Goal: Task Accomplishment & Management: Manage account settings

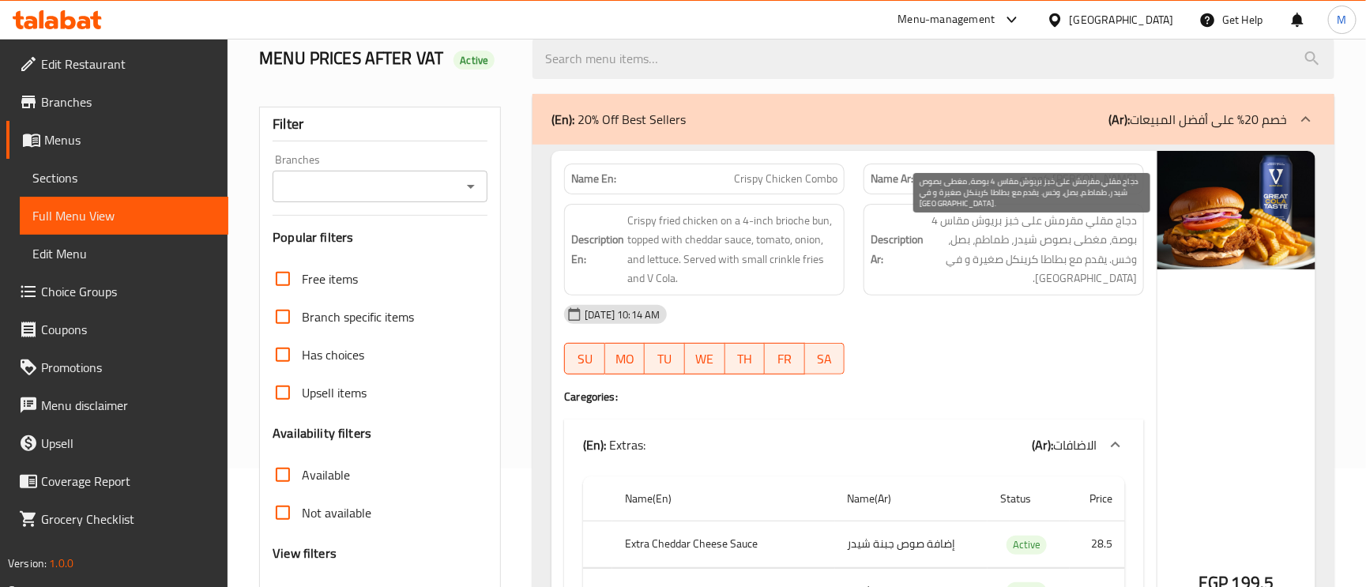
scroll to position [118, 0]
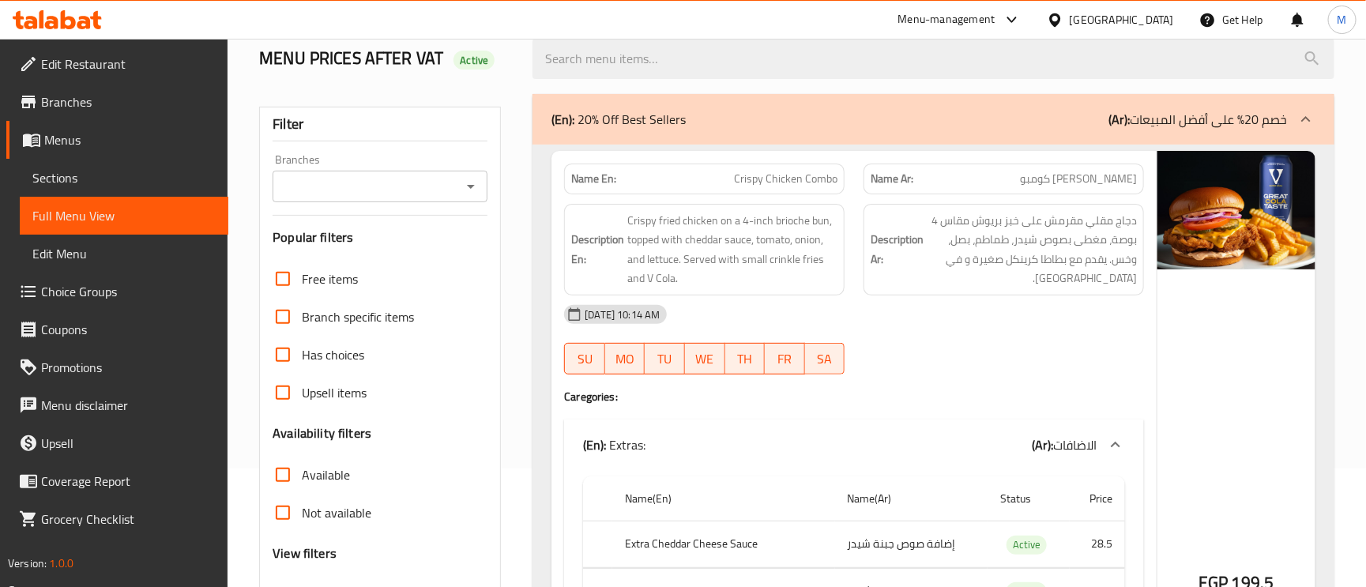
click at [1273, 121] on p "(Ar): خصم 20% على أفضل المبيعات" at bounding box center [1197, 119] width 179 height 19
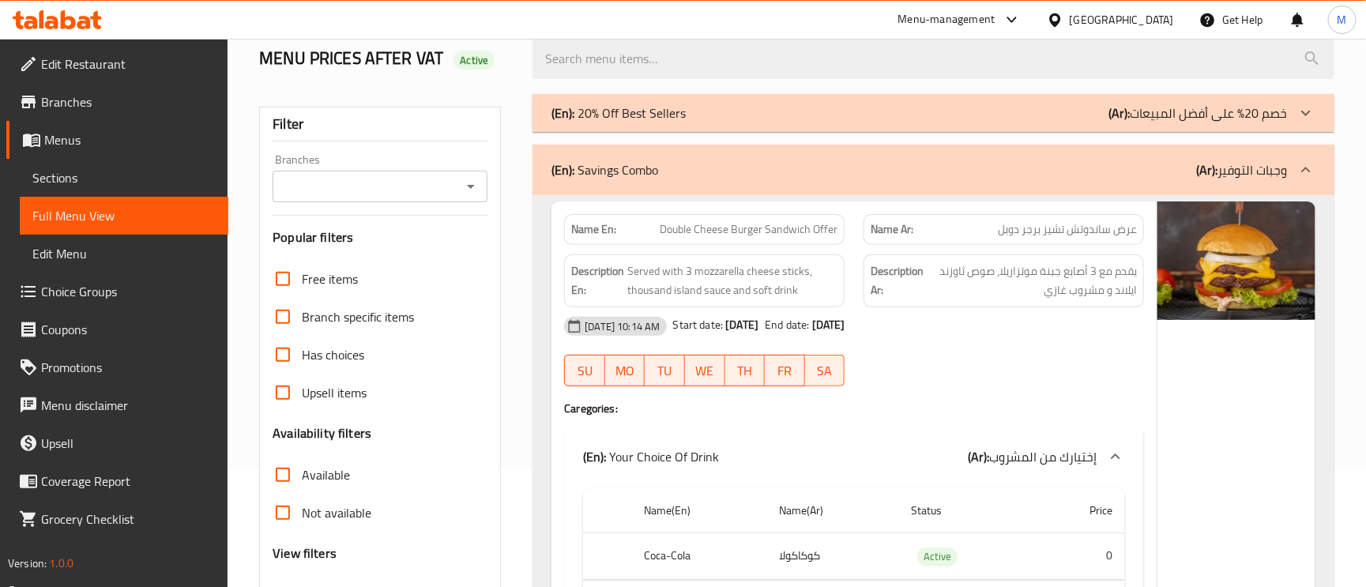
click at [1290, 111] on div at bounding box center [1306, 113] width 38 height 38
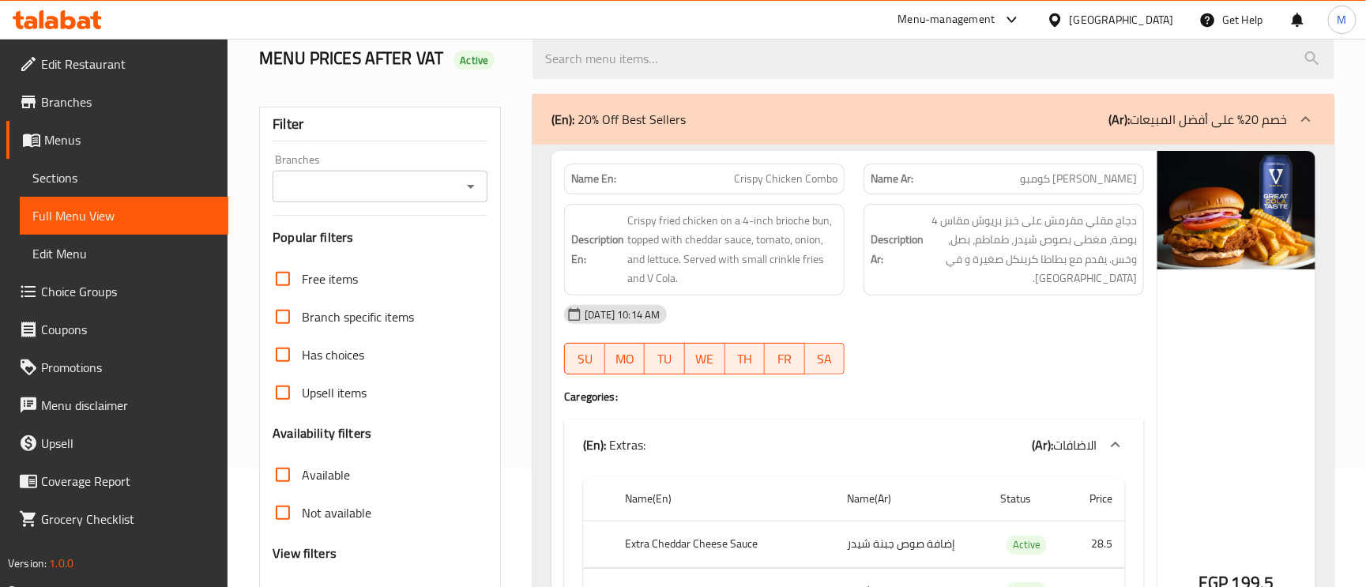
click at [1226, 129] on p "(Ar): خصم 20% على أفضل المبيعات" at bounding box center [1197, 119] width 179 height 19
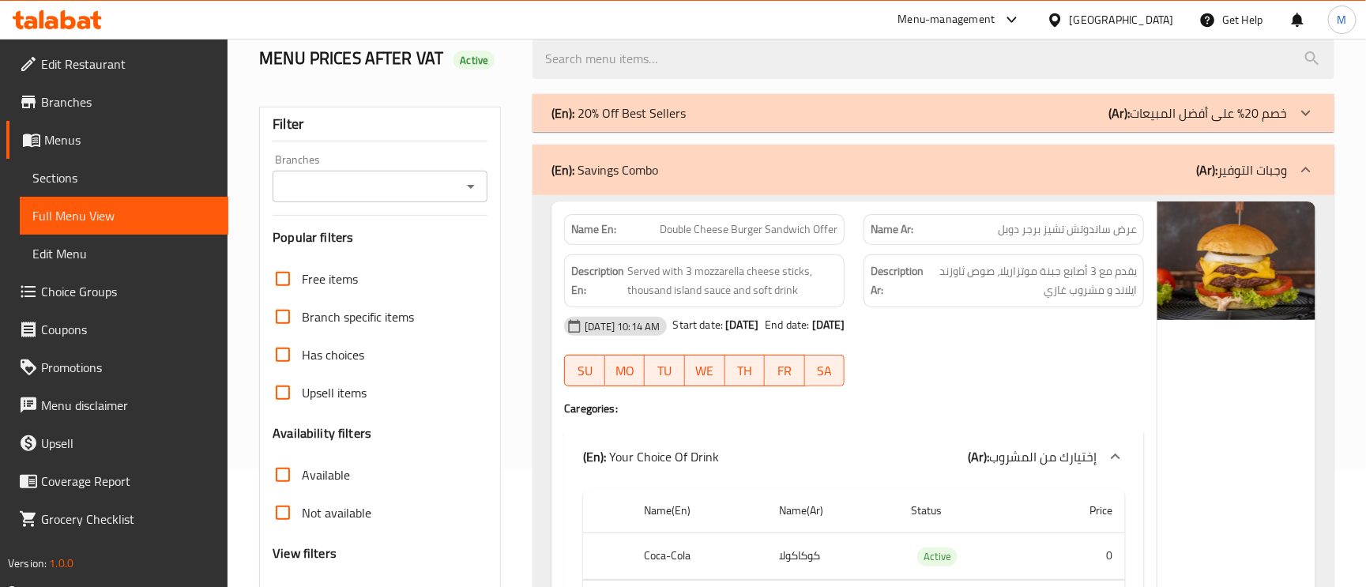
click at [1297, 164] on icon at bounding box center [1305, 169] width 19 height 19
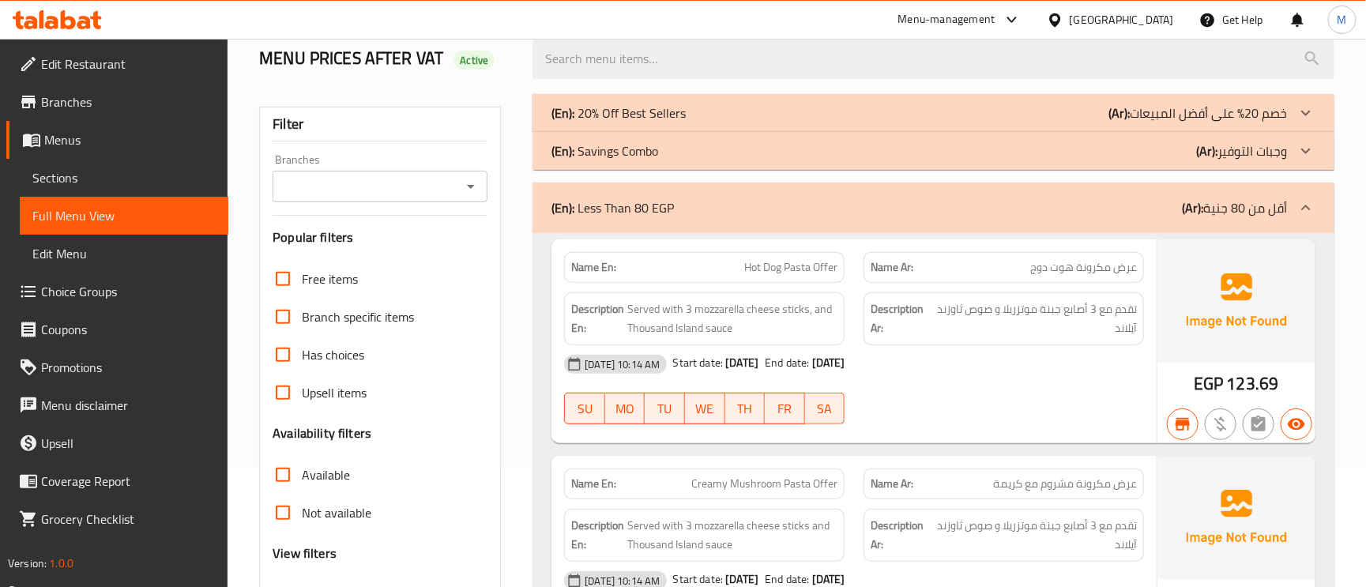
drag, startPoint x: 1293, startPoint y: 207, endPoint x: 1298, endPoint y: 235, distance: 28.1
click at [1293, 207] on div at bounding box center [1306, 208] width 38 height 38
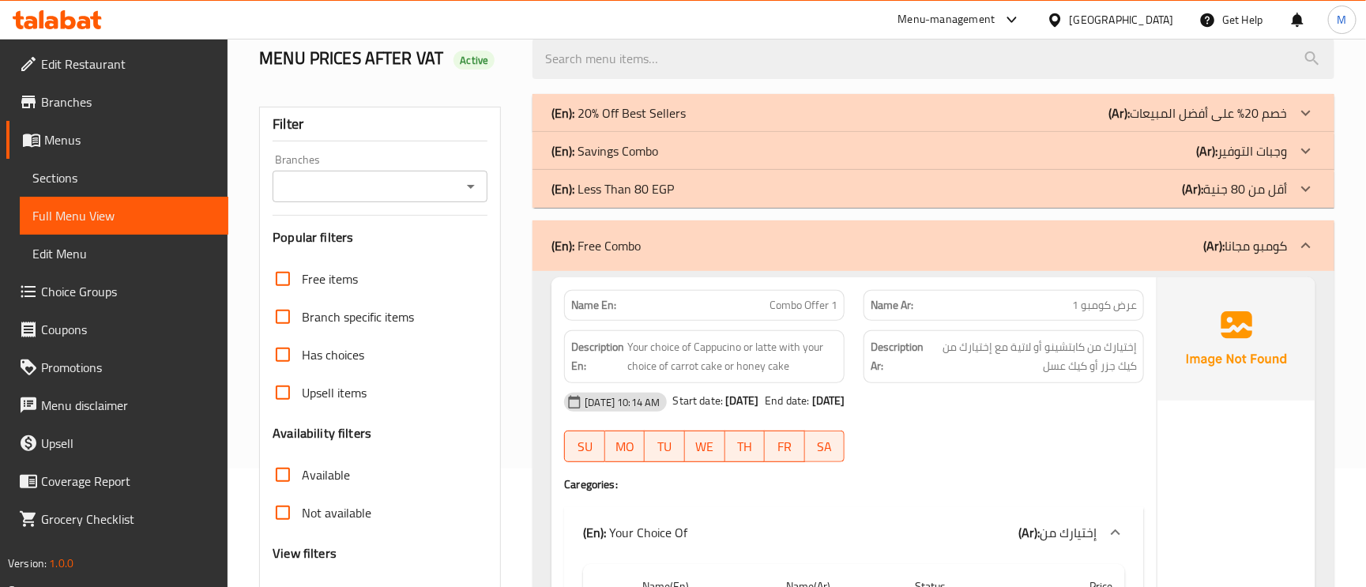
click at [1293, 256] on div at bounding box center [1306, 246] width 38 height 38
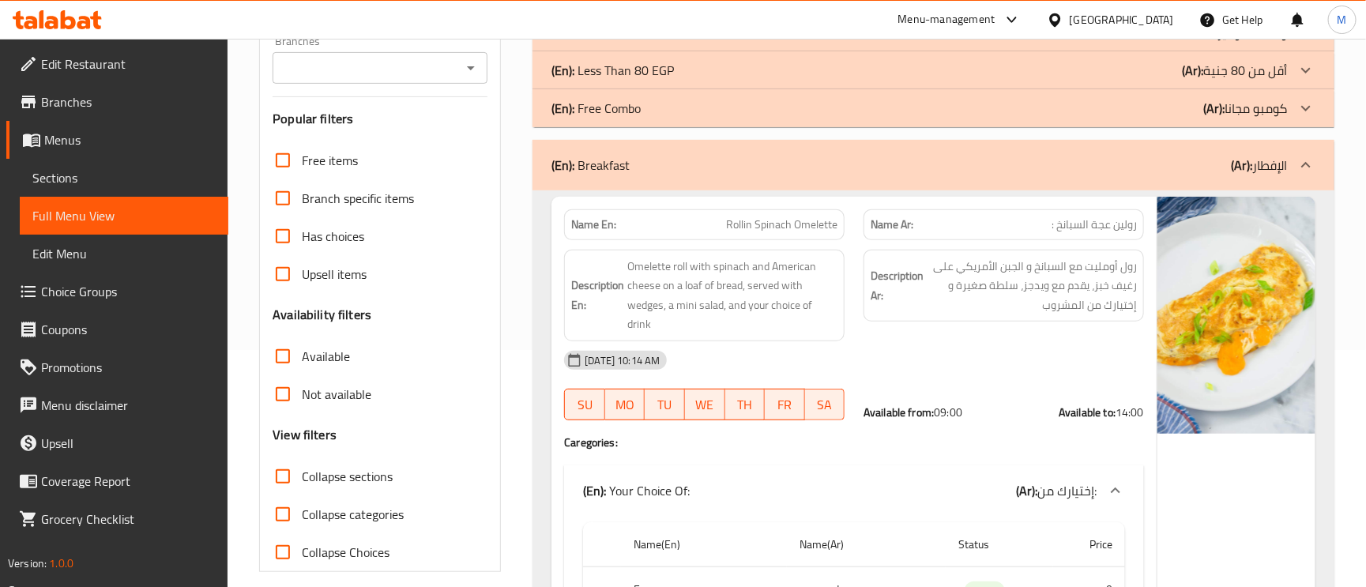
scroll to position [0, 0]
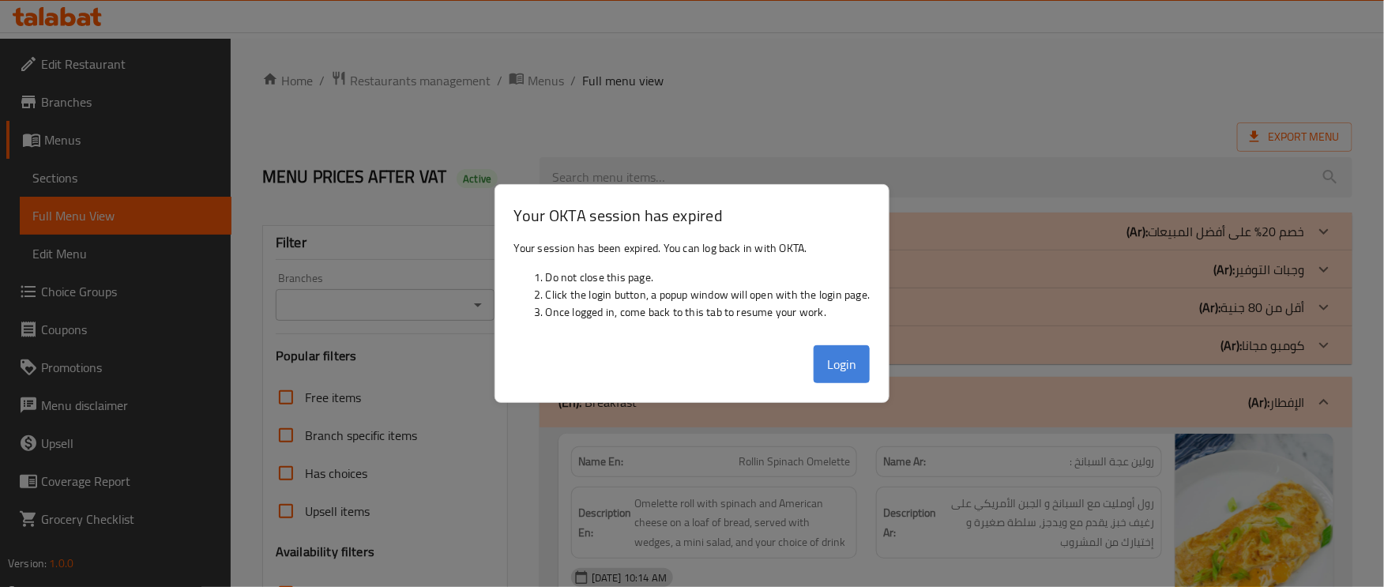
click at [846, 355] on button "Login" at bounding box center [842, 364] width 57 height 38
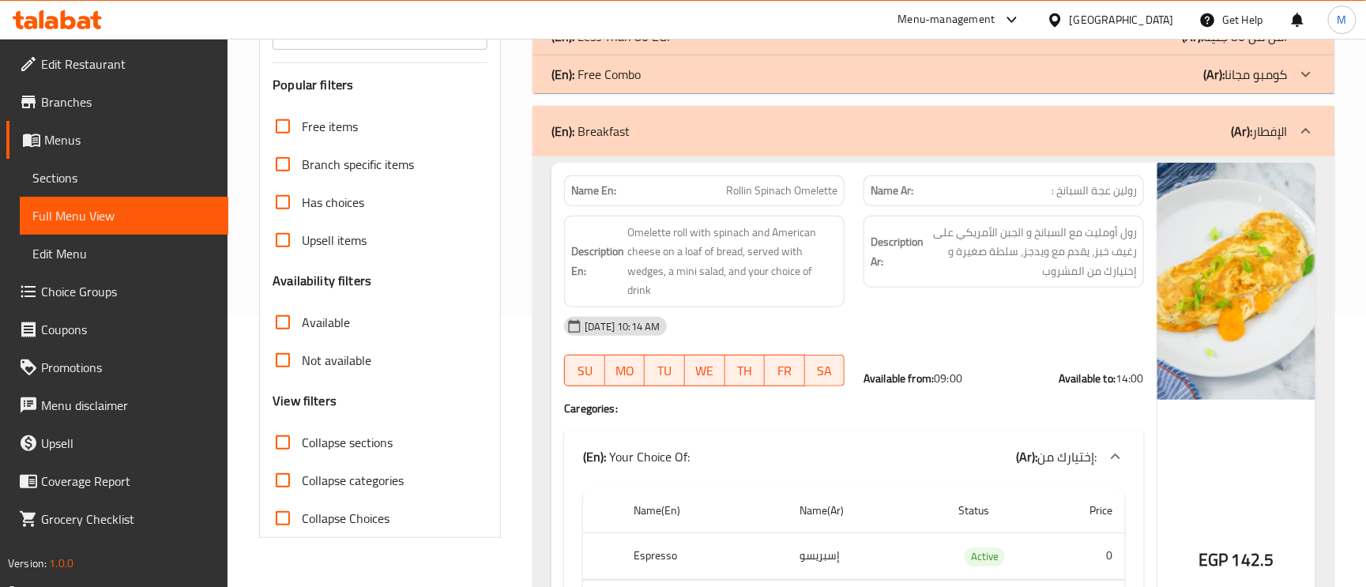
scroll to position [474, 0]
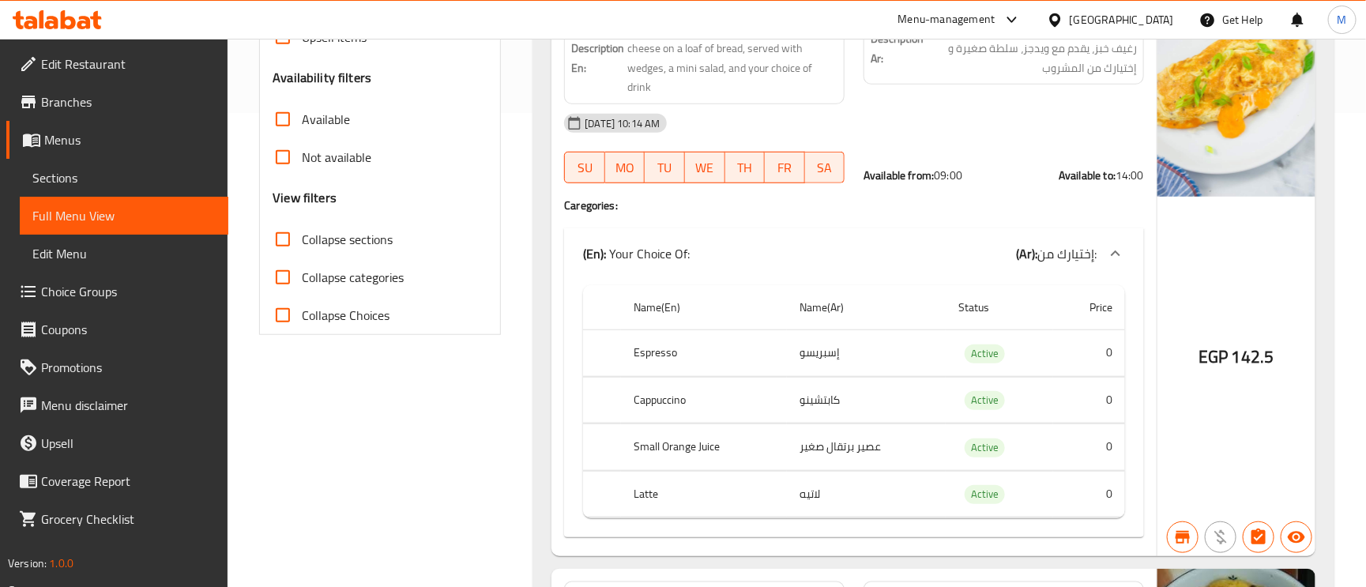
click at [288, 274] on input "Collapse categories" at bounding box center [283, 277] width 38 height 38
checkbox input "true"
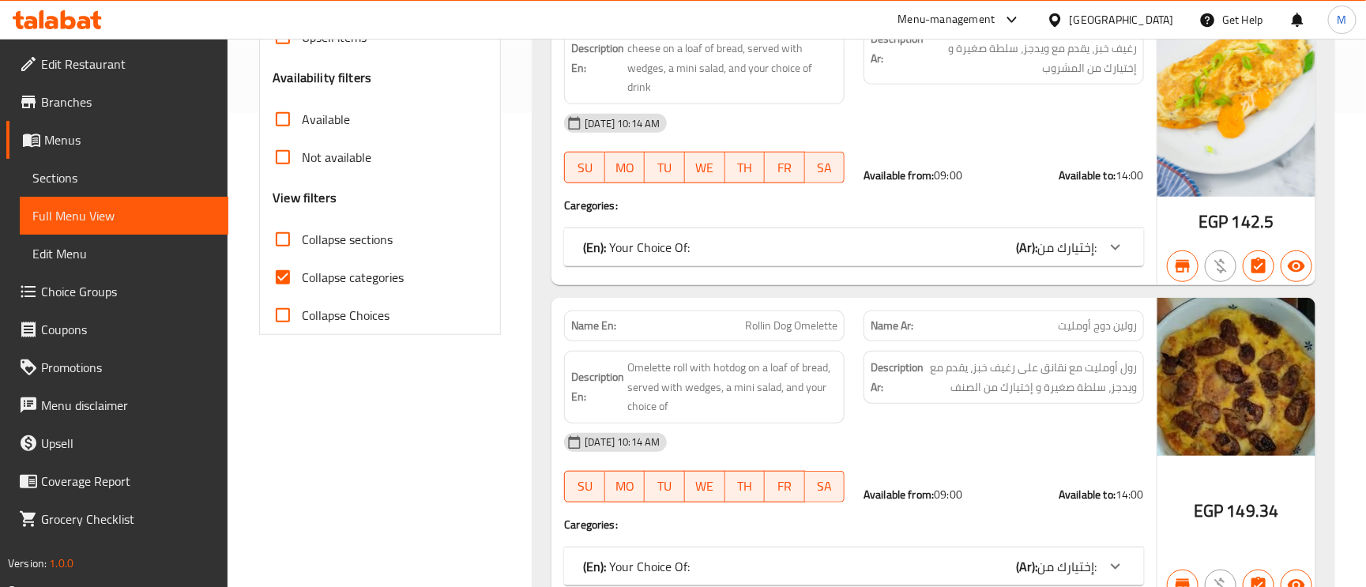
click at [284, 233] on input "Collapse sections" at bounding box center [283, 239] width 38 height 38
checkbox input "true"
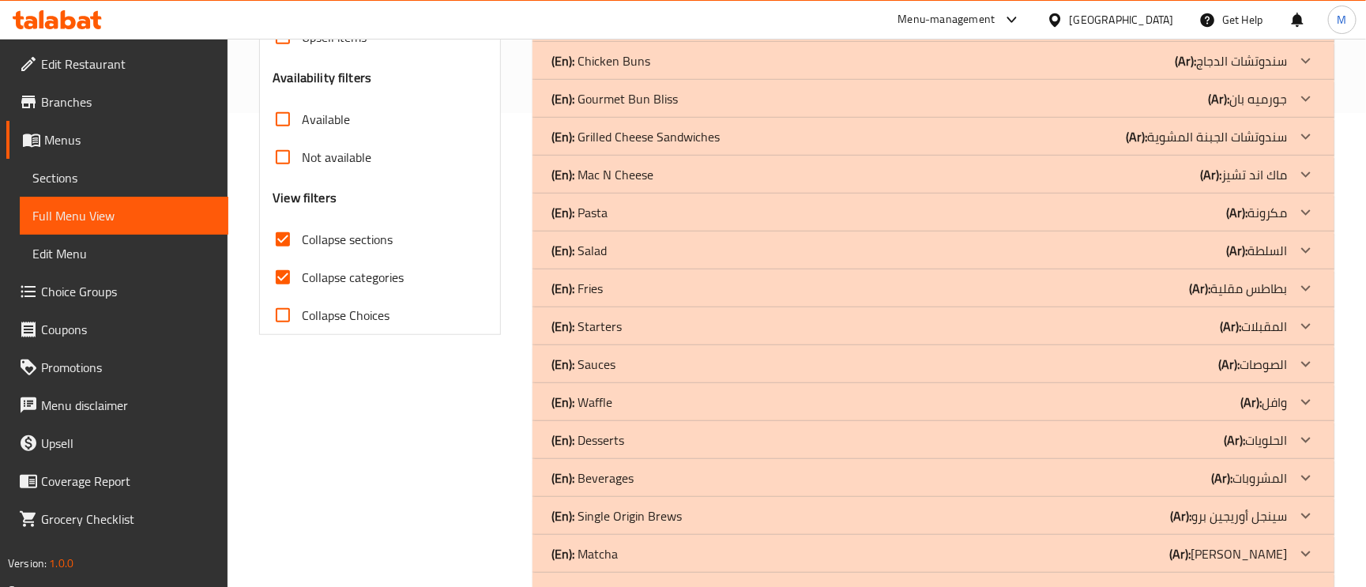
click at [285, 270] on input "Collapse categories" at bounding box center [283, 277] width 38 height 38
checkbox input "false"
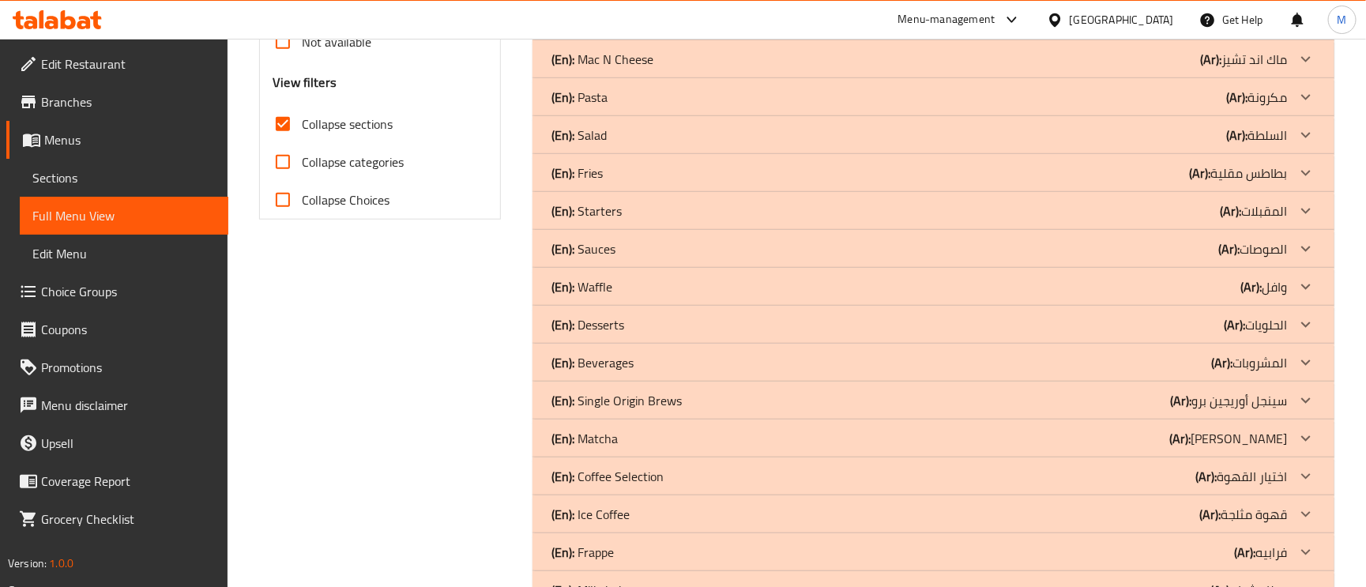
scroll to position [795, 0]
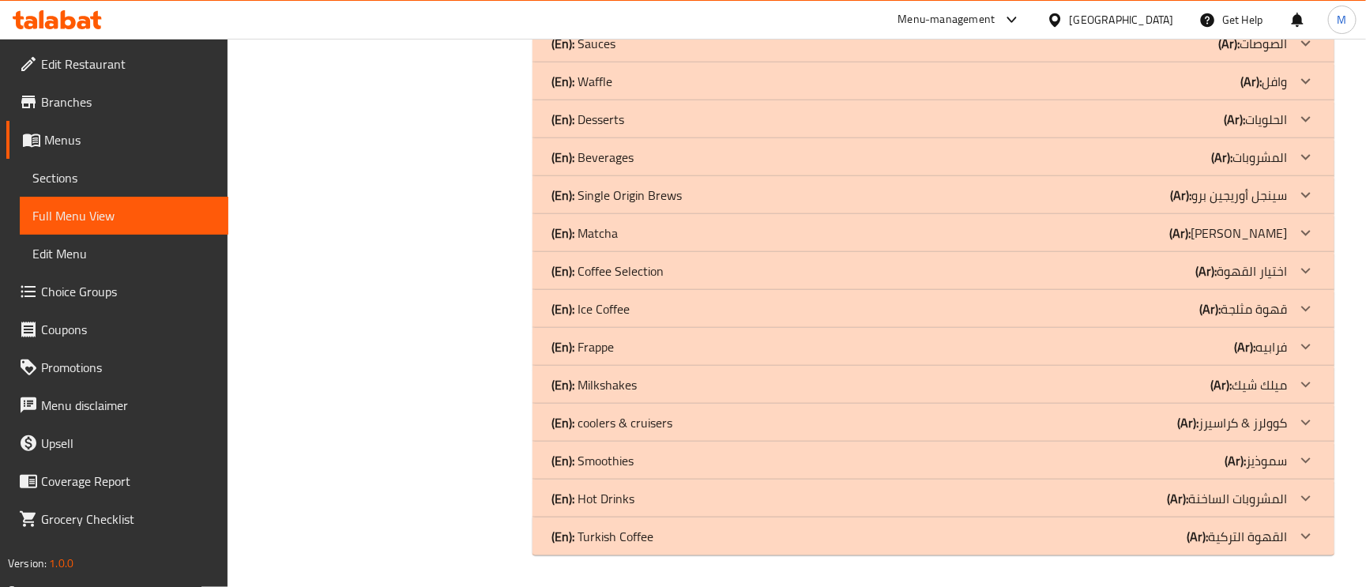
click at [669, 116] on div "(En): Desserts (Ar): الحلويات" at bounding box center [918, 119] width 735 height 19
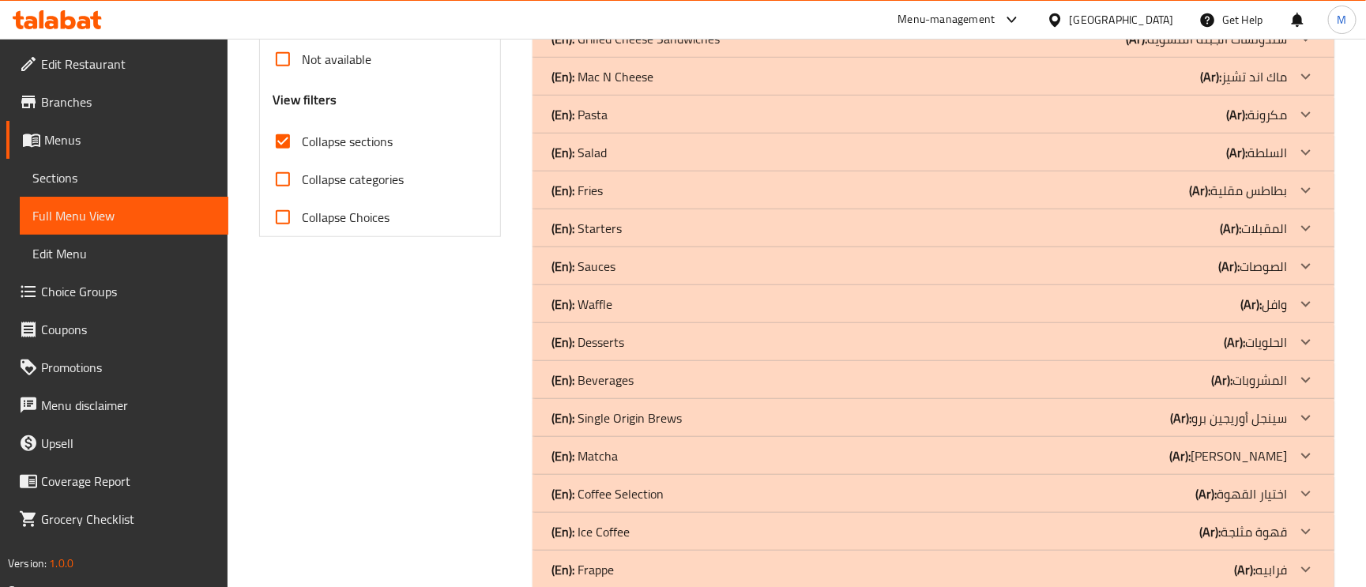
scroll to position [558, 0]
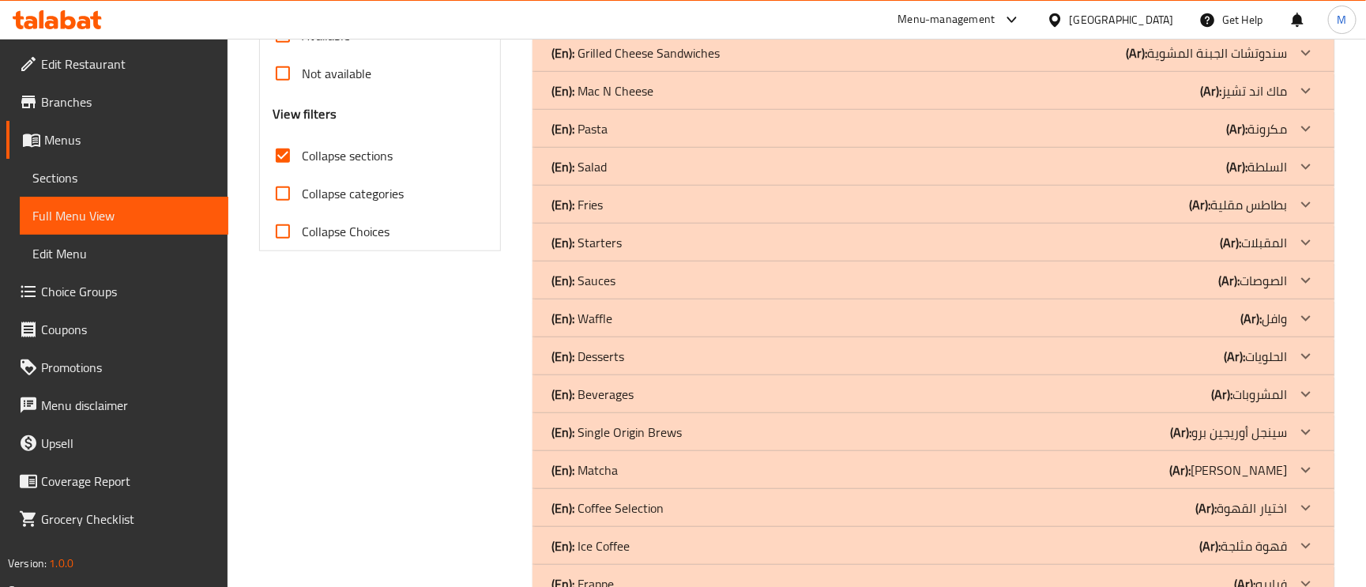
click at [641, 348] on div "(En): Desserts (Ar): الحلويات" at bounding box center [918, 356] width 735 height 19
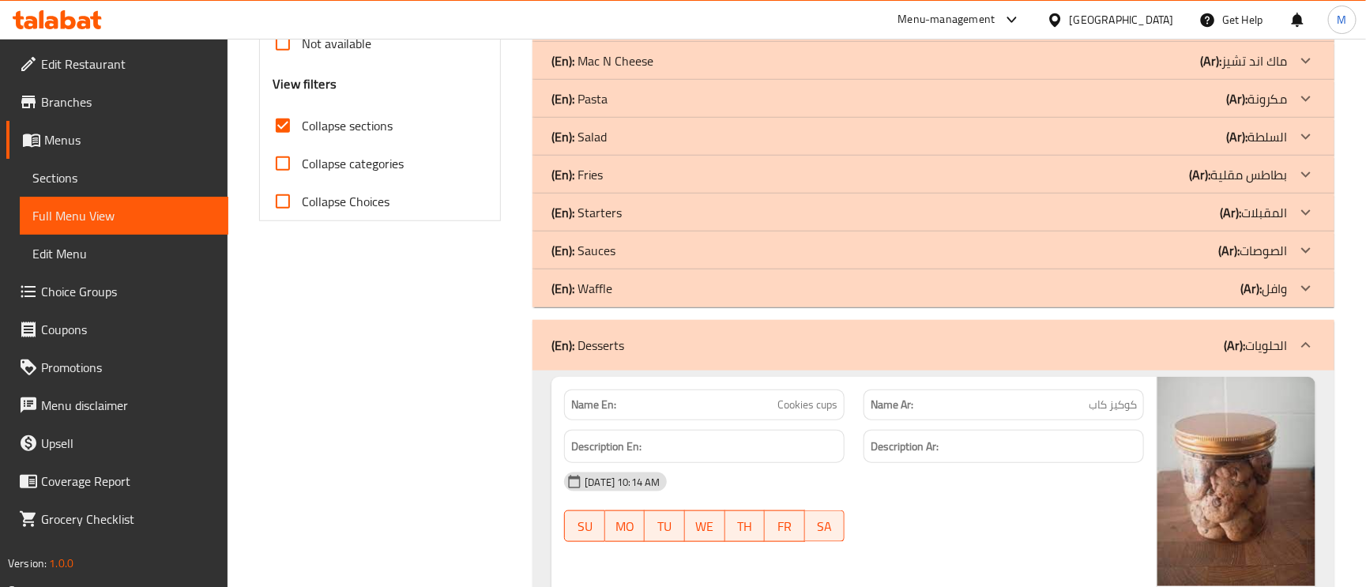
scroll to position [795, 0]
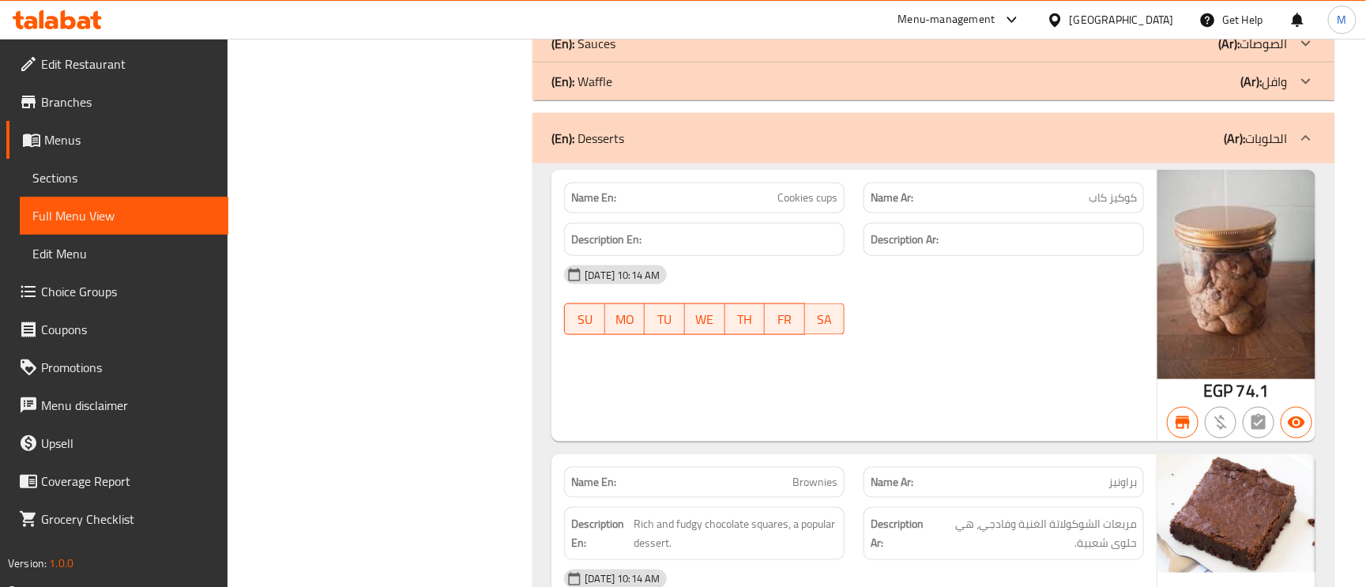
click at [810, 197] on span "Cookies cups" at bounding box center [807, 198] width 60 height 17
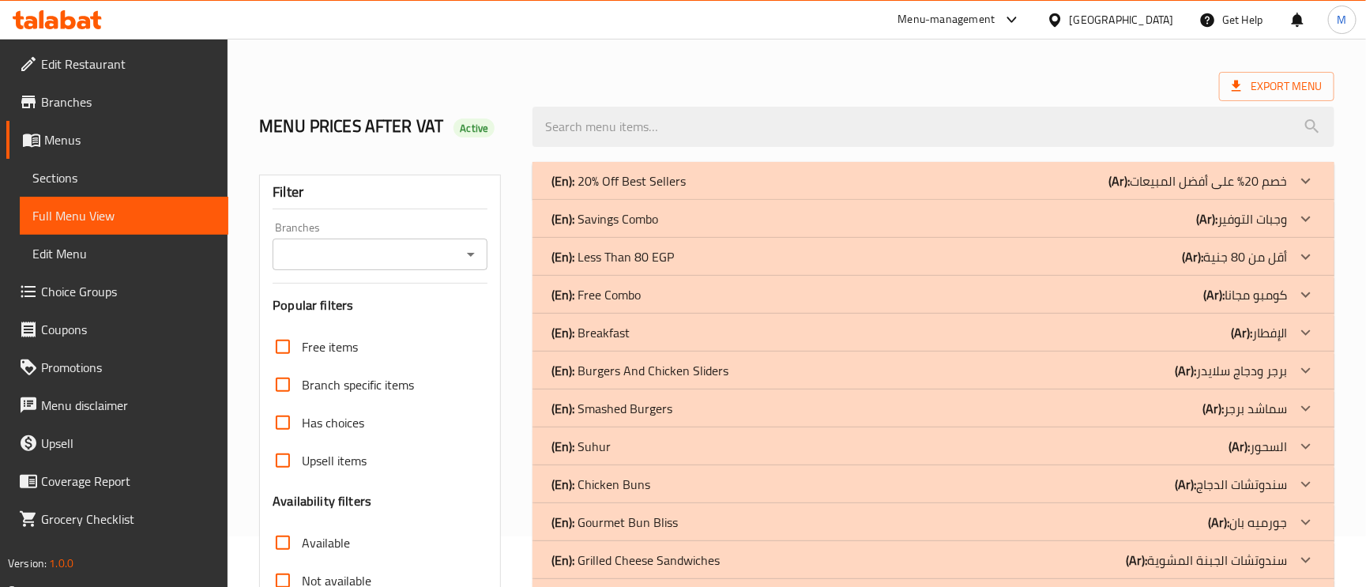
scroll to position [0, 0]
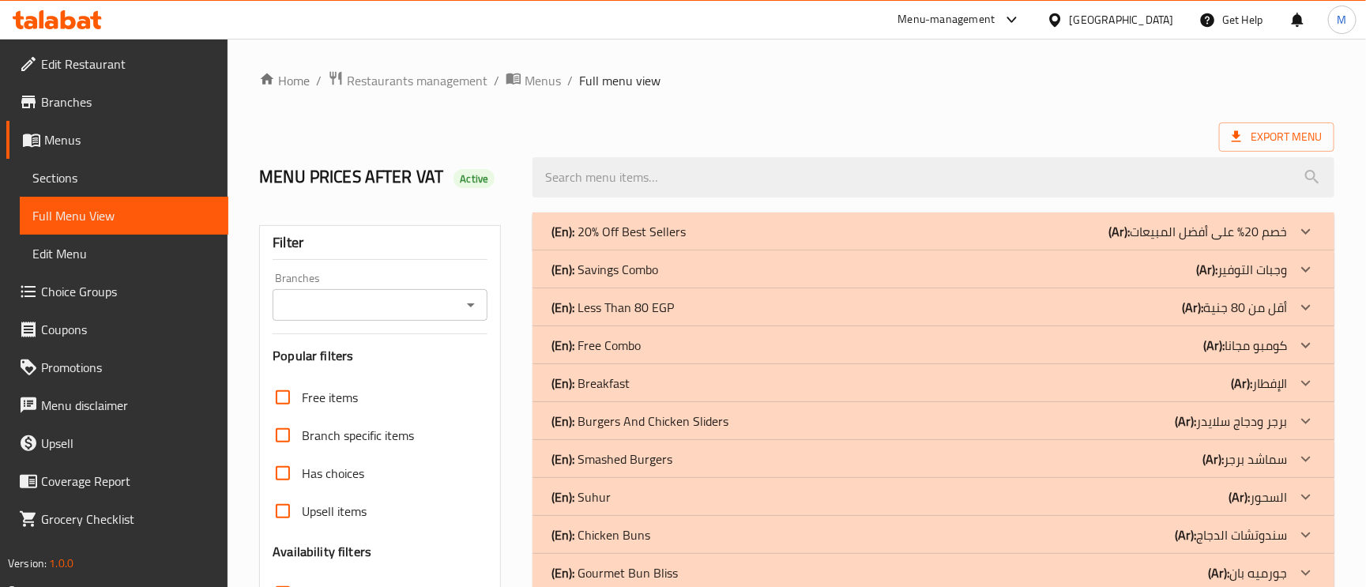
click at [102, 107] on span "Branches" at bounding box center [128, 101] width 175 height 19
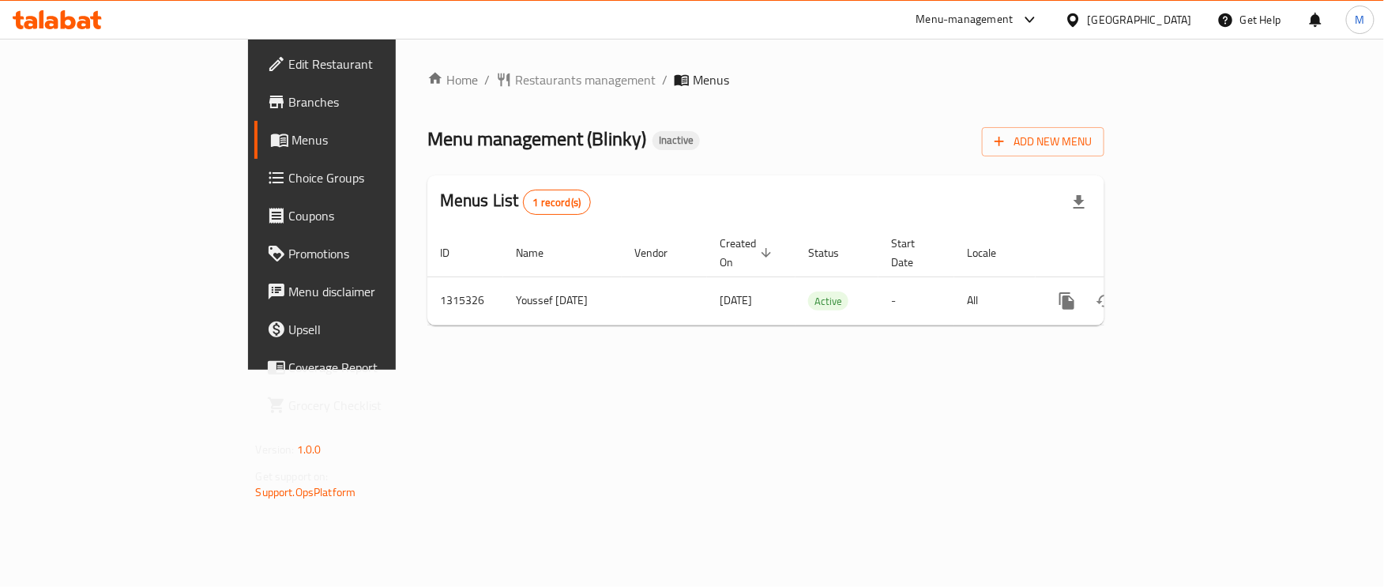
click at [1191, 292] on icon "enhanced table" at bounding box center [1181, 301] width 19 height 19
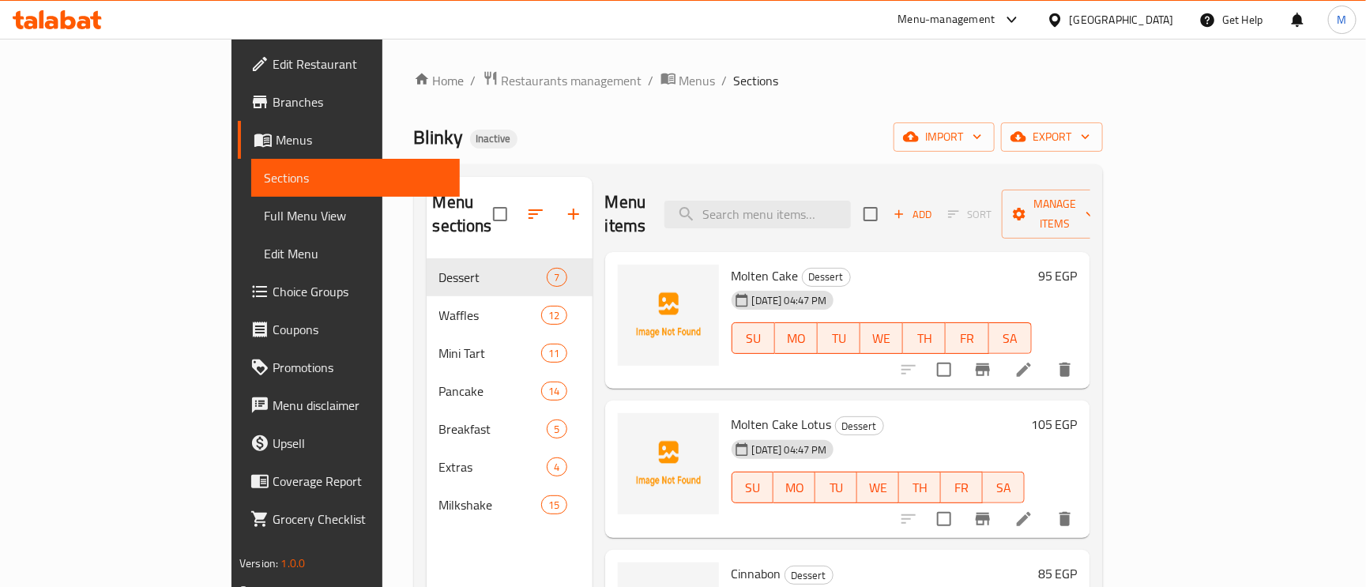
click at [264, 219] on span "Full Menu View" at bounding box center [355, 215] width 183 height 19
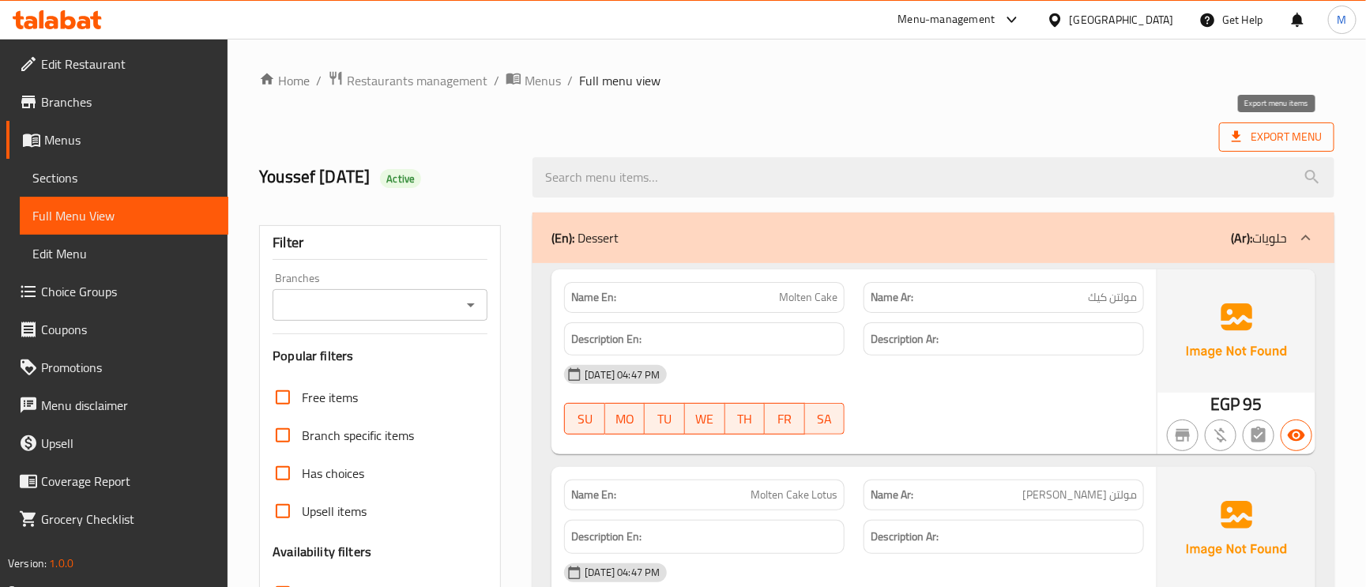
click at [1287, 130] on span "Export Menu" at bounding box center [1277, 137] width 90 height 20
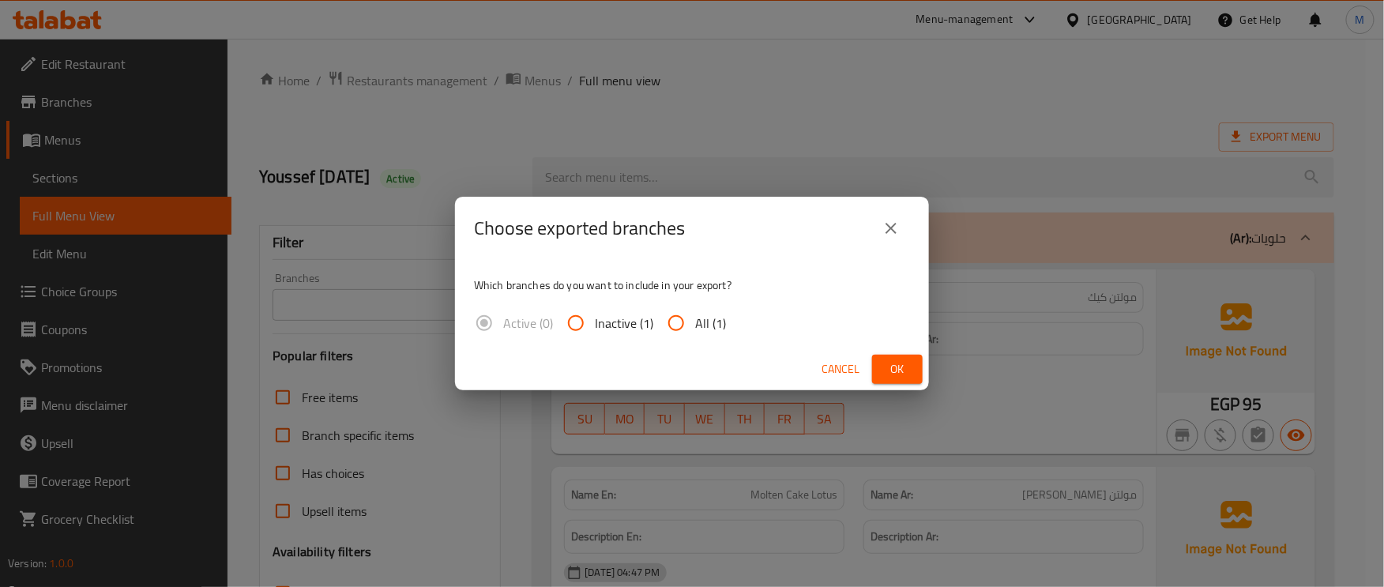
click at [673, 324] on input "All (1)" at bounding box center [676, 323] width 38 height 38
radio input "true"
click at [895, 372] on span "Ok" at bounding box center [897, 369] width 25 height 20
click at [895, 372] on div at bounding box center [692, 293] width 1384 height 587
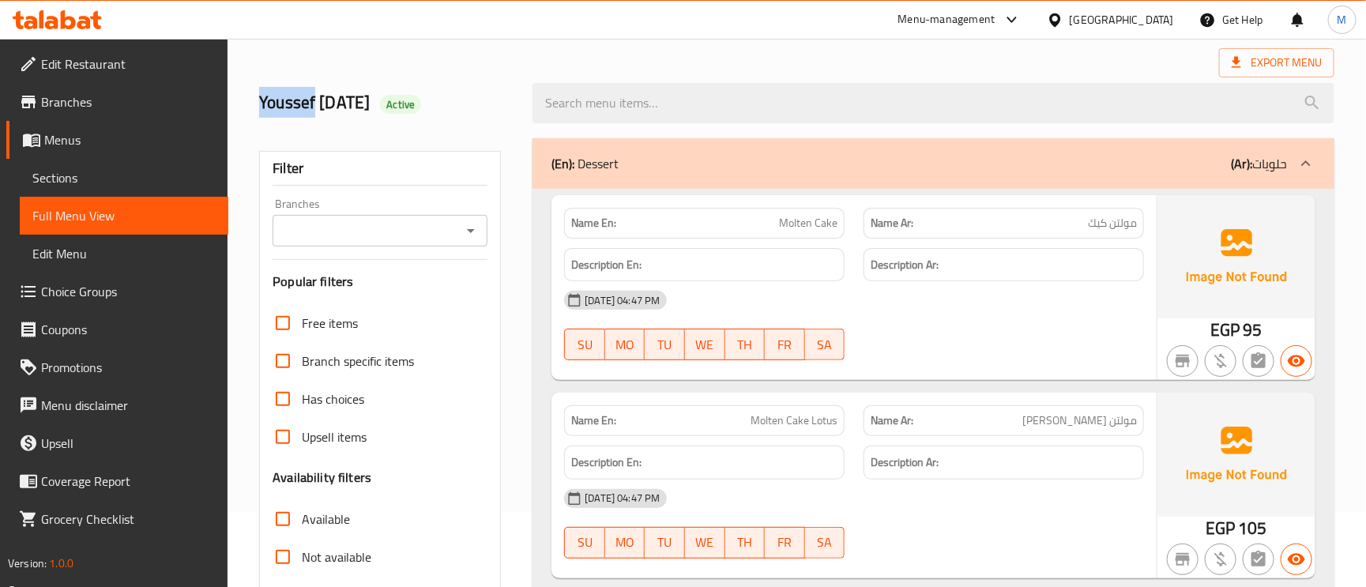
scroll to position [237, 0]
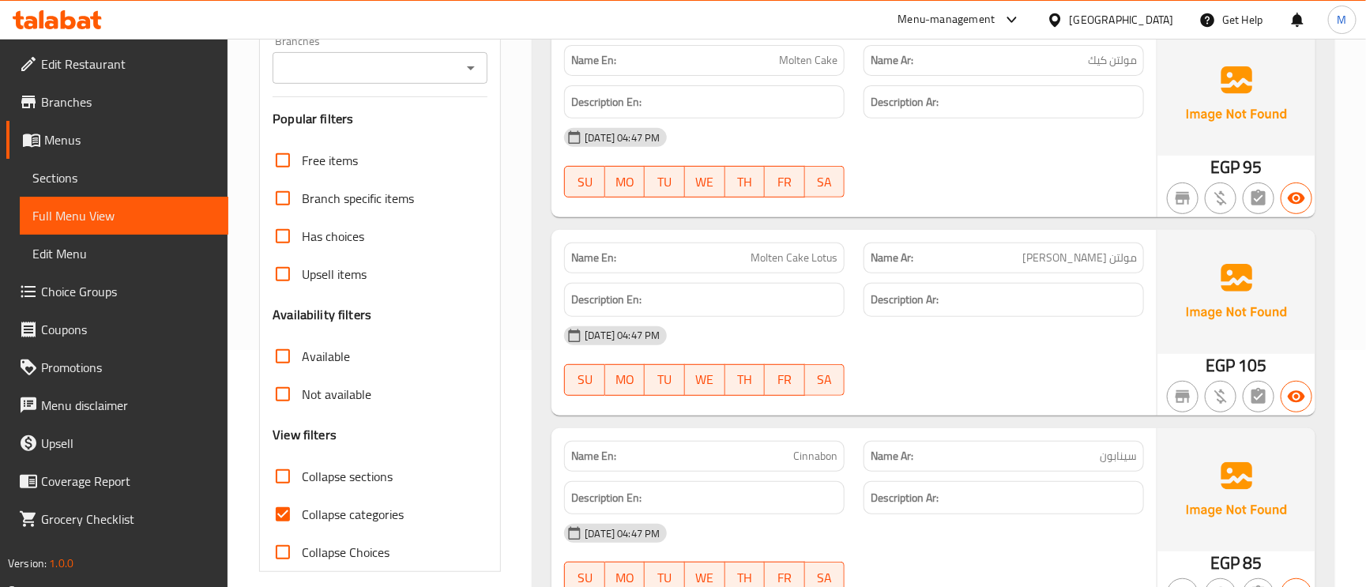
click at [310, 510] on span "Collapse categories" at bounding box center [353, 514] width 102 height 19
click at [302, 510] on input "Collapse categories" at bounding box center [283, 514] width 38 height 38
checkbox input "false"
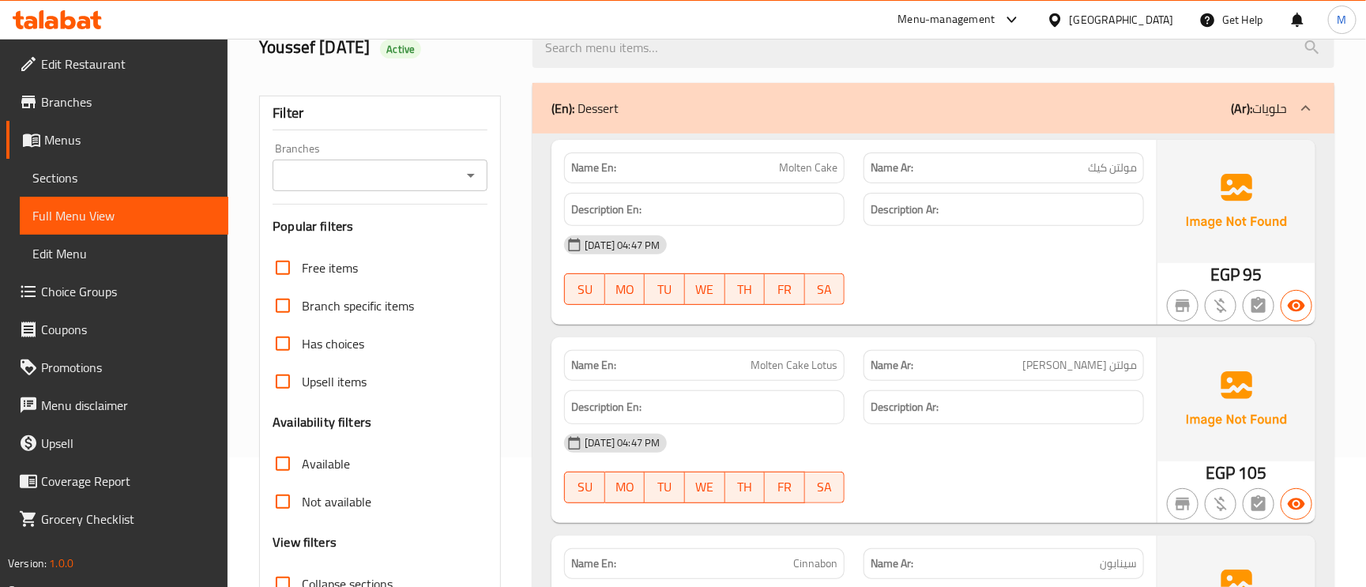
scroll to position [0, 0]
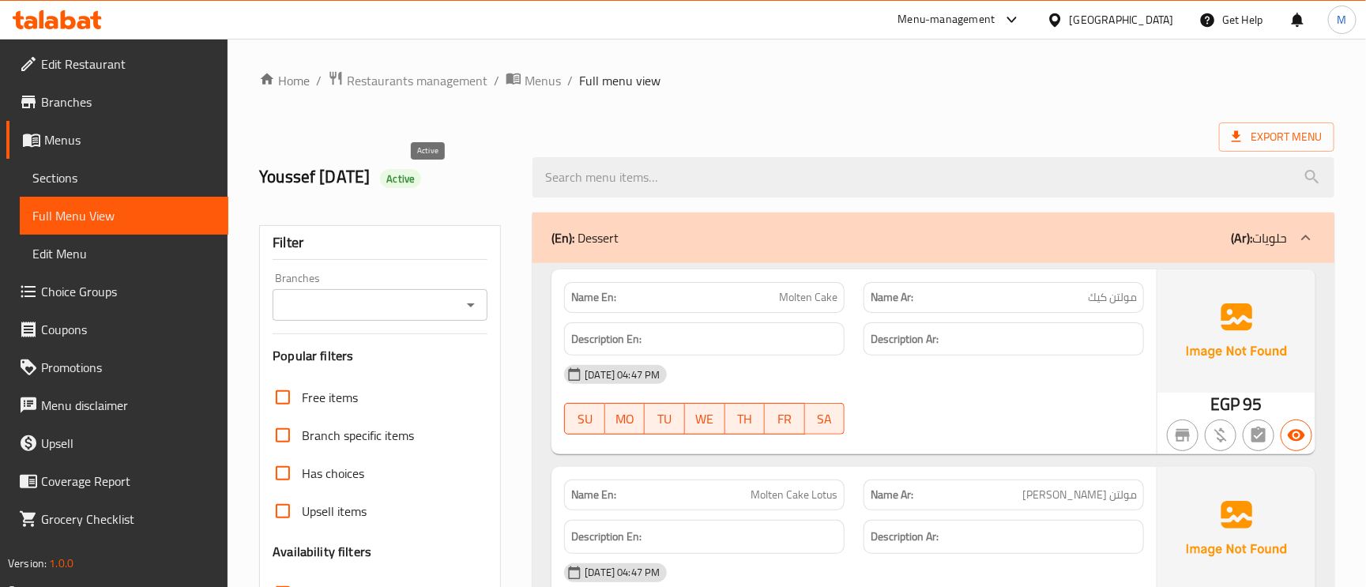
click at [421, 177] on span "Active" at bounding box center [400, 178] width 41 height 15
copy span "Active"
click at [616, 140] on div "Export Menu" at bounding box center [796, 136] width 1075 height 29
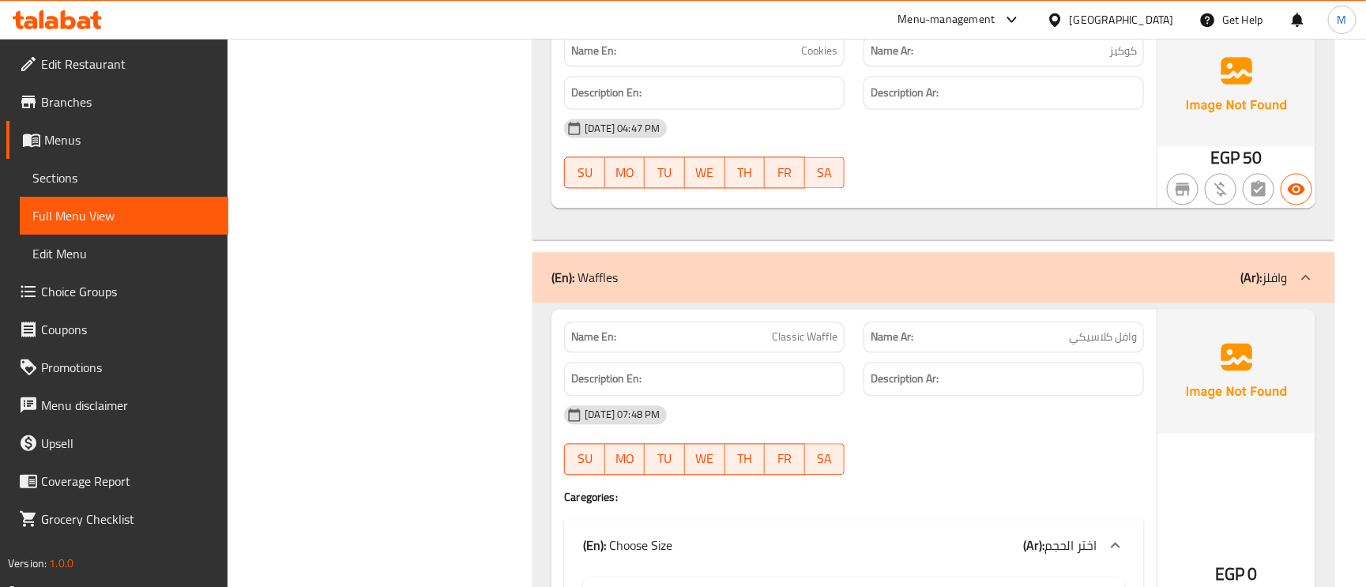
scroll to position [1540, 0]
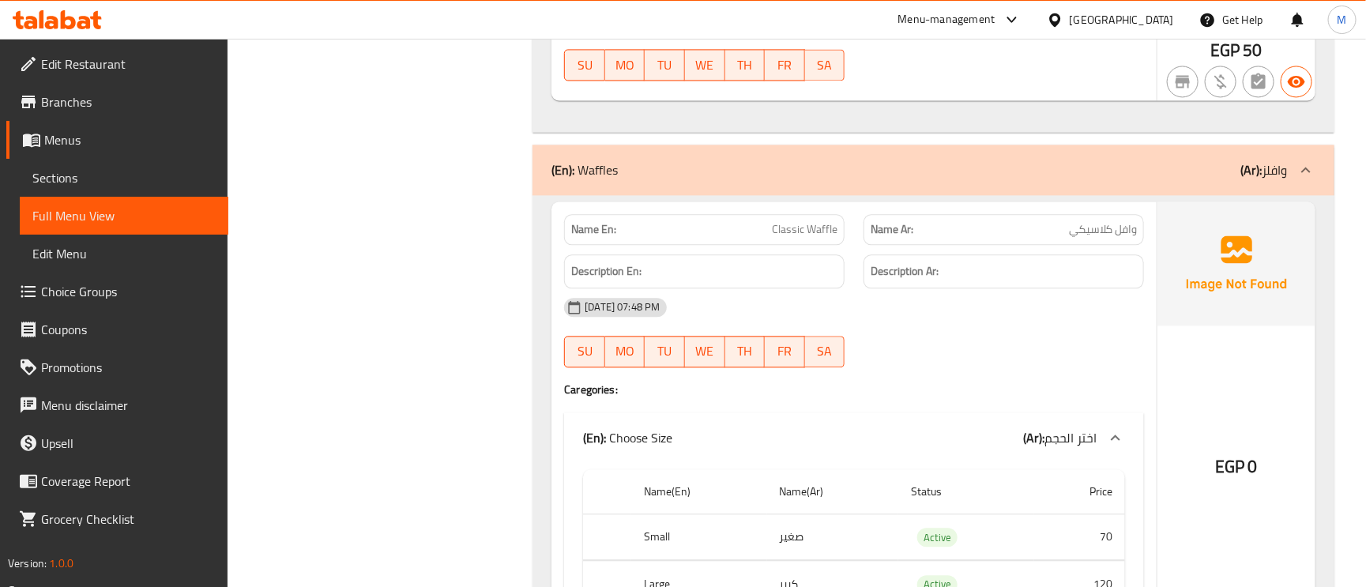
click at [1132, 229] on span "وافل كلاسيكي" at bounding box center [1103, 229] width 68 height 17
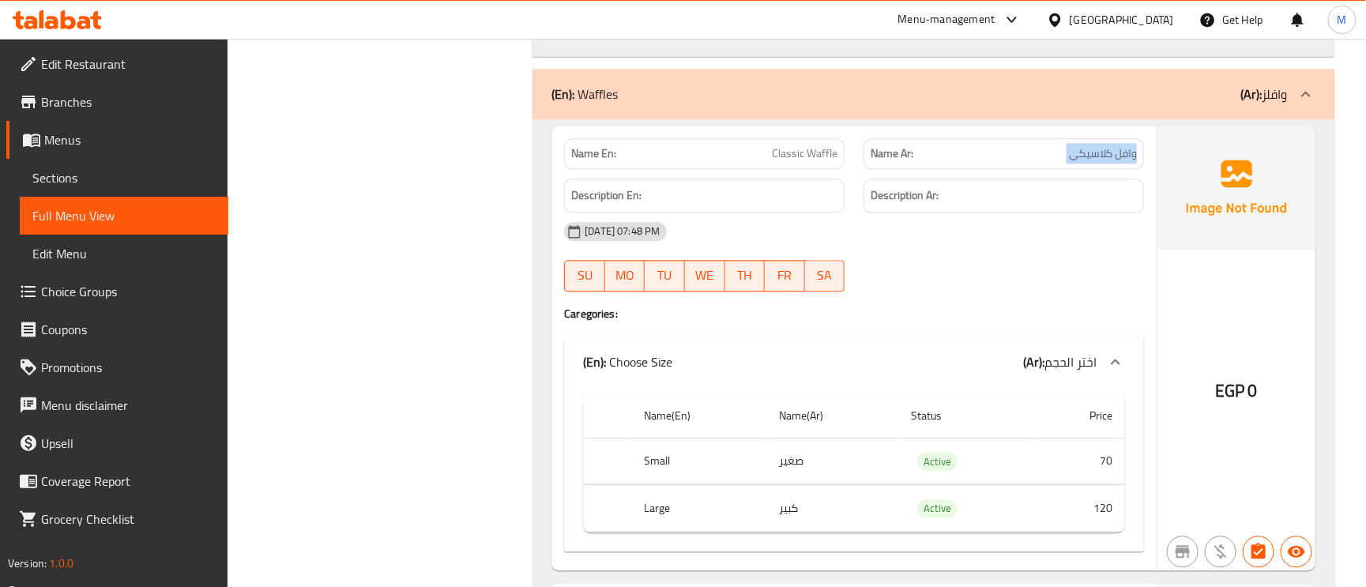
scroll to position [1659, 0]
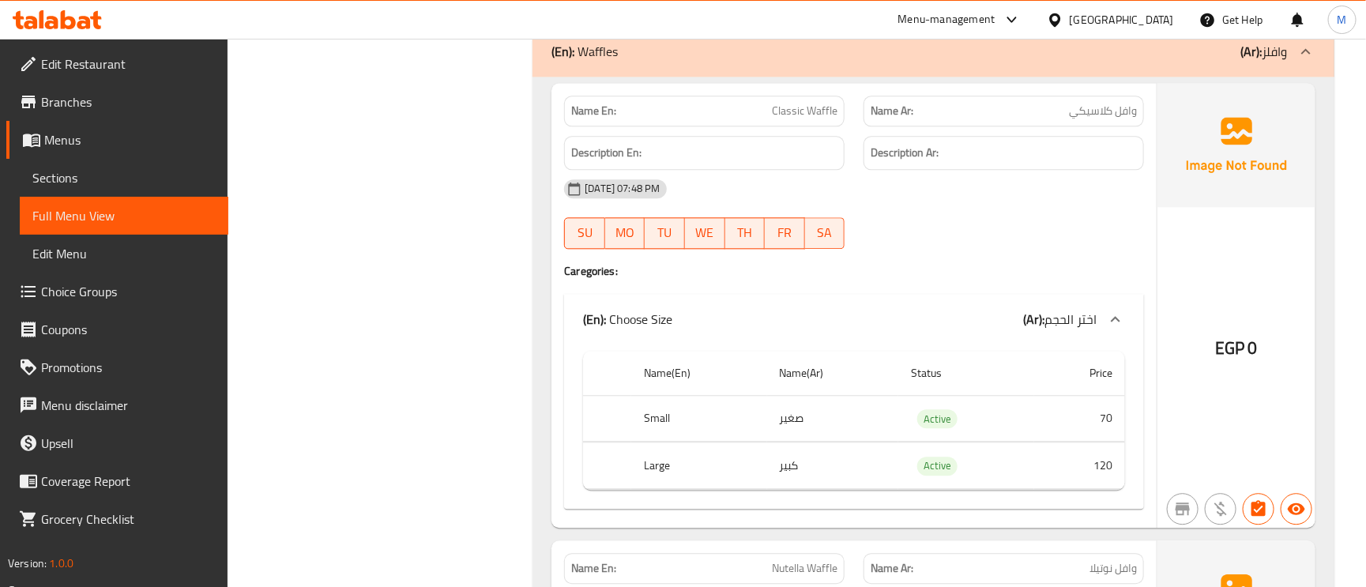
click at [784, 103] on span "Classic Waffle" at bounding box center [805, 111] width 66 height 17
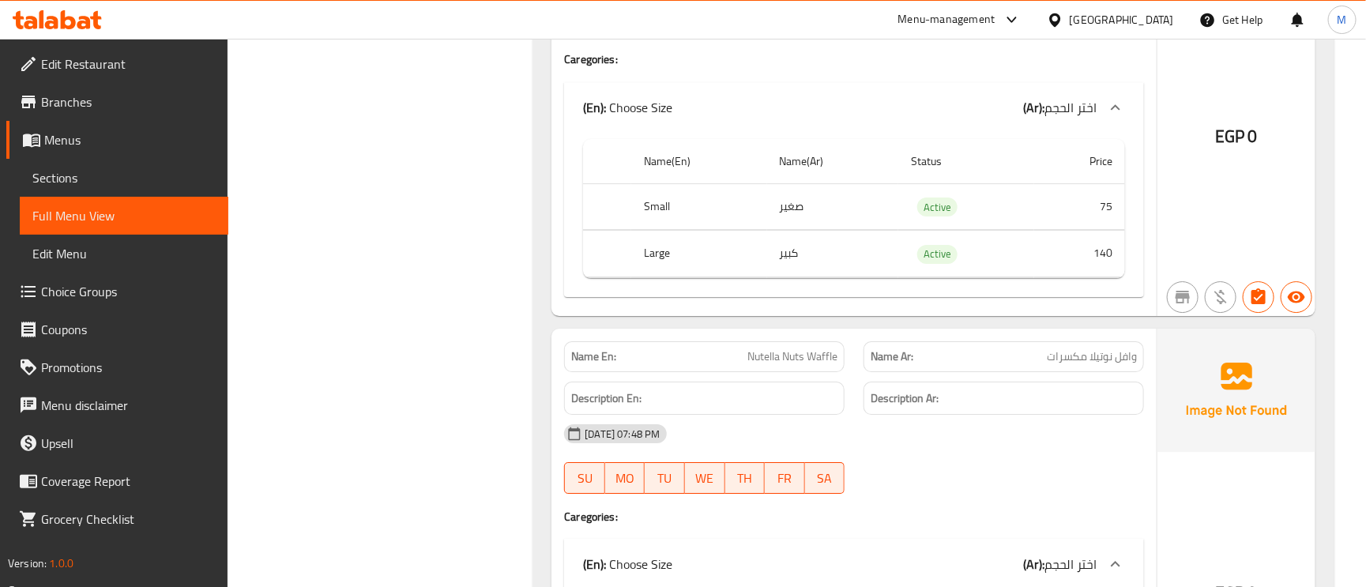
scroll to position [2370, 0]
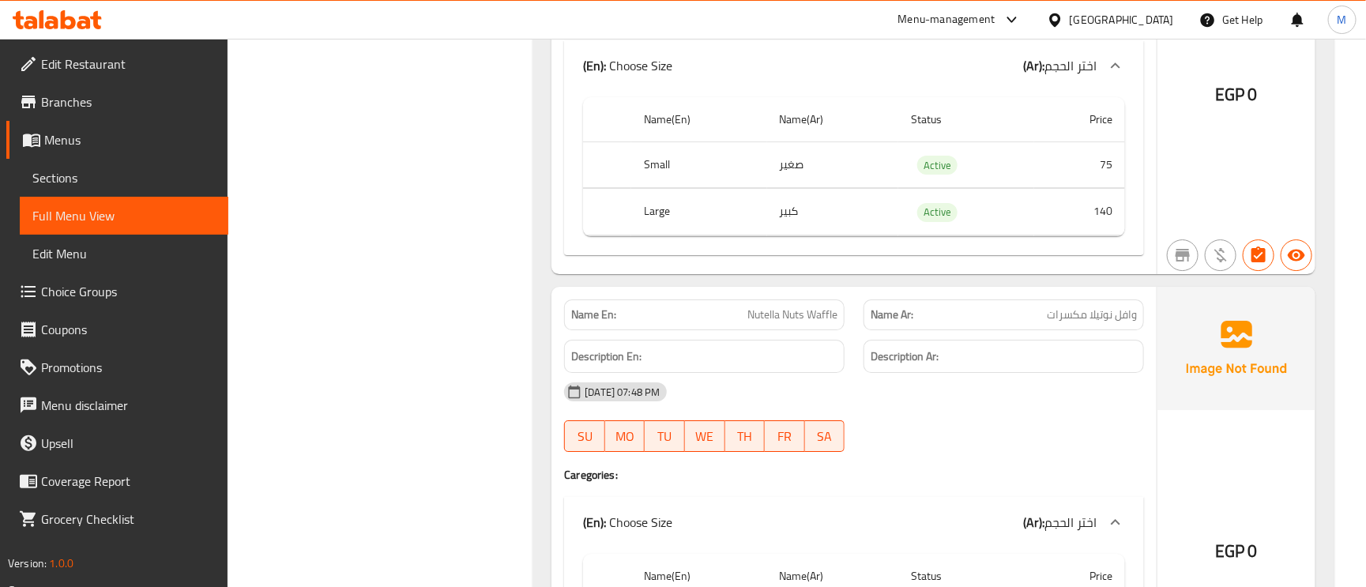
click at [1071, 349] on div "Description Ar:" at bounding box center [1003, 357] width 280 height 34
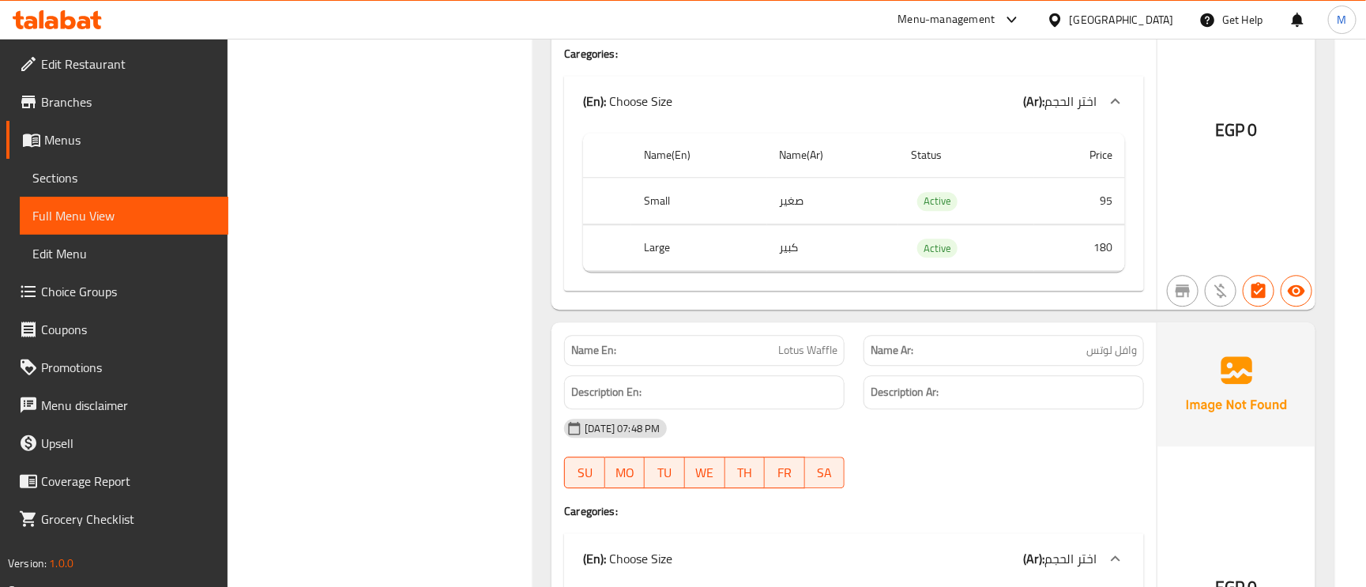
scroll to position [4621, 0]
click at [1089, 357] on span "وافل لوتس" at bounding box center [1111, 348] width 51 height 17
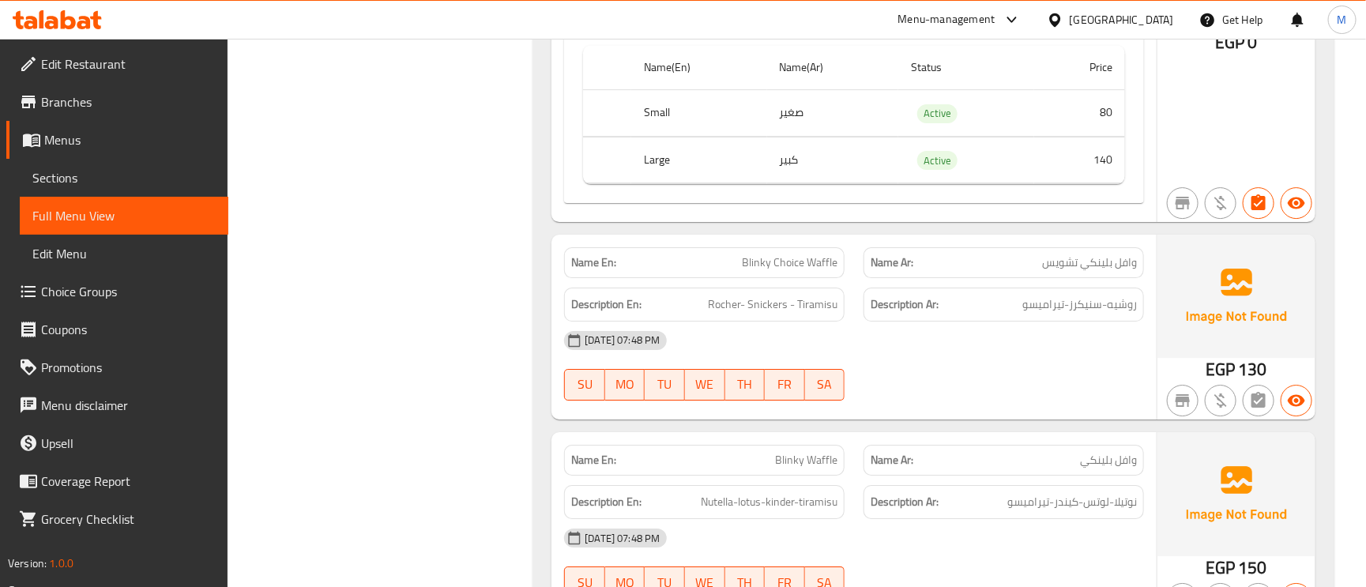
scroll to position [5214, 0]
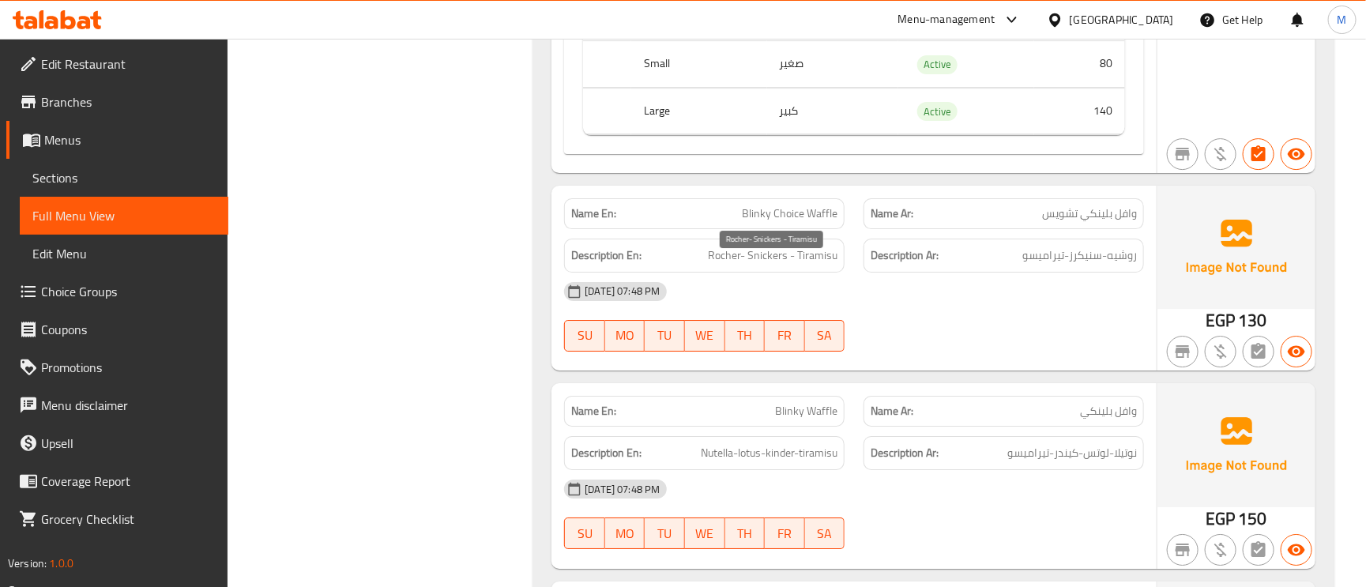
click at [766, 265] on span "Rocher- Snickers - Tiramisu" at bounding box center [773, 256] width 130 height 20
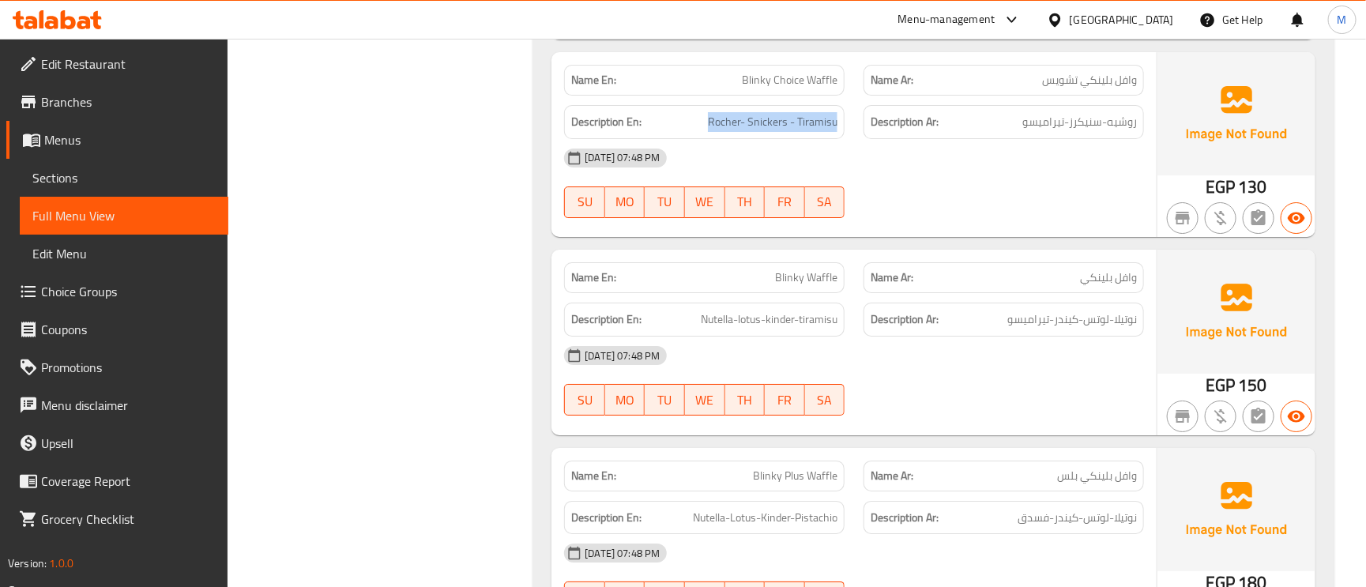
scroll to position [5451, 0]
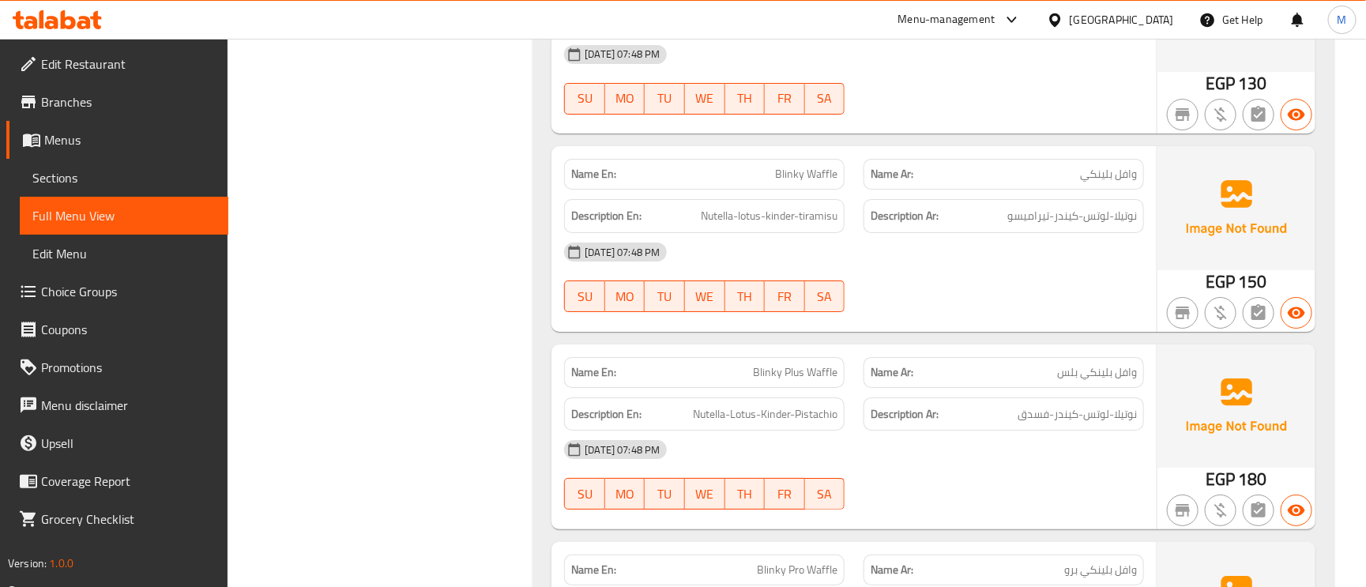
click at [1112, 182] on span "وافل بلينكي" at bounding box center [1108, 174] width 57 height 17
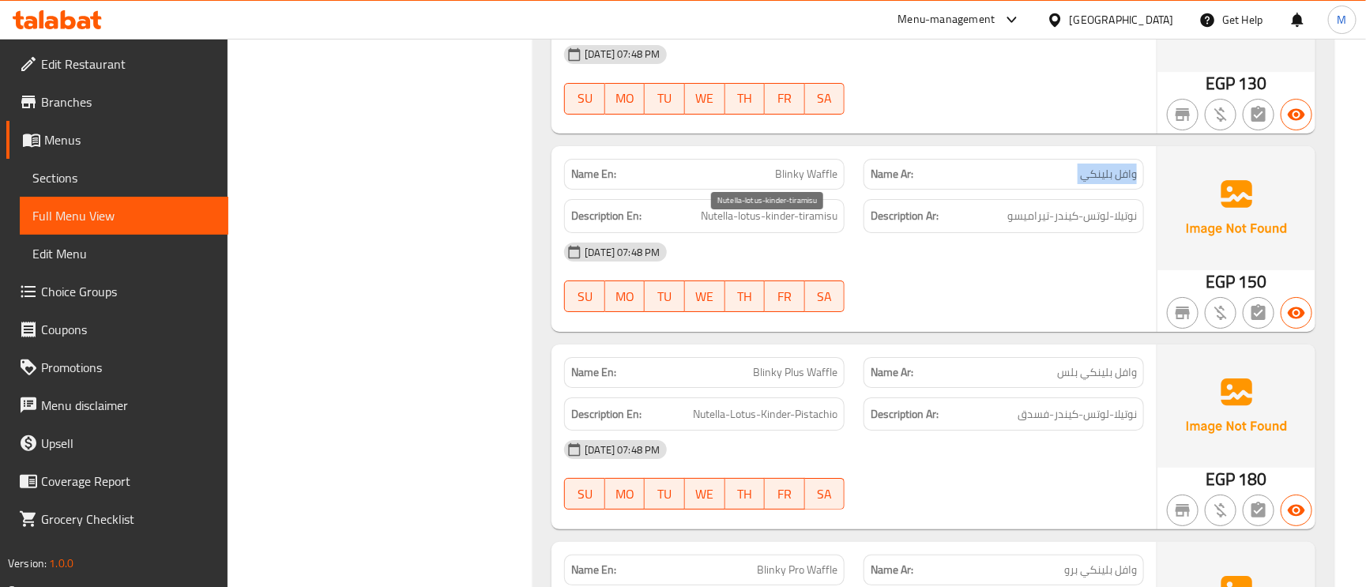
click at [784, 226] on span "Nutella-lotus-kinder-tiramisu" at bounding box center [769, 216] width 137 height 20
click at [770, 424] on span "Nutella-Lotus-Kinder-Pistachio" at bounding box center [765, 414] width 145 height 20
drag, startPoint x: 770, startPoint y: 431, endPoint x: 1056, endPoint y: 491, distance: 292.2
click at [1056, 491] on div "30-09-2025 07:48 PM SU MO TU WE TH FR SA" at bounding box center [854, 475] width 599 height 88
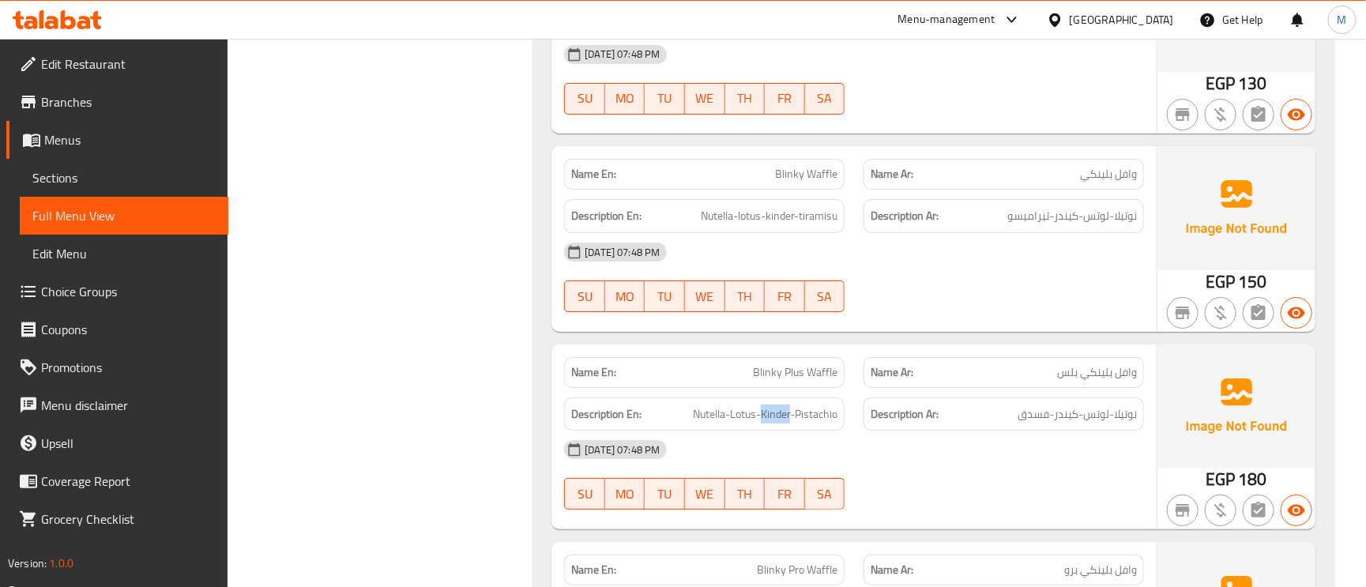
click at [1056, 491] on div "30-09-2025 07:48 PM SU MO TU WE TH FR SA" at bounding box center [854, 475] width 599 height 88
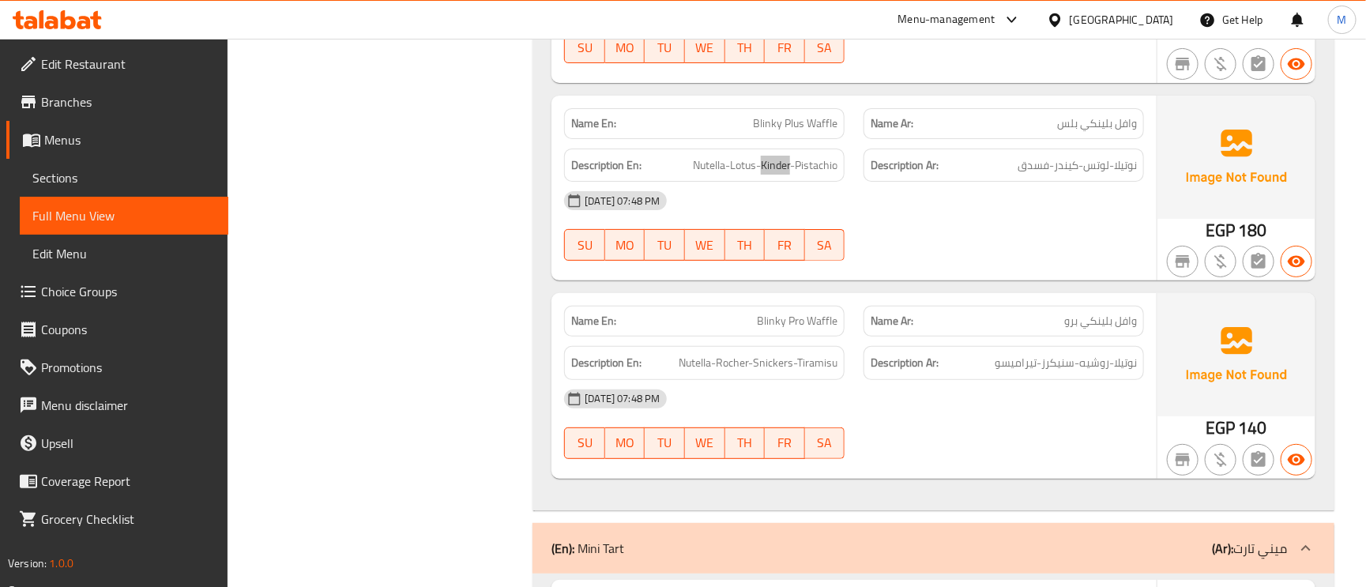
scroll to position [5806, 0]
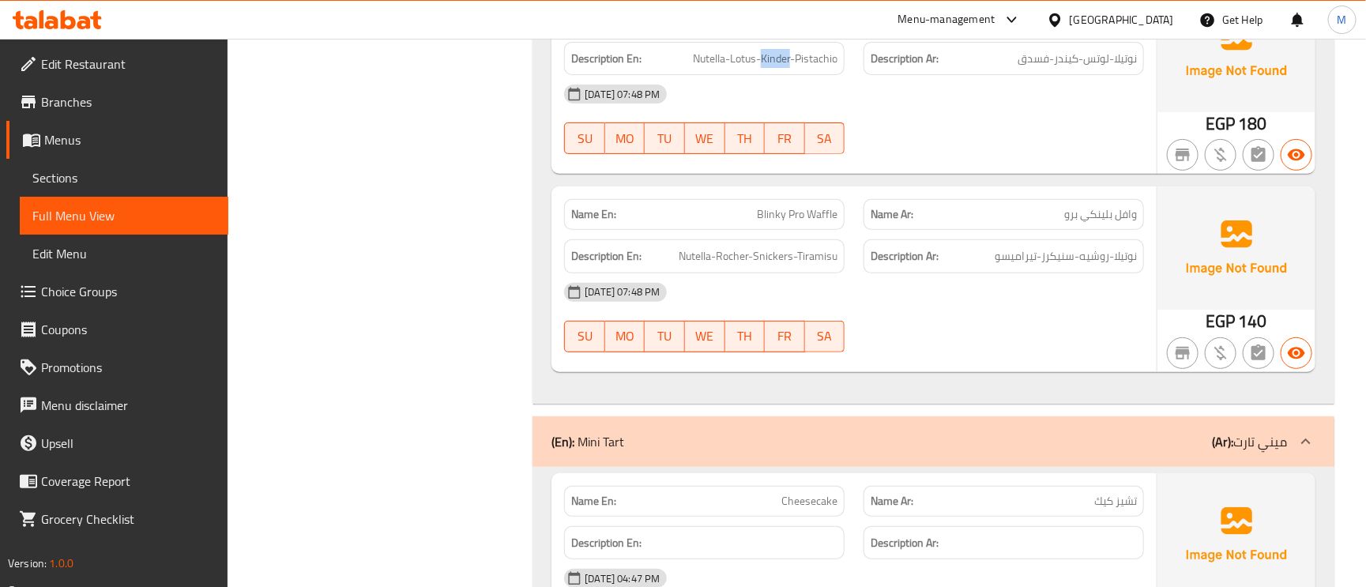
click at [803, 223] on span "Blinky Pro Waffle" at bounding box center [797, 214] width 81 height 17
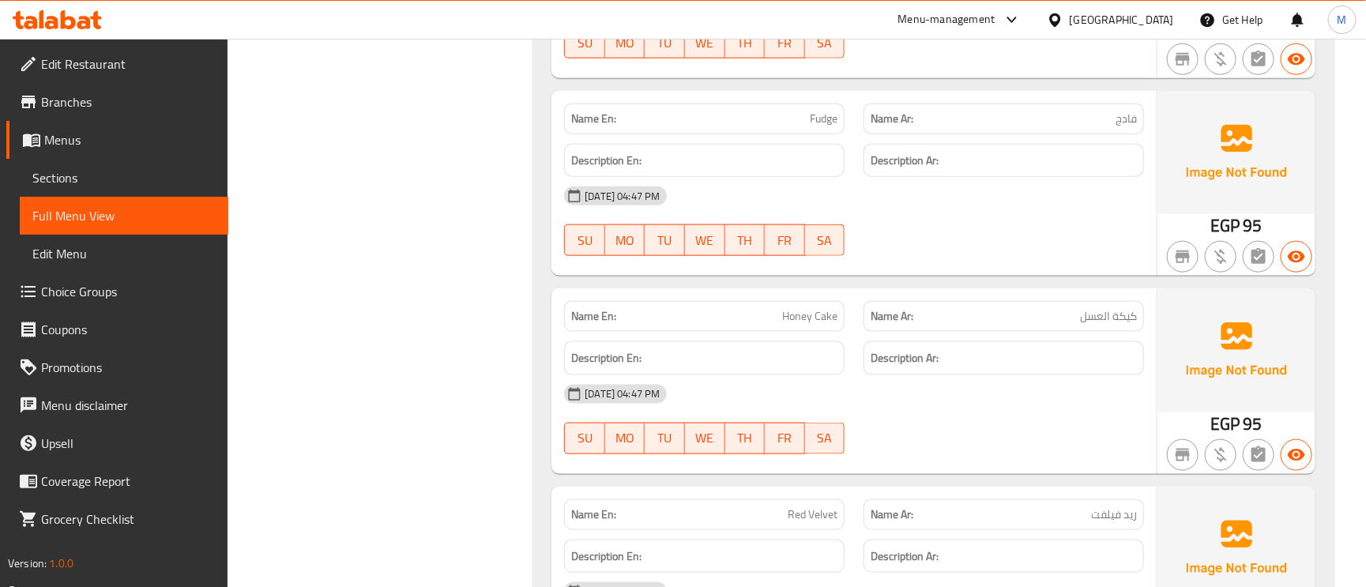
scroll to position [6280, 0]
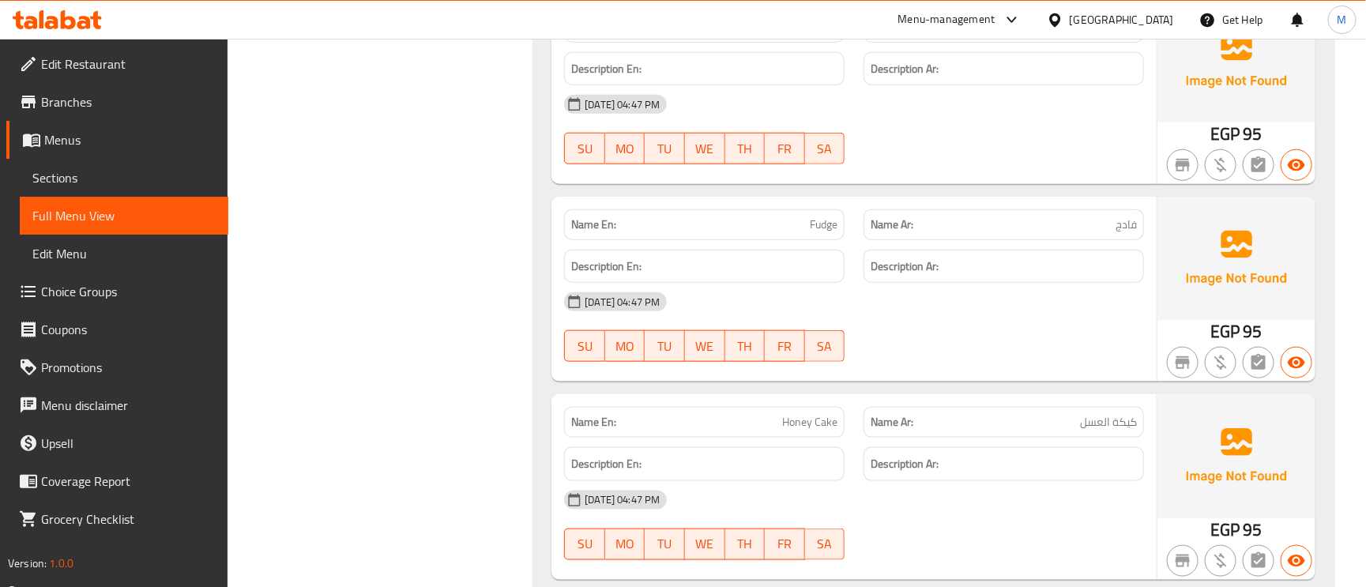
click at [830, 438] on div "Name En: Honey Cake" at bounding box center [704, 422] width 280 height 31
click at [830, 431] on span "Honey Cake" at bounding box center [809, 422] width 55 height 17
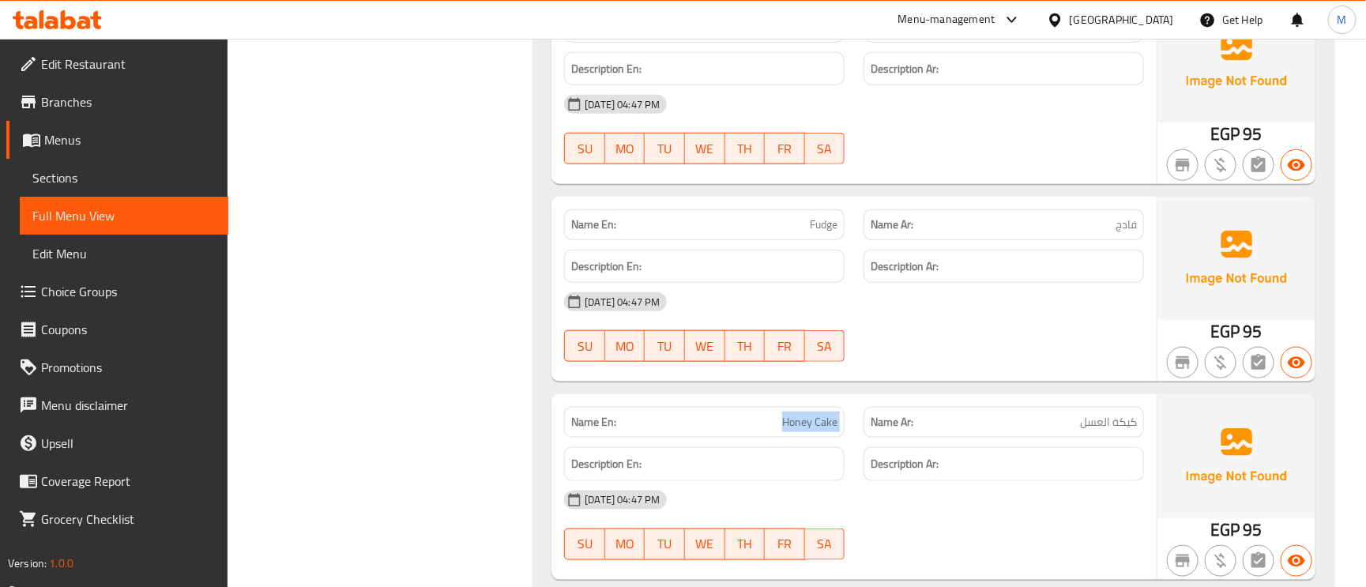
copy span "Honey Cake"
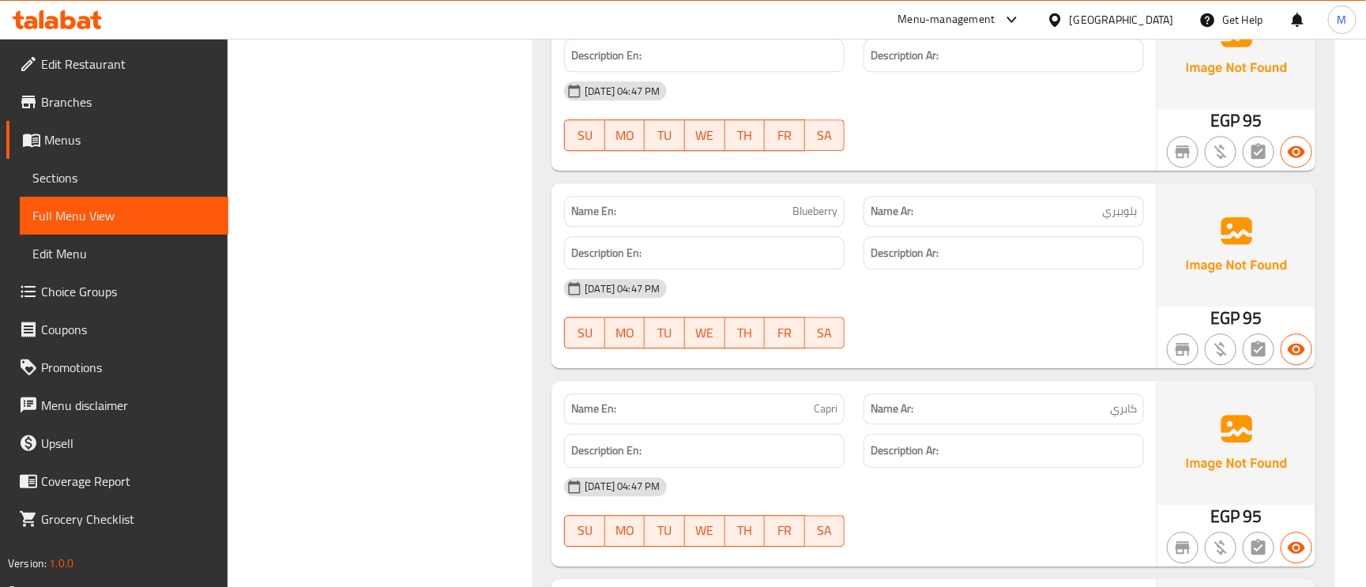
scroll to position [7702, 0]
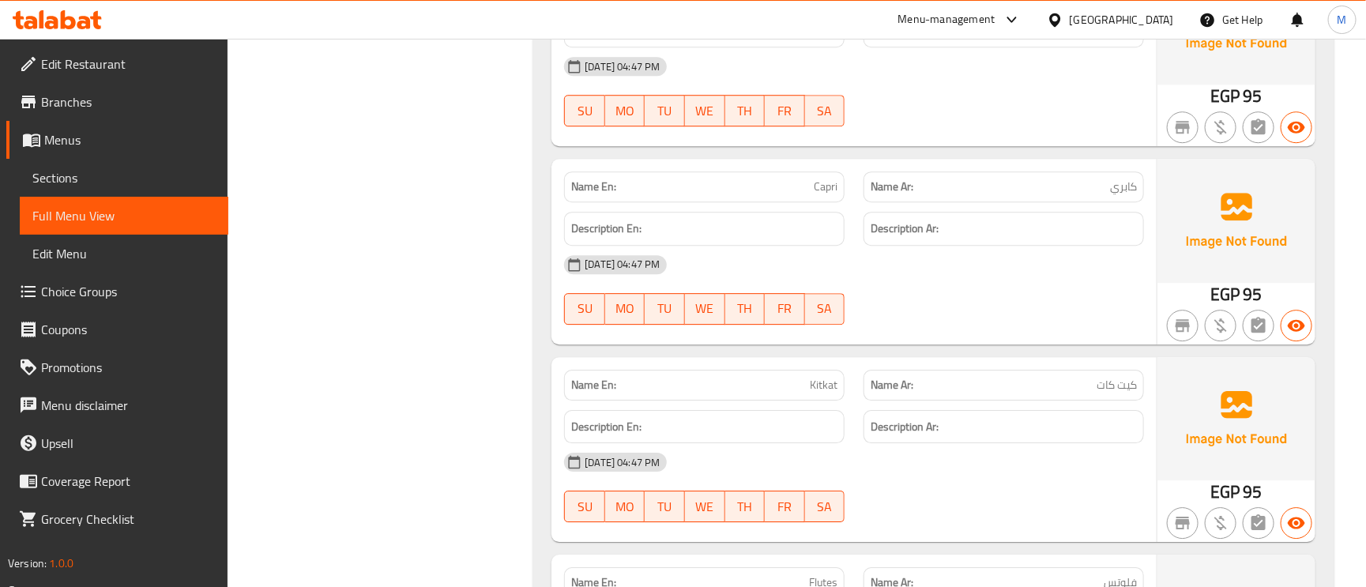
click at [829, 195] on span "Capri" at bounding box center [826, 187] width 24 height 17
copy span "Capri"
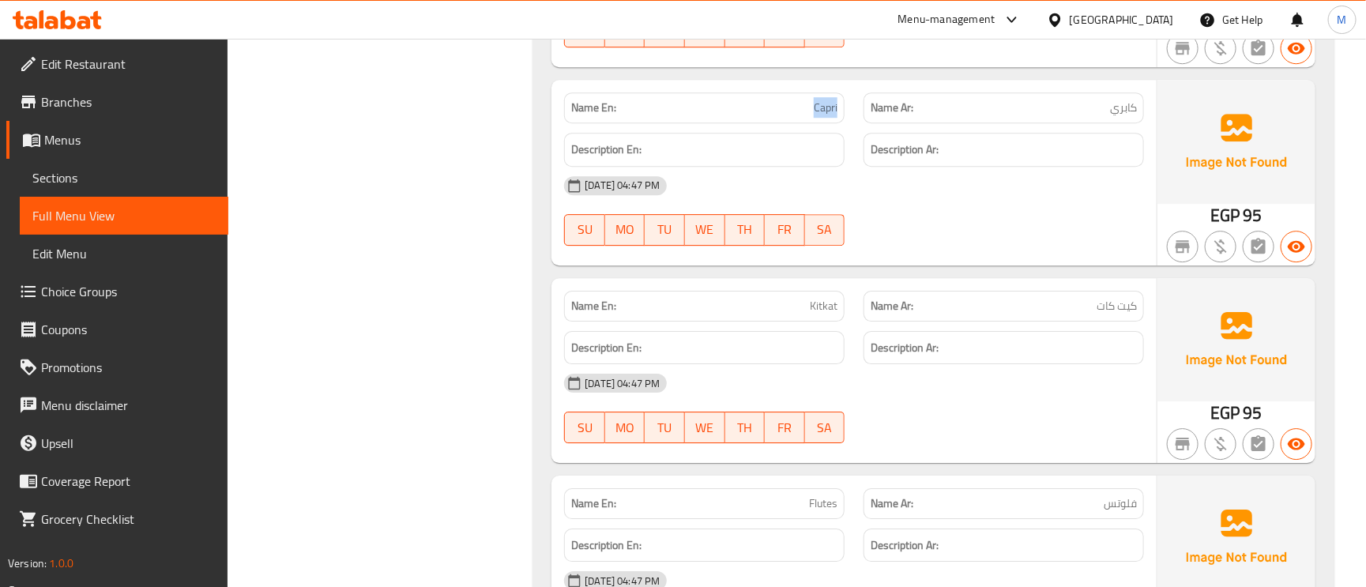
scroll to position [7465, 0]
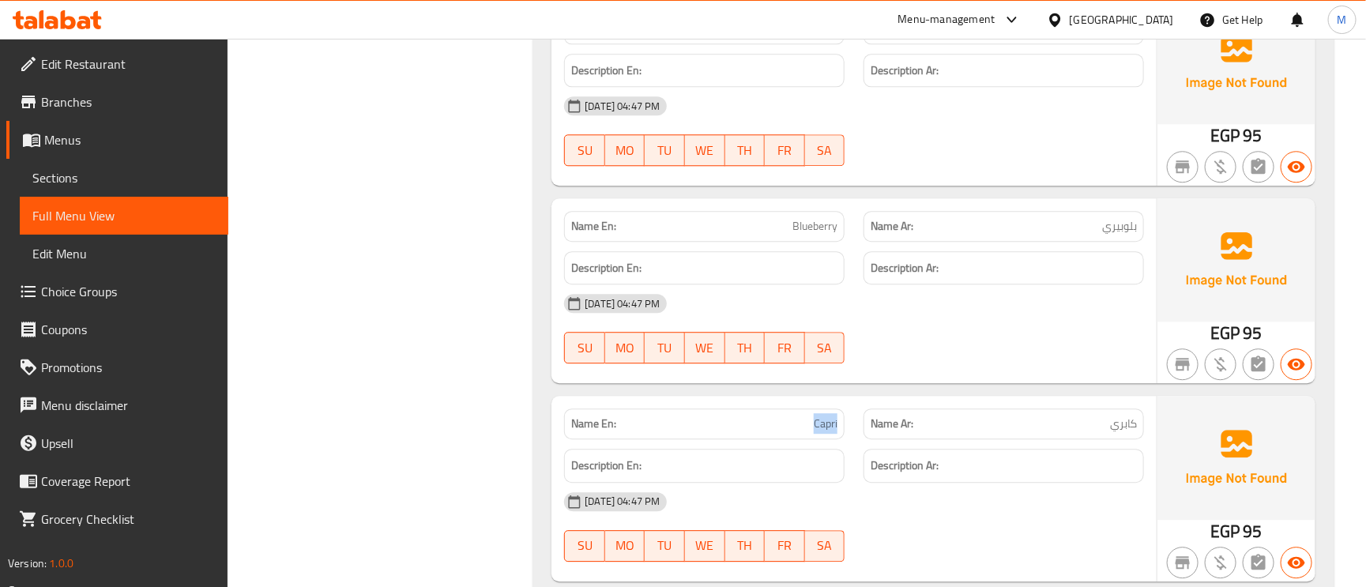
click at [812, 432] on p "Name En: Capri" at bounding box center [704, 424] width 266 height 17
click at [811, 432] on p "Name En: Capri" at bounding box center [704, 424] width 266 height 17
copy span "Capri"
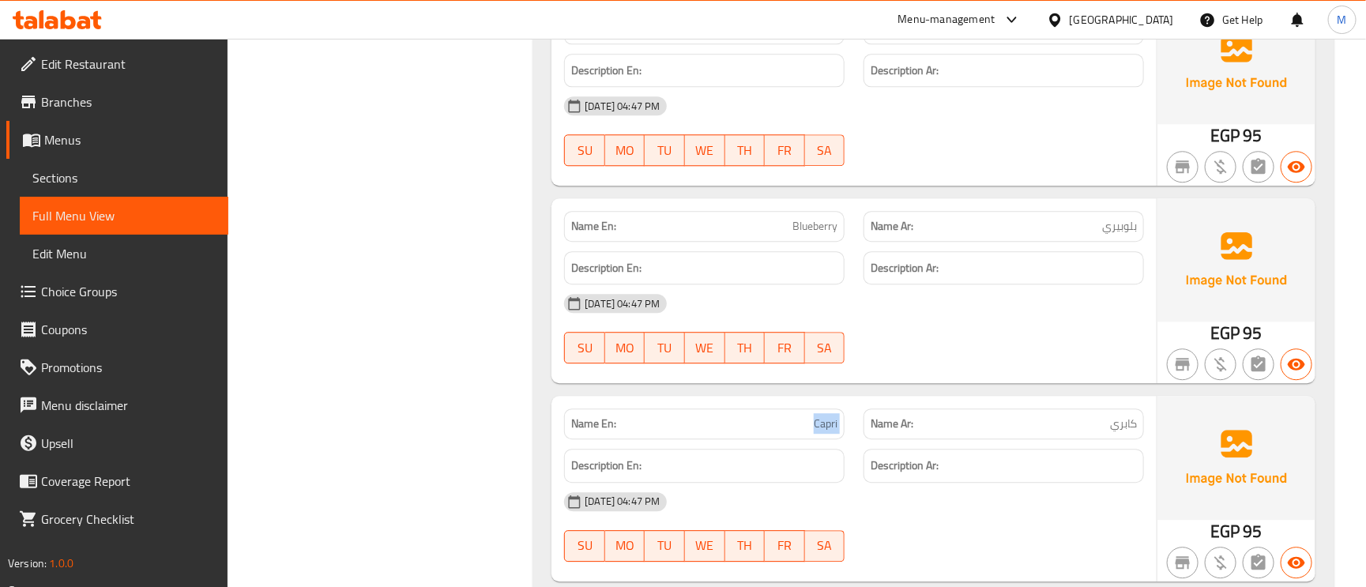
click at [815, 432] on span "Capri" at bounding box center [826, 424] width 24 height 17
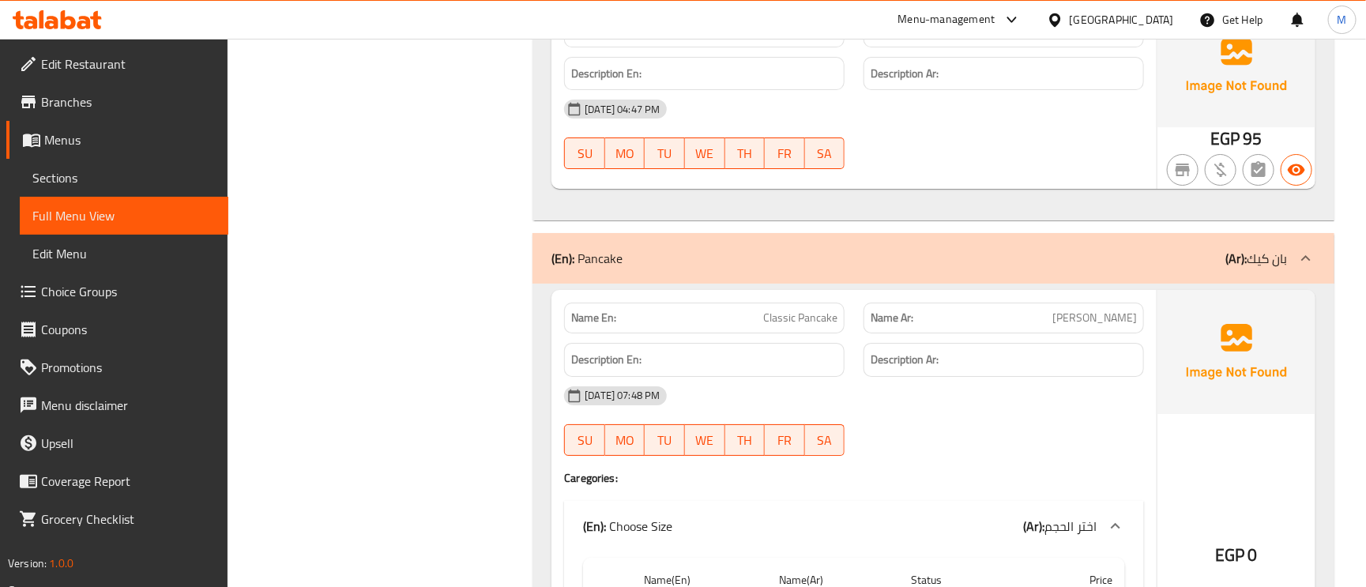
scroll to position [8413, 0]
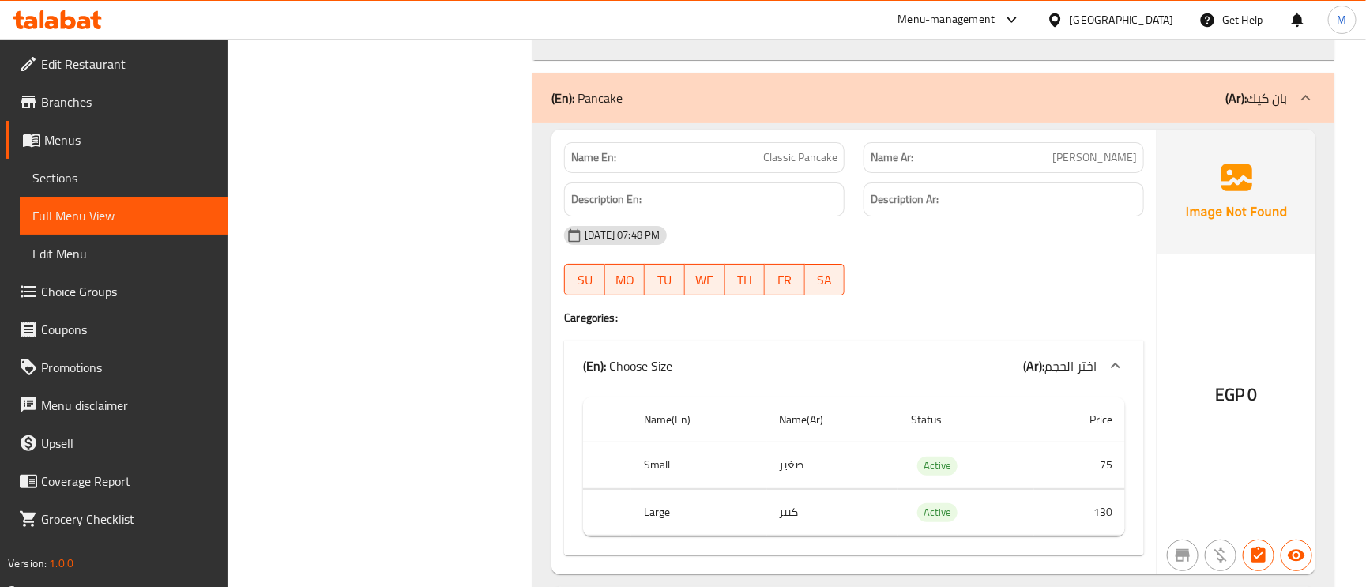
click at [787, 166] on span "Classic Pancake" at bounding box center [800, 157] width 74 height 17
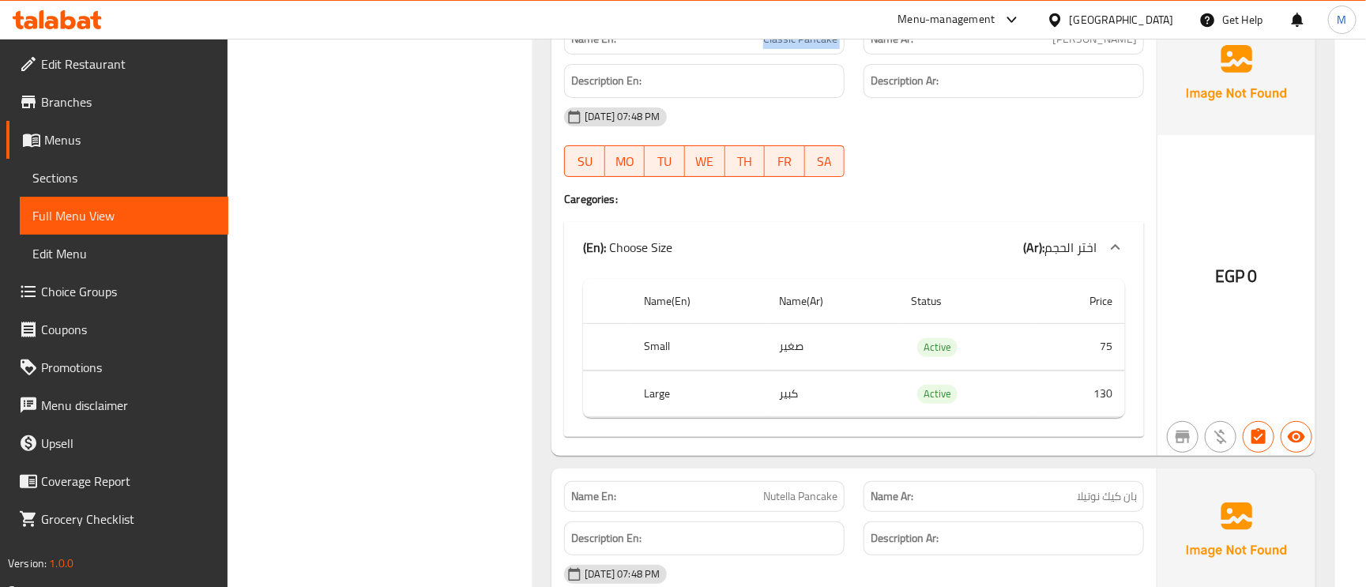
click at [813, 47] on span "Classic Pancake" at bounding box center [800, 39] width 74 height 17
click at [774, 47] on span "Classic Pancake" at bounding box center [800, 39] width 74 height 17
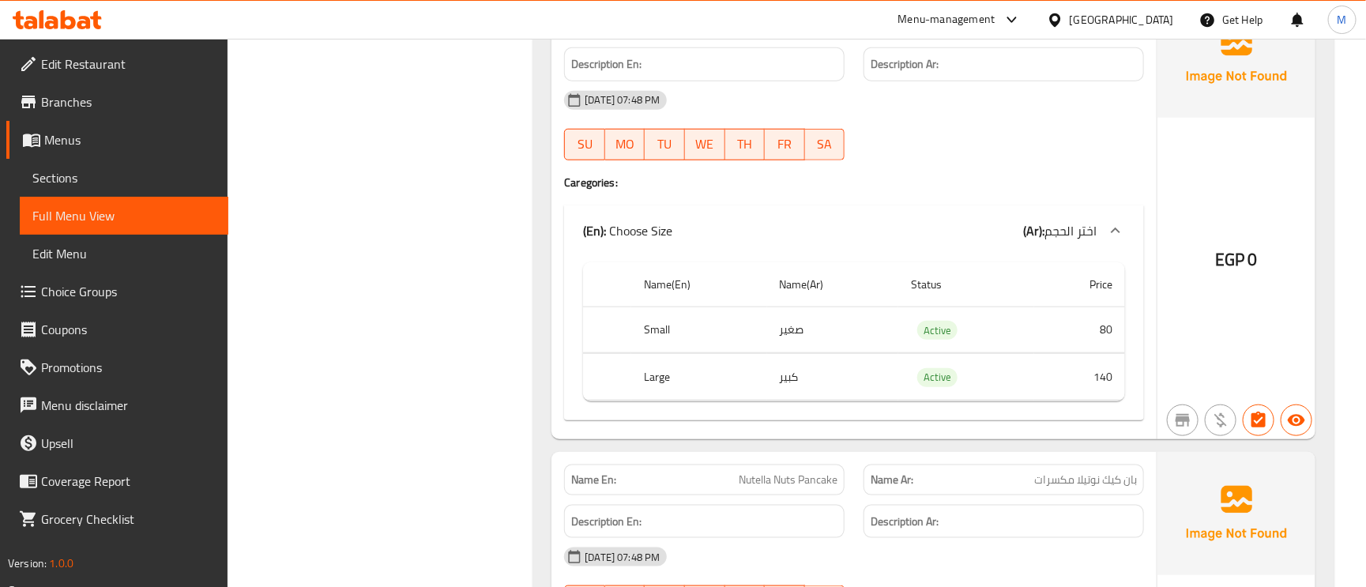
scroll to position [9124, 0]
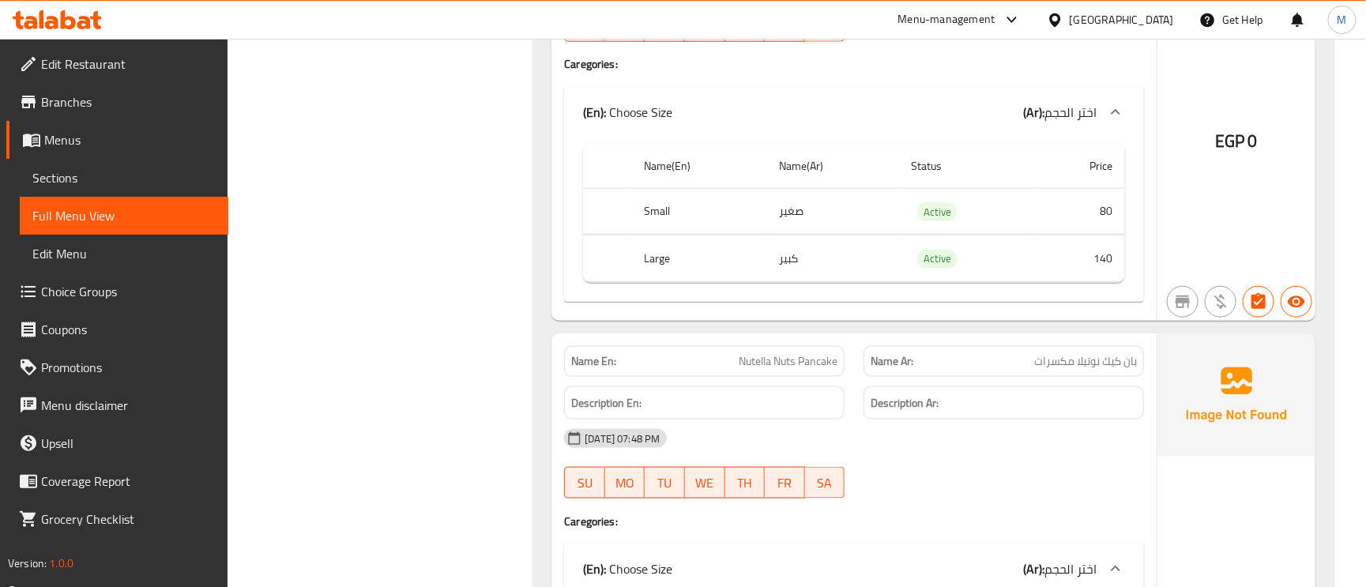
click at [801, 370] on span "Nutella Nuts Pancake" at bounding box center [788, 361] width 99 height 17
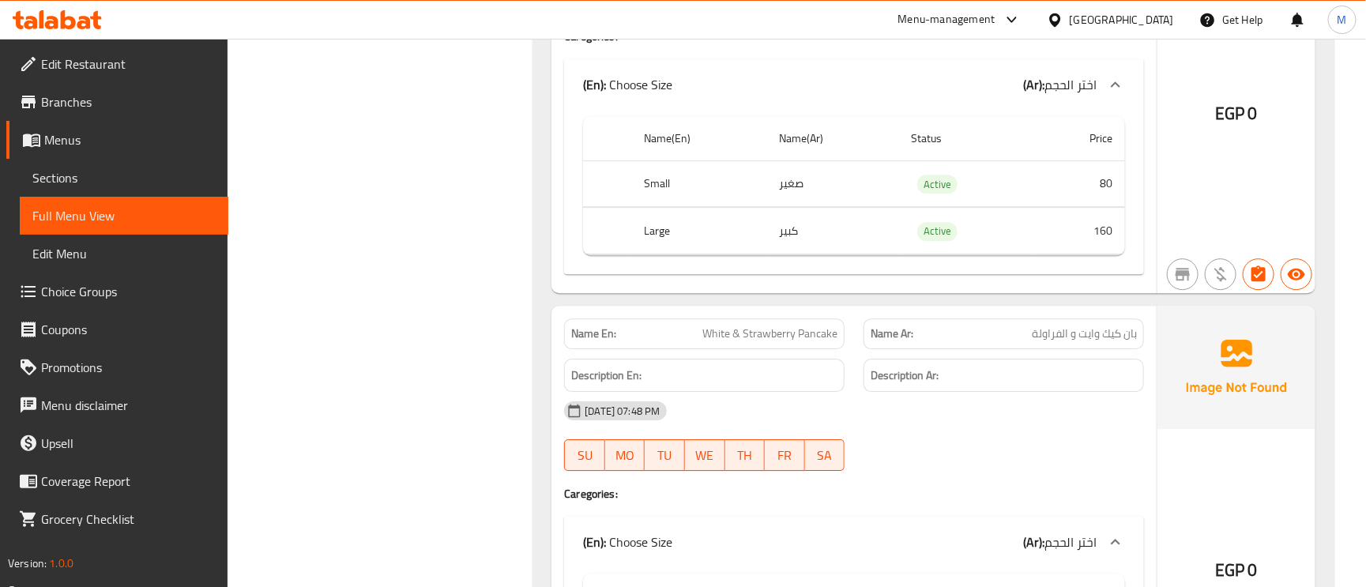
scroll to position [10546, 0]
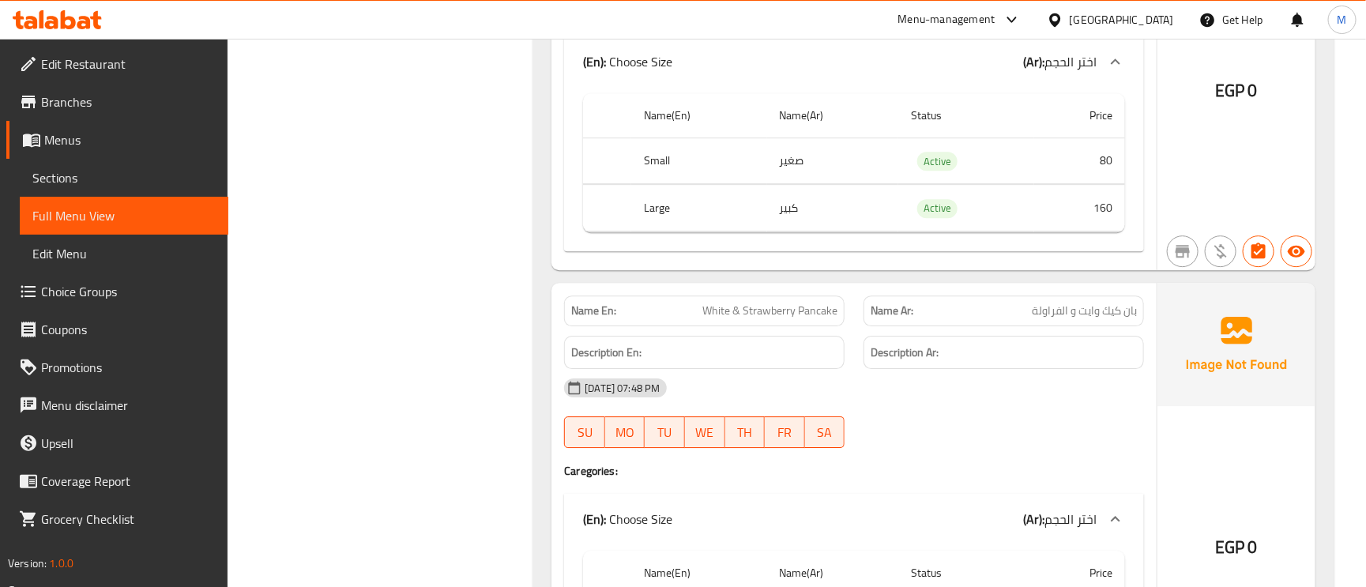
click at [1118, 319] on span "بان كيك وايت و الفراولة" at bounding box center [1084, 311] width 105 height 17
click at [1085, 319] on span "بان كيك وايت و الفراولة" at bounding box center [1084, 311] width 105 height 17
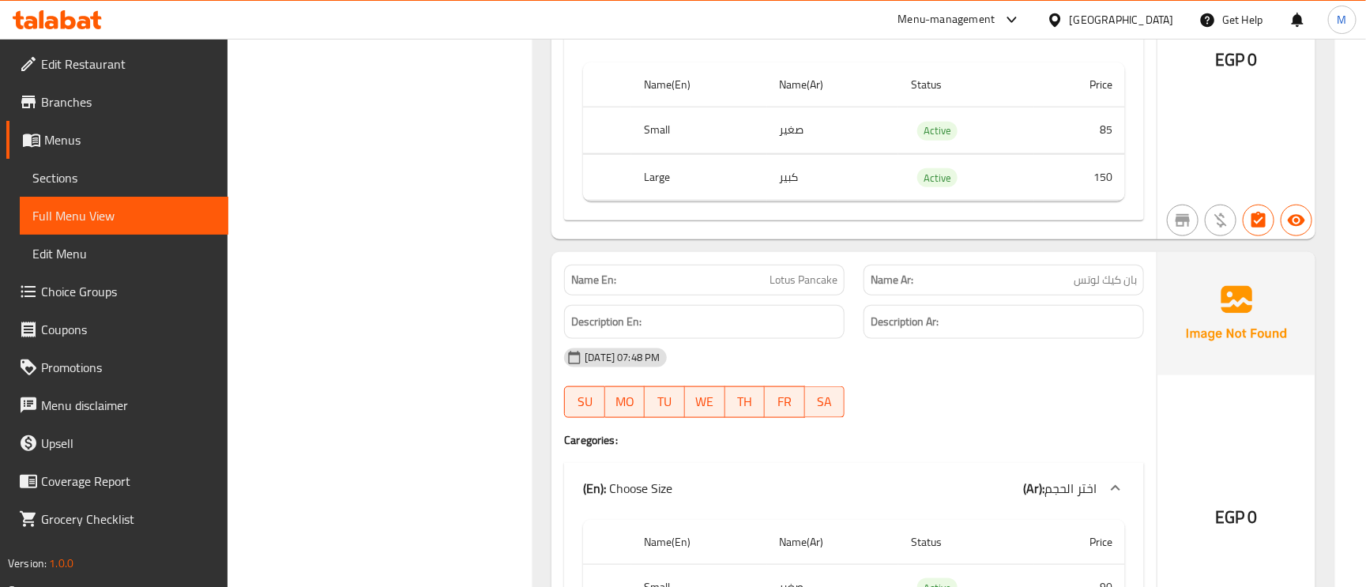
scroll to position [12087, 0]
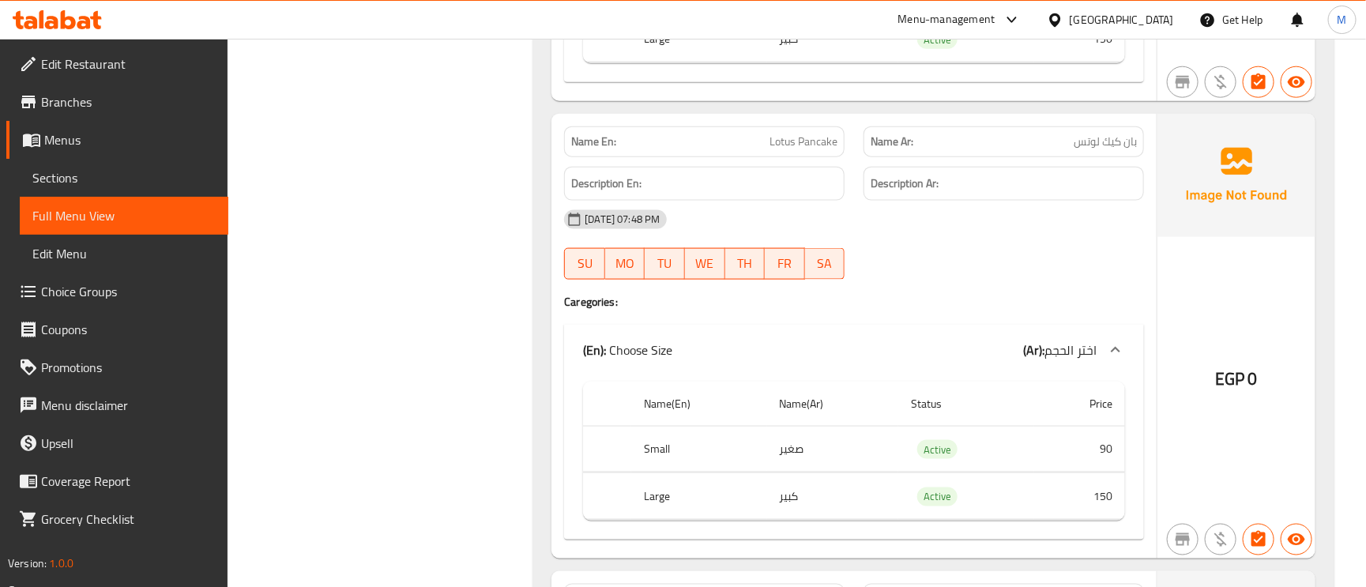
click at [1108, 150] on span "بان كيك لوتس" at bounding box center [1105, 142] width 63 height 17
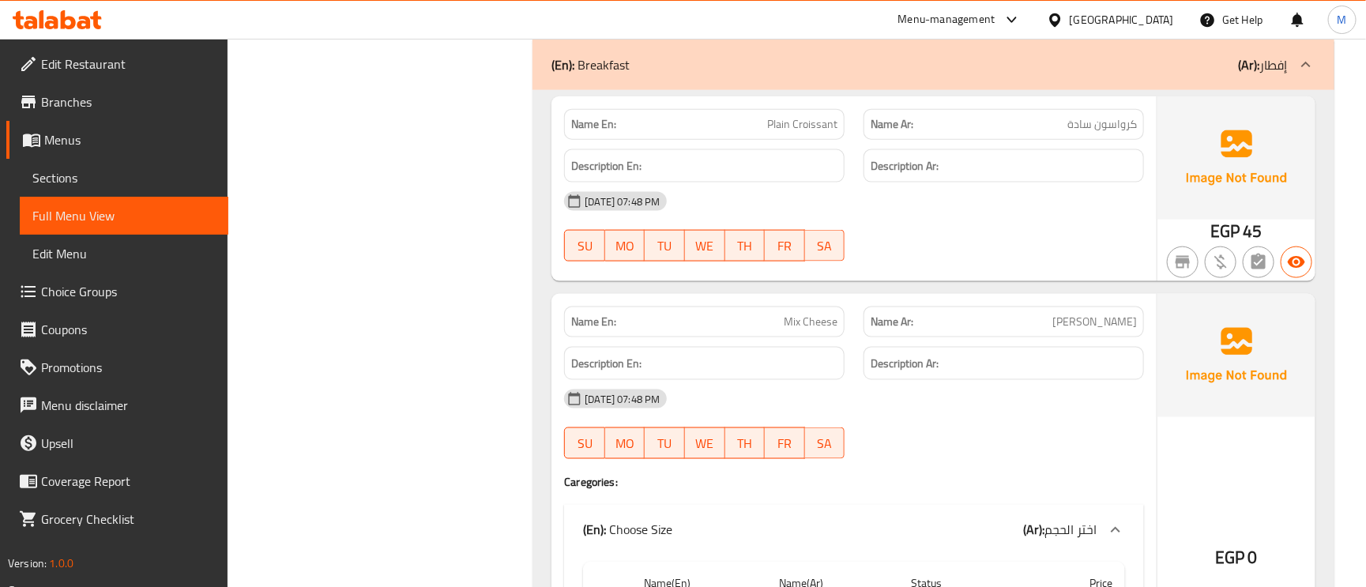
scroll to position [14812, 0]
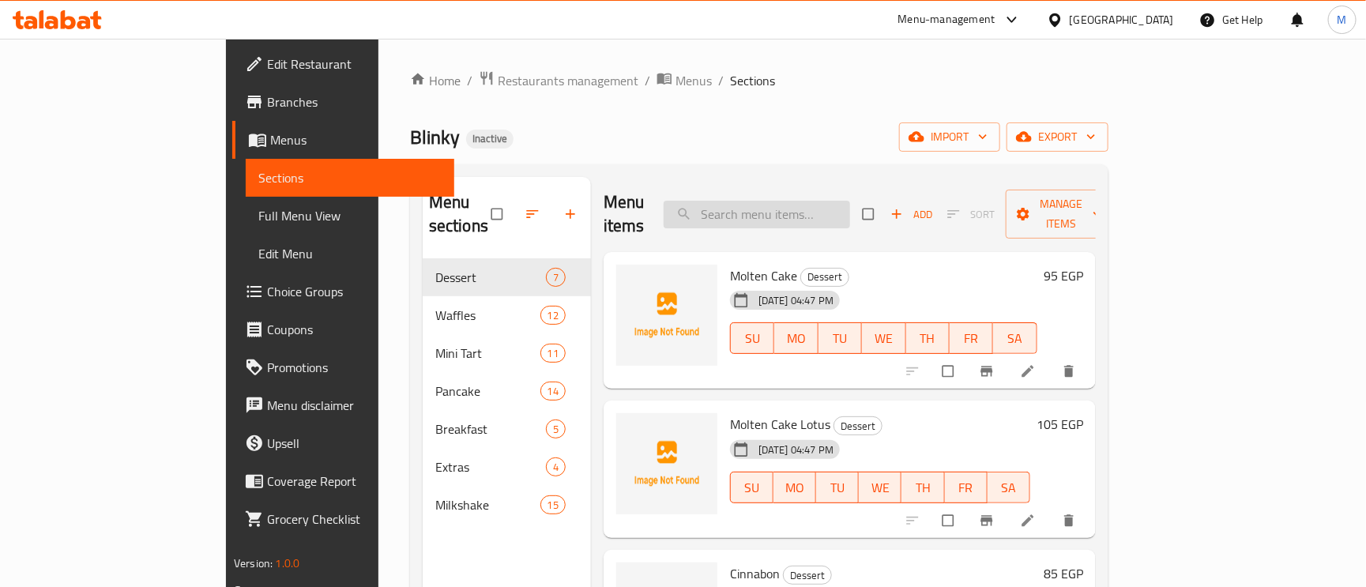
paste input "Honey Cake"
click at [850, 201] on input "Honey Cake" at bounding box center [757, 215] width 186 height 28
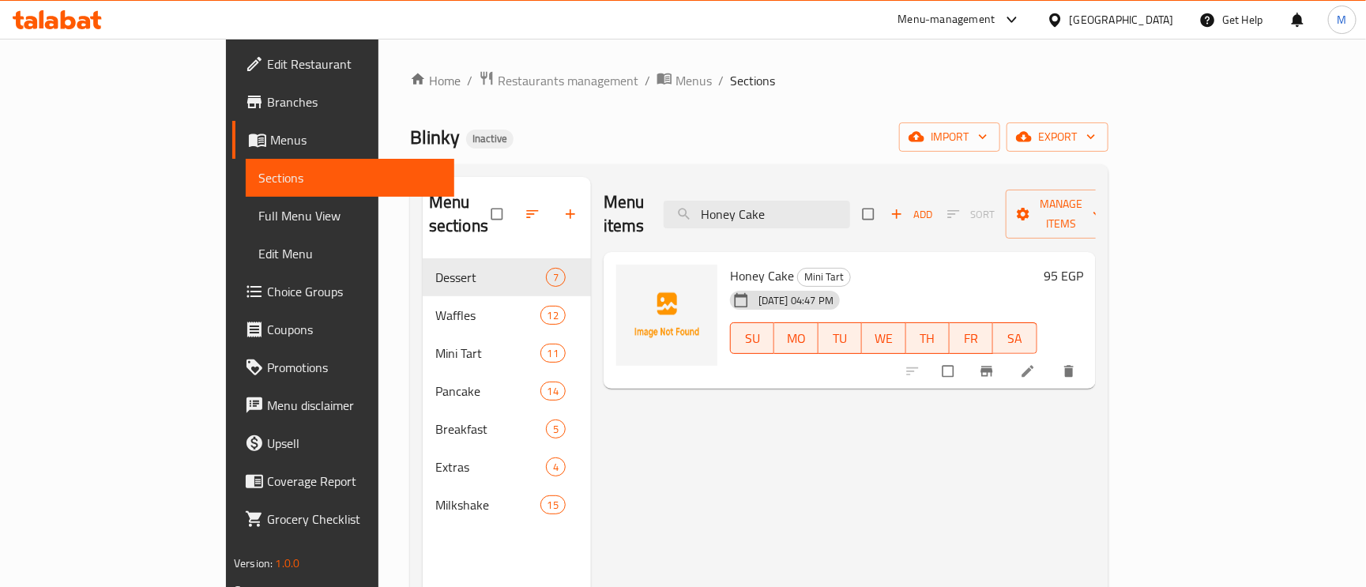
type input "Honey Cake"
click at [1036, 363] on icon at bounding box center [1028, 371] width 16 height 16
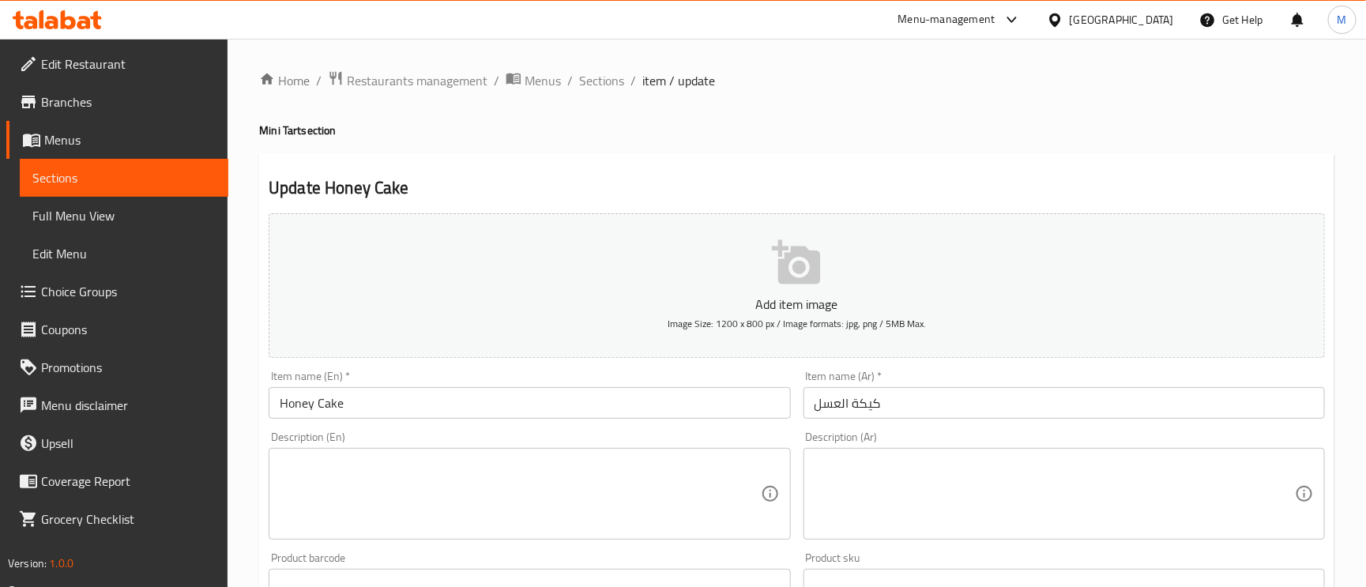
click at [818, 409] on input "كيكة العسل" at bounding box center [1063, 403] width 521 height 32
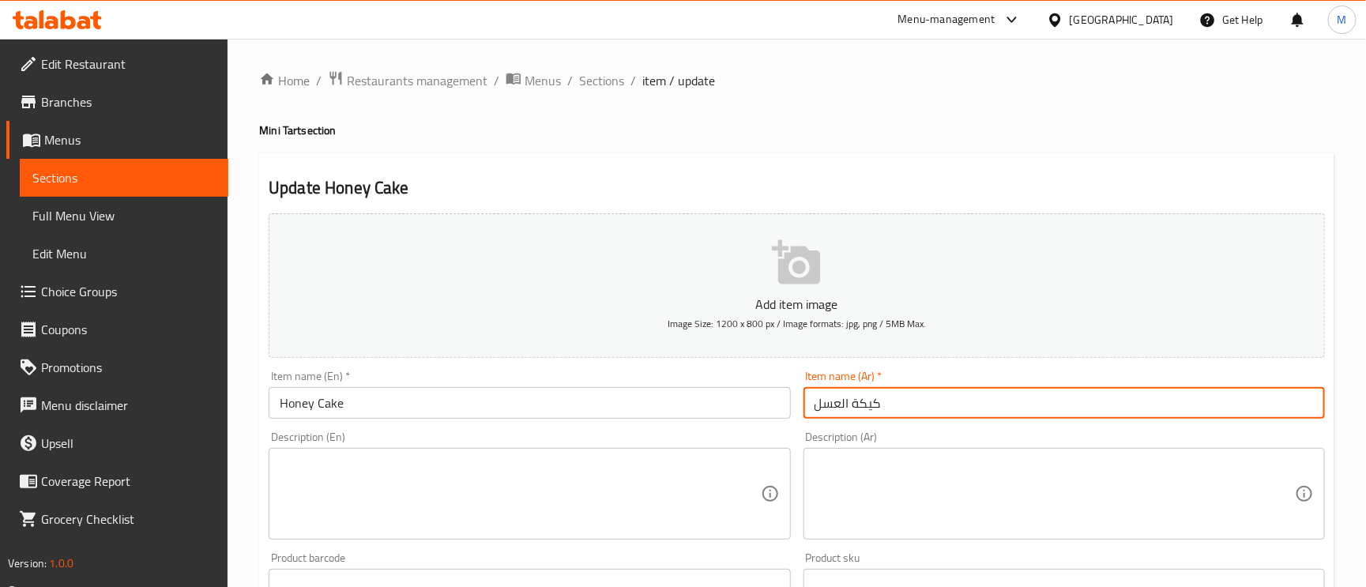
click at [818, 409] on input "كيكة العسل" at bounding box center [1063, 403] width 521 height 32
paste input "انيكيك"
click at [833, 406] on input "هانيكيك" at bounding box center [1063, 403] width 521 height 32
type input "هاني كيك"
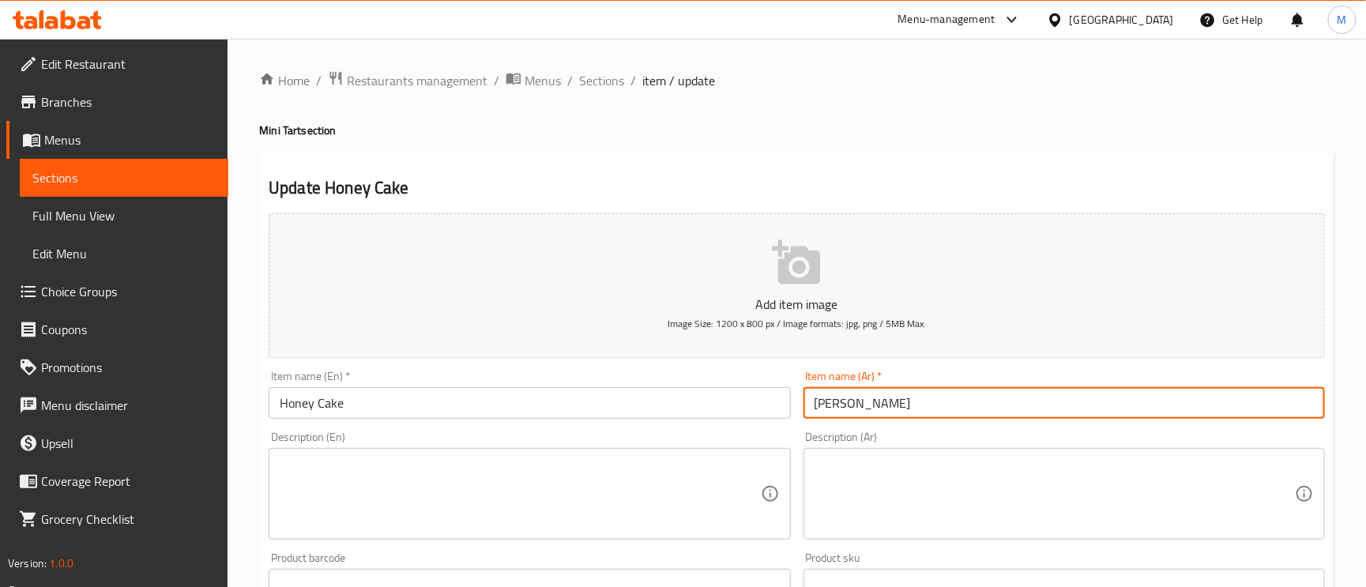
click at [612, 84] on span "Sections" at bounding box center [601, 80] width 45 height 19
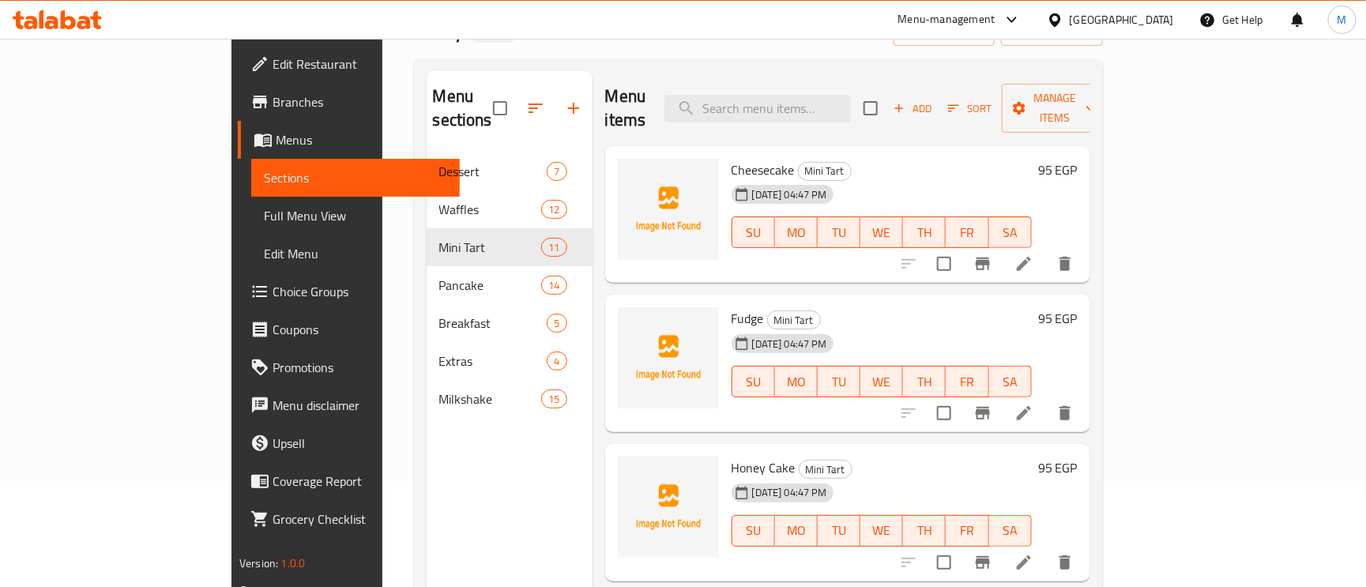
scroll to position [223, 0]
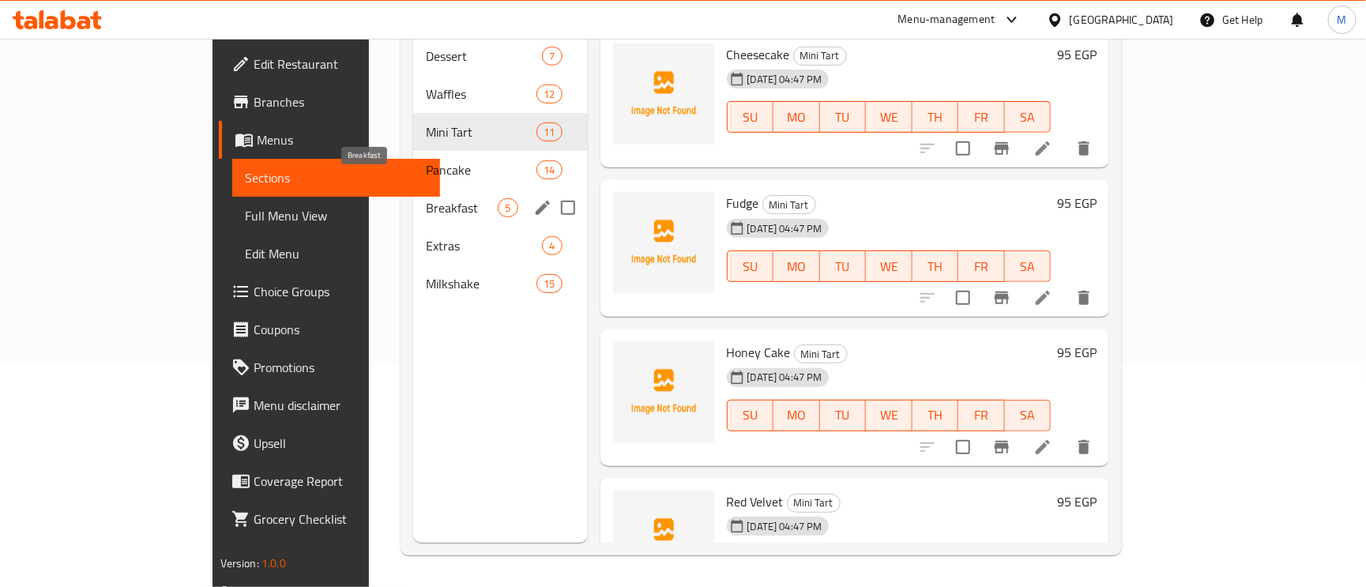
click at [426, 198] on span "Breakfast" at bounding box center [462, 207] width 72 height 19
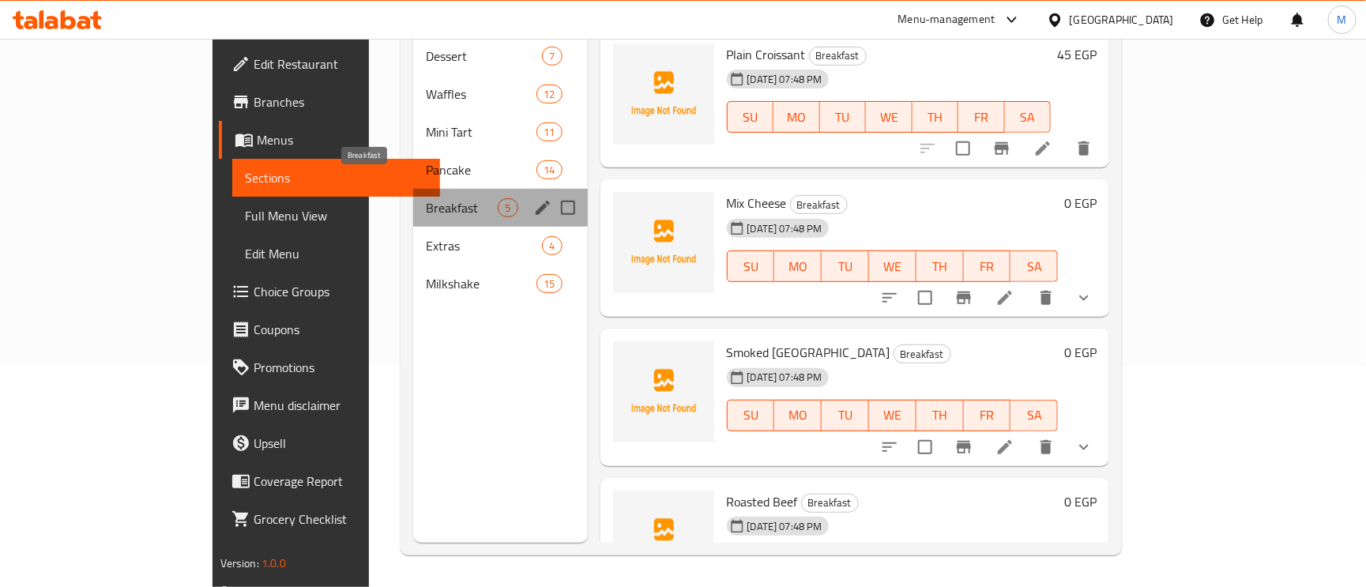
click at [426, 198] on span "Breakfast" at bounding box center [462, 207] width 72 height 19
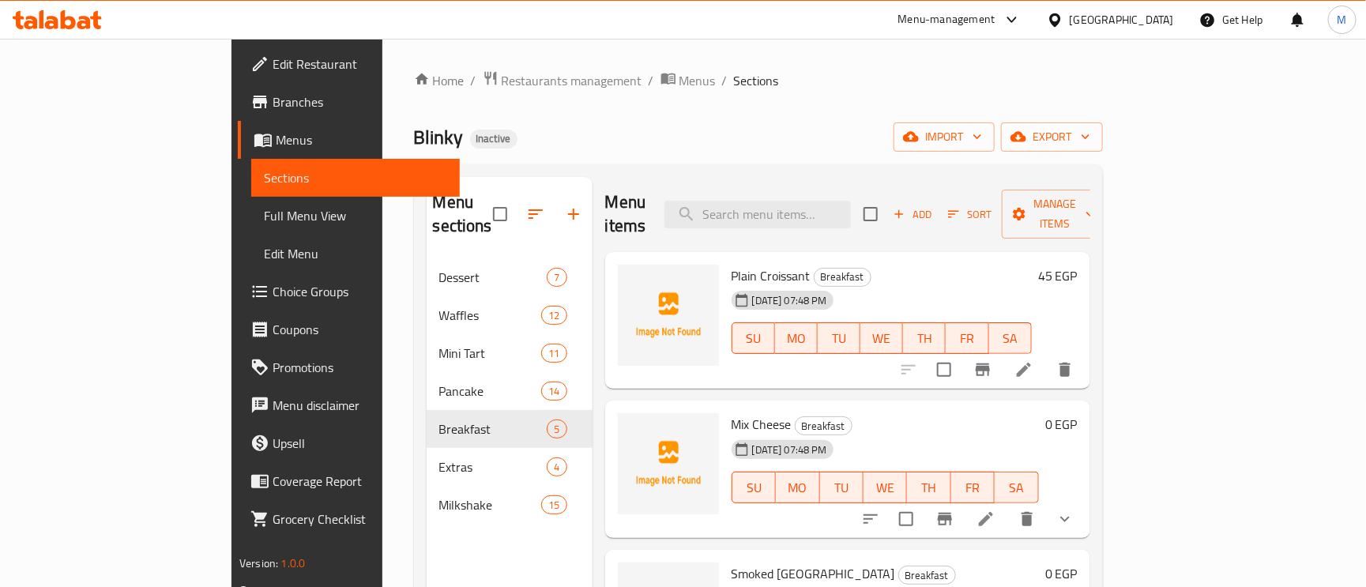
click at [993, 512] on icon at bounding box center [986, 519] width 14 height 14
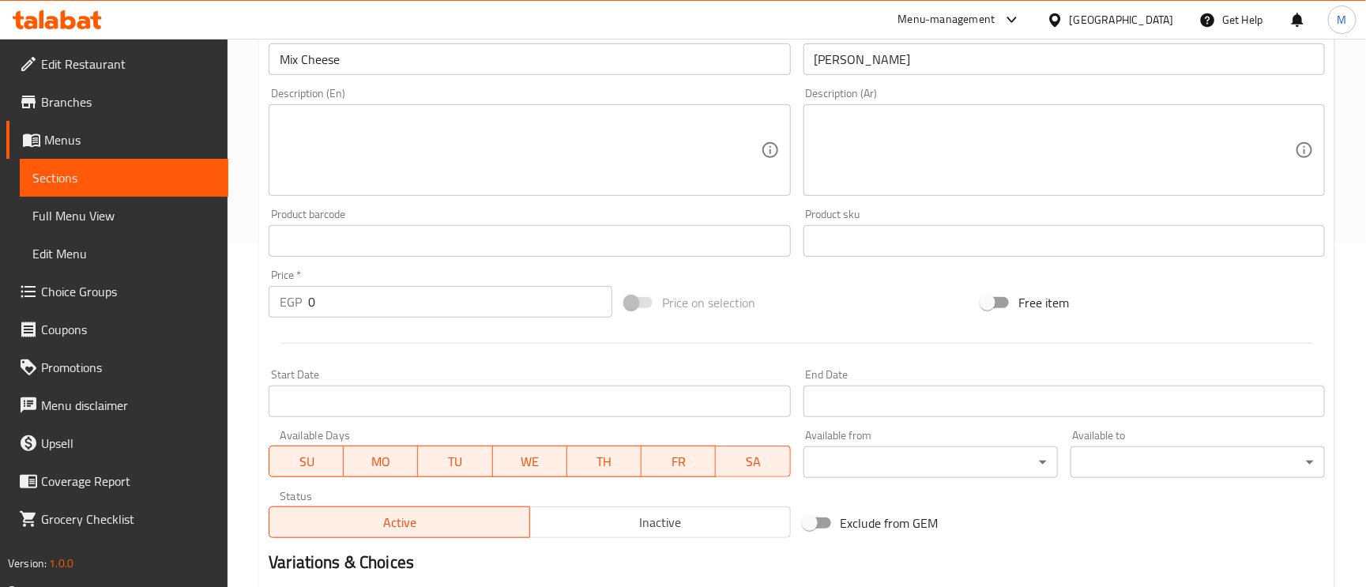
scroll to position [566, 0]
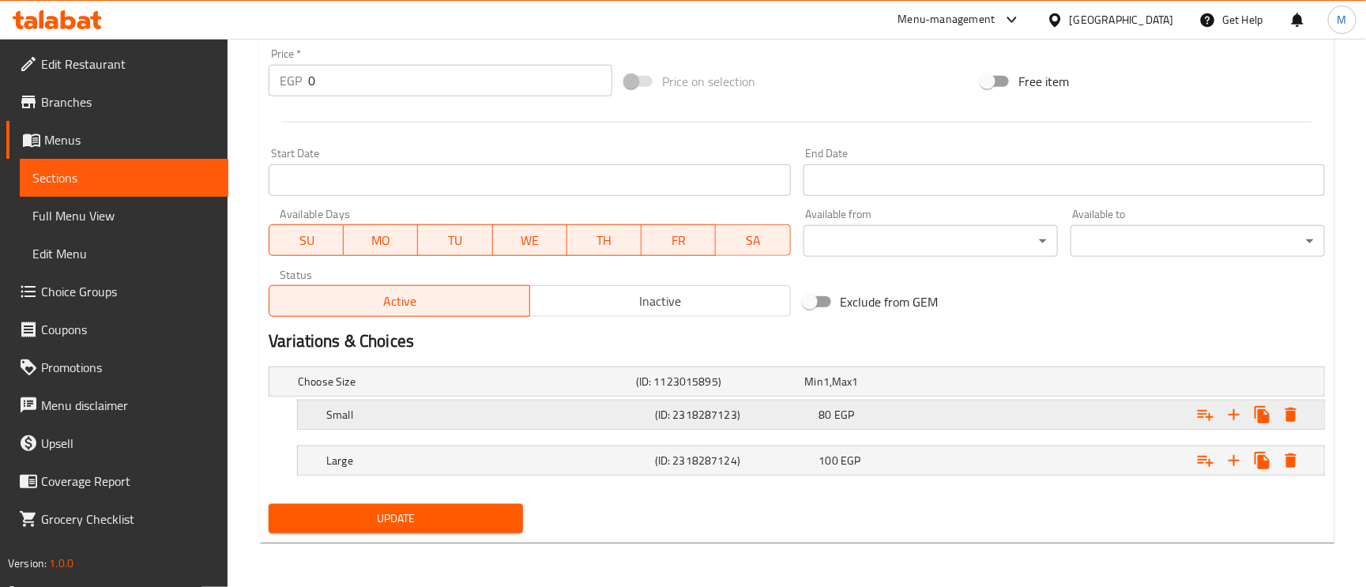
click at [396, 414] on h5 "Small" at bounding box center [487, 415] width 322 height 16
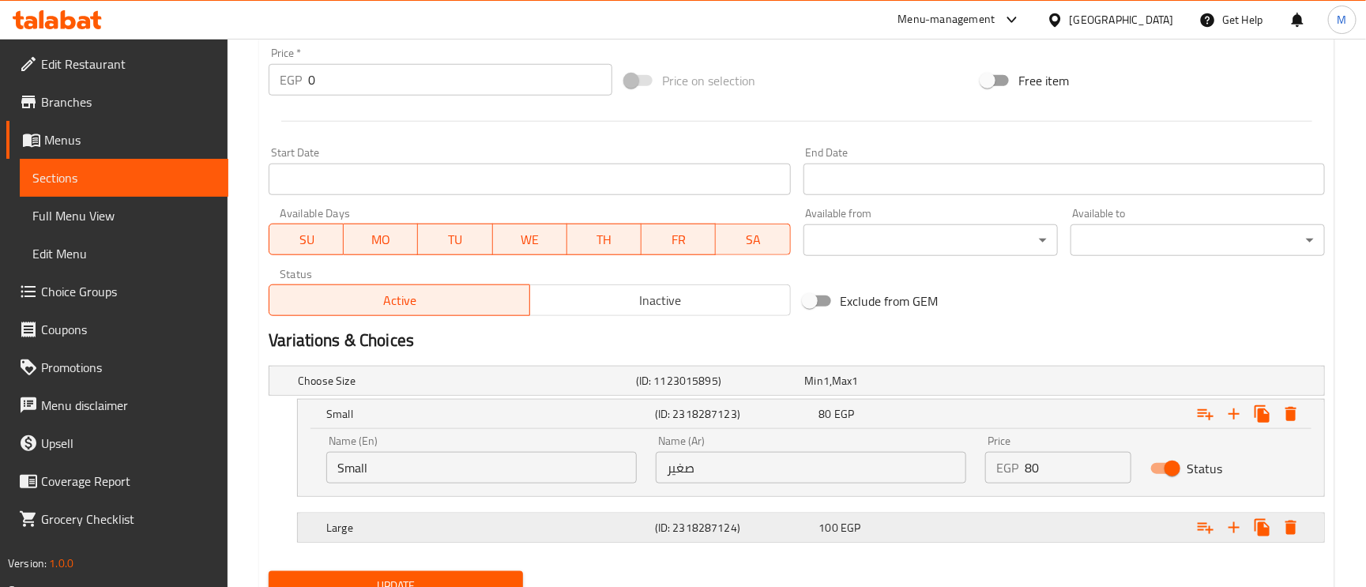
click at [451, 517] on div "Large (ID: 2318287124) 100 EGP" at bounding box center [815, 527] width 985 height 35
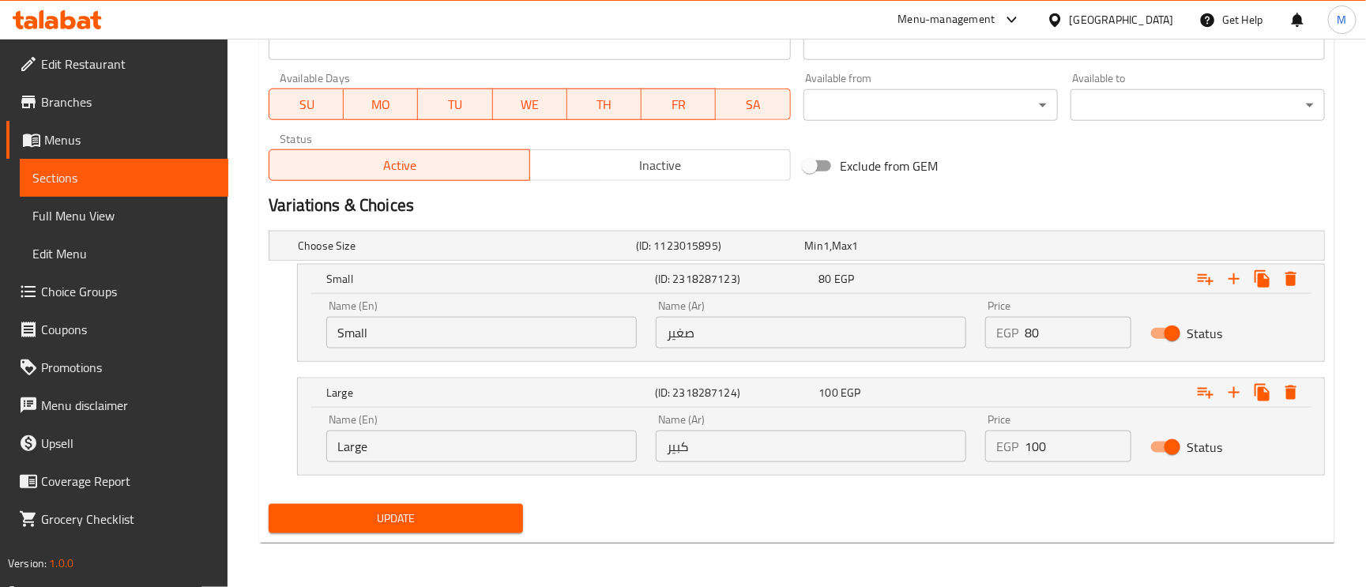
scroll to position [702, 0]
click at [450, 331] on input "Small" at bounding box center [481, 333] width 310 height 32
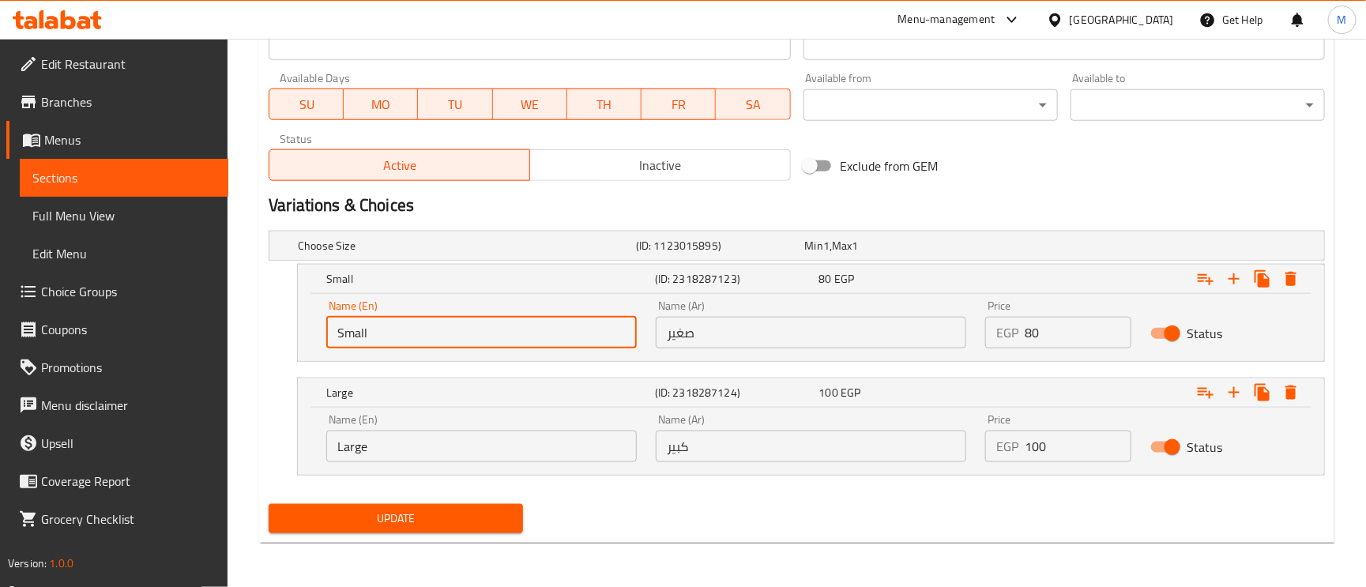
click at [450, 331] on input "Small" at bounding box center [481, 333] width 310 height 32
paste input "CROISSANT"
type input "CROISSANT"
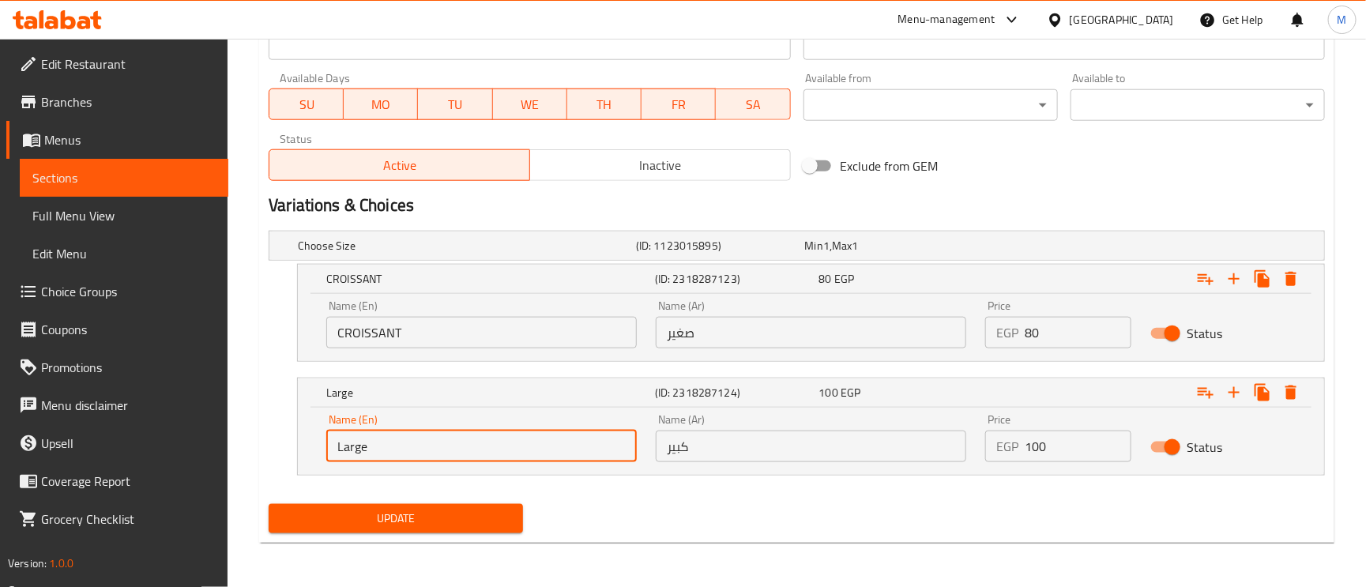
click at [418, 439] on input "Large" at bounding box center [481, 447] width 310 height 32
paste input "BREAD"
type input "BREAD"
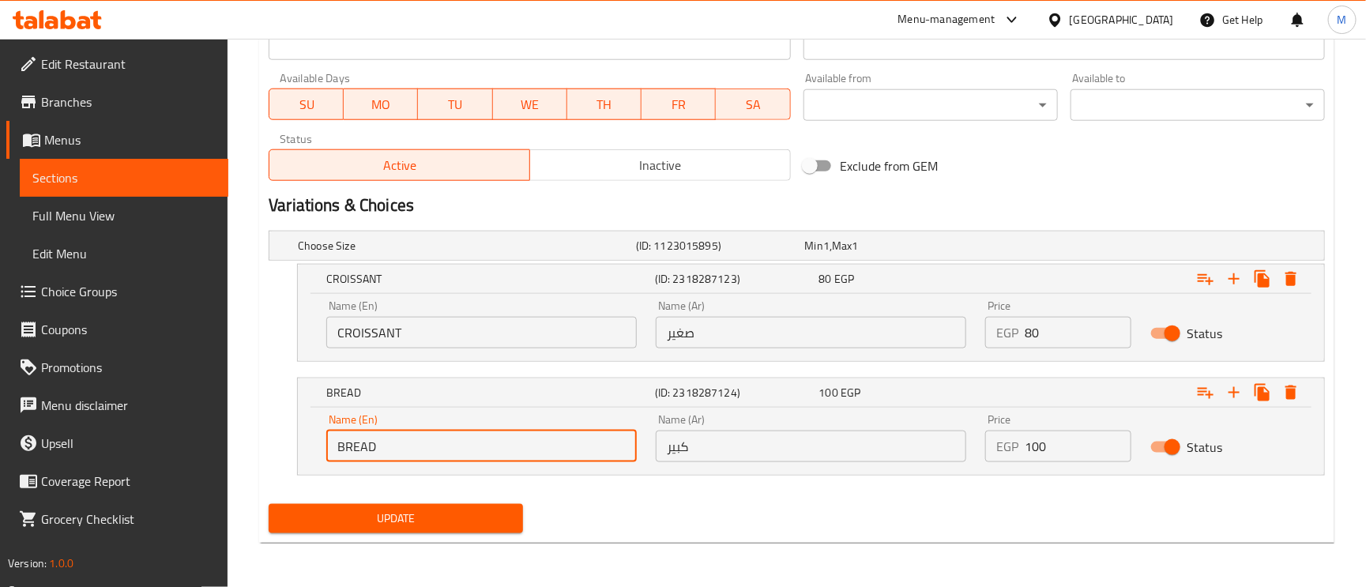
click at [712, 453] on input "كبير" at bounding box center [811, 447] width 310 height 32
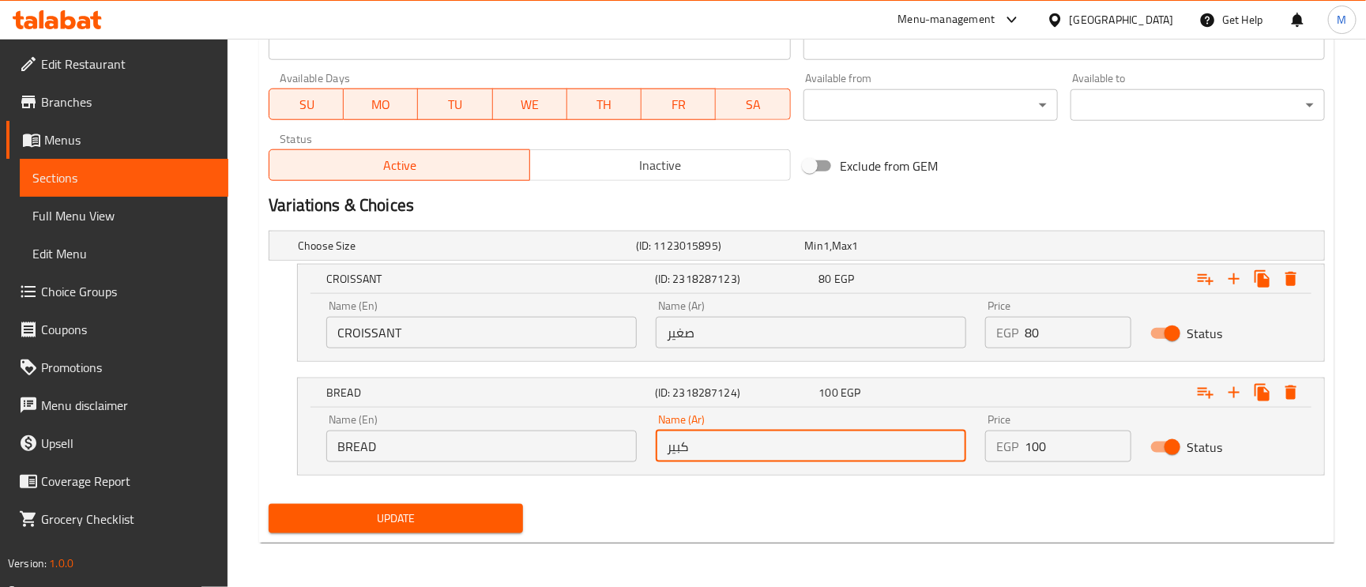
click at [712, 453] on input "كبير" at bounding box center [811, 447] width 310 height 32
type input "o"
type input "خبز"
click at [723, 333] on input "صغير" at bounding box center [811, 333] width 310 height 32
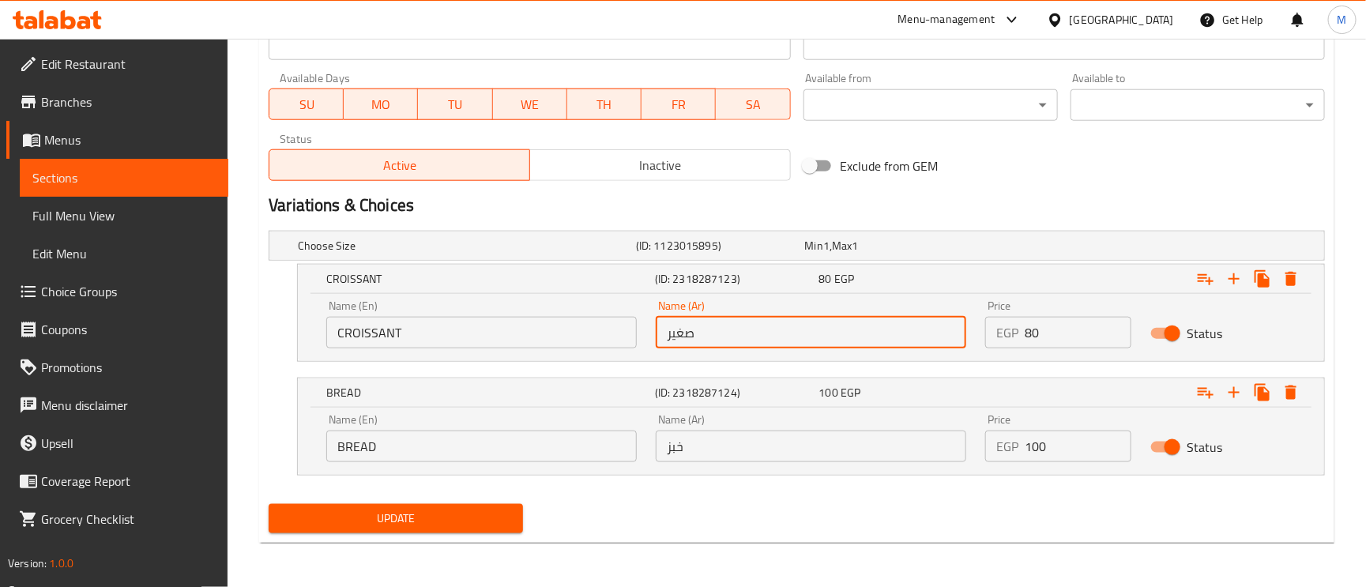
click at [723, 333] on input "صغير" at bounding box center [811, 333] width 310 height 32
click at [723, 333] on input "كرواسون" at bounding box center [811, 333] width 310 height 32
type input "كرواسون"
click at [460, 531] on button "Update" at bounding box center [396, 518] width 254 height 29
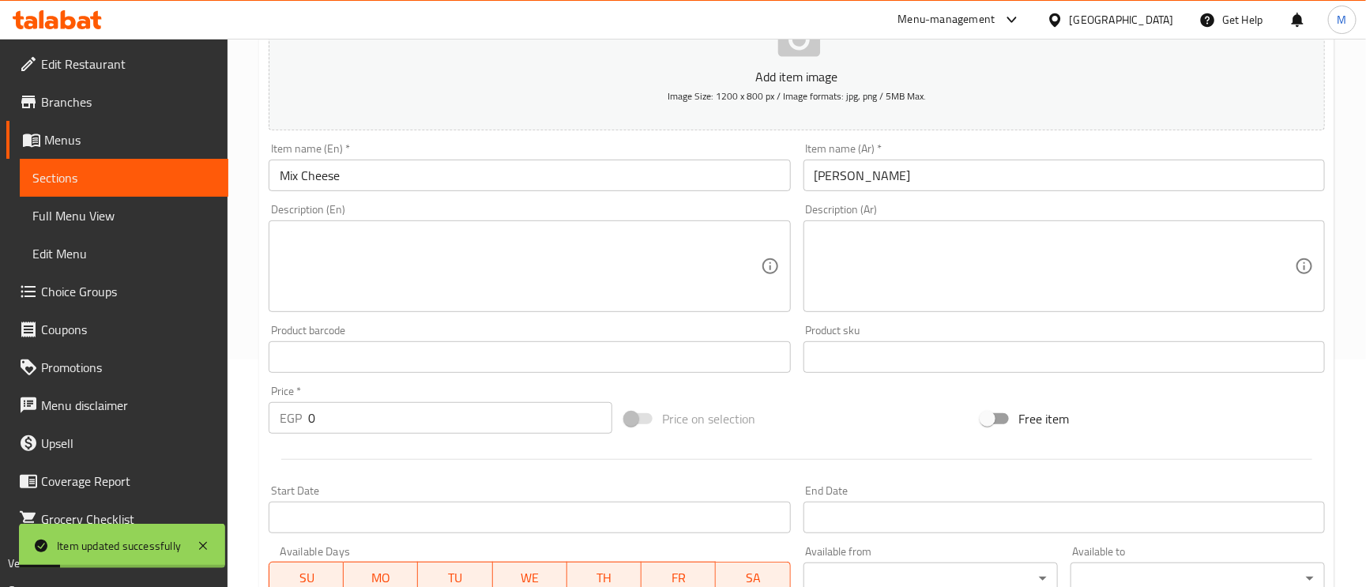
scroll to position [0, 0]
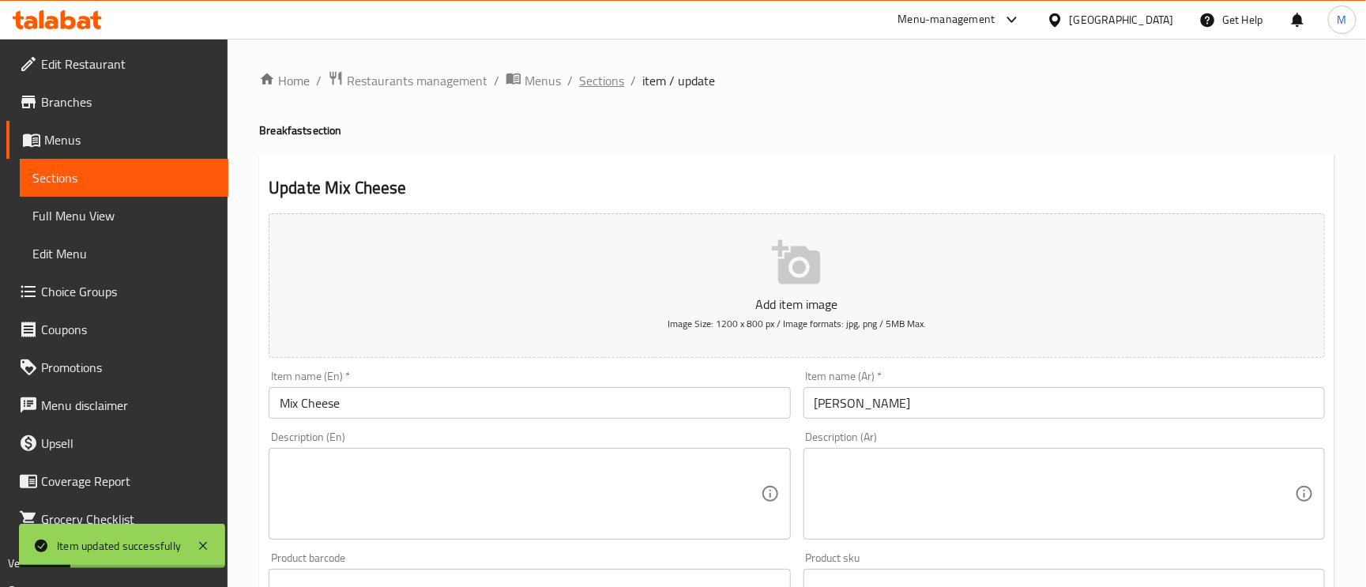
click at [616, 81] on span "Sections" at bounding box center [601, 80] width 45 height 19
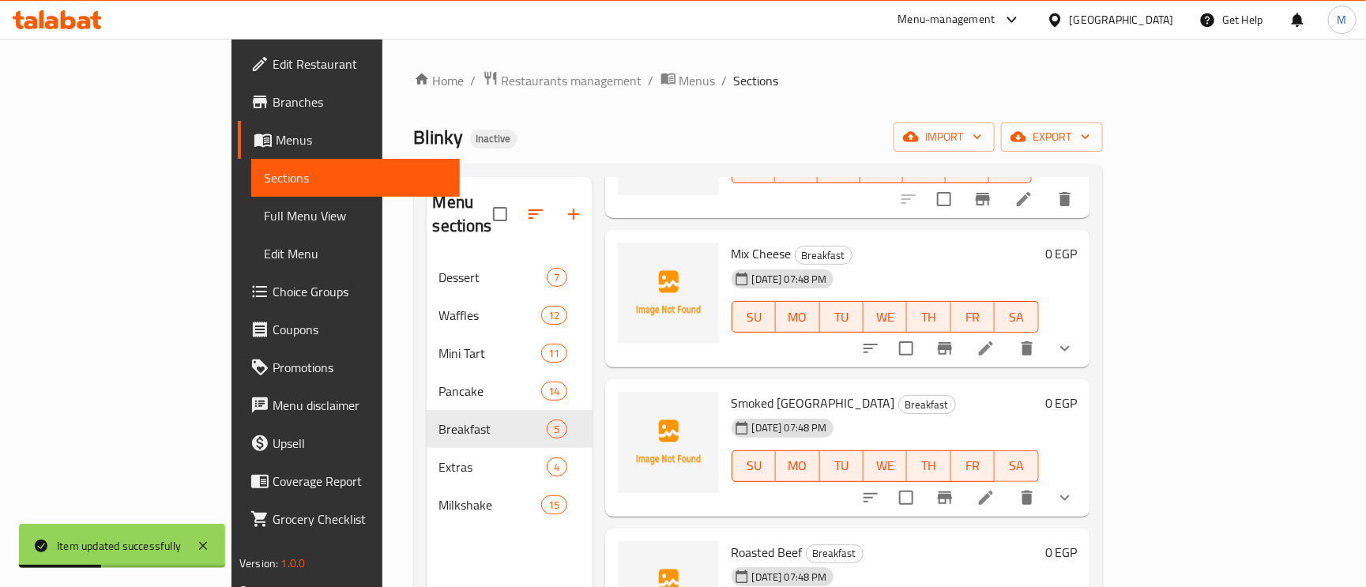
scroll to position [196, 0]
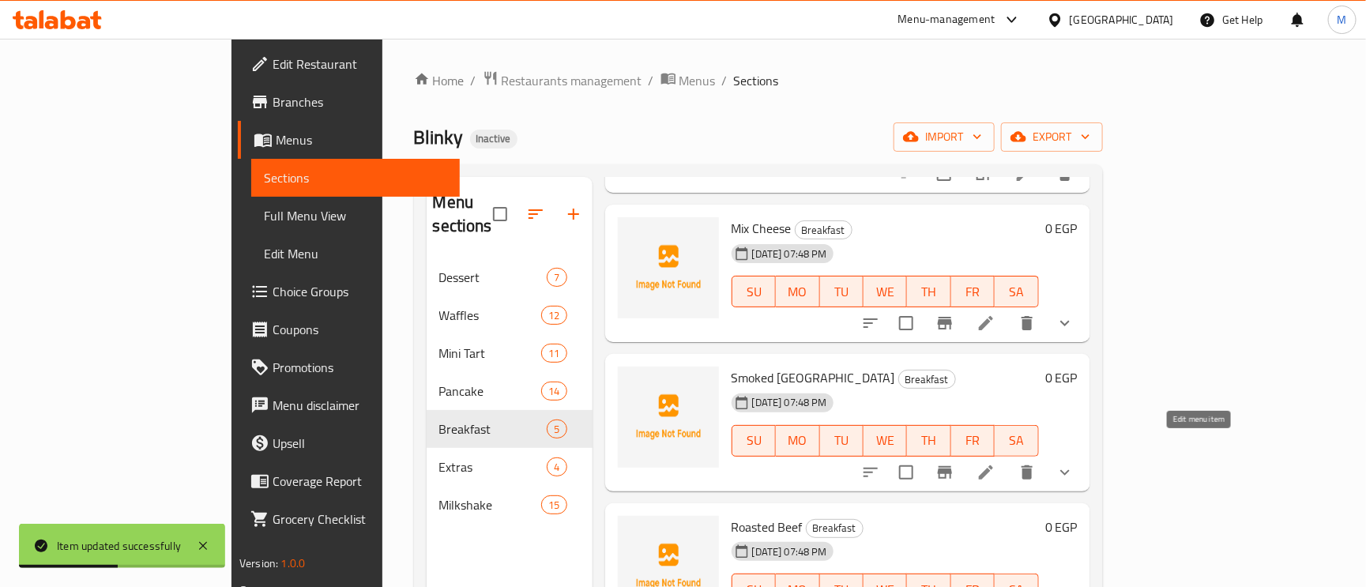
click at [995, 463] on icon at bounding box center [985, 472] width 19 height 19
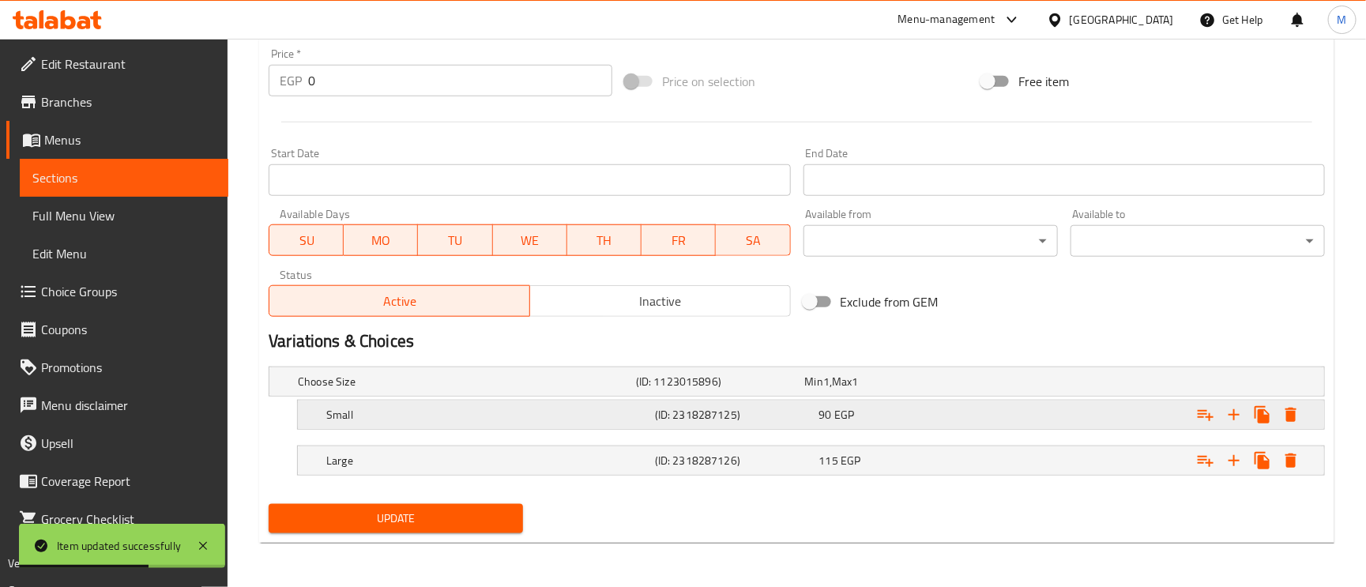
click at [439, 419] on h5 "Small" at bounding box center [487, 415] width 322 height 16
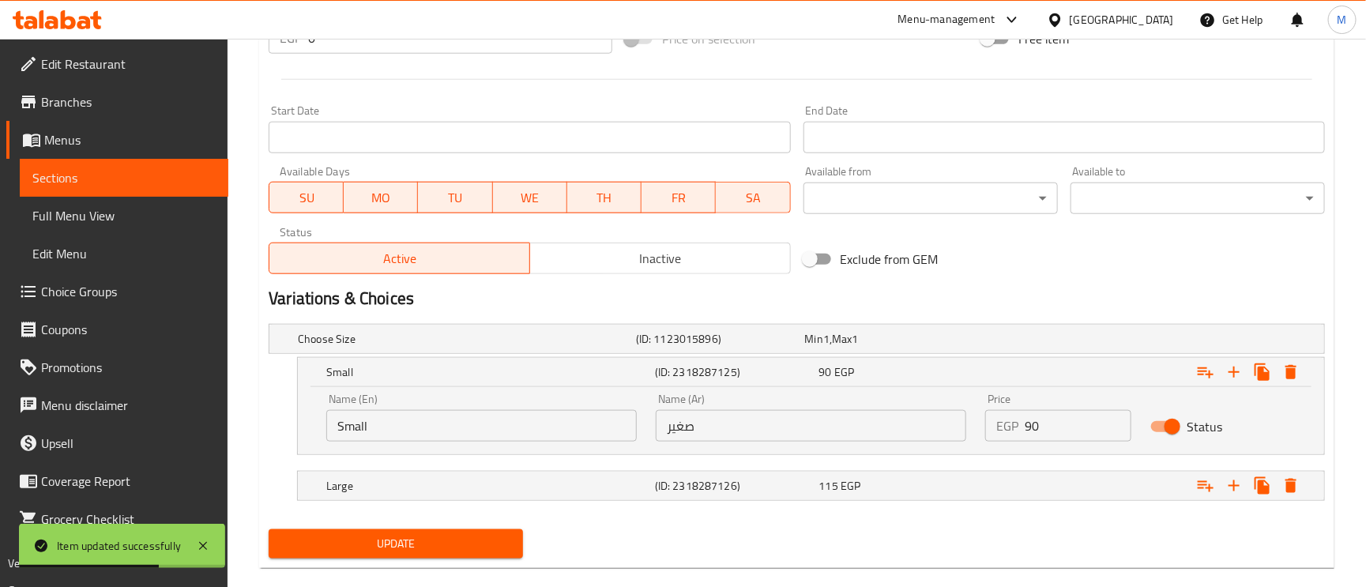
scroll to position [630, 0]
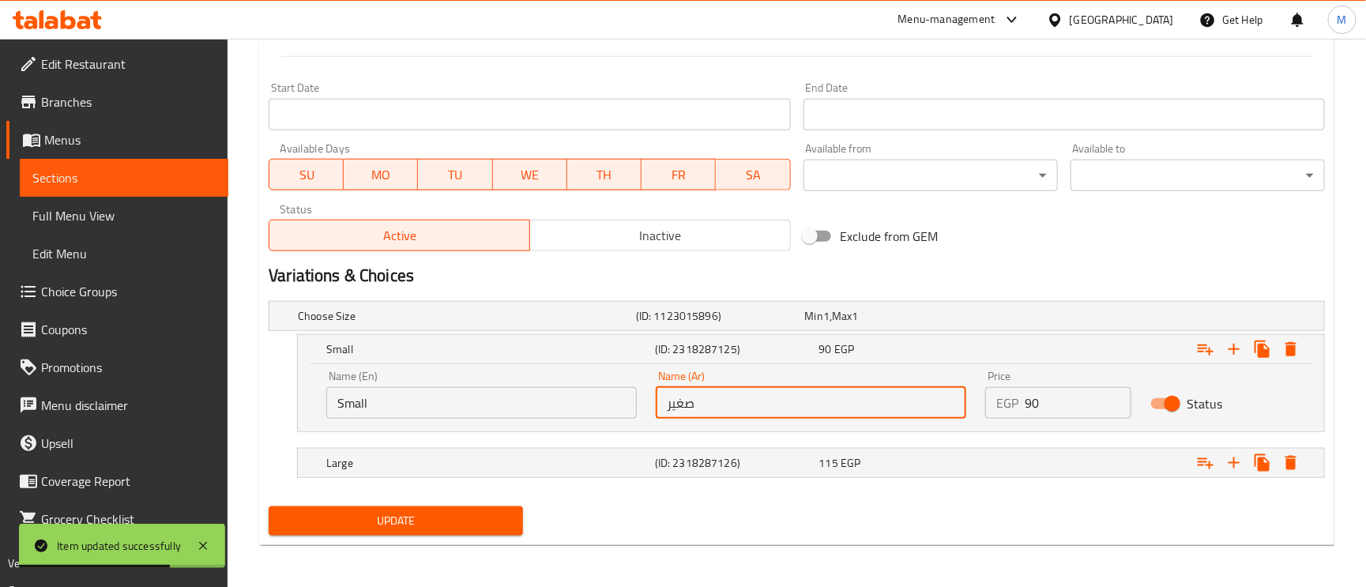
click at [671, 403] on input "صغير" at bounding box center [811, 403] width 310 height 32
paste input "كرواسون"
type input "كرواسون"
click at [712, 463] on h5 "(ID: 2318287126)" at bounding box center [734, 463] width 158 height 16
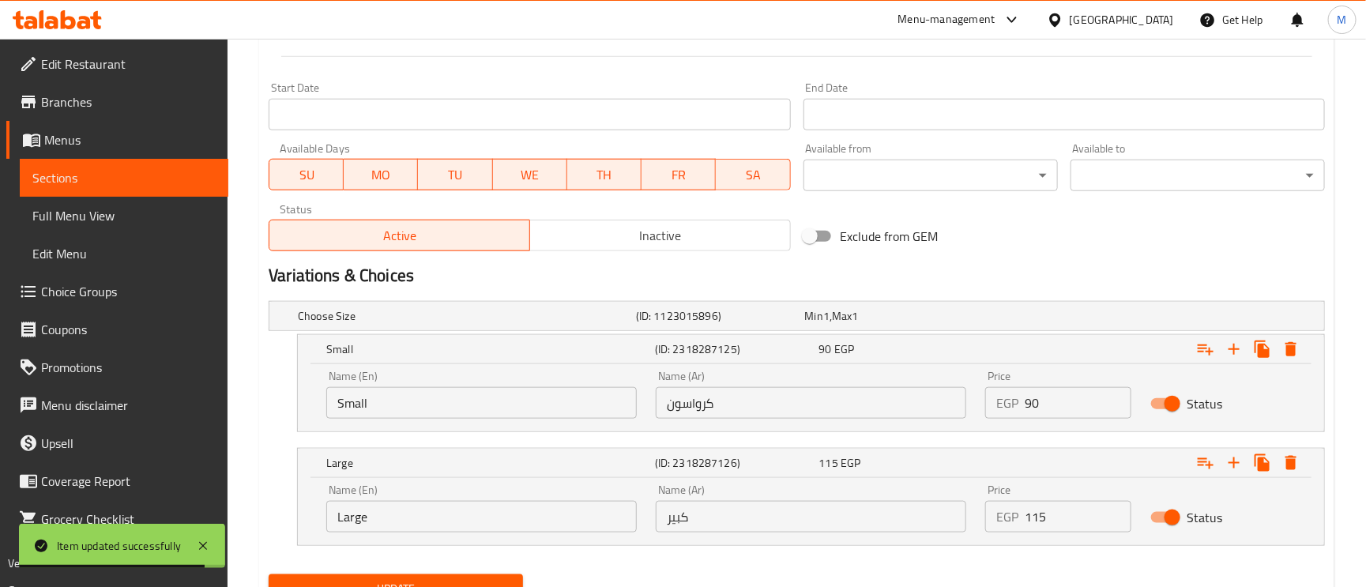
click at [745, 495] on div "Name (Ar) كبير Name (Ar)" at bounding box center [811, 508] width 310 height 48
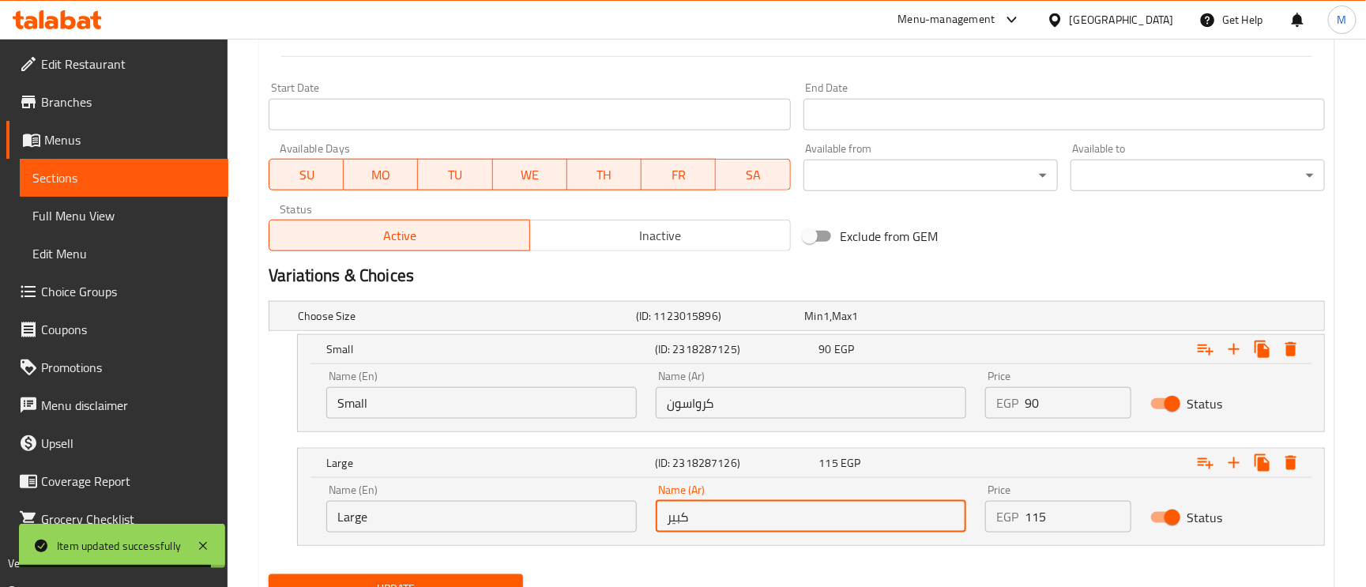
click at [745, 531] on input "كبير" at bounding box center [811, 517] width 310 height 32
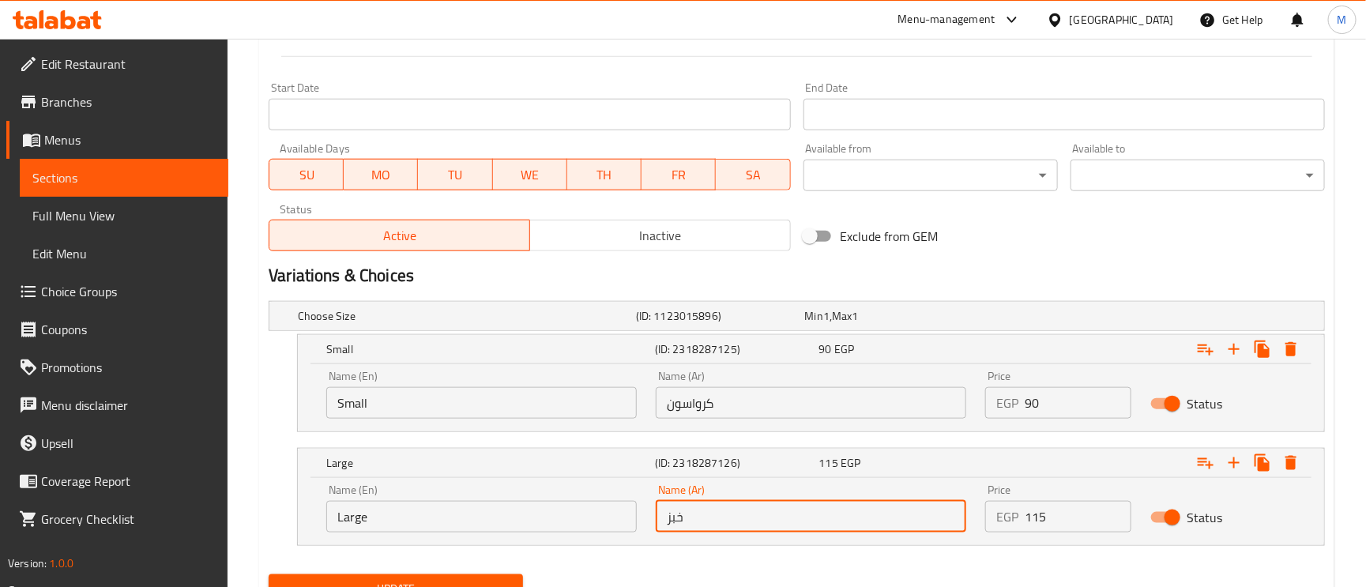
type input "خبز"
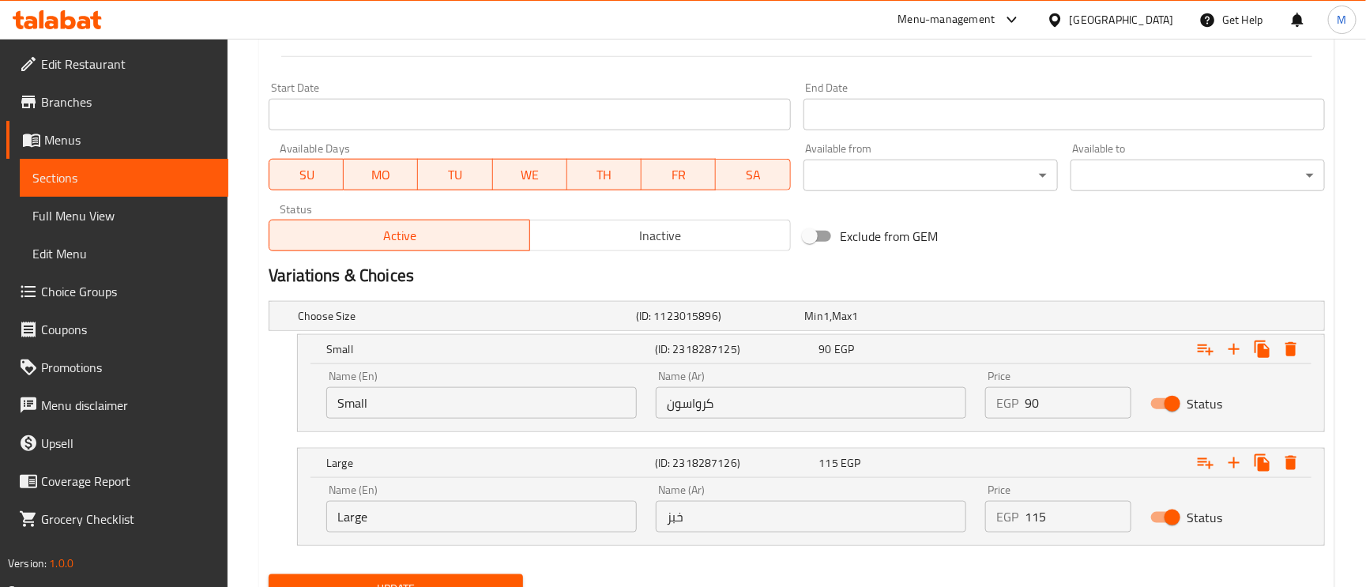
click at [401, 511] on input "Large" at bounding box center [481, 517] width 310 height 32
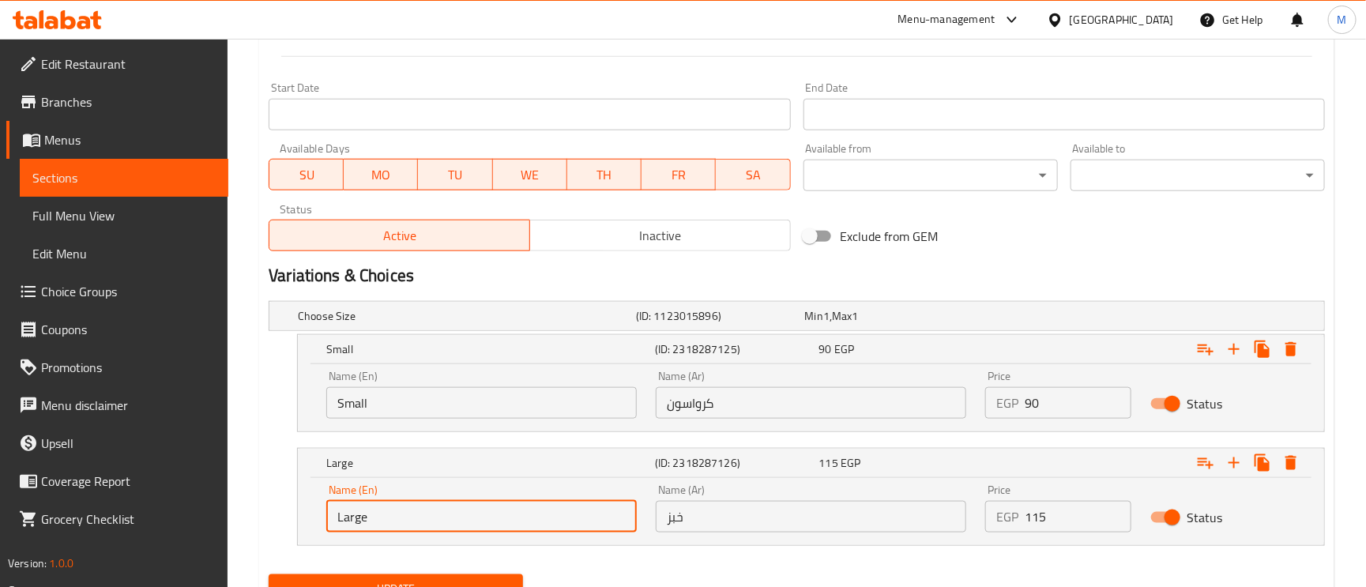
click at [401, 511] on input "Large" at bounding box center [481, 517] width 310 height 32
paste input "BREAD"
type input "BREAD"
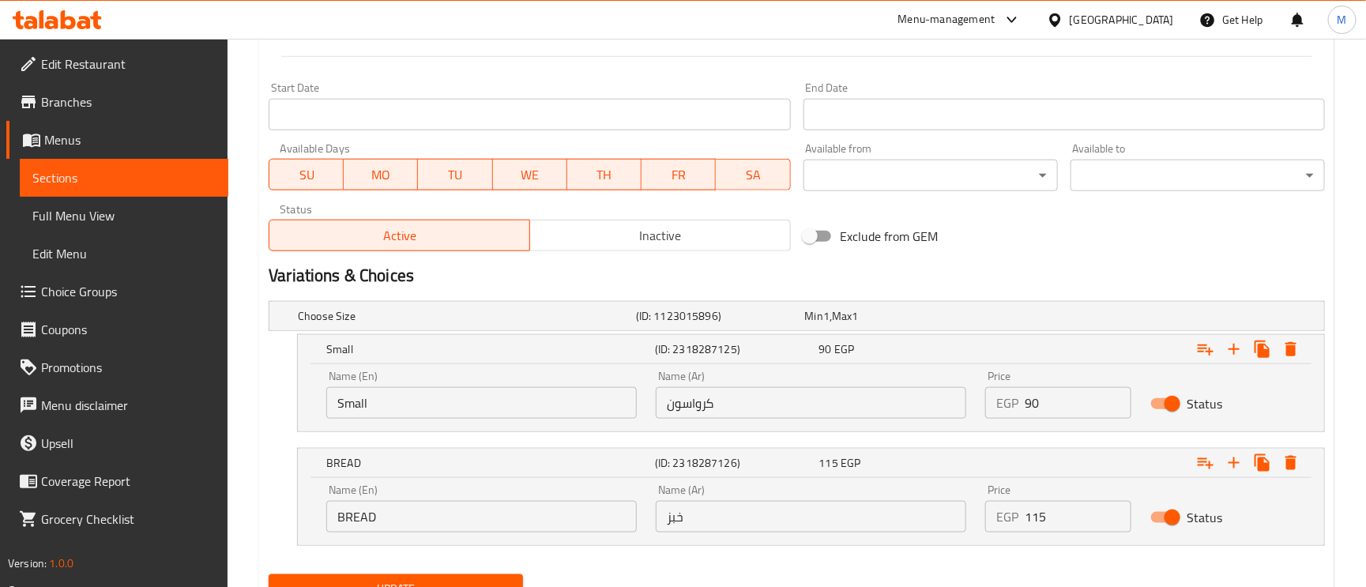
click at [420, 402] on input "Small" at bounding box center [481, 403] width 310 height 32
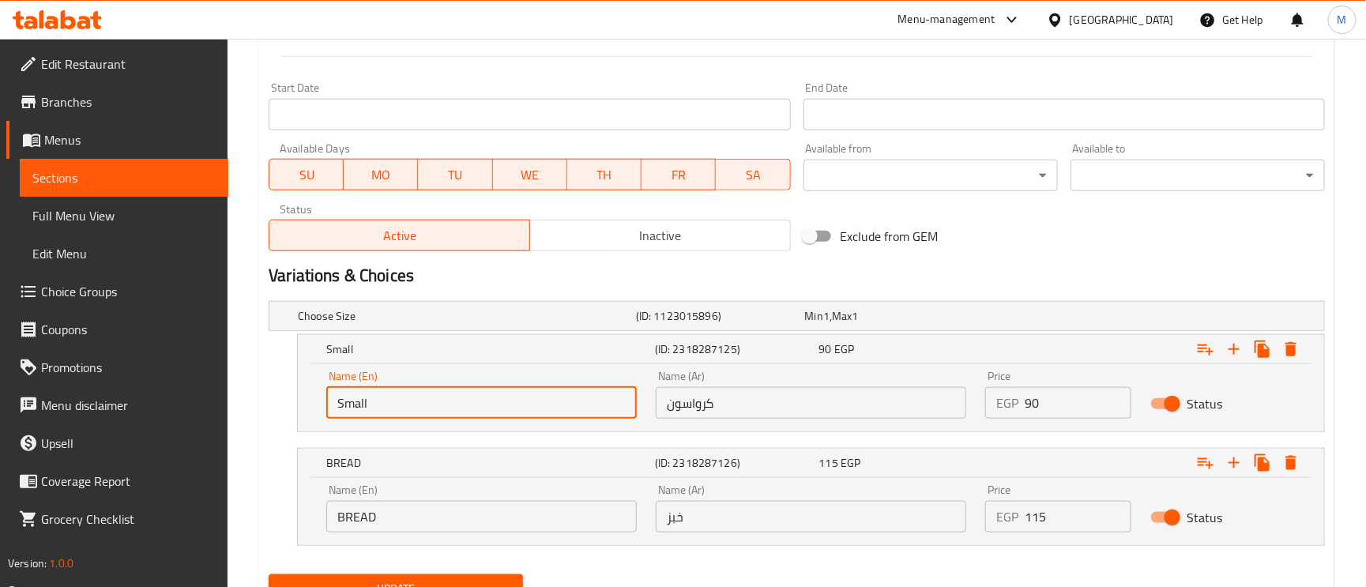
paste input "CROISSANT"
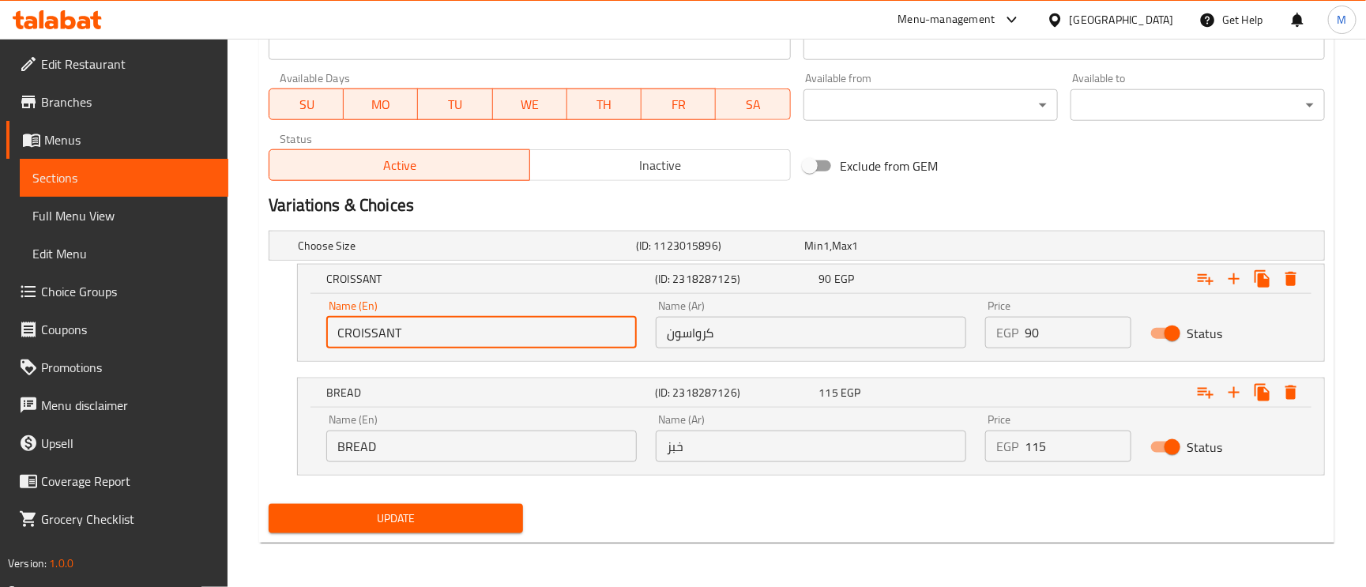
type input "CROISSANT"
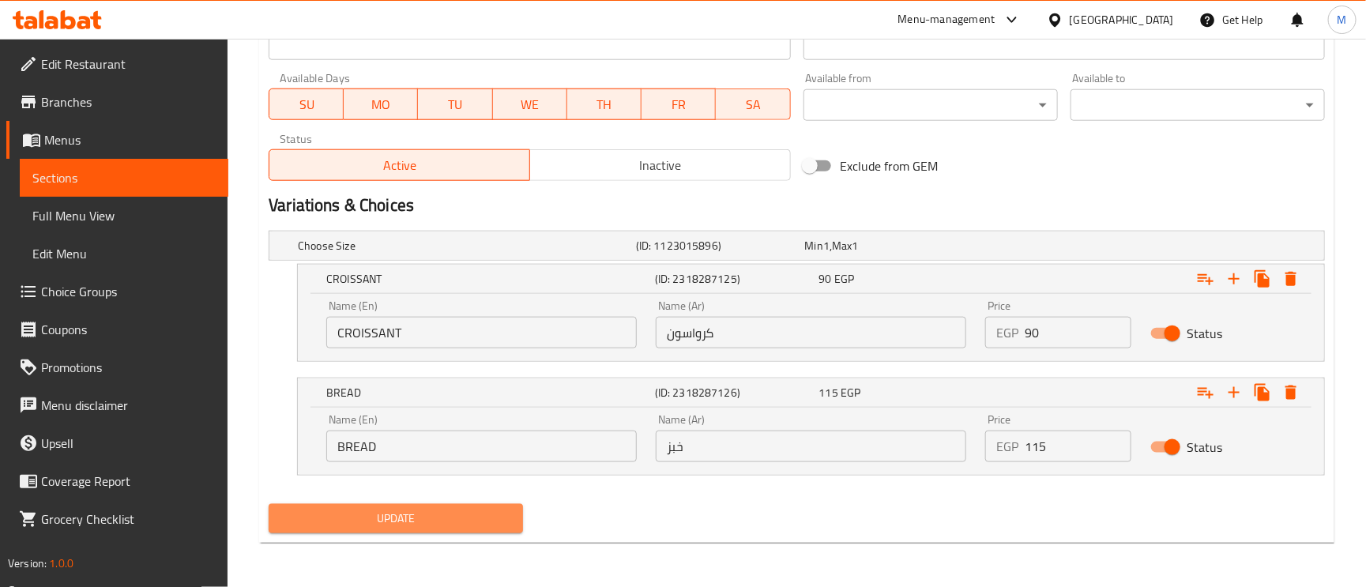
click at [424, 518] on span "Update" at bounding box center [395, 519] width 229 height 20
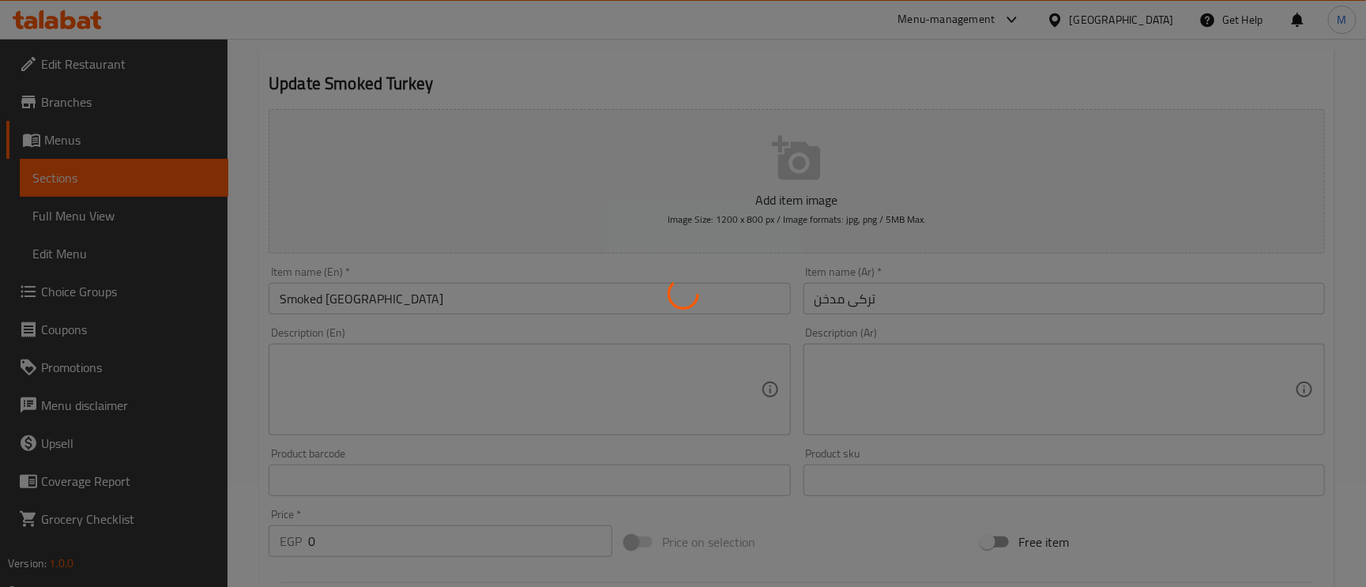
scroll to position [0, 0]
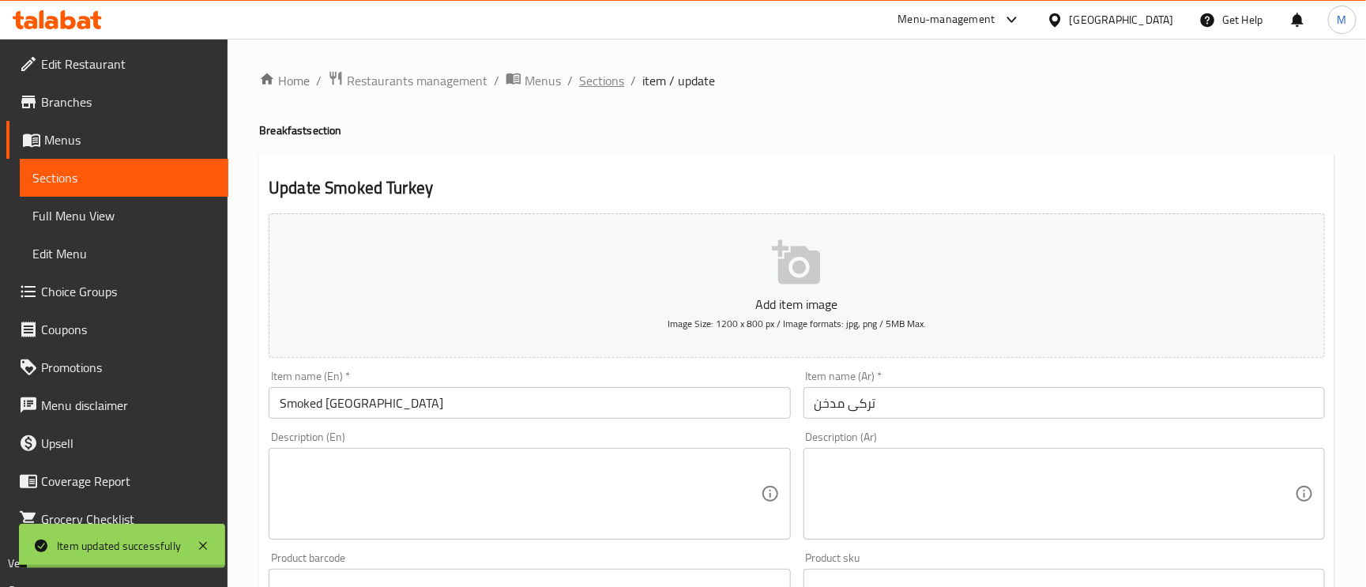
click at [594, 81] on span "Sections" at bounding box center [601, 80] width 45 height 19
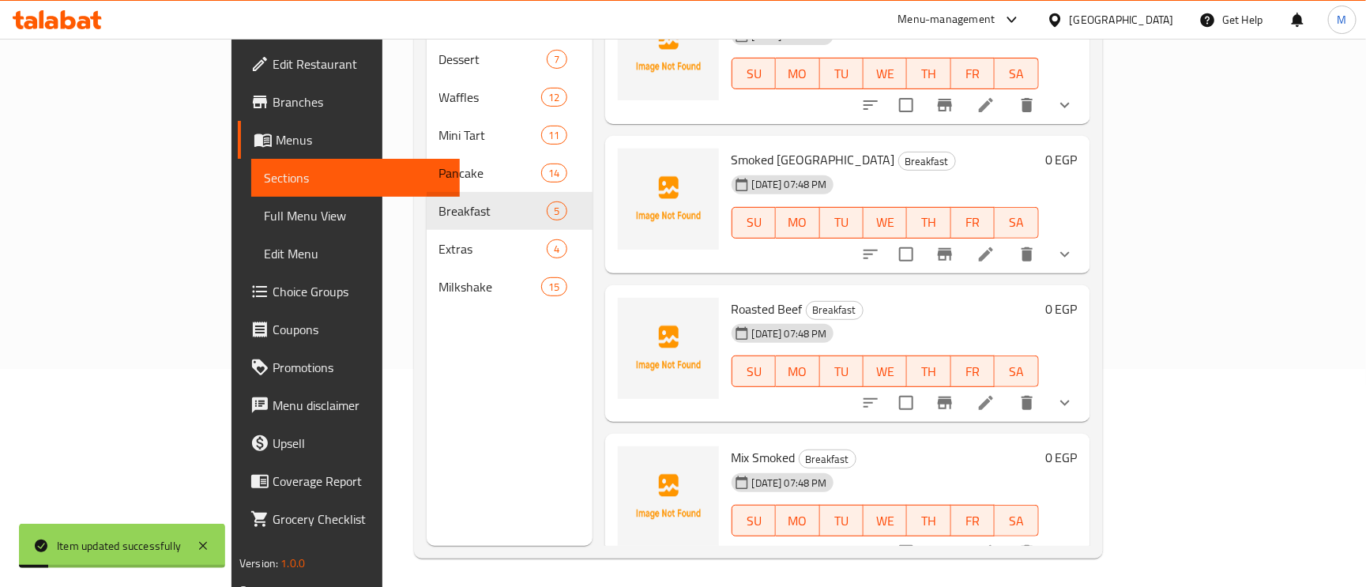
scroll to position [223, 0]
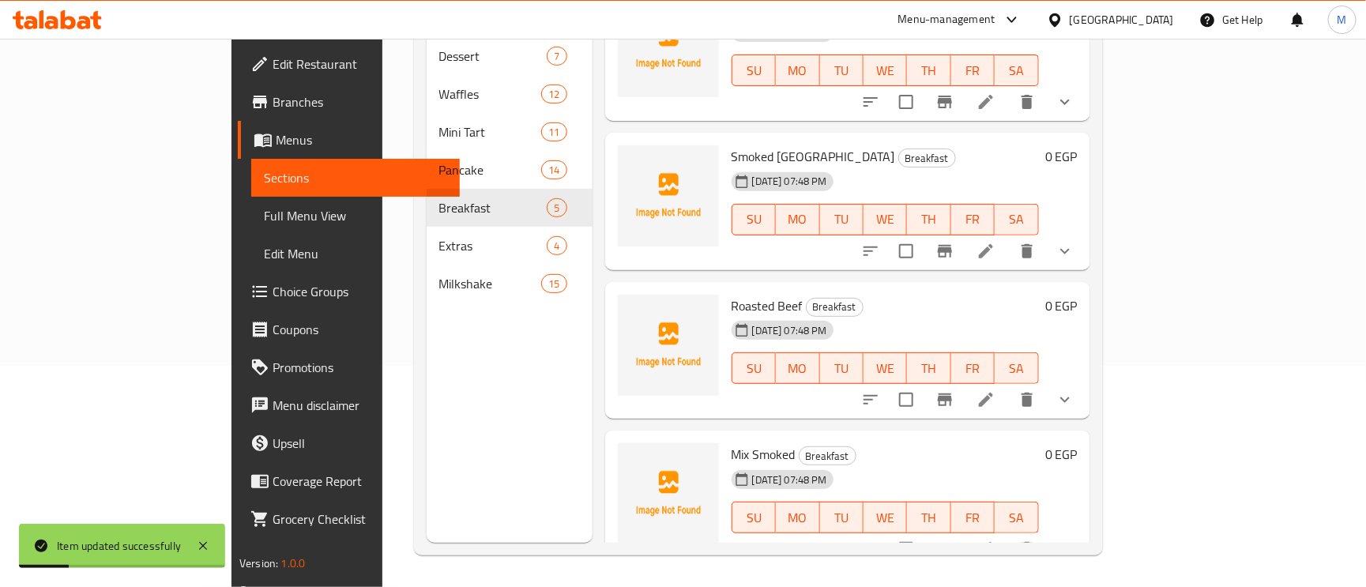
click at [1008, 386] on li at bounding box center [986, 400] width 44 height 28
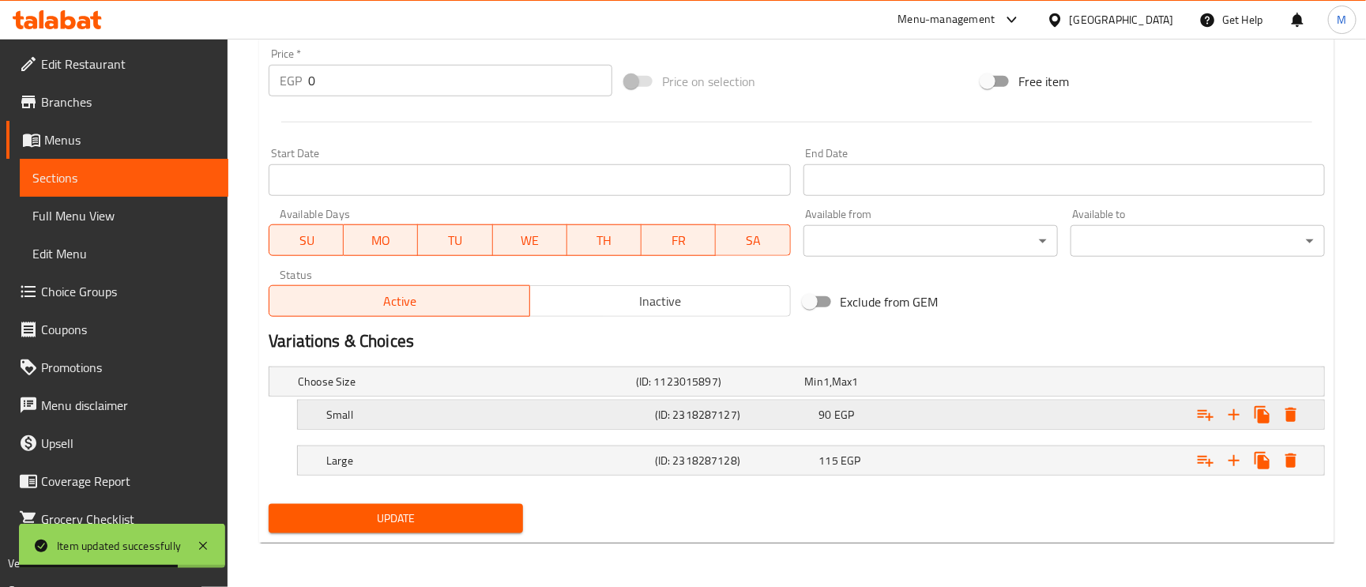
click at [404, 423] on div "Small" at bounding box center [487, 415] width 329 height 22
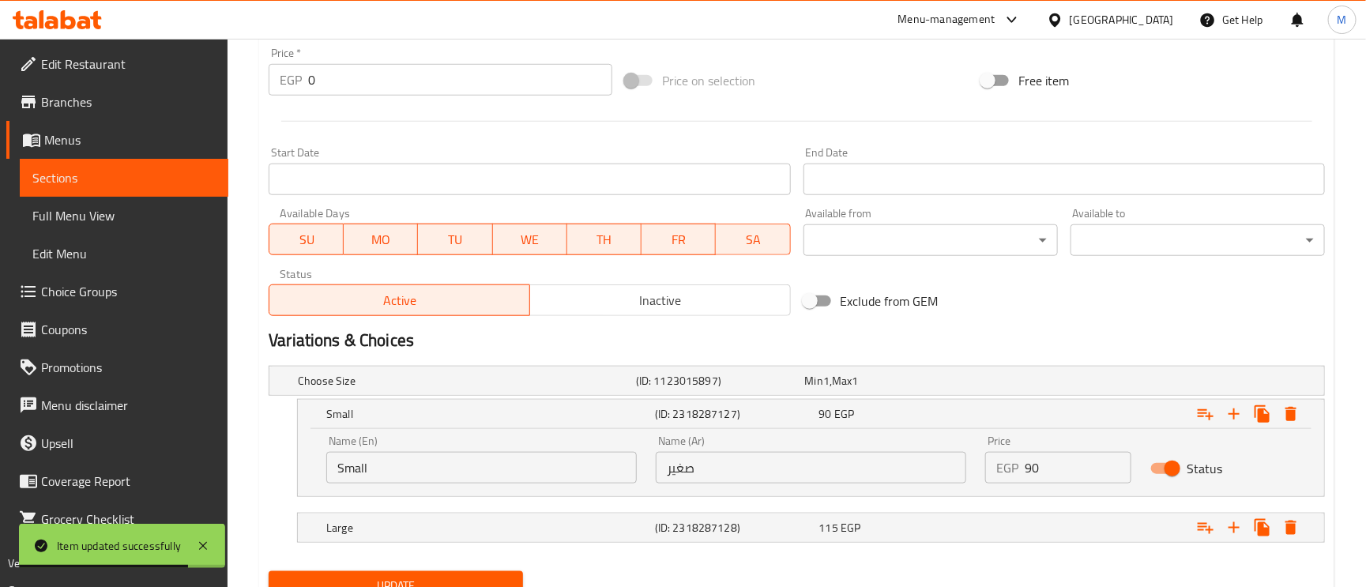
scroll to position [634, 0]
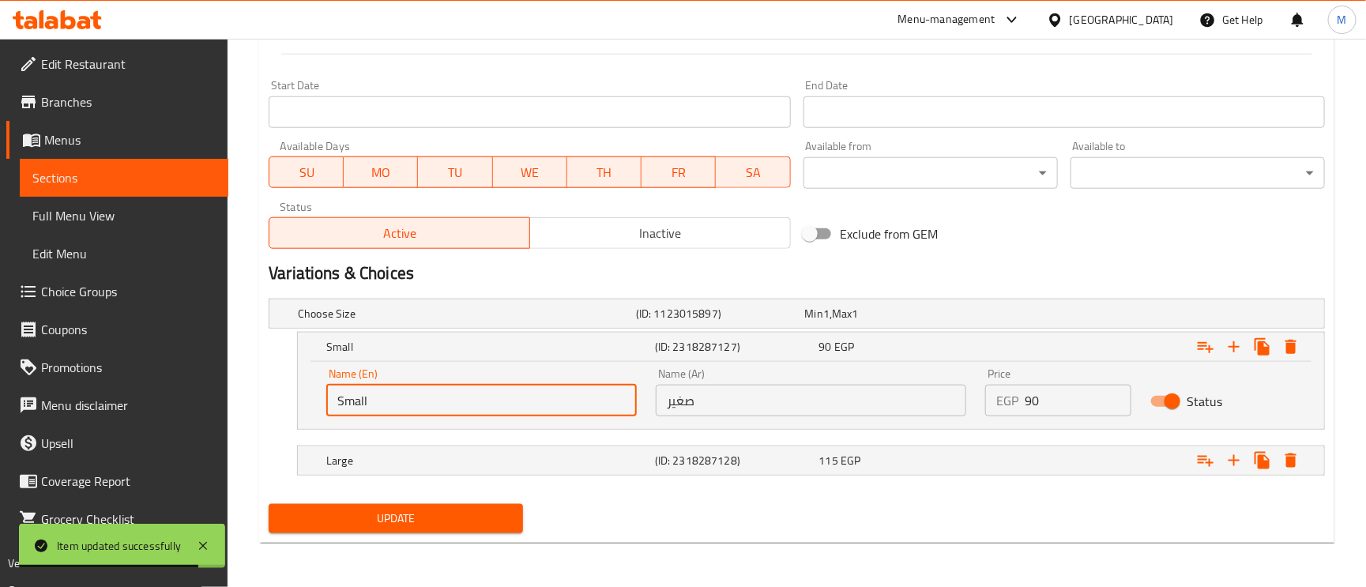
click at [378, 400] on input "Small" at bounding box center [481, 401] width 310 height 32
paste input "CROISSANT"
type input "CROISSANT"
click at [720, 419] on div "Name (Ar) صغير Name (Ar)" at bounding box center [810, 392] width 329 height 67
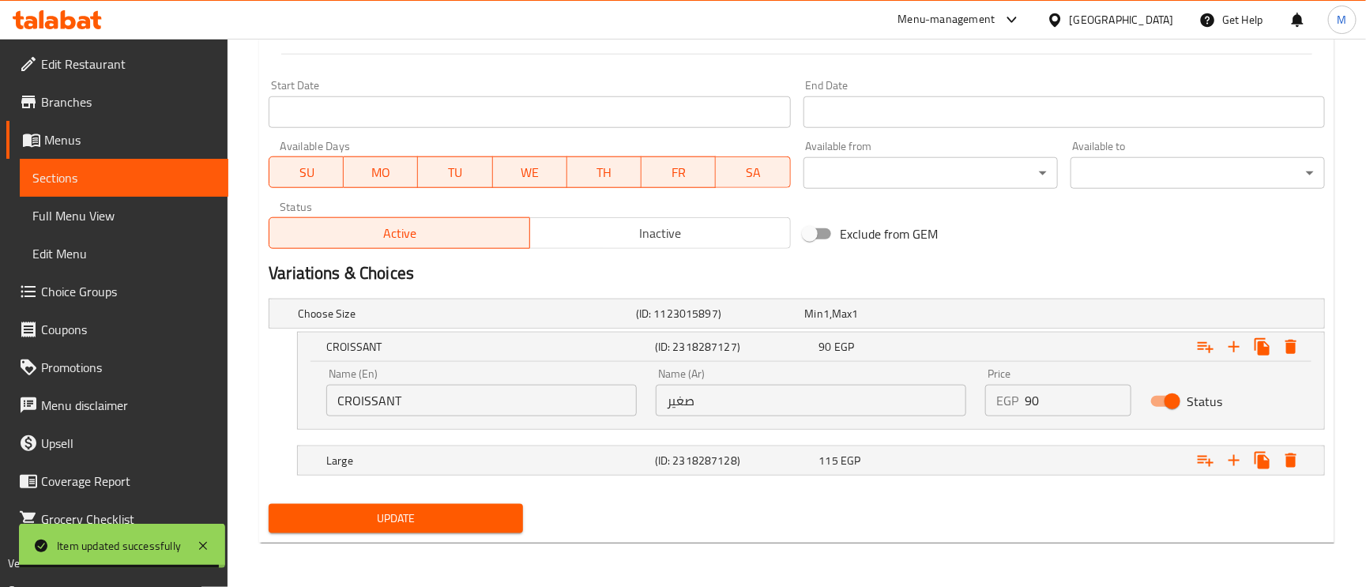
click at [717, 407] on input "صغير" at bounding box center [811, 401] width 310 height 32
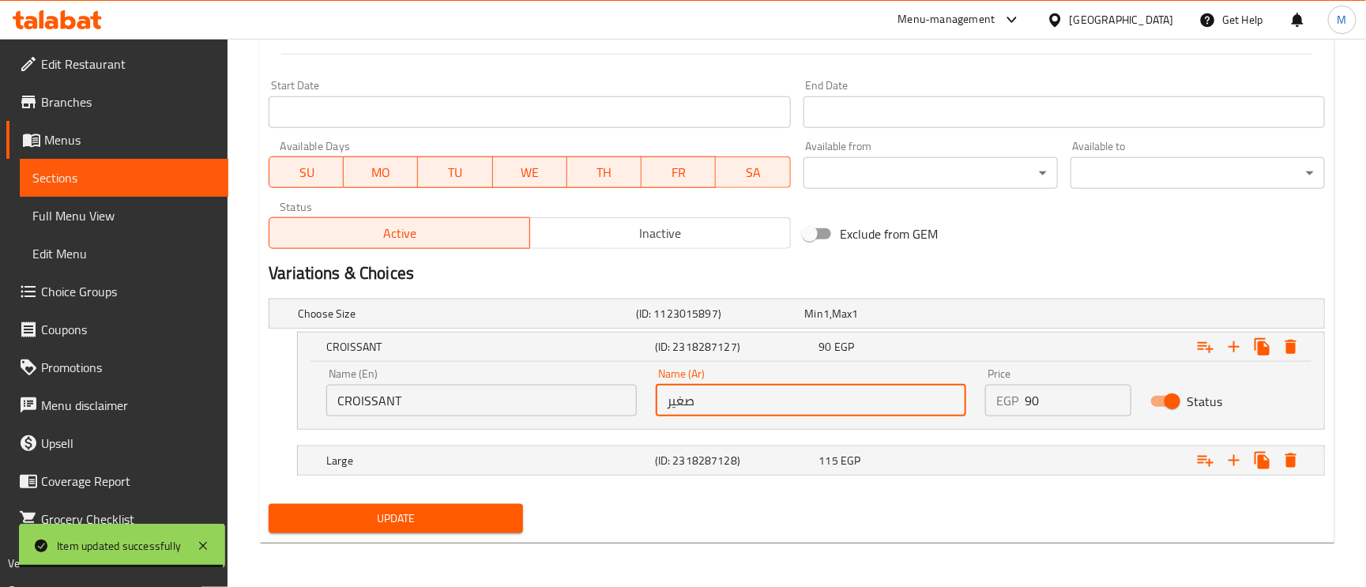
click at [717, 407] on input "صغير" at bounding box center [811, 401] width 310 height 32
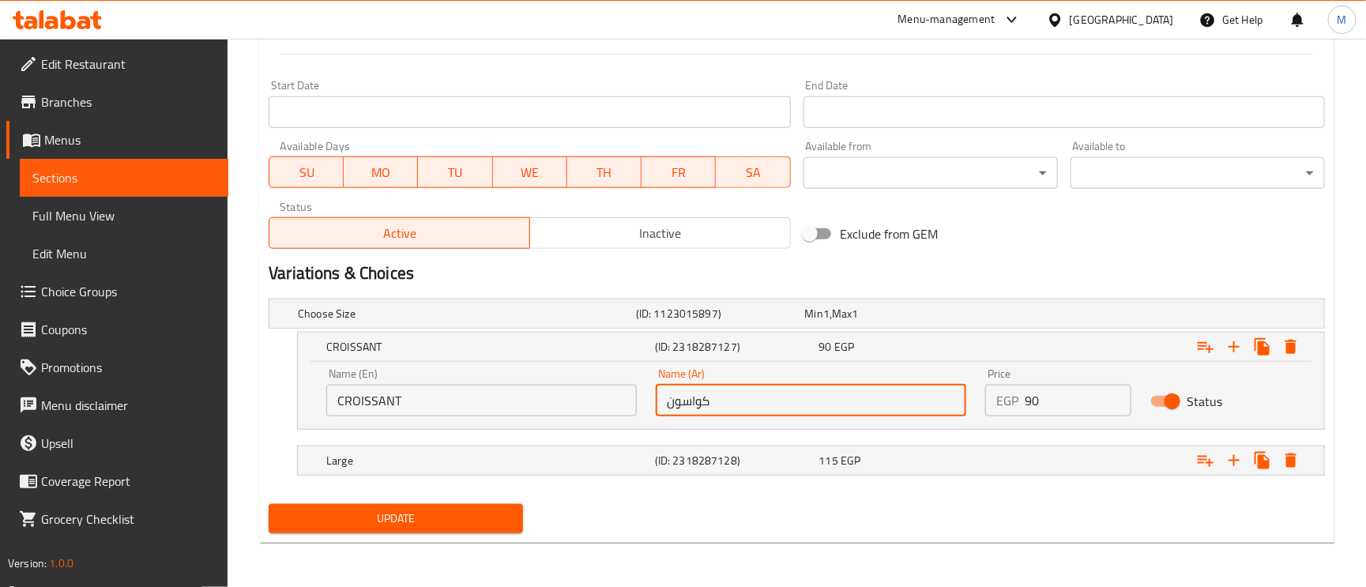
click at [701, 406] on input "كواسون" at bounding box center [811, 401] width 310 height 32
type input "كراسون"
click at [551, 448] on div "Large (ID: 2318287128) 115 EGP" at bounding box center [815, 460] width 985 height 35
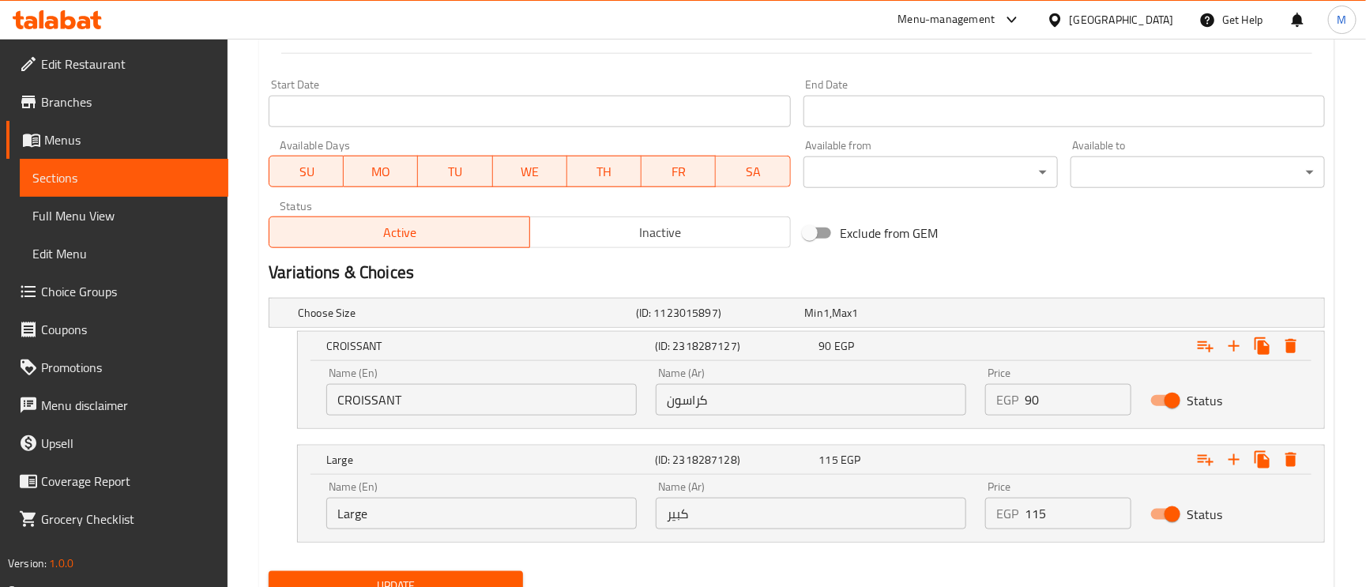
drag, startPoint x: 752, startPoint y: 484, endPoint x: 753, endPoint y: 518, distance: 34.0
click at [754, 484] on div "Name (Ar) كبير Name (Ar)" at bounding box center [811, 505] width 310 height 48
click at [751, 518] on input "كبير" at bounding box center [811, 514] width 310 height 32
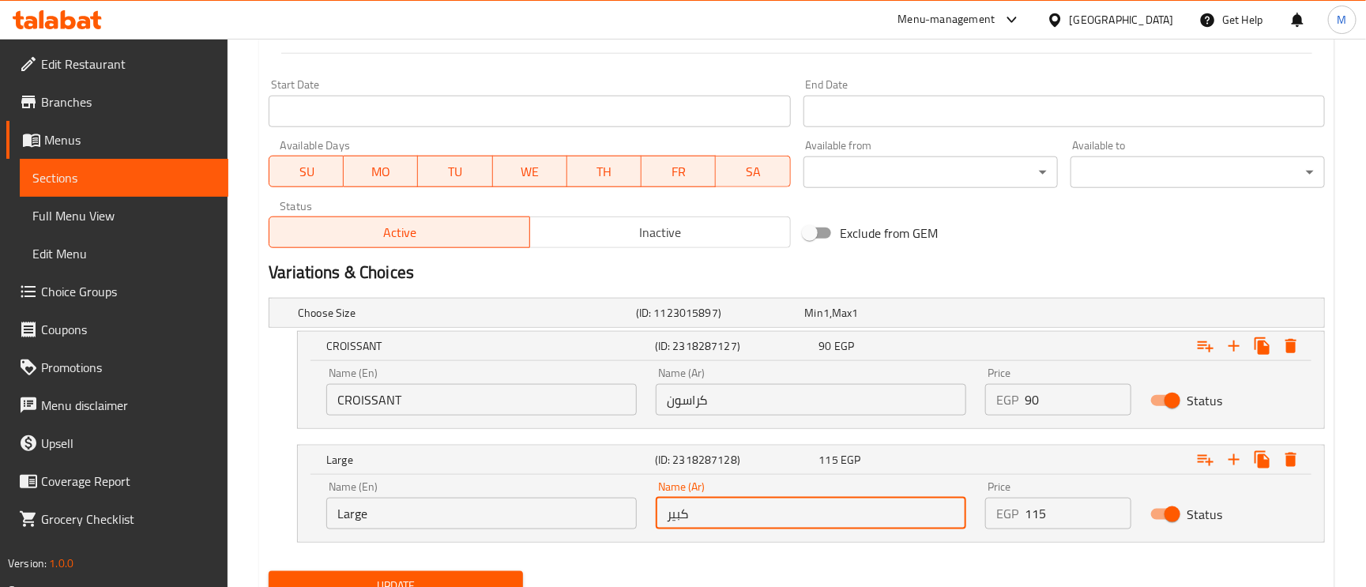
click at [751, 518] on input "كبير" at bounding box center [811, 514] width 310 height 32
type input "خبز"
click at [446, 499] on input "Large" at bounding box center [481, 514] width 310 height 32
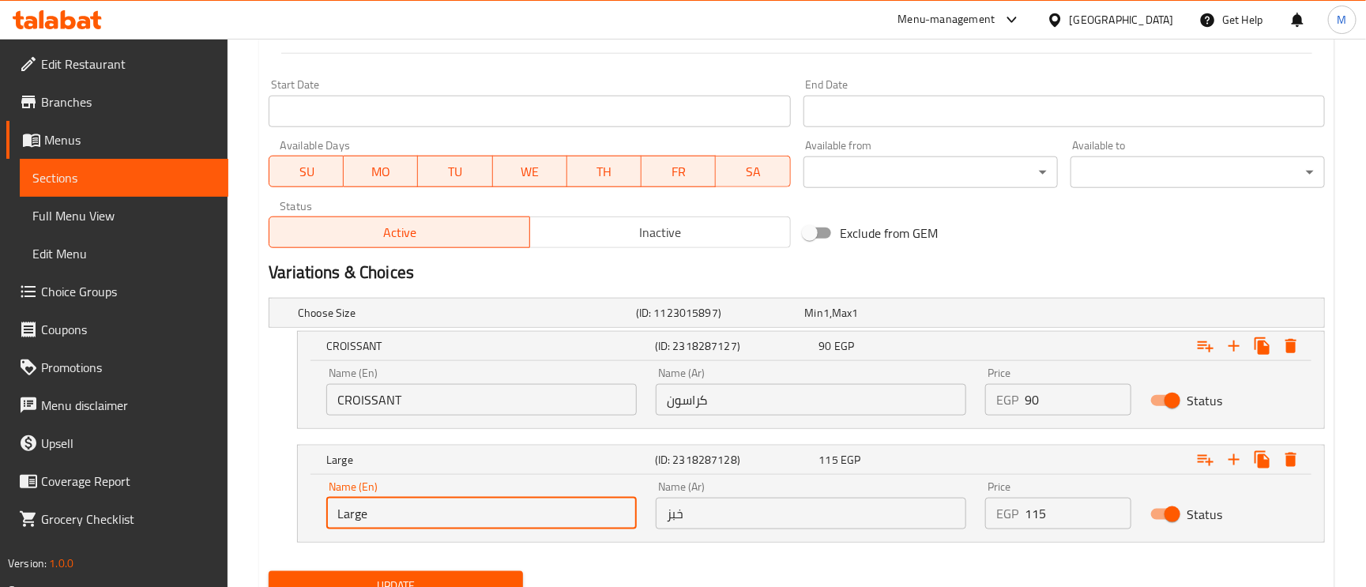
click at [446, 499] on input "Large" at bounding box center [481, 514] width 310 height 32
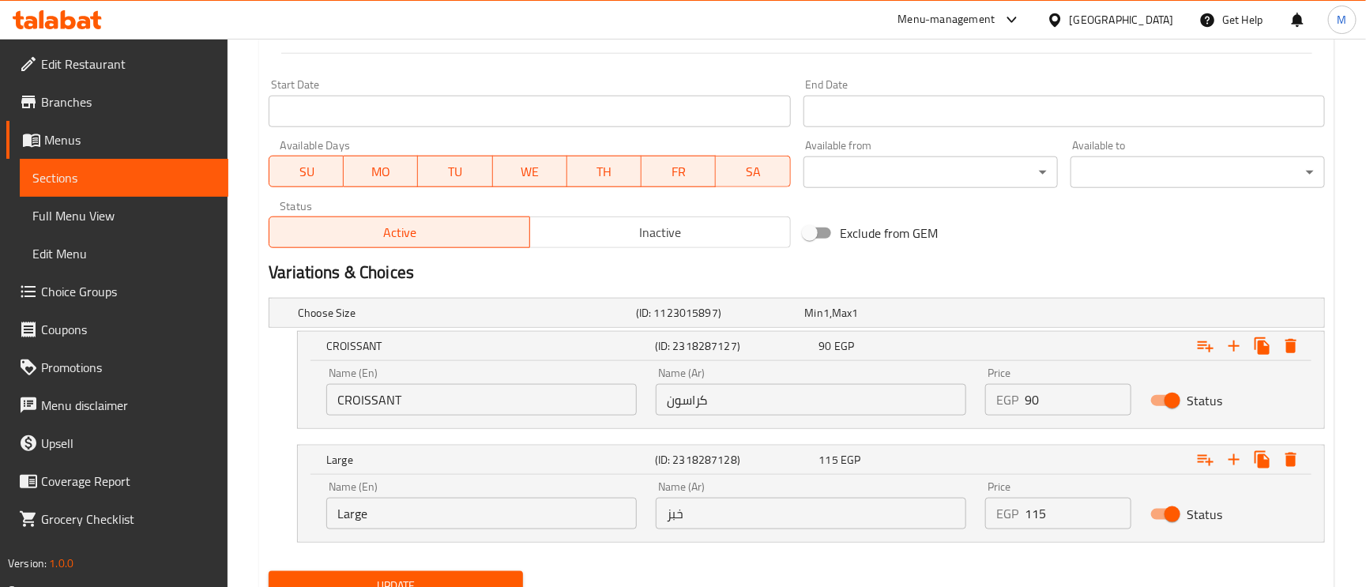
click at [448, 517] on input "Large" at bounding box center [481, 514] width 310 height 32
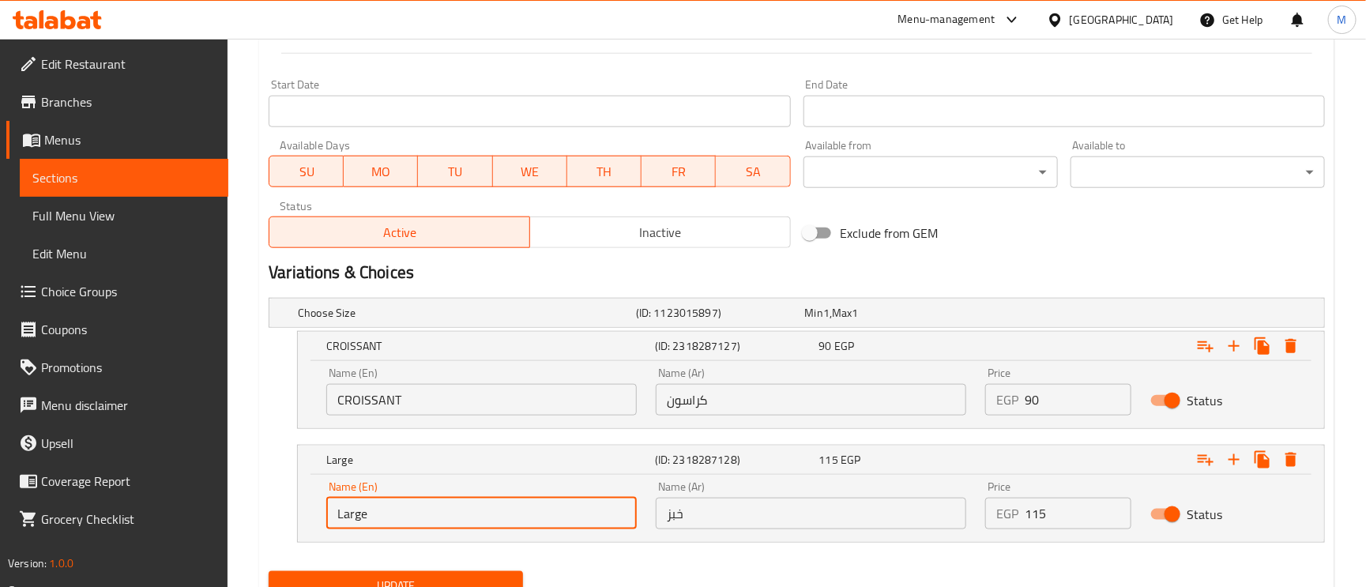
click at [448, 517] on input "Large" at bounding box center [481, 514] width 310 height 32
paste input "BREAD"
type input "BREAD"
click at [683, 396] on input "كراسون" at bounding box center [811, 400] width 310 height 32
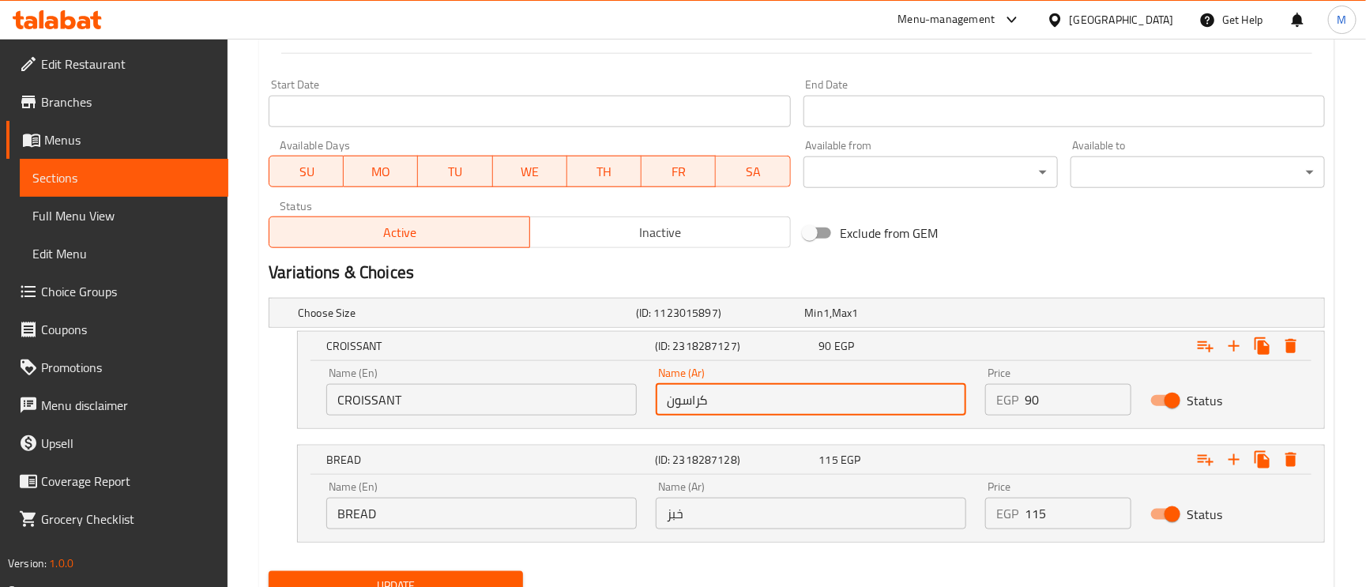
click at [683, 396] on input "كراسون" at bounding box center [811, 400] width 310 height 32
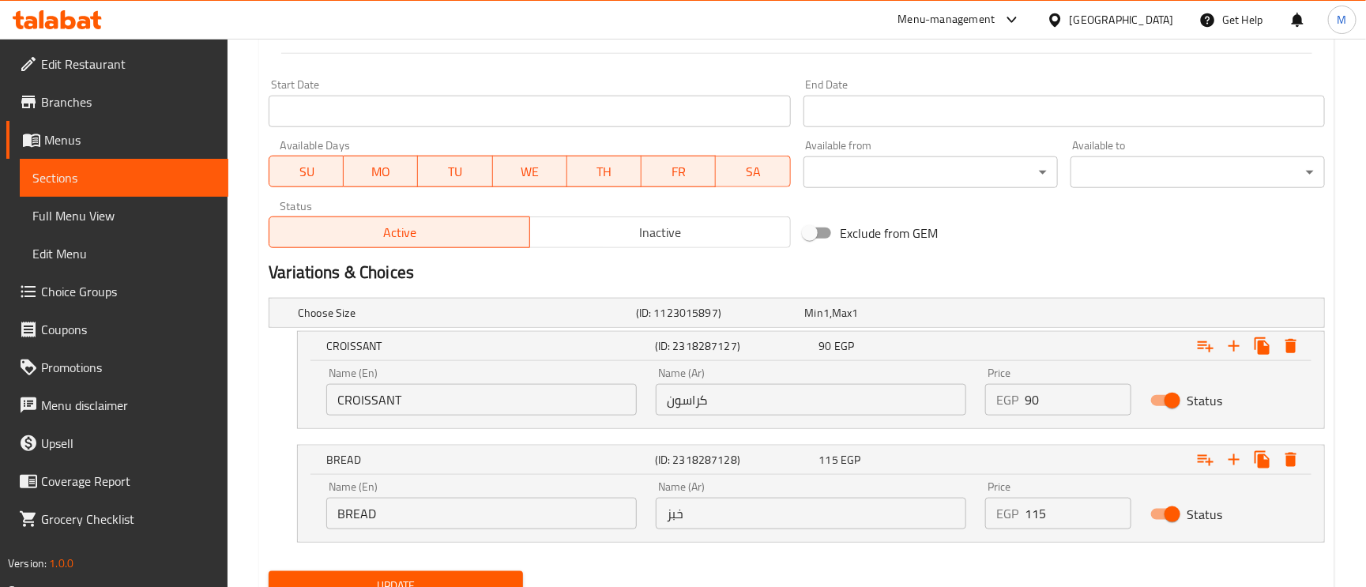
click at [519, 536] on div "Name (En) BREAD Name (En)" at bounding box center [481, 505] width 329 height 67
click at [694, 400] on input "كراسون" at bounding box center [811, 400] width 310 height 32
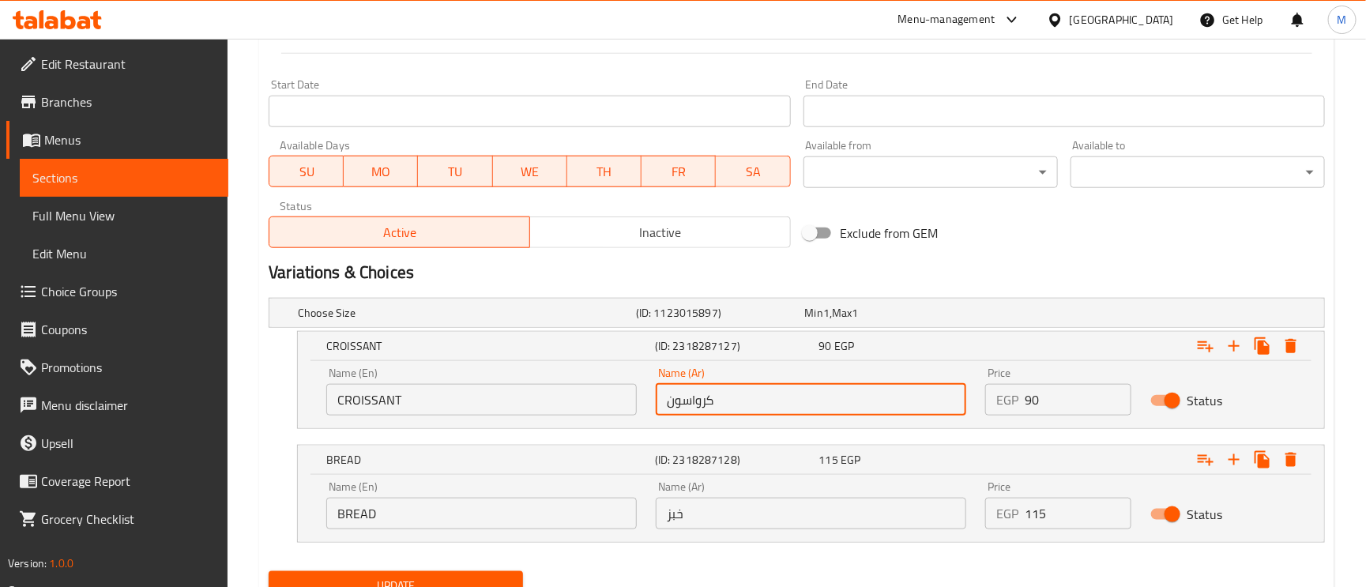
click at [729, 398] on input "كرواسون" at bounding box center [811, 400] width 310 height 32
type input "كرواسون"
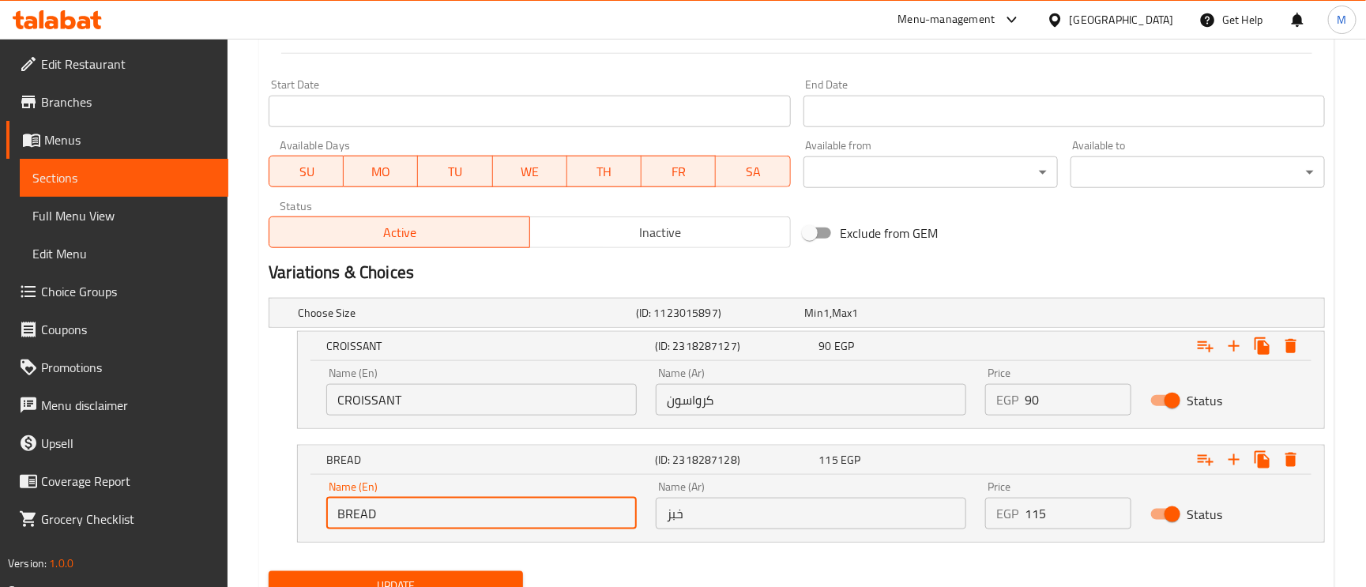
click at [536, 520] on input "BREAD" at bounding box center [481, 514] width 310 height 32
click at [269, 571] on button "Update" at bounding box center [396, 585] width 254 height 29
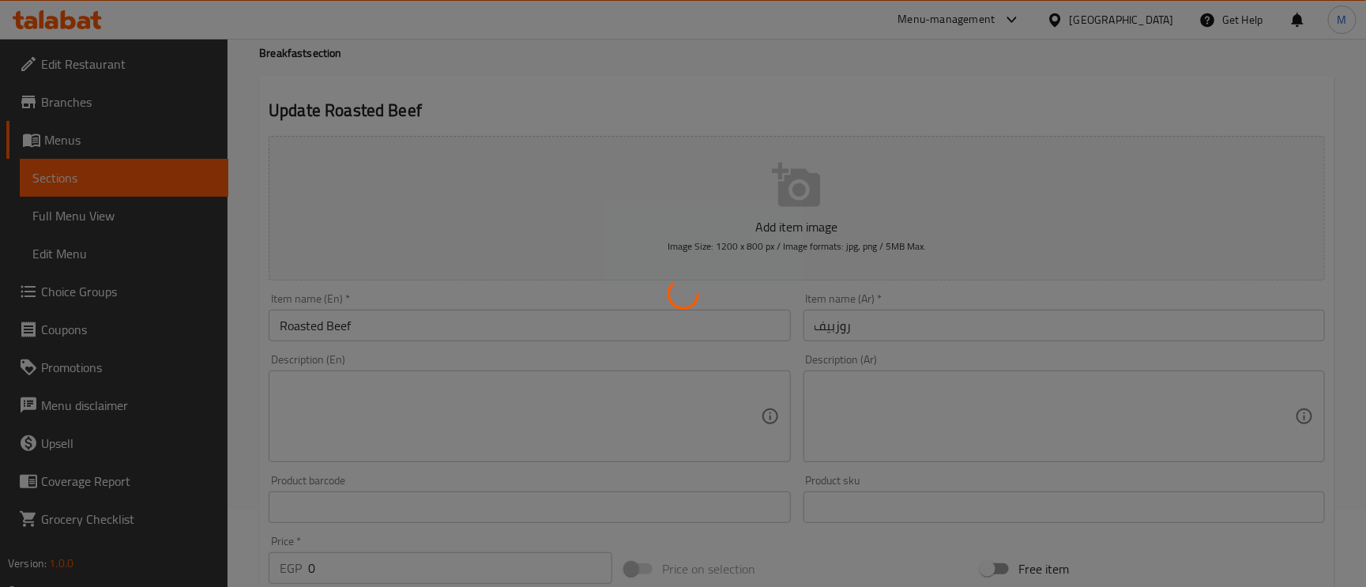
scroll to position [0, 0]
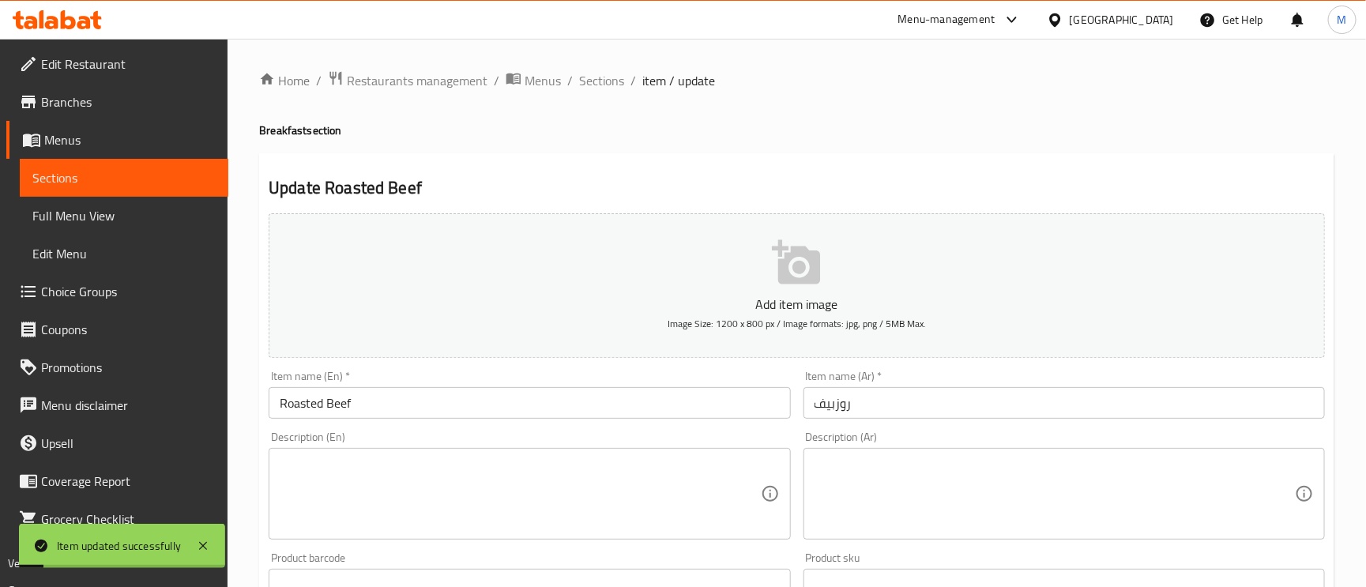
drag, startPoint x: 611, startPoint y: 89, endPoint x: 653, endPoint y: 122, distance: 52.9
click at [611, 89] on span "Sections" at bounding box center [601, 80] width 45 height 19
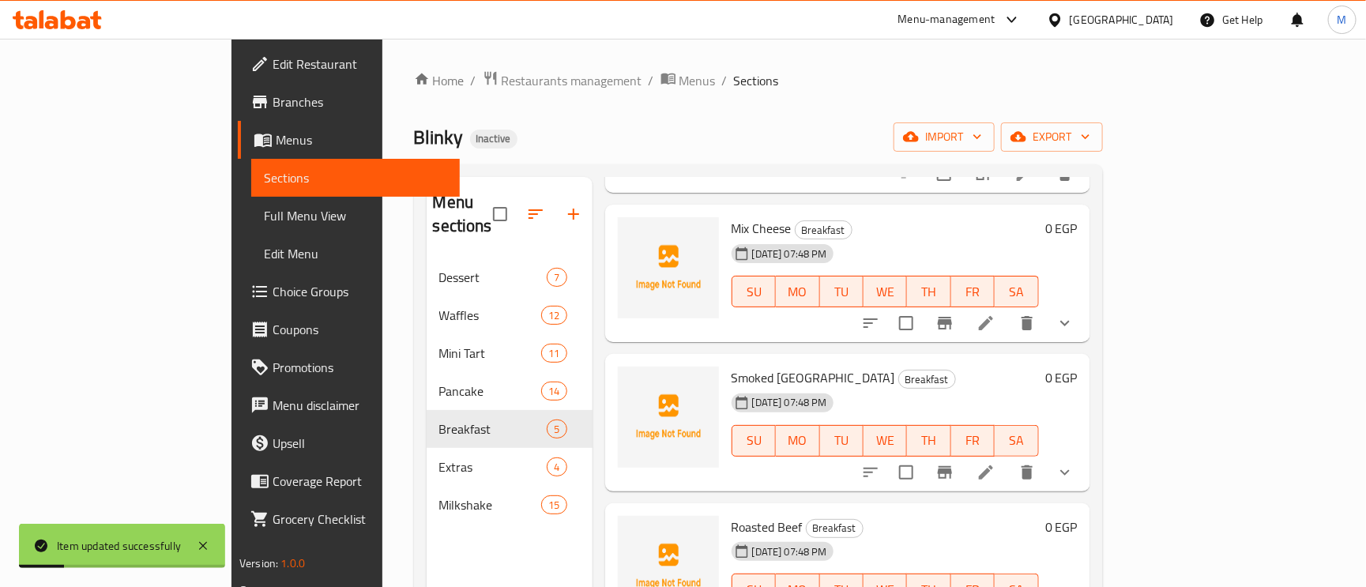
scroll to position [223, 0]
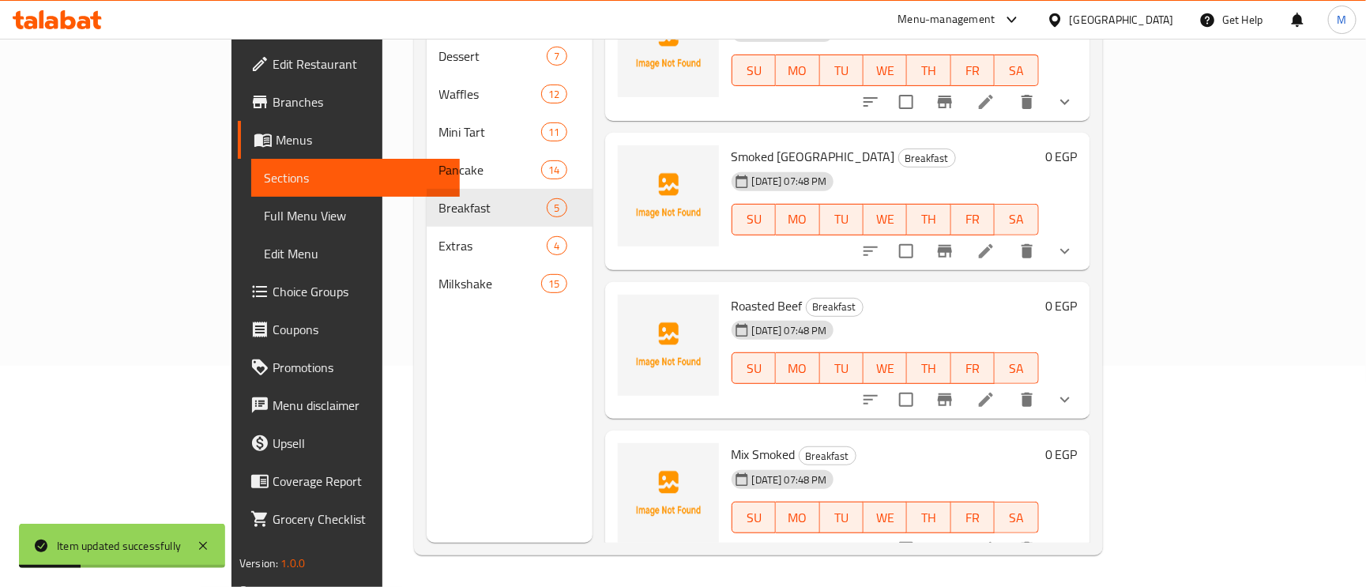
click at [995, 540] on icon at bounding box center [985, 549] width 19 height 19
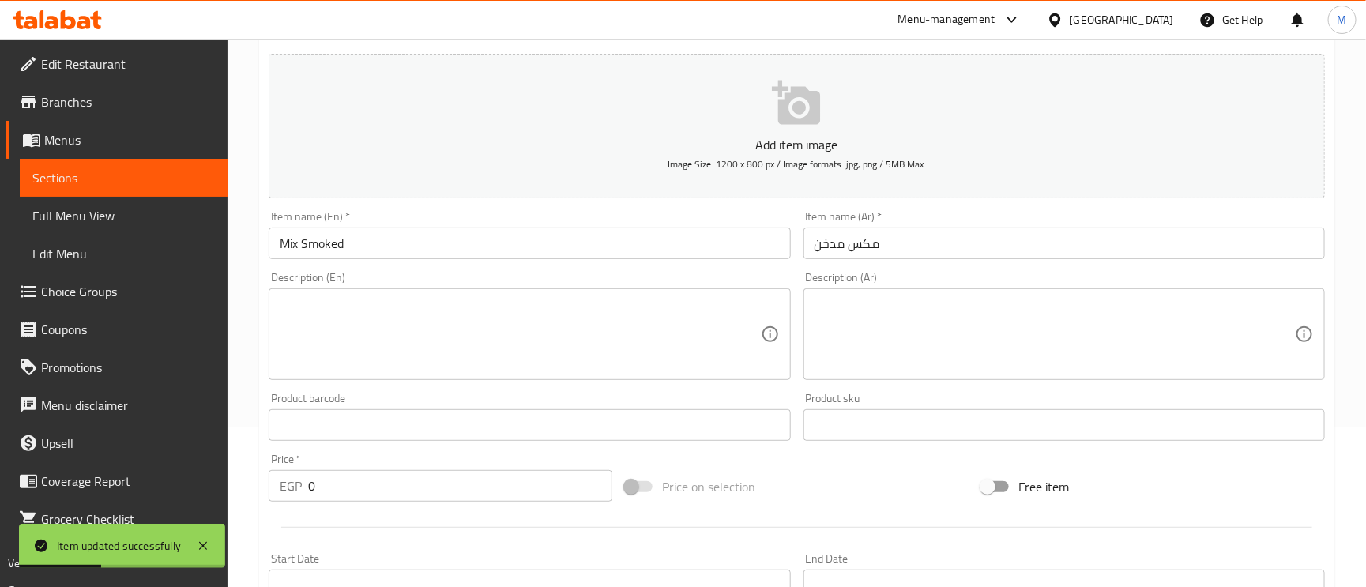
scroll to position [118, 0]
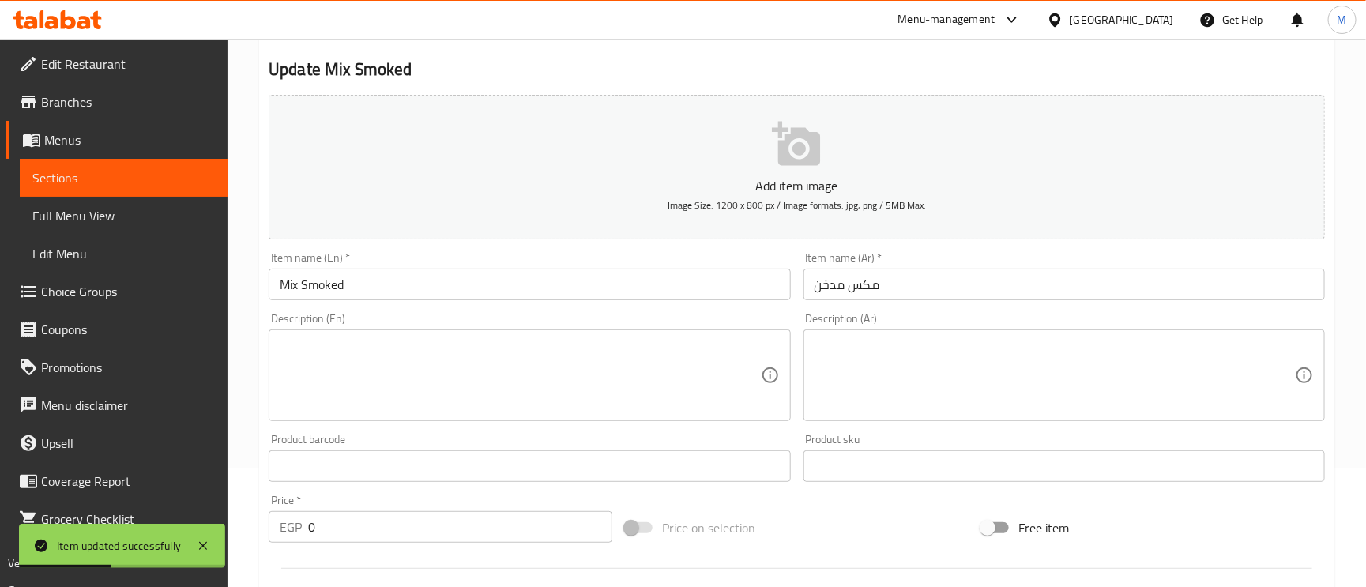
click at [915, 284] on input "مكس مدخن" at bounding box center [1063, 285] width 521 height 32
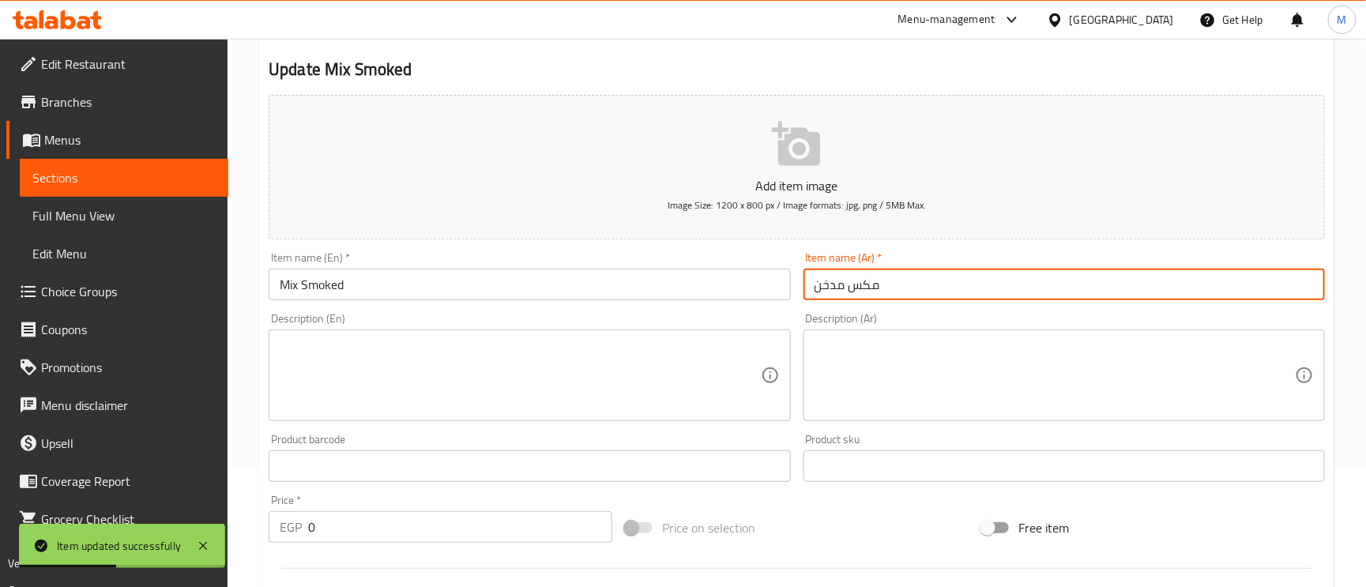
click at [915, 284] on input "مكس مدخن" at bounding box center [1063, 285] width 521 height 32
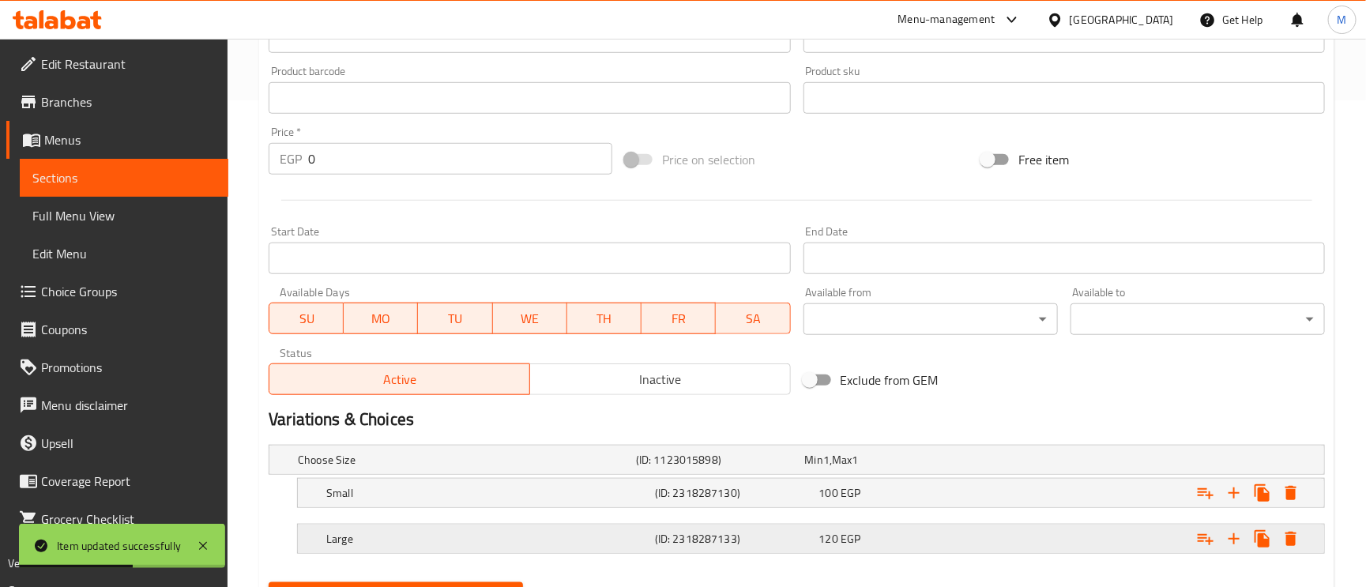
scroll to position [566, 0]
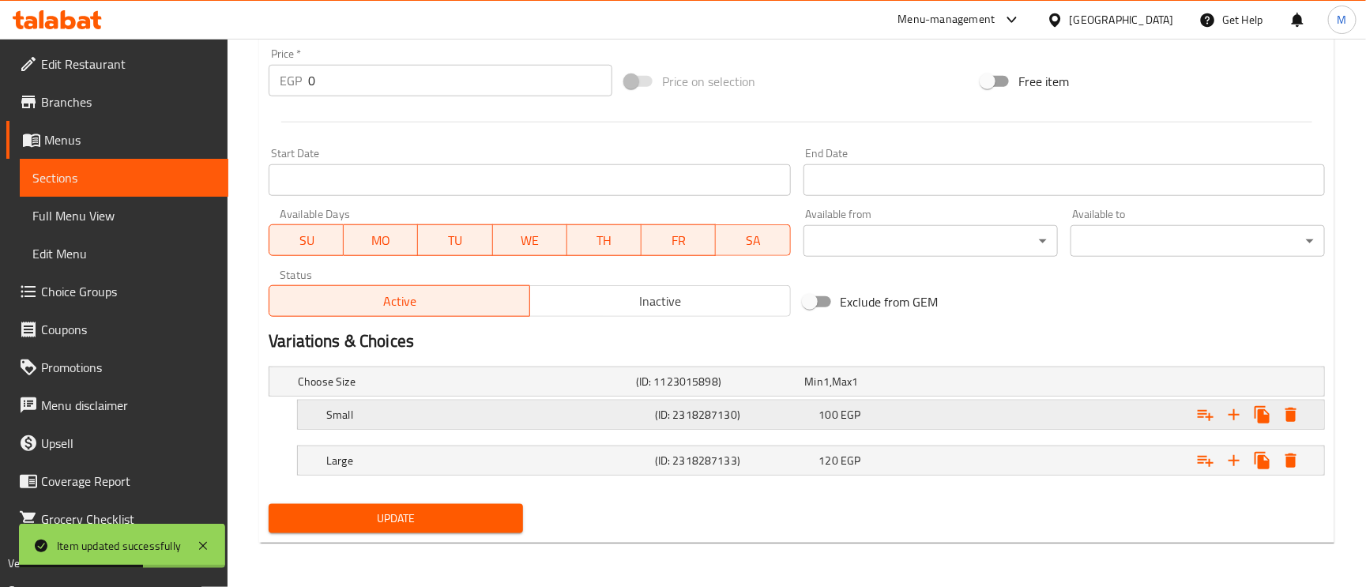
click at [587, 426] on div "Small" at bounding box center [487, 415] width 329 height 22
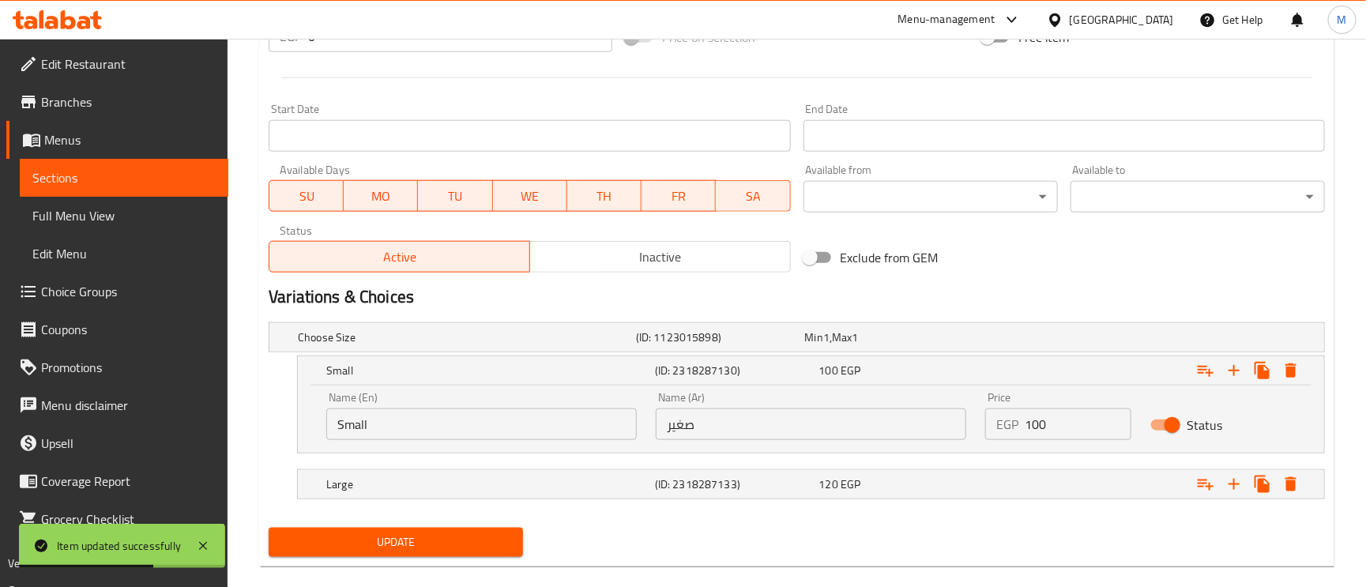
scroll to position [634, 0]
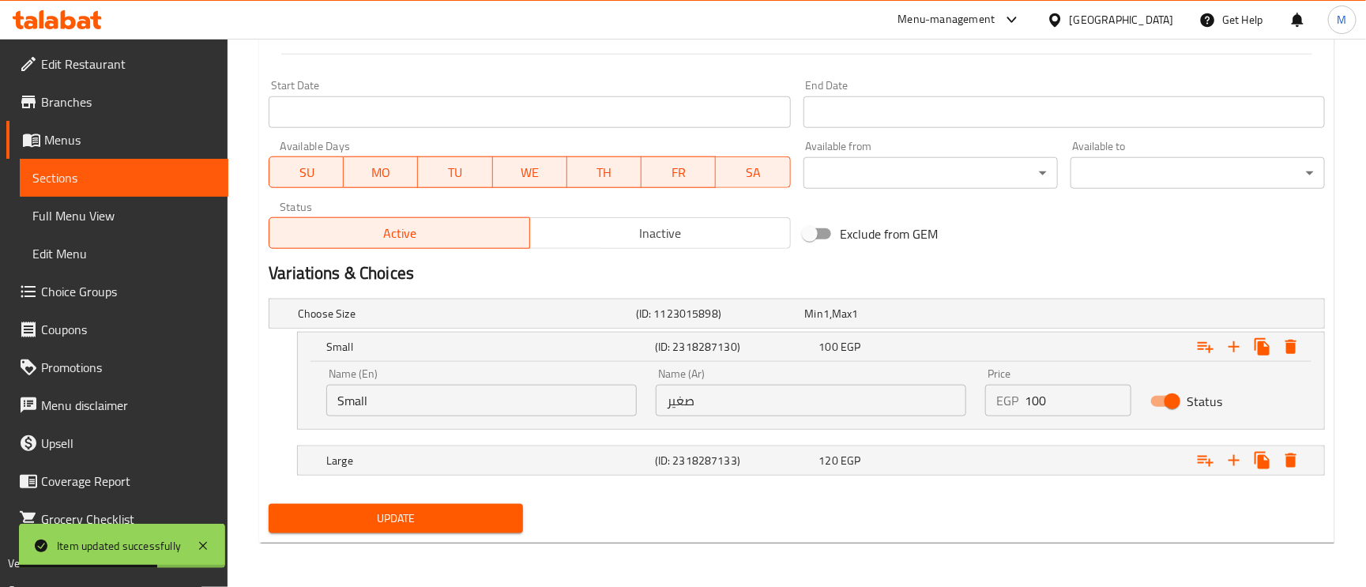
click at [762, 397] on input "صغير" at bounding box center [811, 401] width 310 height 32
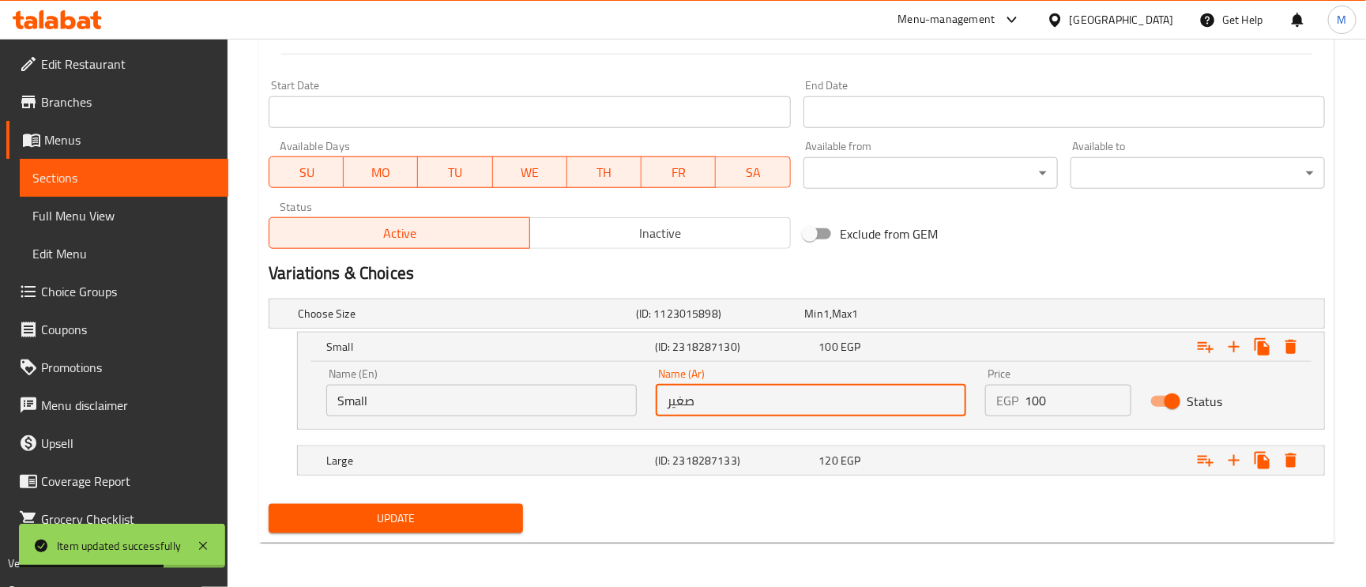
click at [762, 397] on input "صغير" at bounding box center [811, 401] width 310 height 32
paste input "كرواسون"
type input "كرواسون"
click at [709, 464] on h5 "(ID: 2318287133)" at bounding box center [734, 461] width 158 height 16
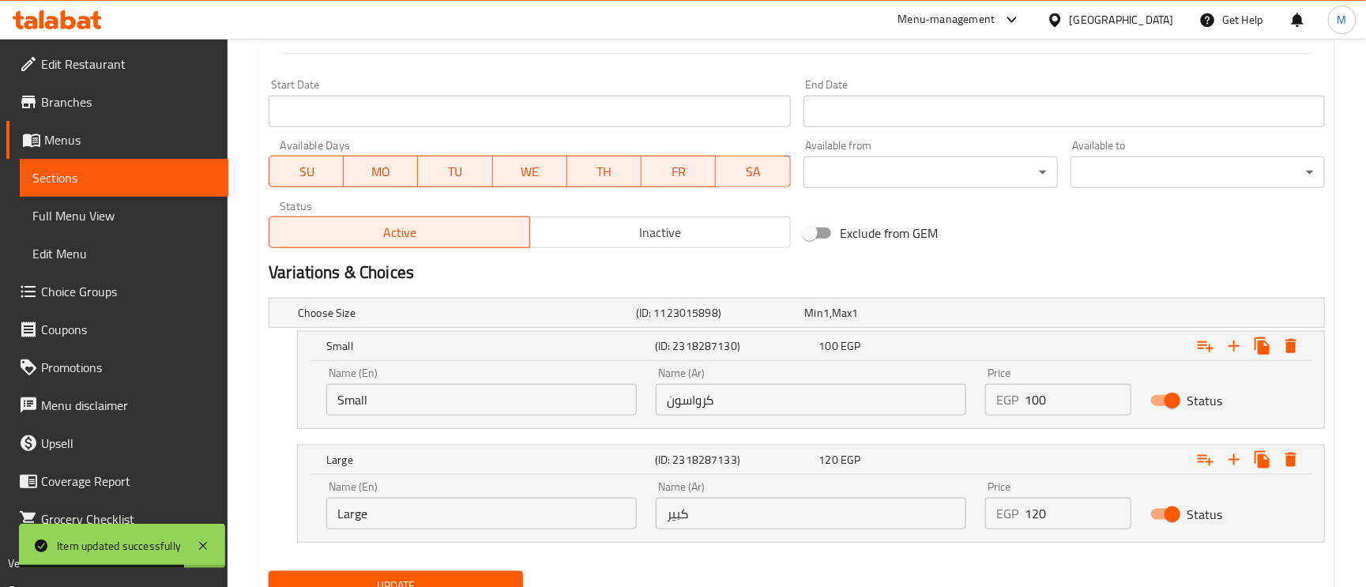
click at [773, 502] on input "كبير" at bounding box center [811, 514] width 310 height 32
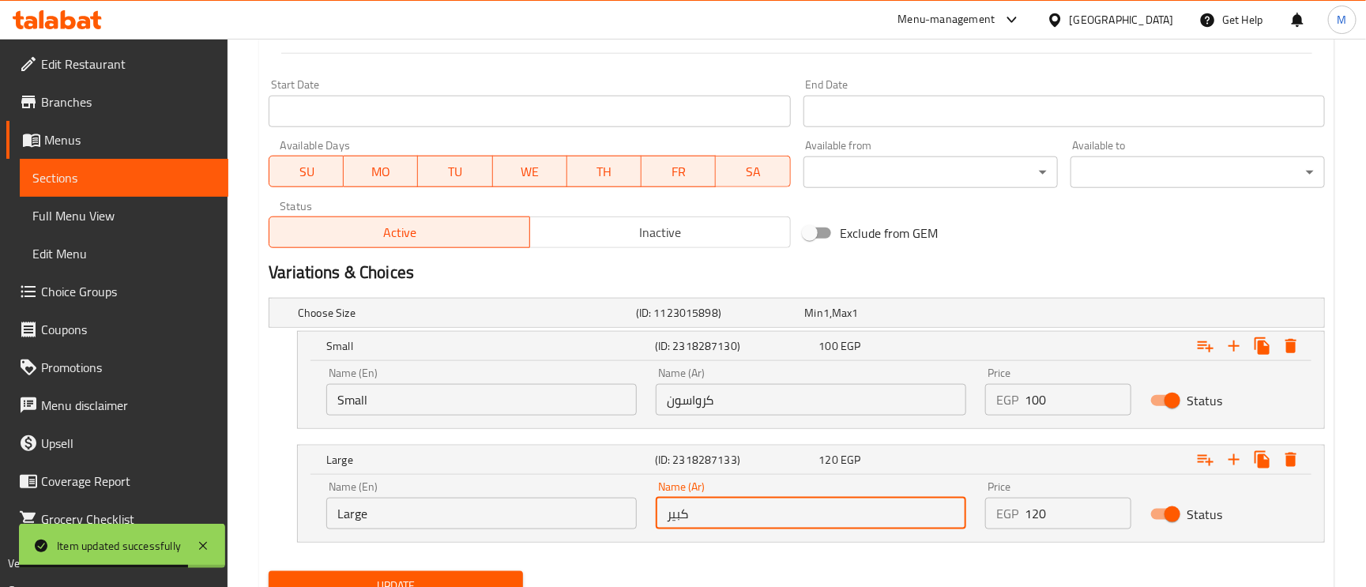
click at [773, 502] on input "كبير" at bounding box center [811, 514] width 310 height 32
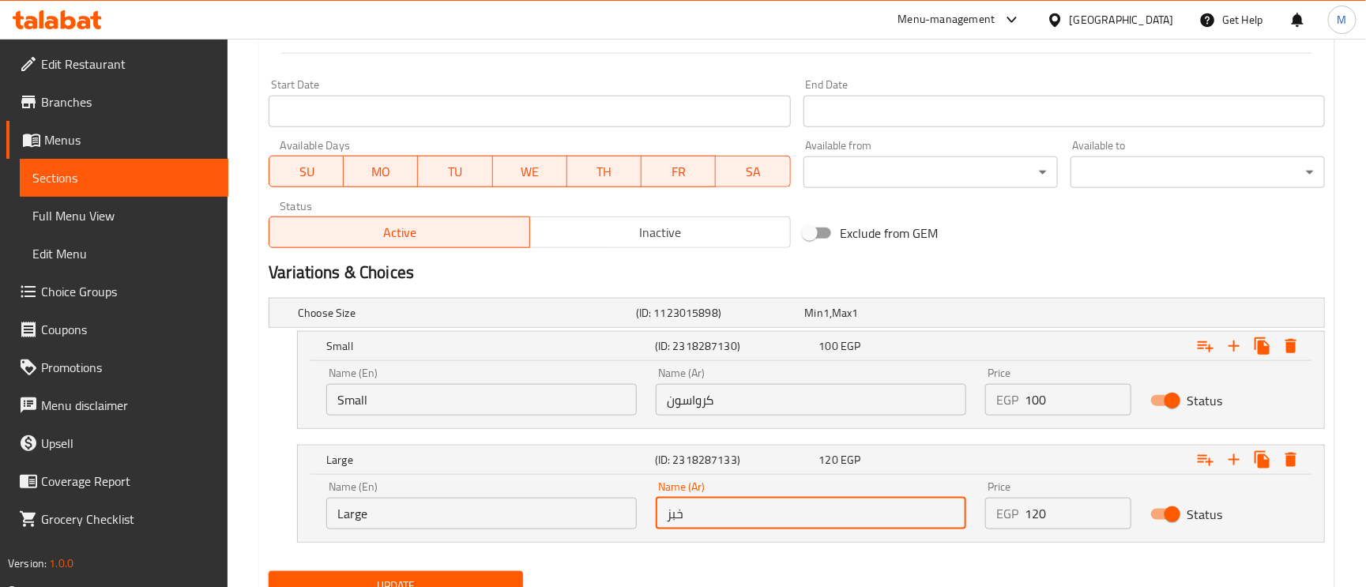
type input "خبز"
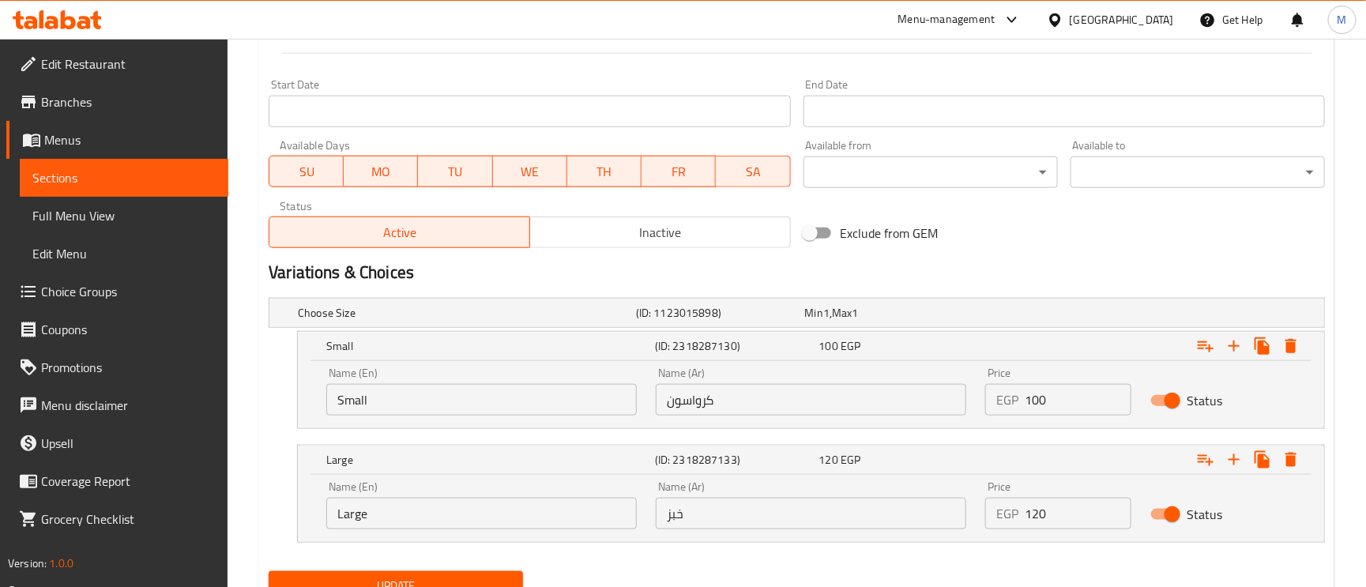
click at [378, 398] on input "Small" at bounding box center [481, 400] width 310 height 32
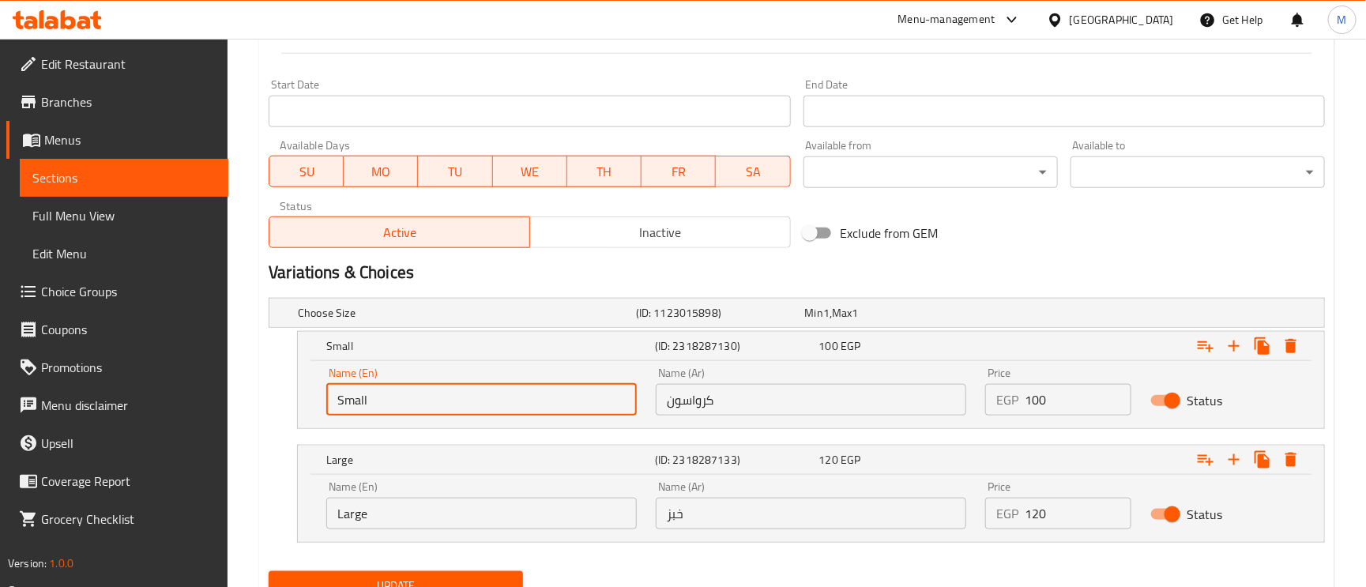
click at [378, 398] on input "Small" at bounding box center [481, 400] width 310 height 32
paste input "CROISSANT"
type input "CROISSANT"
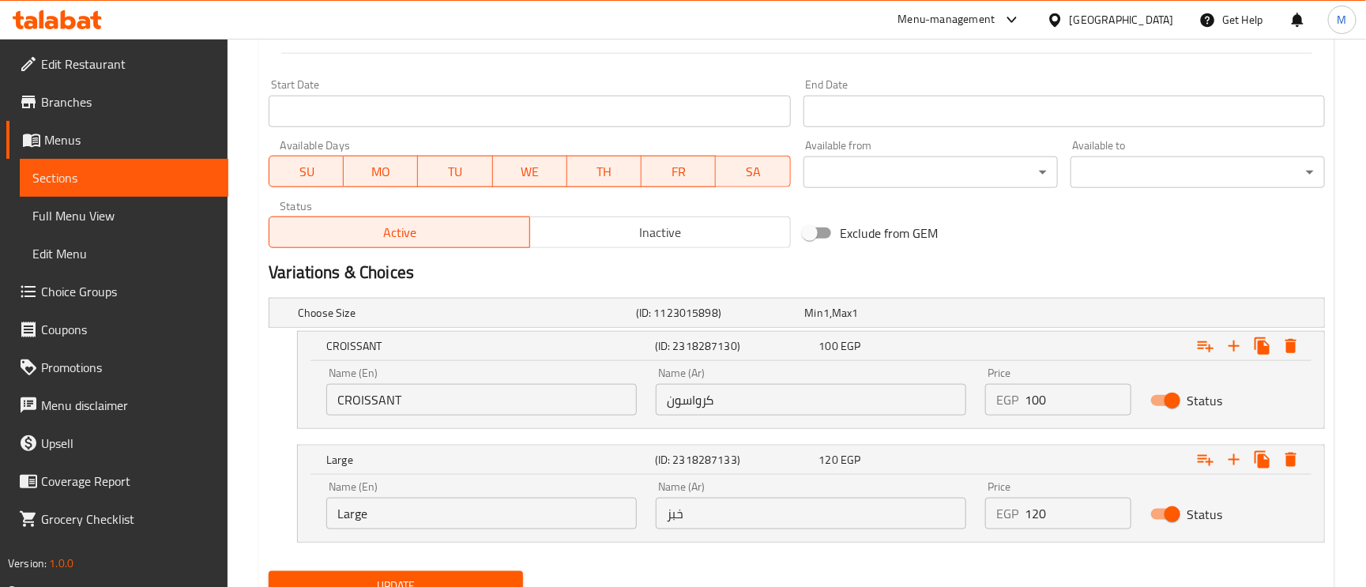
click at [345, 523] on input "Large" at bounding box center [481, 514] width 310 height 32
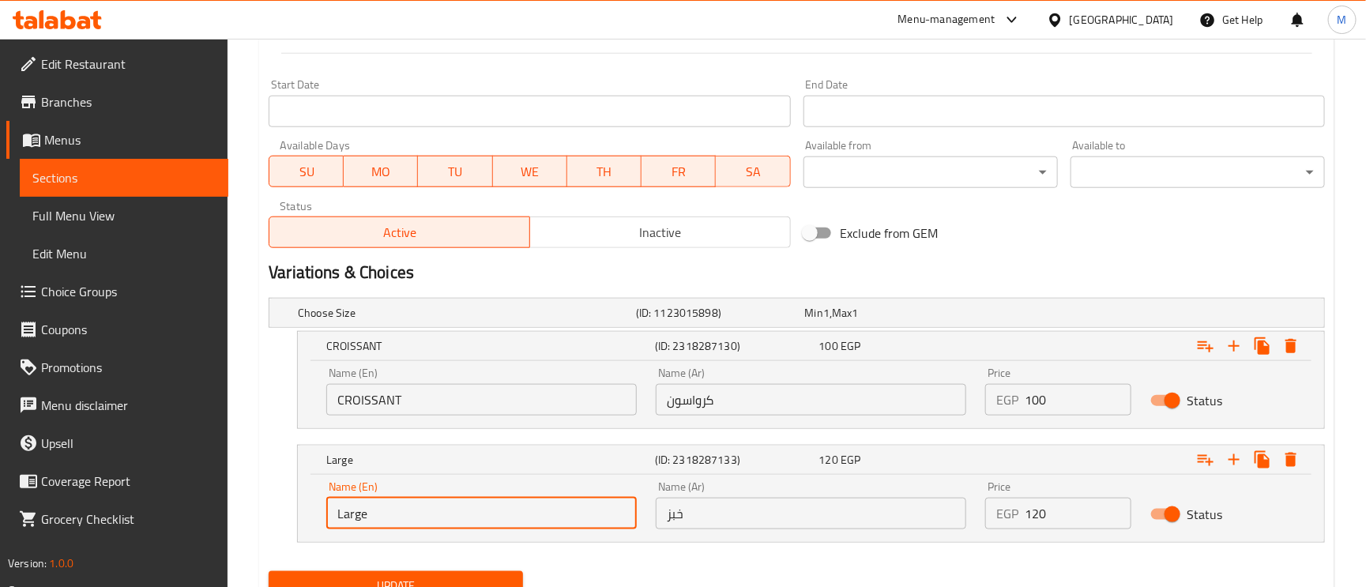
click at [346, 521] on input "Large" at bounding box center [481, 514] width 310 height 32
paste input "BREAD"
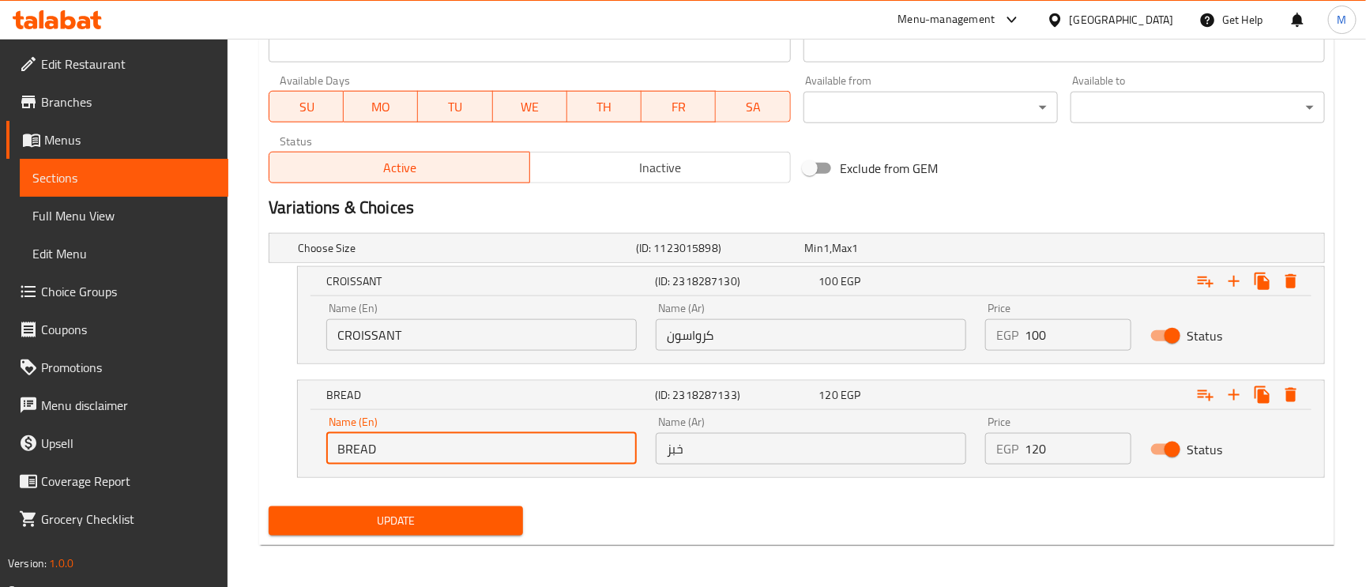
scroll to position [702, 0]
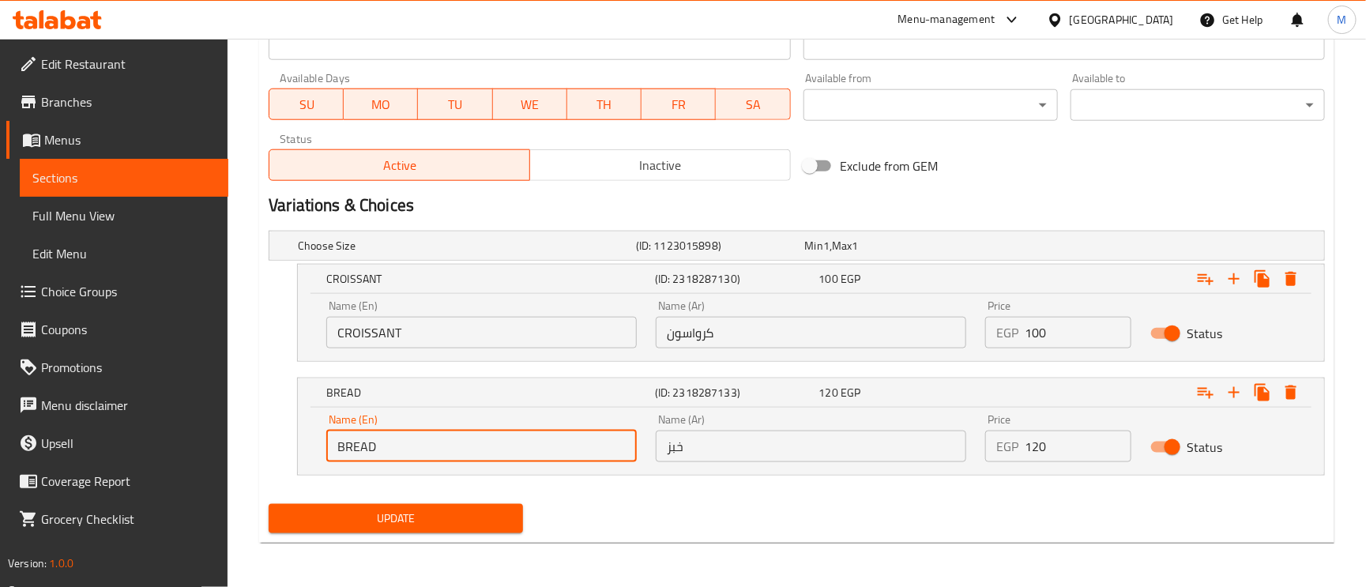
type input "BREAD"
click at [425, 511] on span "Update" at bounding box center [395, 519] width 229 height 20
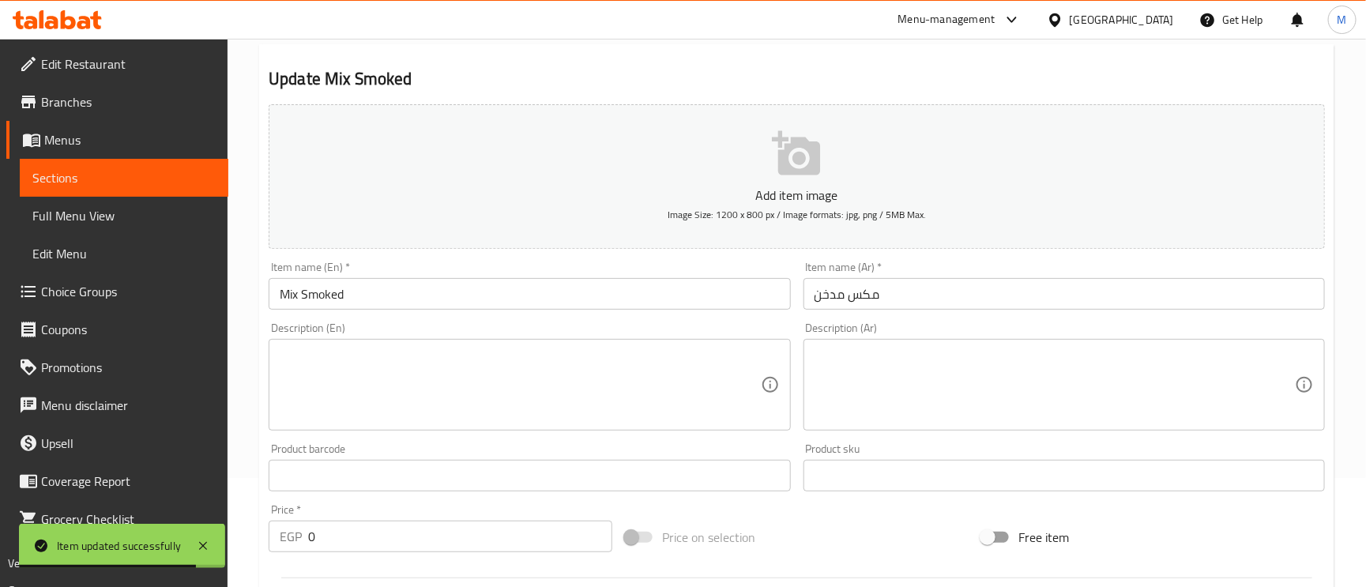
scroll to position [0, 0]
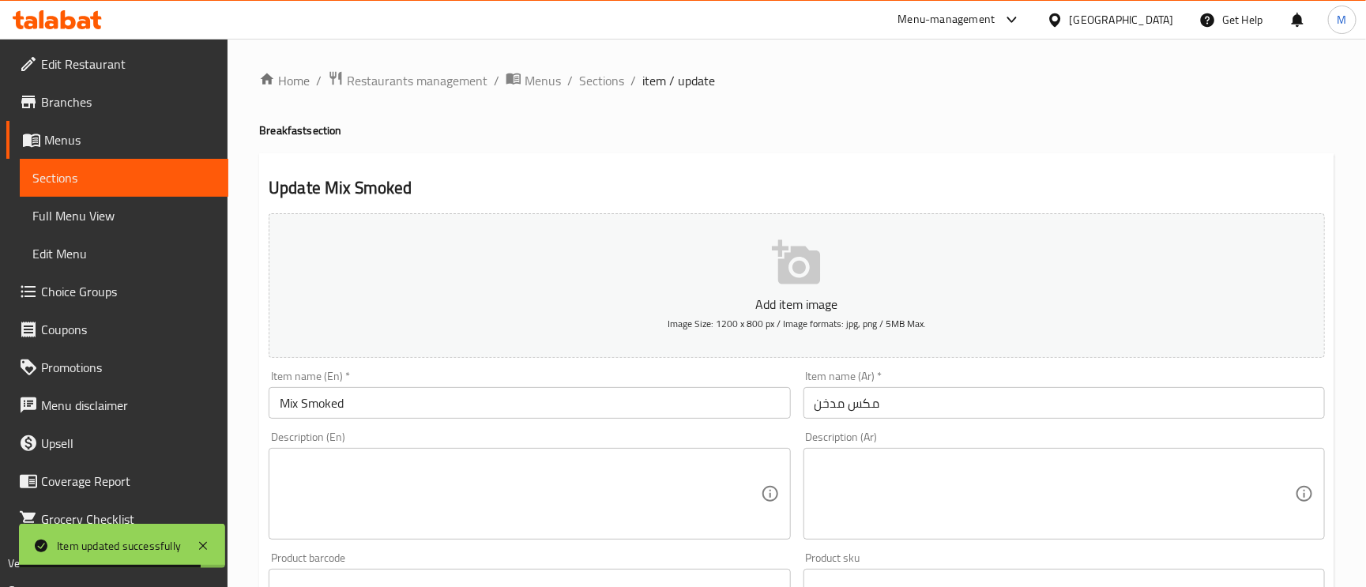
click at [591, 81] on span "Sections" at bounding box center [601, 80] width 45 height 19
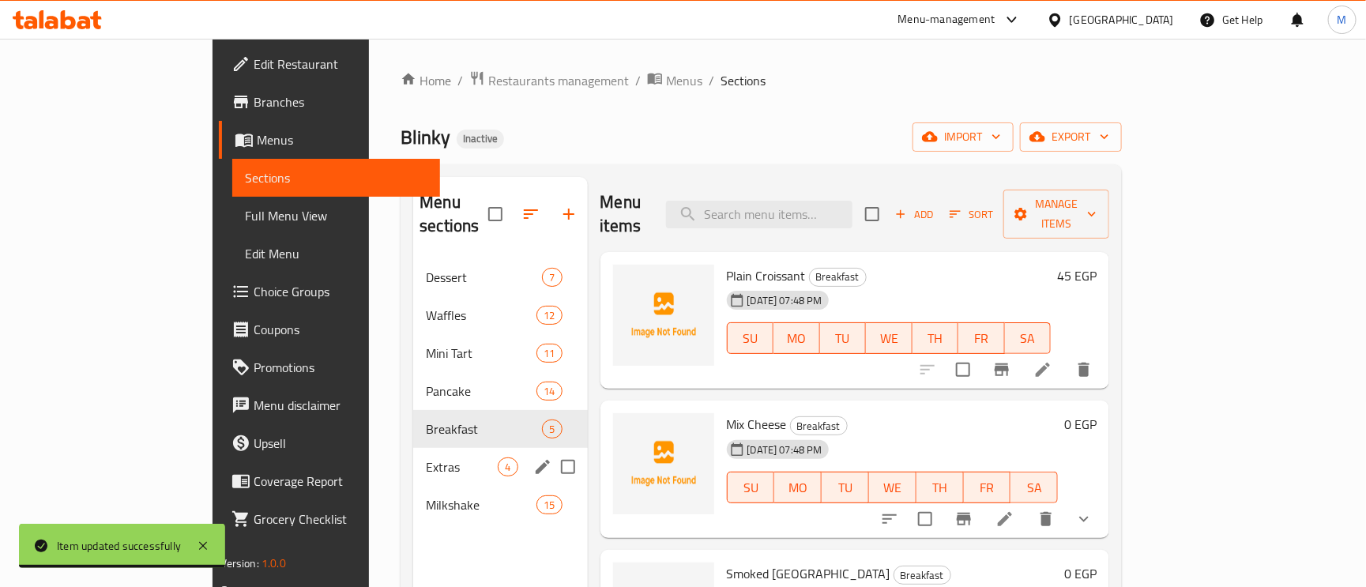
click at [426, 457] on span "Extras" at bounding box center [462, 466] width 72 height 19
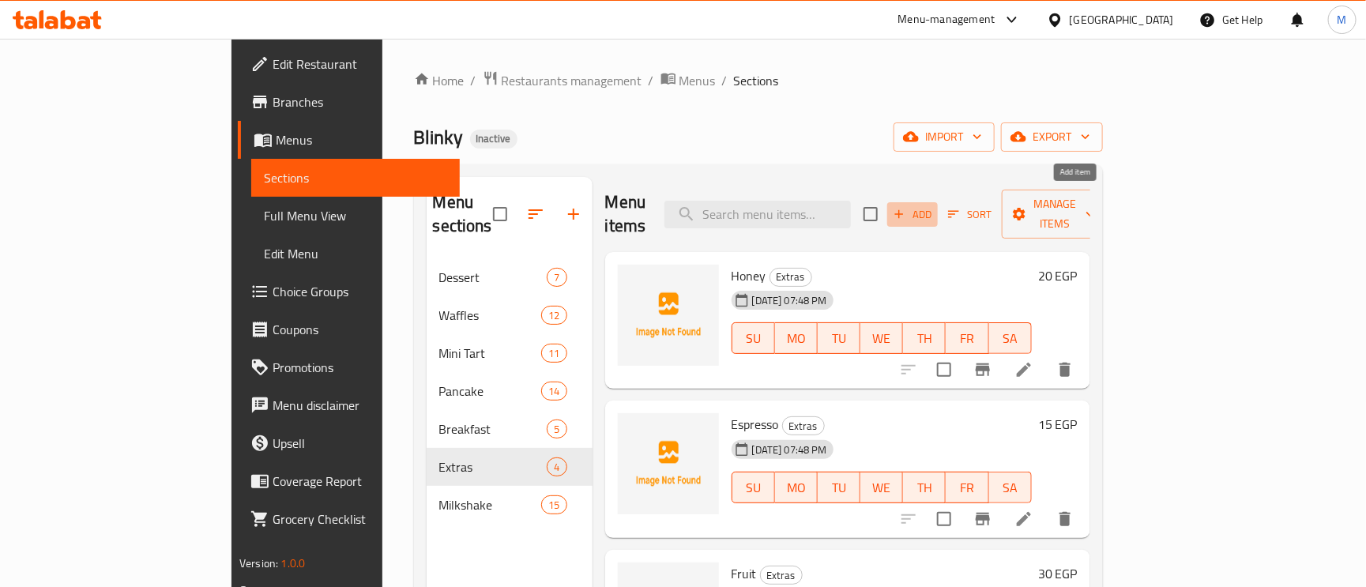
click at [906, 207] on icon "button" at bounding box center [899, 214] width 14 height 14
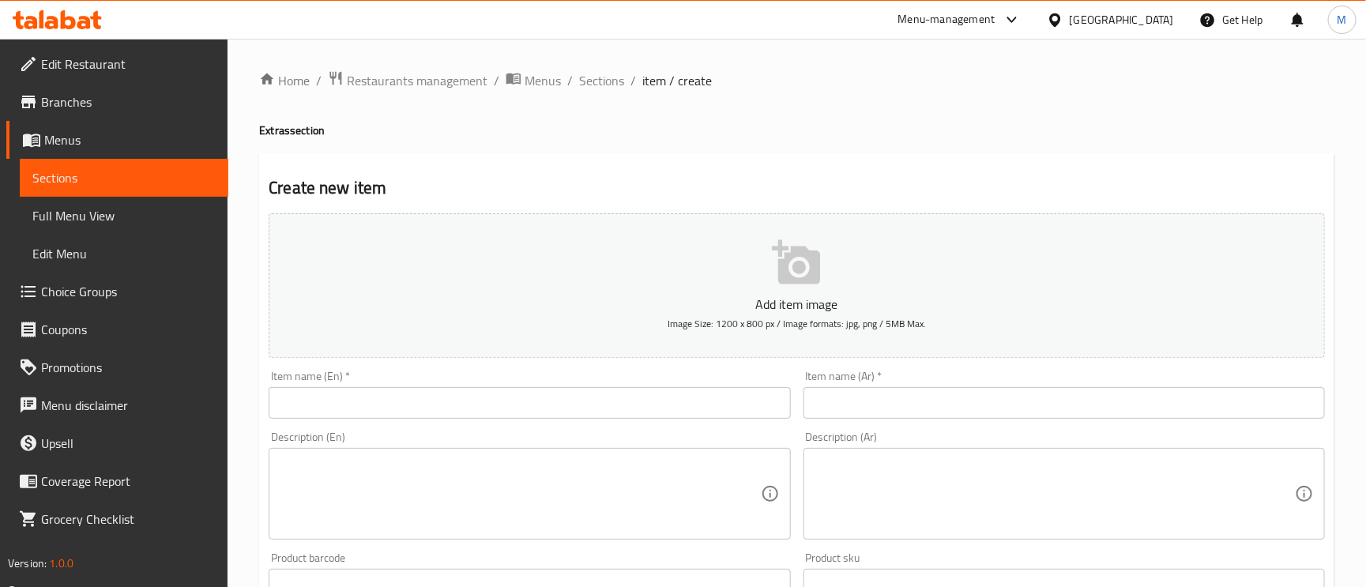
click at [447, 363] on div "Add item image Image Size: 1200 x 800 px / Image formats: jpg, png / 5MB Max. I…" at bounding box center [796, 547] width 1069 height 681
paste input "FLAVOR"
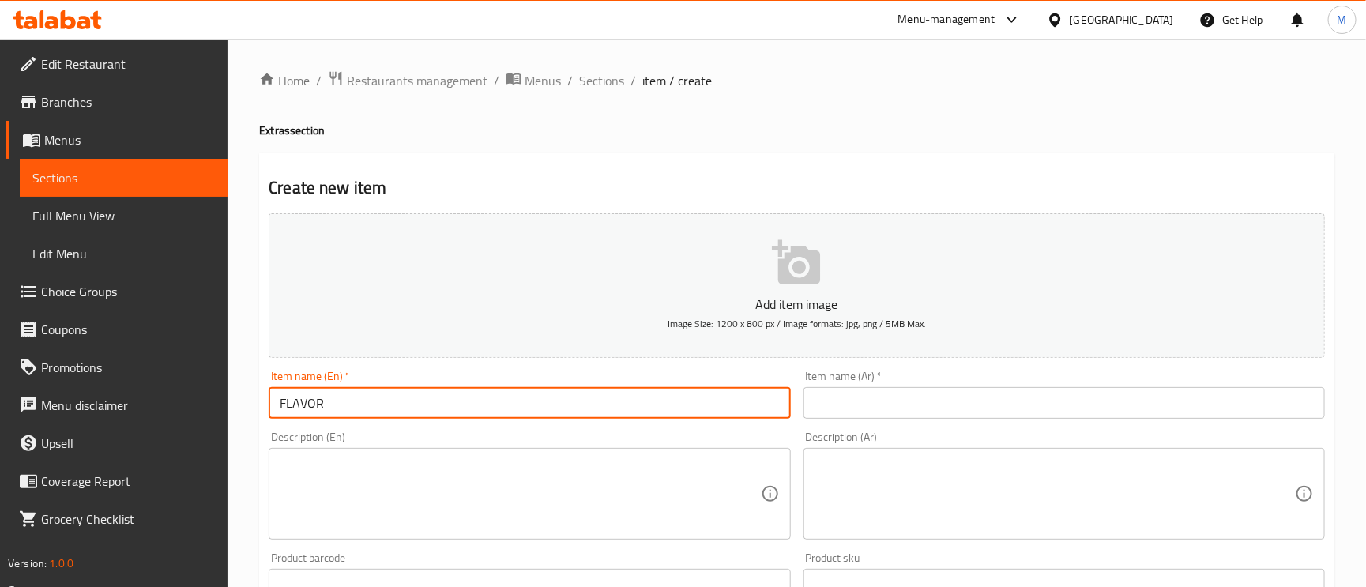
click at [442, 405] on input "FLAVOR" at bounding box center [529, 403] width 521 height 32
type input "FLAVOR"
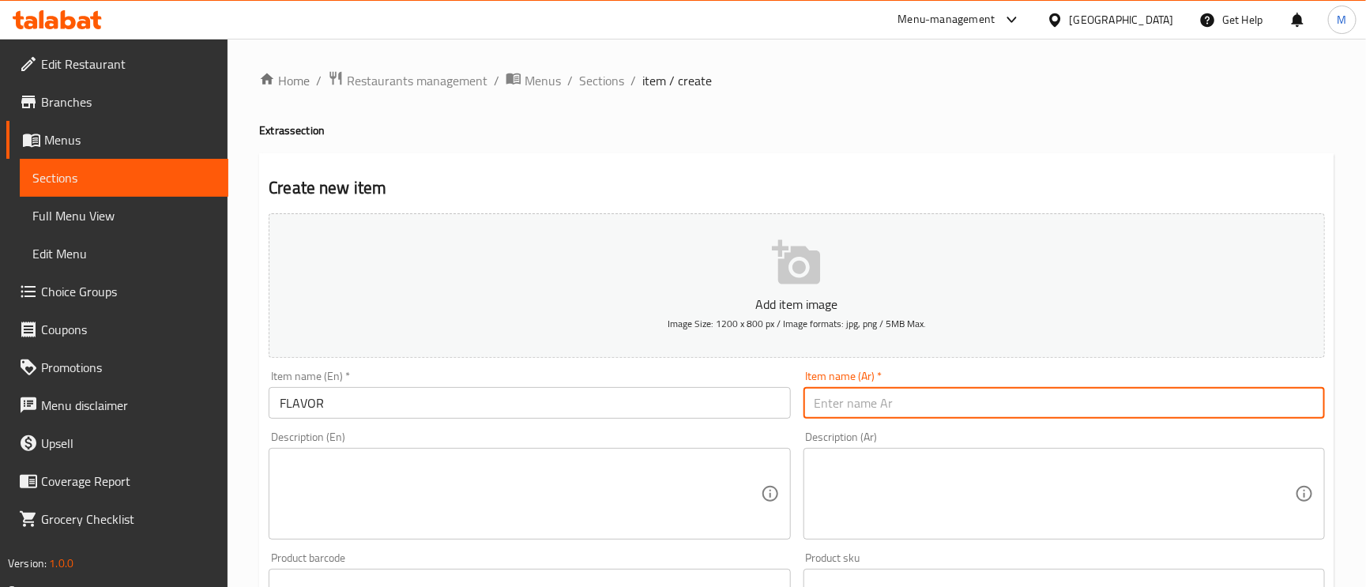
click at [954, 416] on input "text" at bounding box center [1063, 403] width 521 height 32
type input "k"
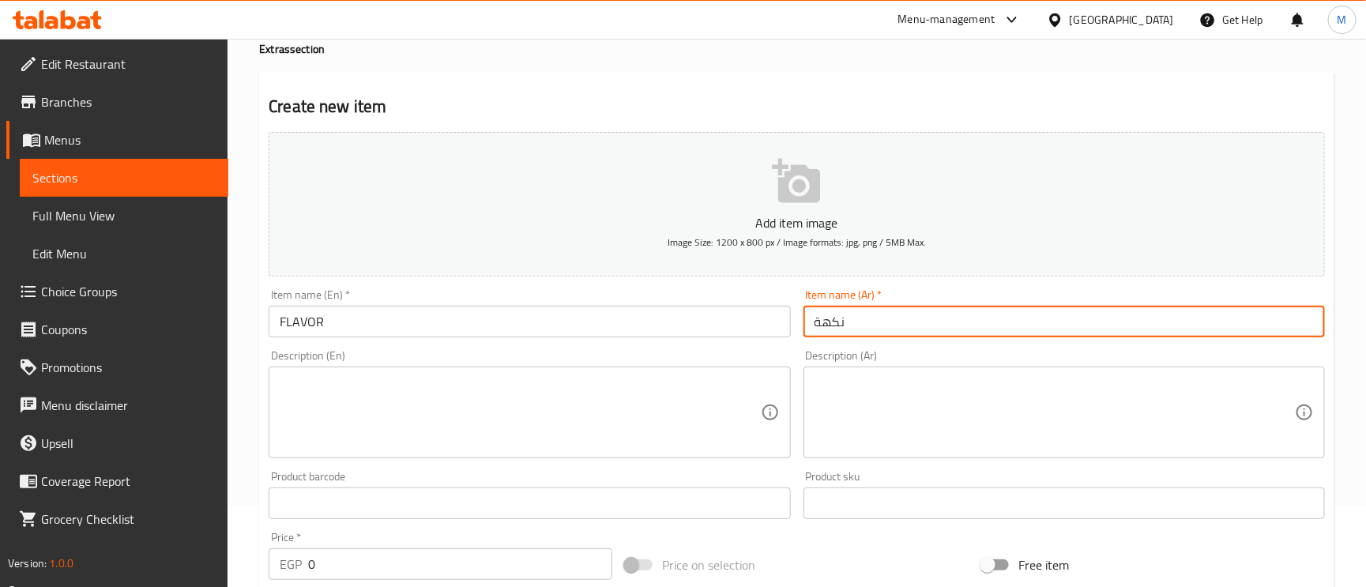
scroll to position [118, 0]
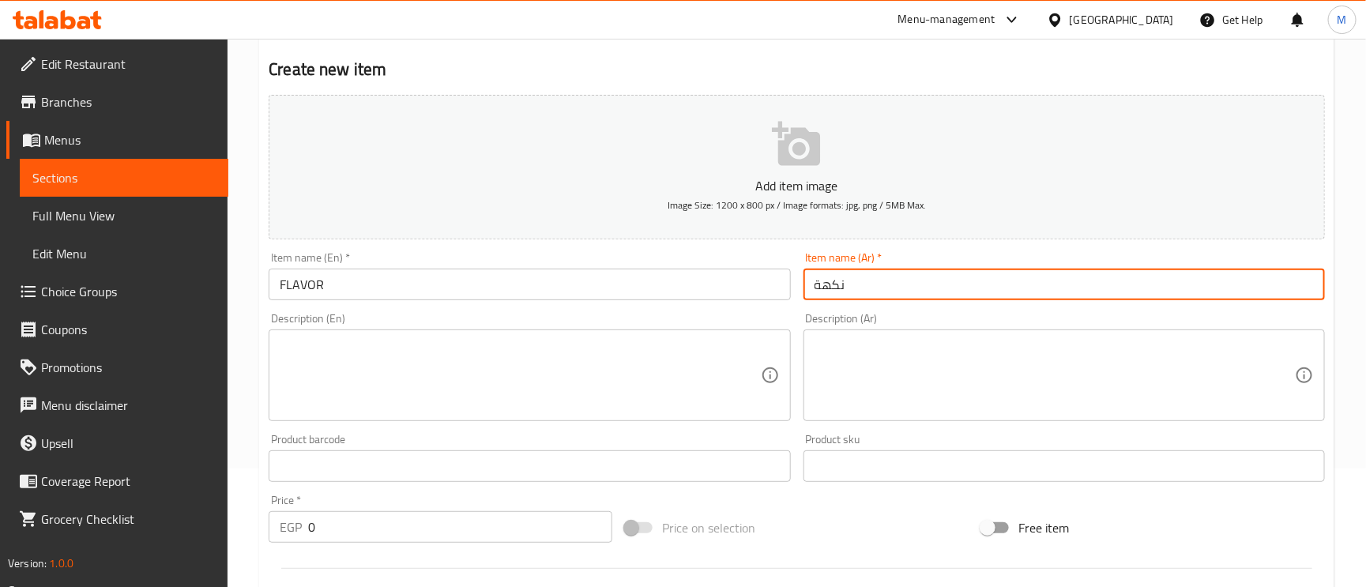
type input "نكهة"
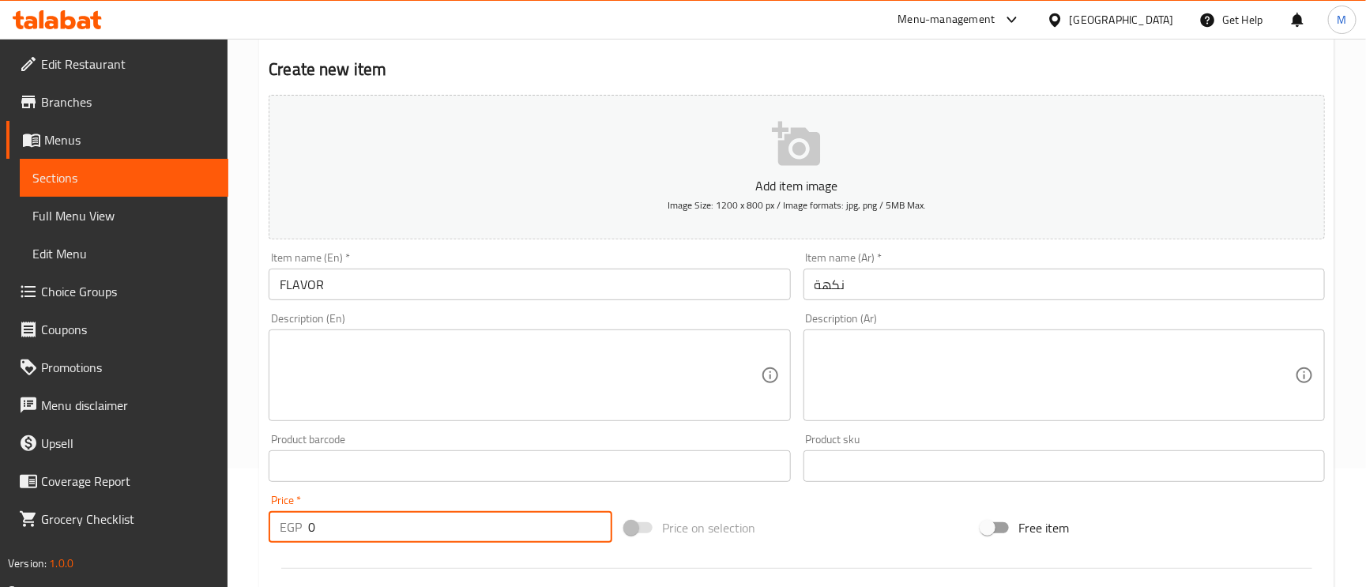
drag, startPoint x: 337, startPoint y: 521, endPoint x: 263, endPoint y: 521, distance: 73.5
click at [265, 521] on div "Price   * EGP 0 Price *" at bounding box center [440, 518] width 356 height 61
click at [263, 521] on div "Price   * EGP 0 Price *" at bounding box center [440, 518] width 356 height 61
drag, startPoint x: 349, startPoint y: 535, endPoint x: 256, endPoint y: 532, distance: 93.3
click at [256, 532] on div "Home / Restaurants management / Menus / Sections / item / create Extras section…" at bounding box center [797, 459] width 1138 height 1078
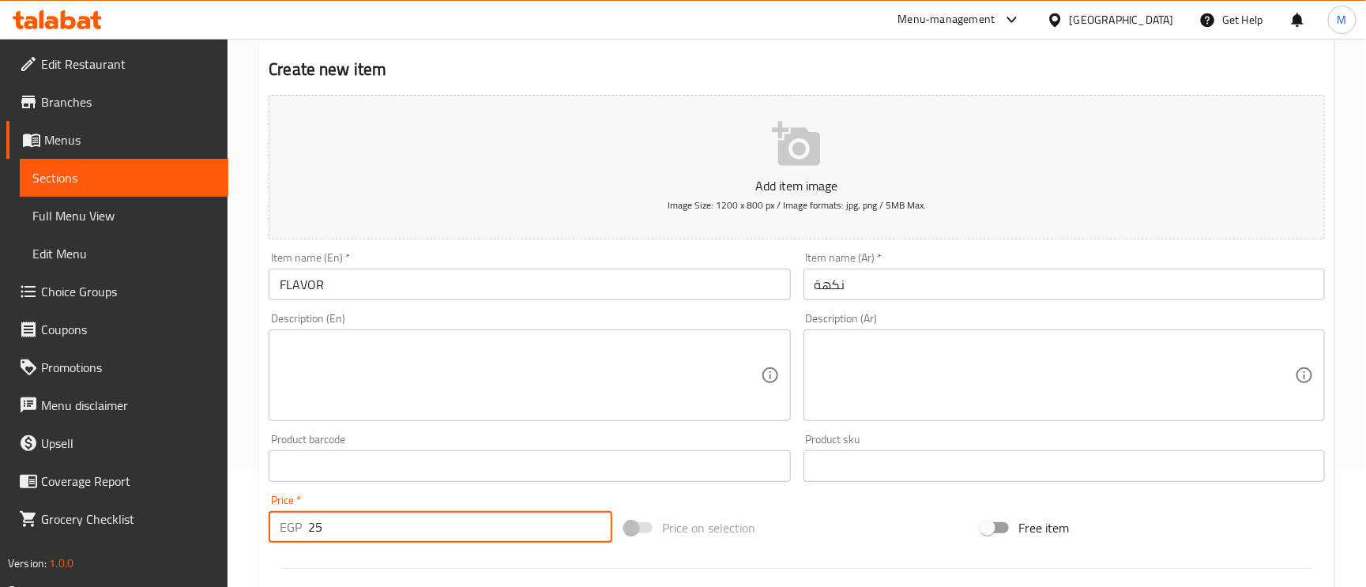
type input "25"
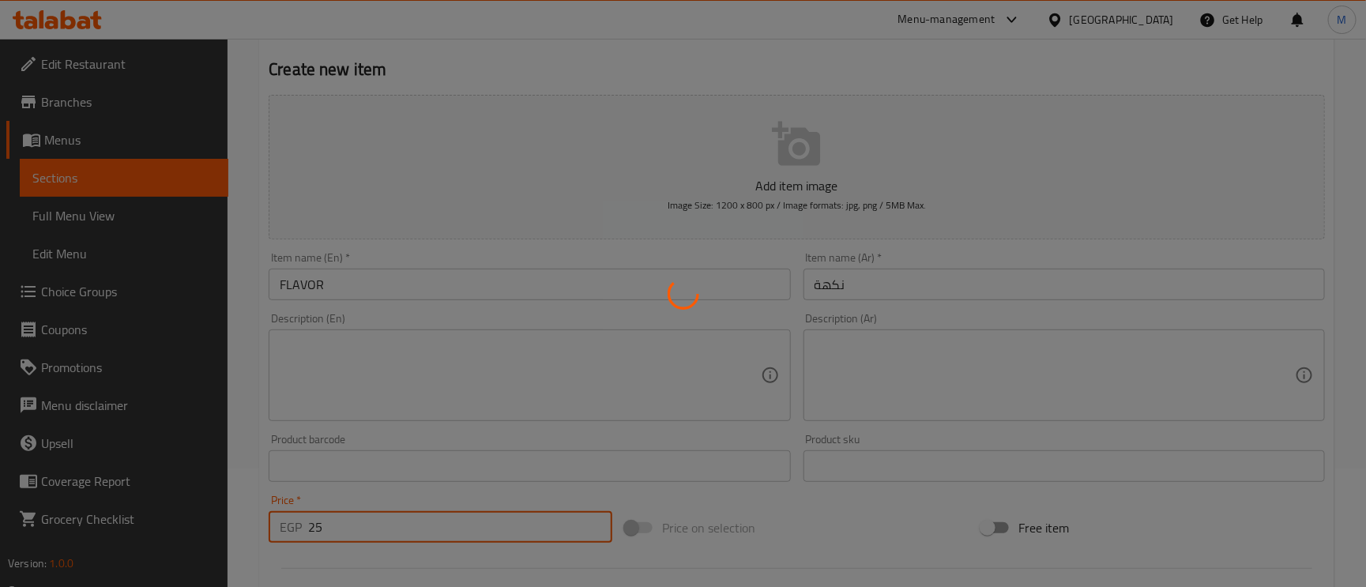
type input "0"
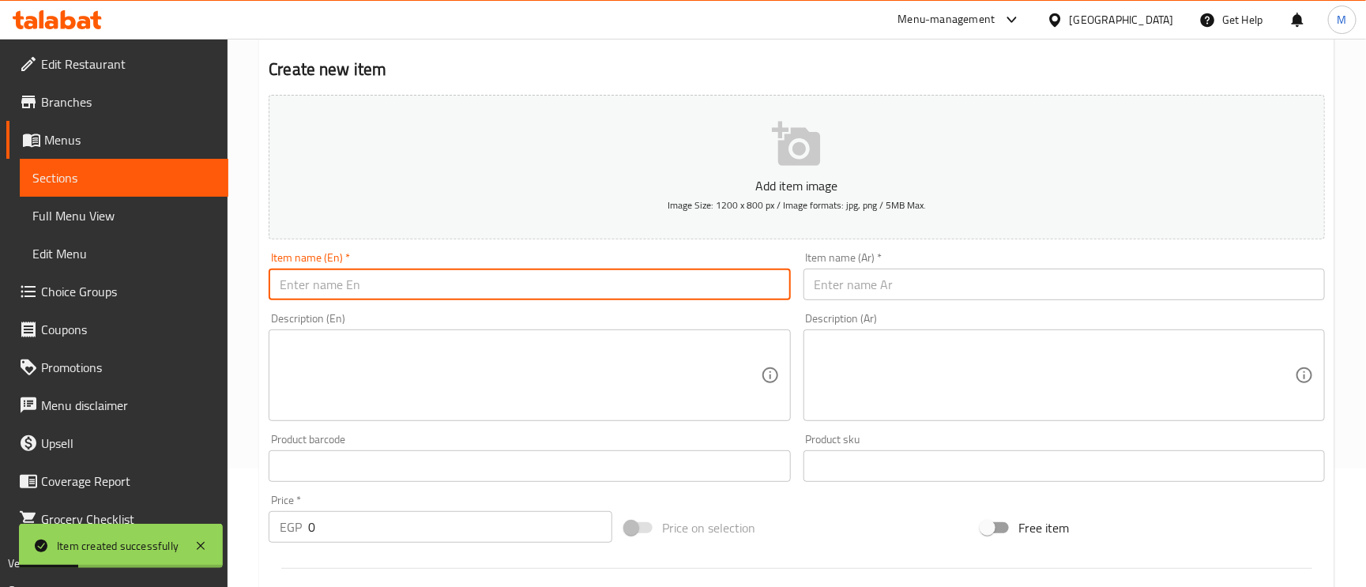
drag, startPoint x: 514, startPoint y: 288, endPoint x: 582, endPoint y: 286, distance: 68.0
click at [514, 288] on input "text" at bounding box center [529, 285] width 521 height 32
paste input "SAUCE"
type input "SAUCE"
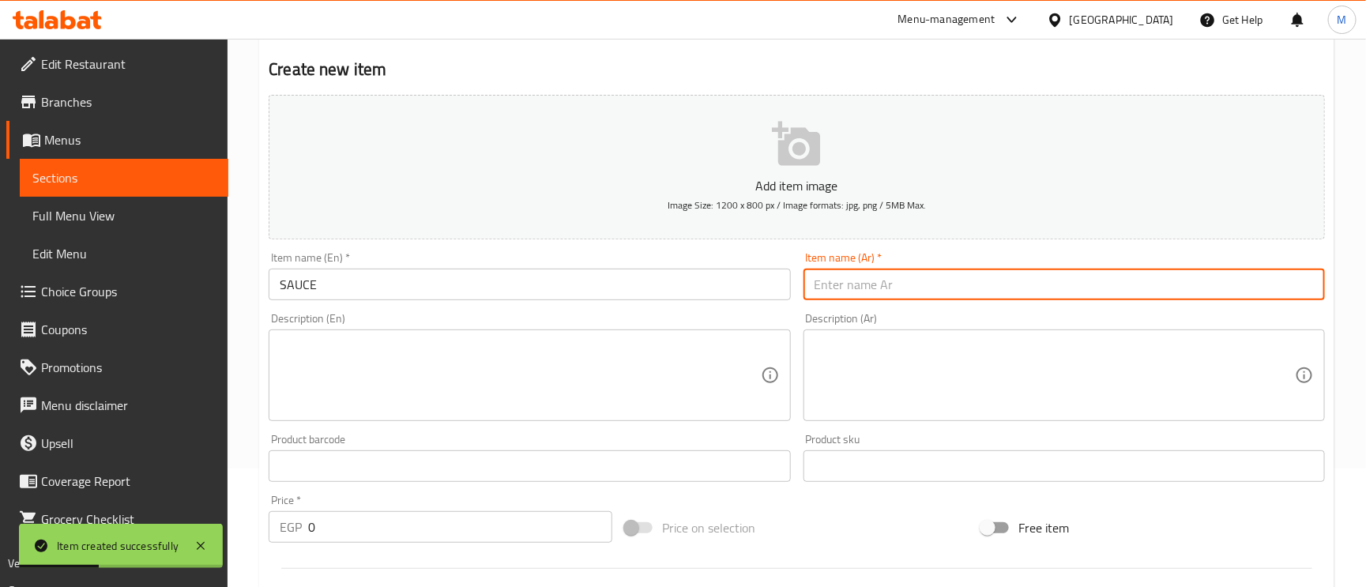
click at [993, 291] on input "text" at bounding box center [1063, 285] width 521 height 32
type input "صوص"
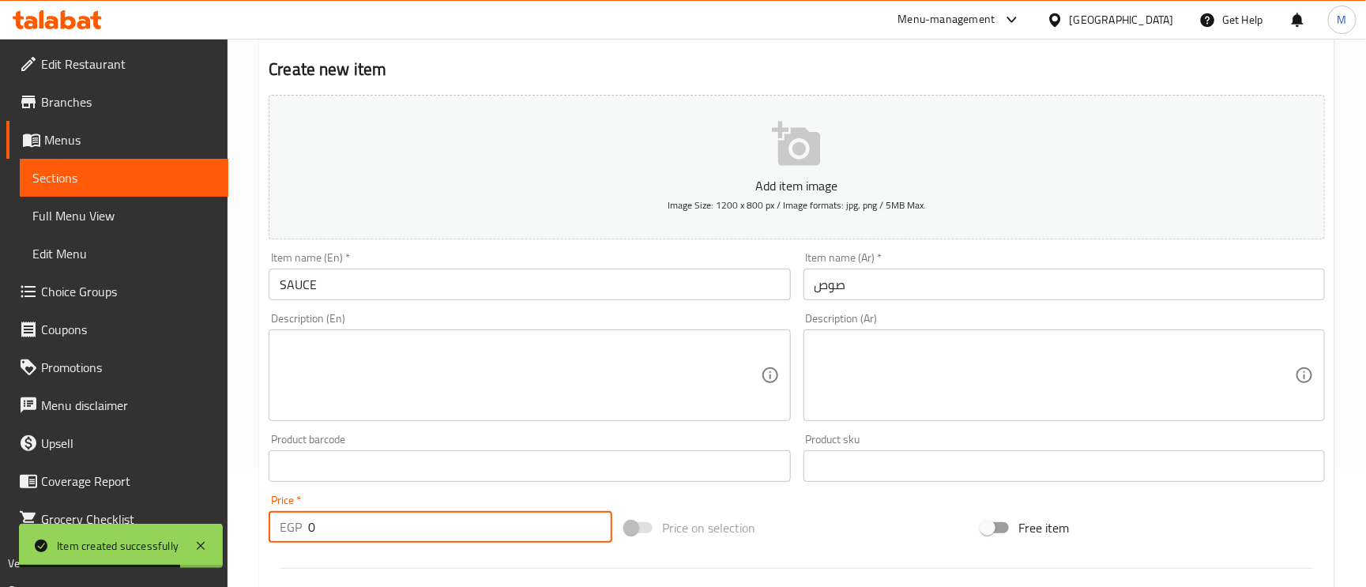
drag, startPoint x: 310, startPoint y: 528, endPoint x: 280, endPoint y: 527, distance: 30.0
click at [280, 527] on div "EGP 0 Price *" at bounding box center [441, 527] width 344 height 32
type input "20"
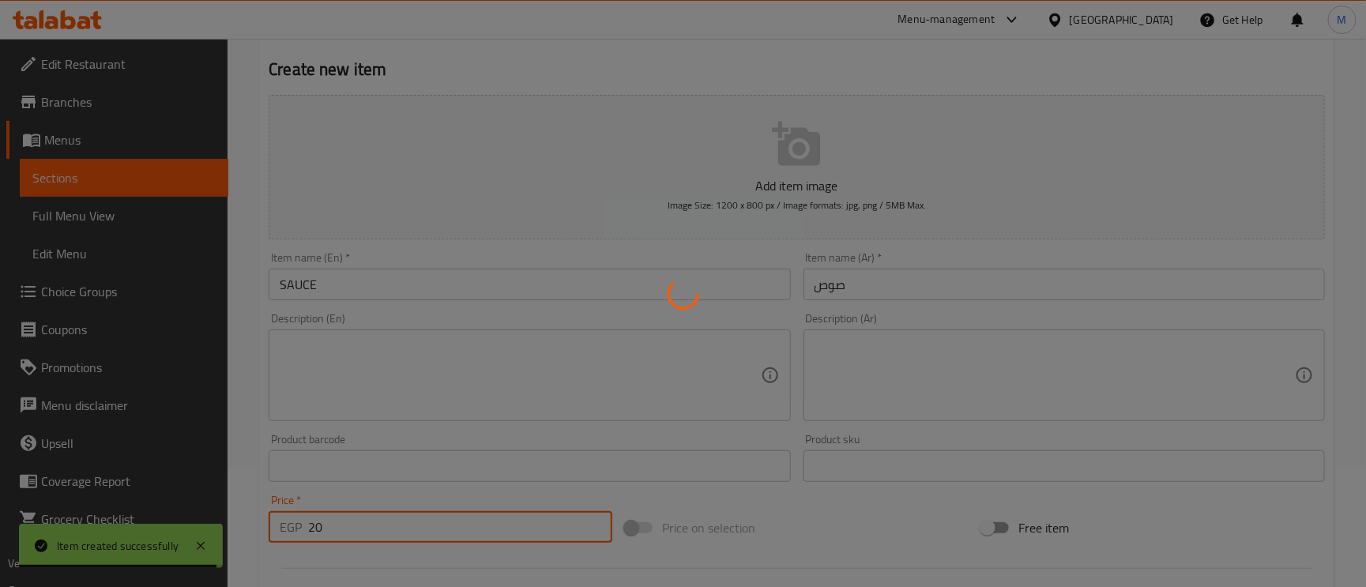
type input "0"
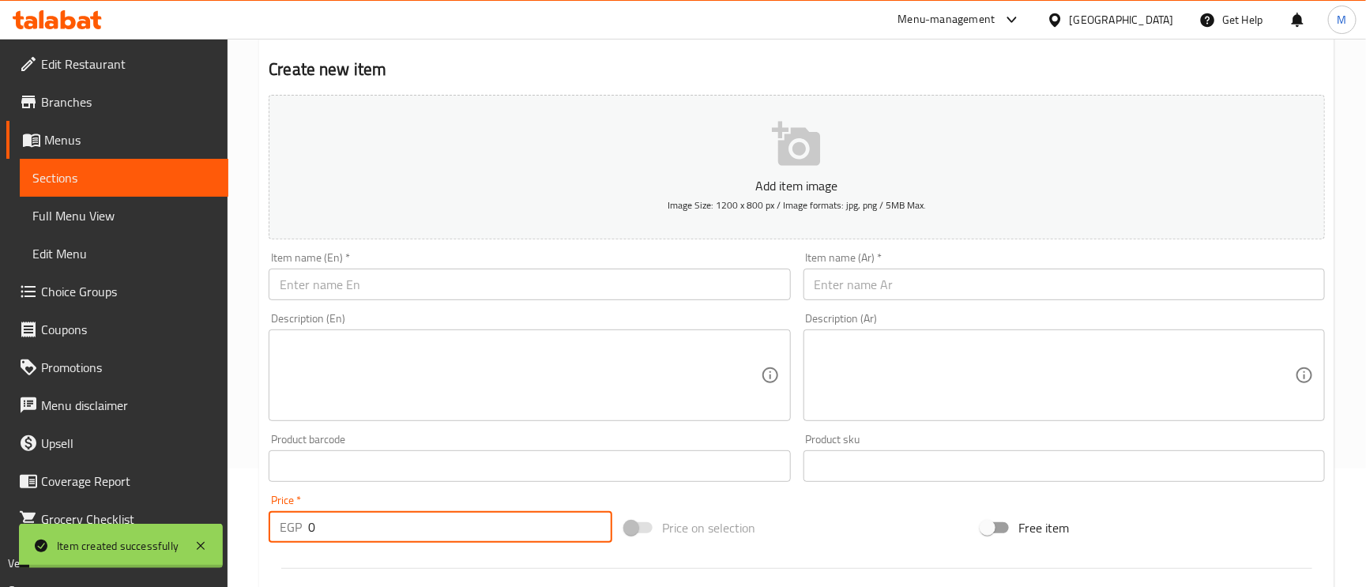
scroll to position [0, 0]
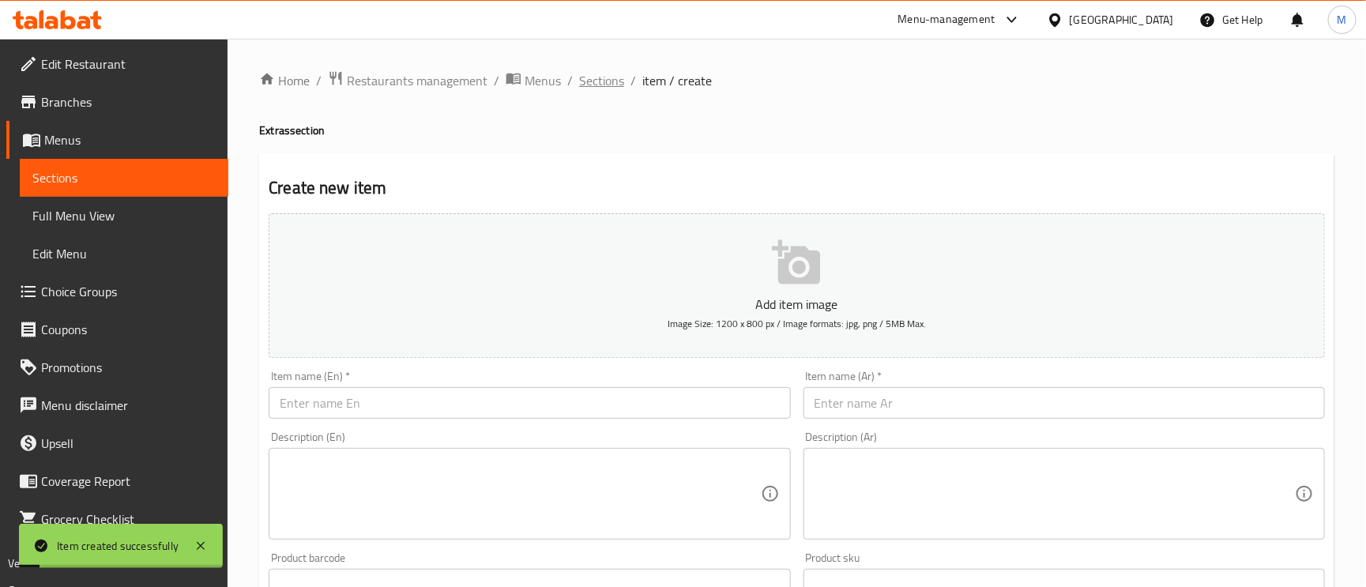
click at [588, 90] on span "Sections" at bounding box center [601, 80] width 45 height 19
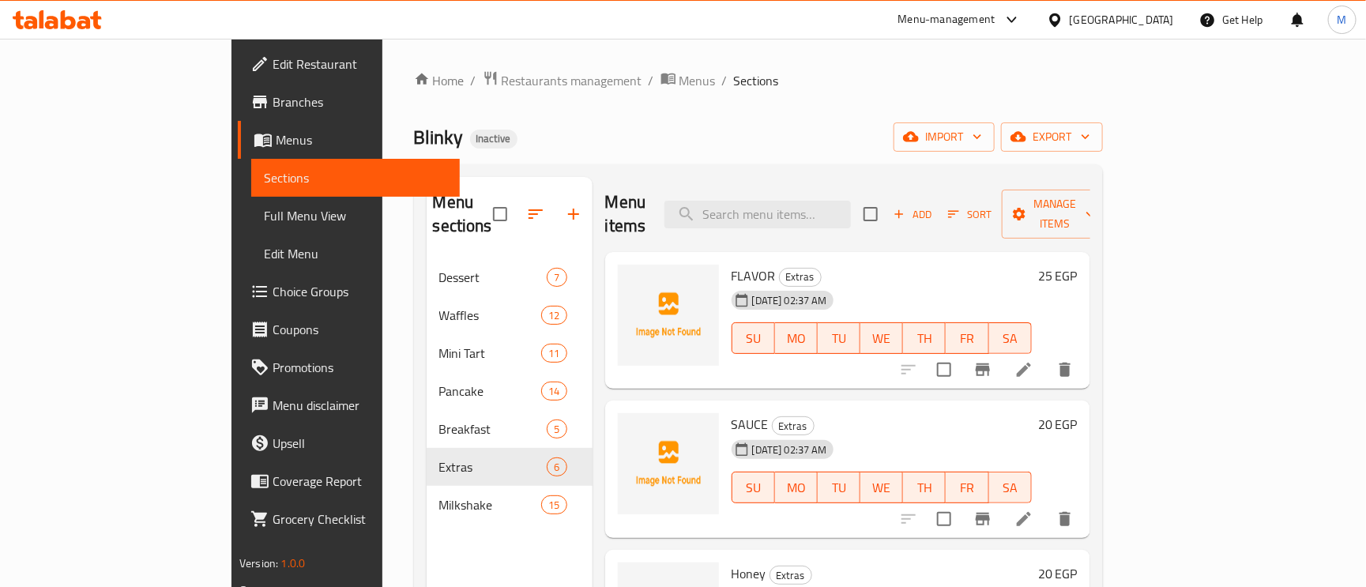
click at [1078, 413] on h6 "20 EGP" at bounding box center [1057, 424] width 39 height 22
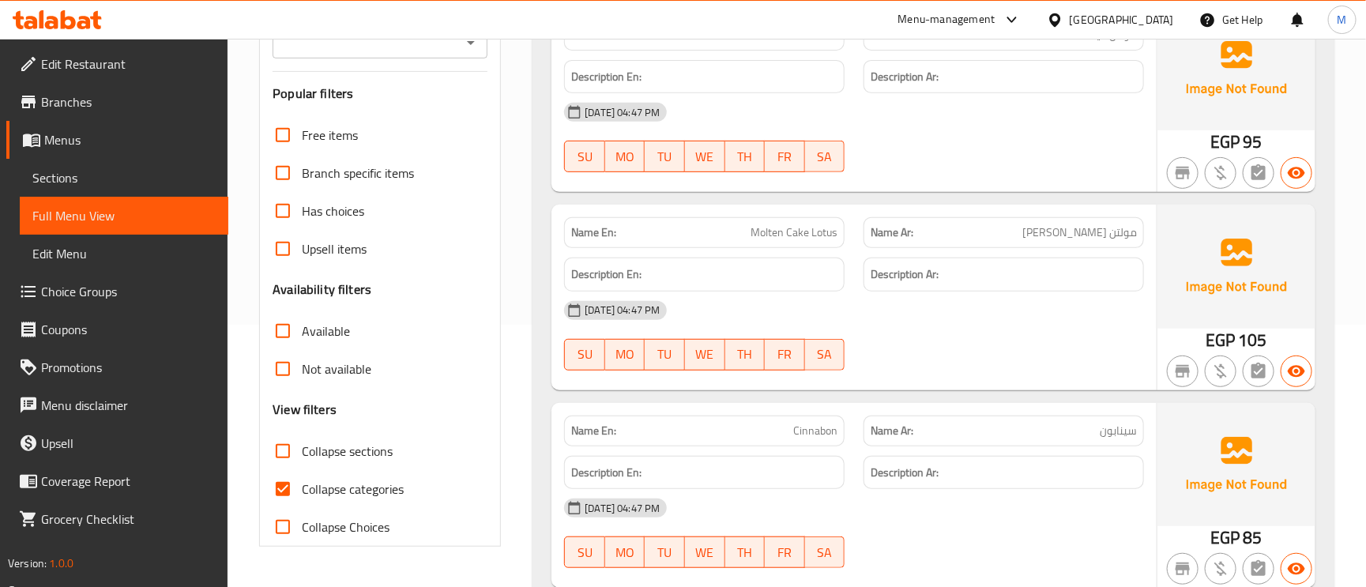
scroll to position [474, 0]
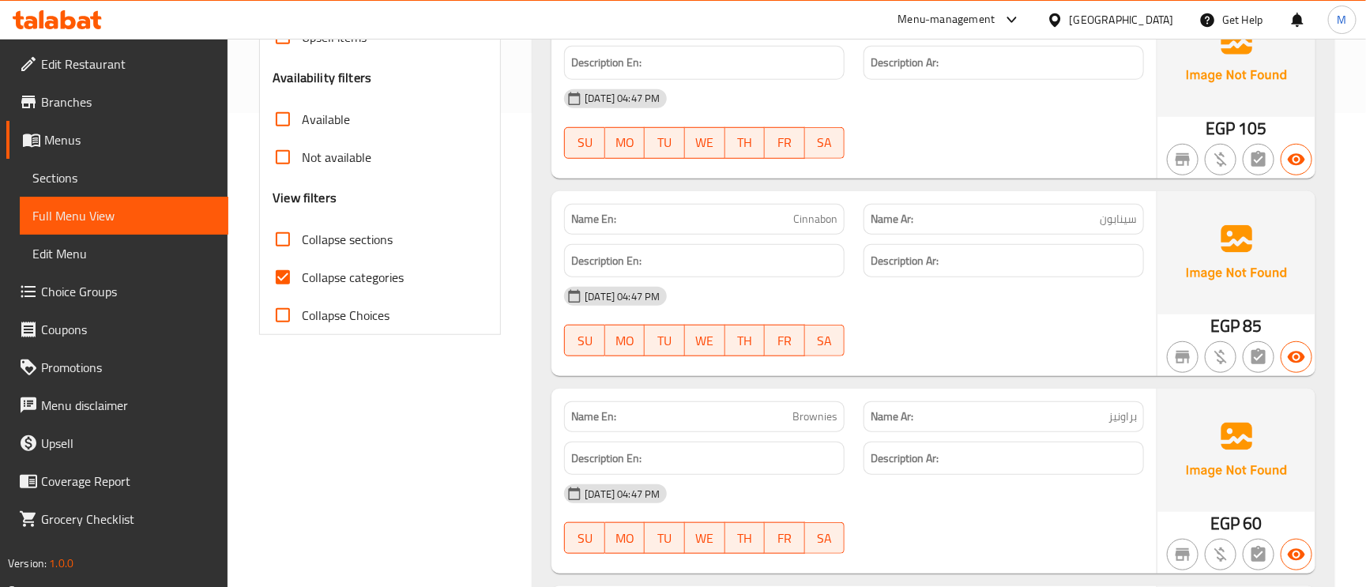
drag, startPoint x: 304, startPoint y: 226, endPoint x: 300, endPoint y: 255, distance: 29.5
click at [304, 225] on label "Collapse sections" at bounding box center [328, 239] width 129 height 38
click at [302, 225] on input "Collapse sections" at bounding box center [283, 239] width 38 height 38
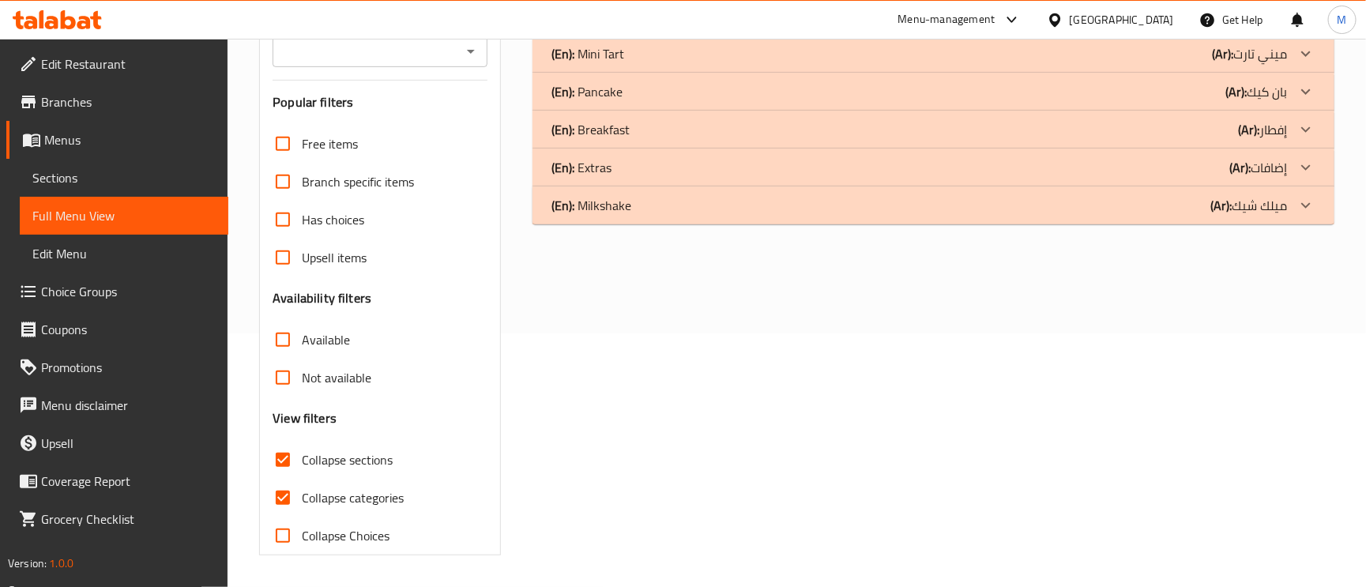
click at [283, 441] on input "Collapse sections" at bounding box center [283, 460] width 38 height 38
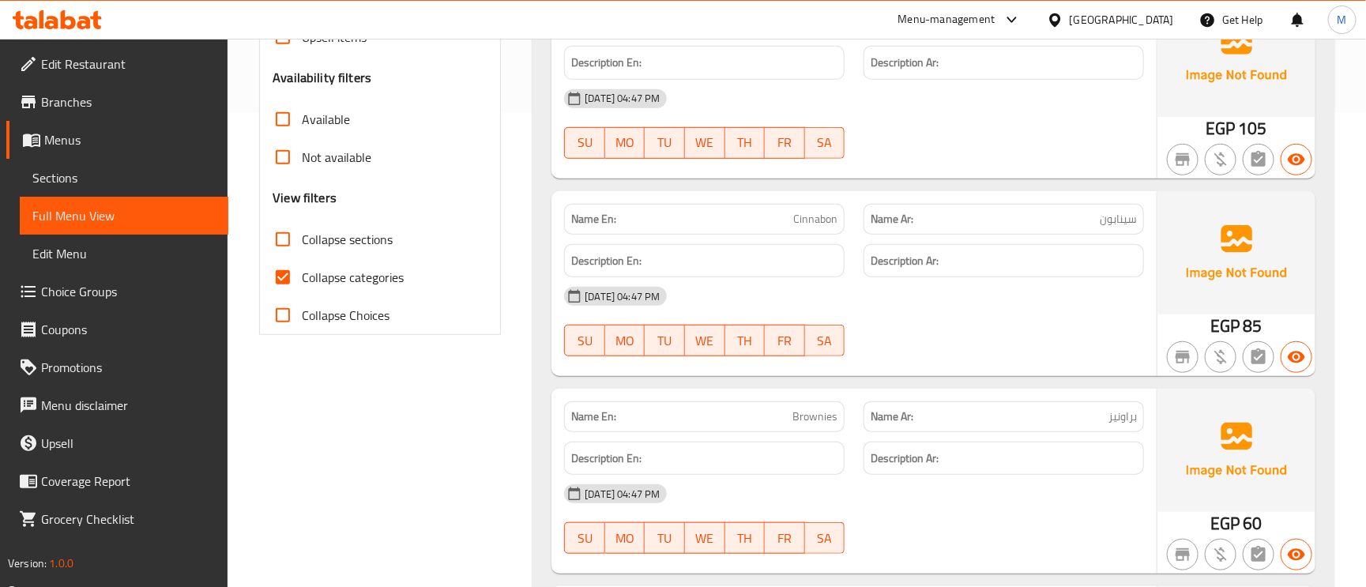
click at [286, 243] on input "Collapse sections" at bounding box center [283, 239] width 38 height 38
checkbox input "true"
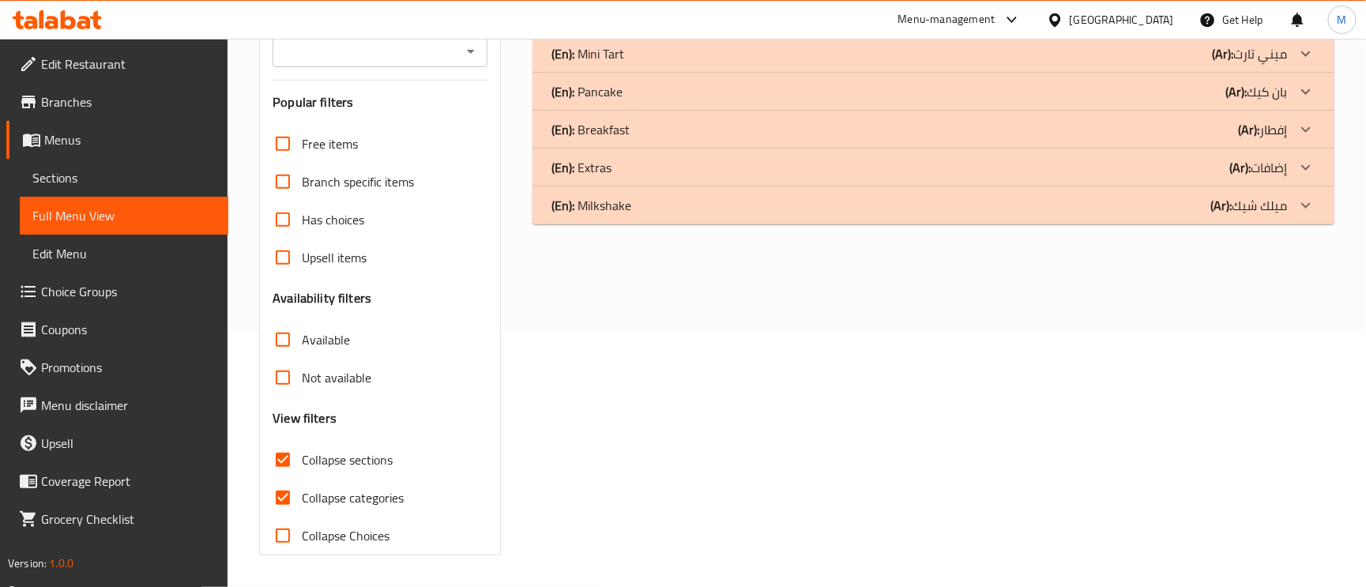
click at [292, 479] on input "Collapse categories" at bounding box center [283, 498] width 38 height 38
checkbox input "false"
click at [1279, 126] on p "(Ar): إفطار" at bounding box center [1262, 129] width 49 height 19
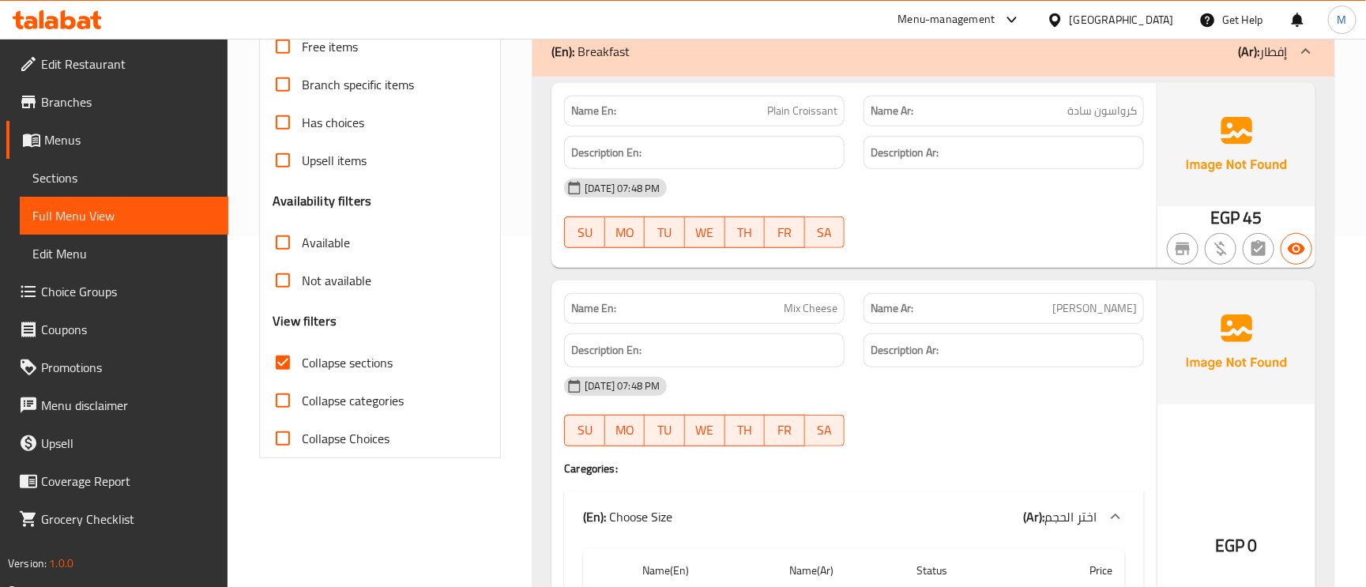
scroll to position [492, 0]
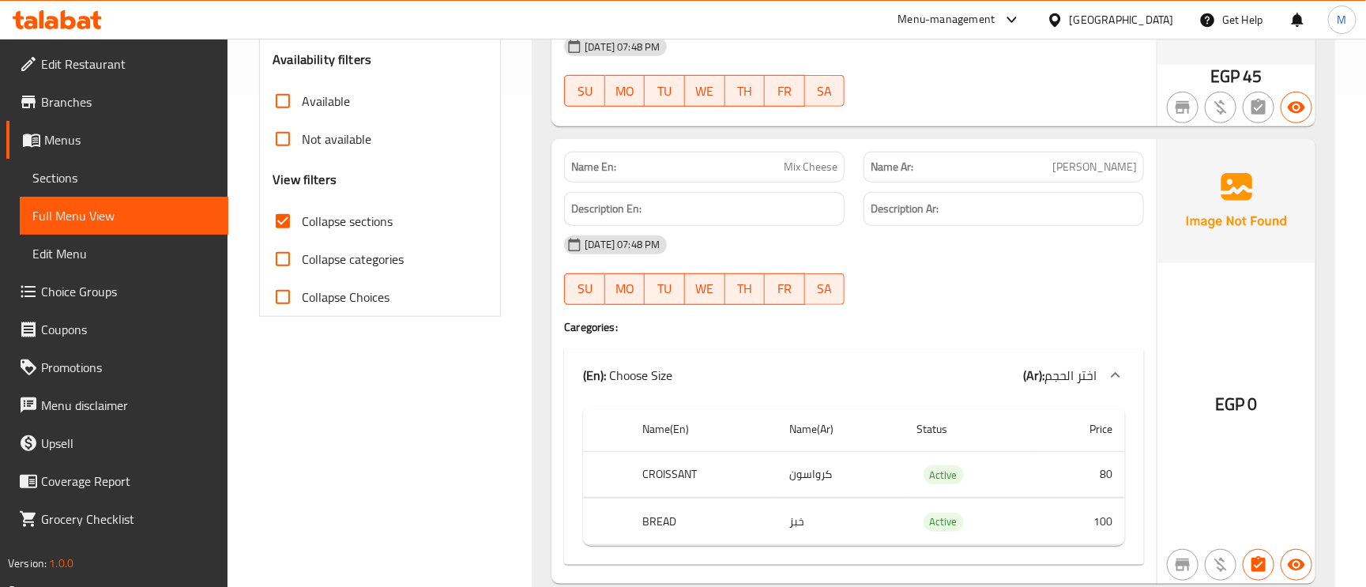
click at [1111, 175] on span "ميكس جبن" at bounding box center [1094, 167] width 85 height 17
click at [813, 164] on span "Mix Cheese" at bounding box center [811, 167] width 54 height 17
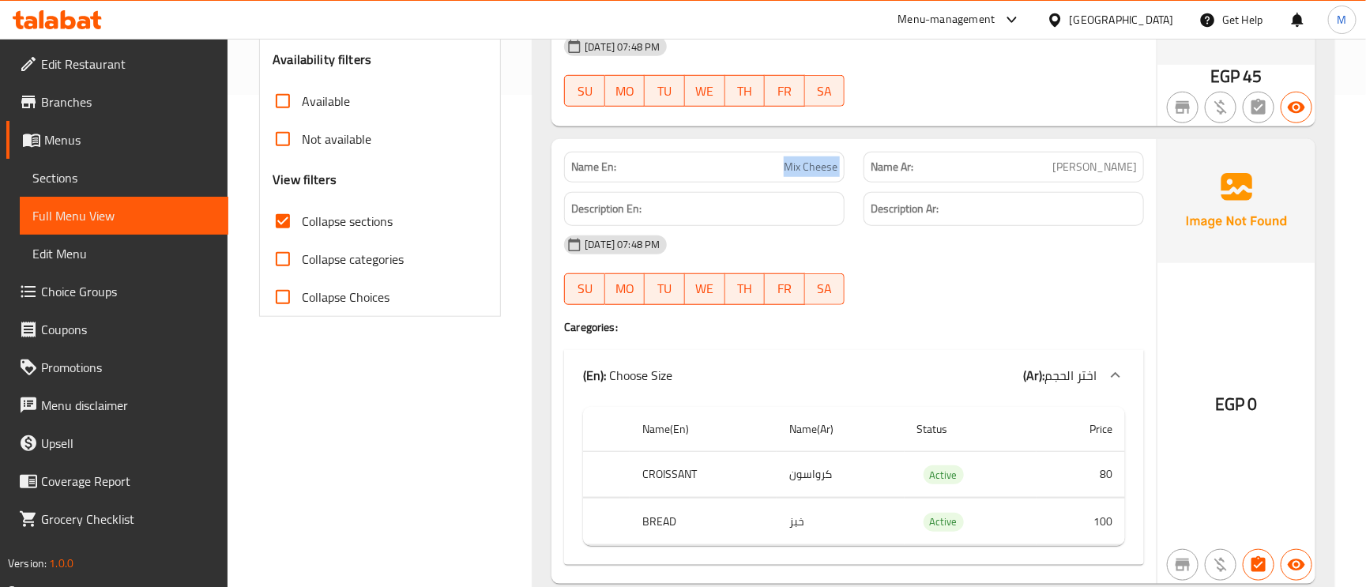
click at [813, 164] on span "Mix Cheese" at bounding box center [811, 167] width 54 height 17
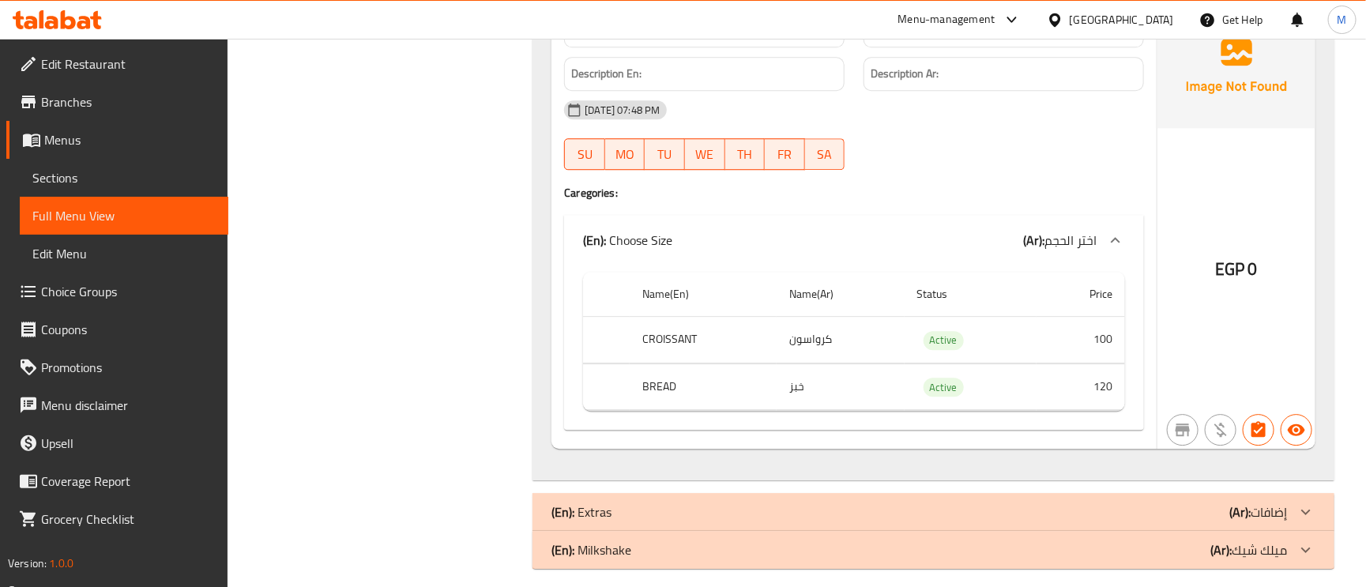
scroll to position [2018, 0]
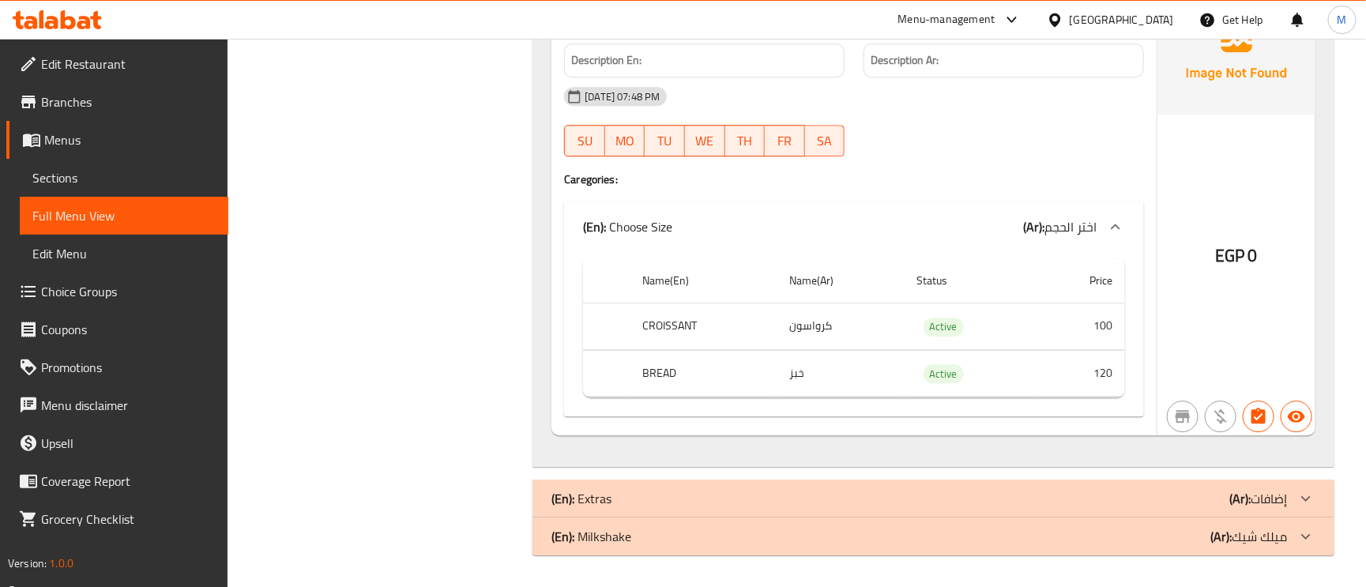
click at [1182, 483] on div "(En): Extras (Ar): إضافات" at bounding box center [933, 499] width 802 height 38
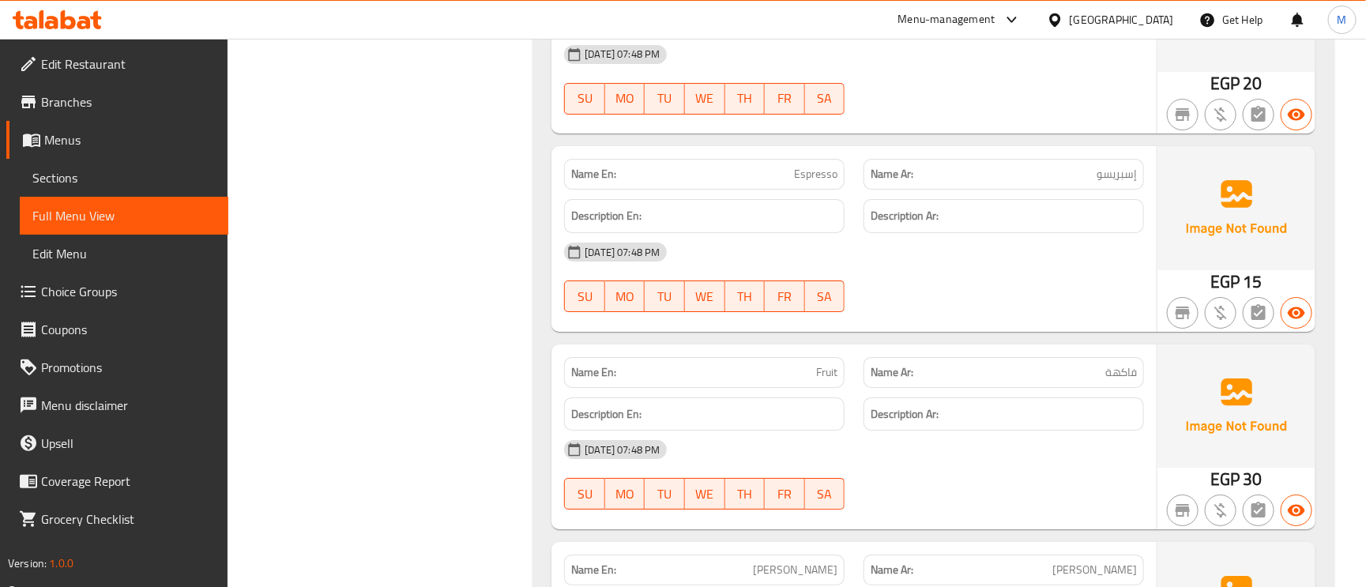
scroll to position [2387, 0]
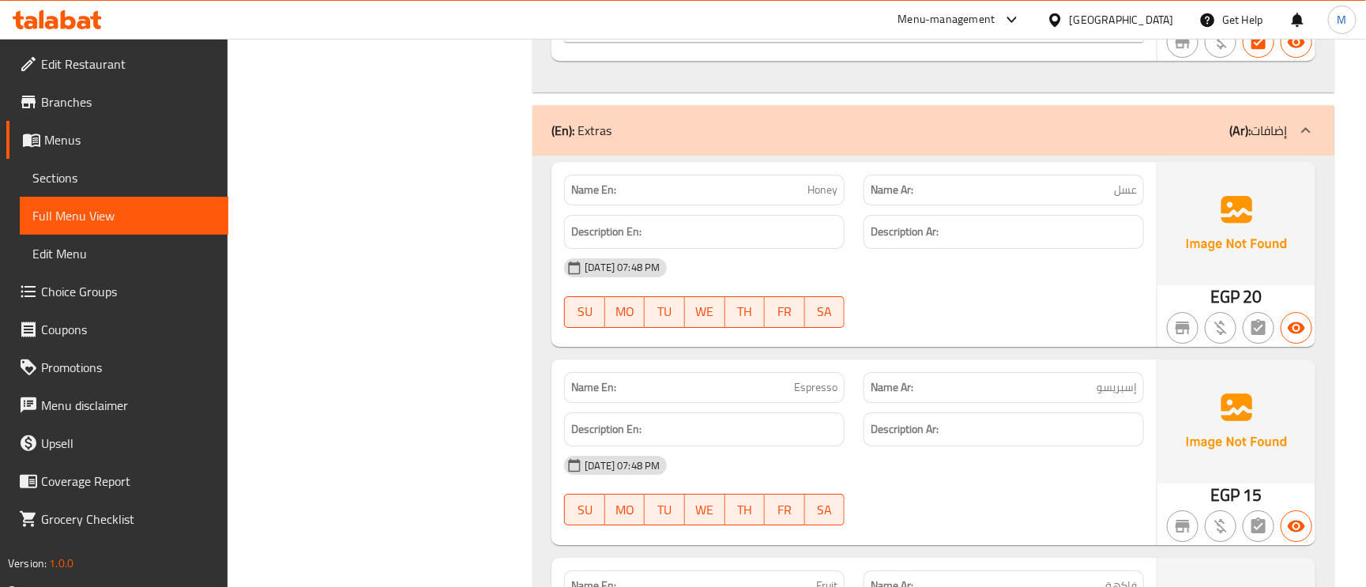
click at [1245, 122] on div "(En): Extras (Ar): إضافات" at bounding box center [933, 130] width 802 height 51
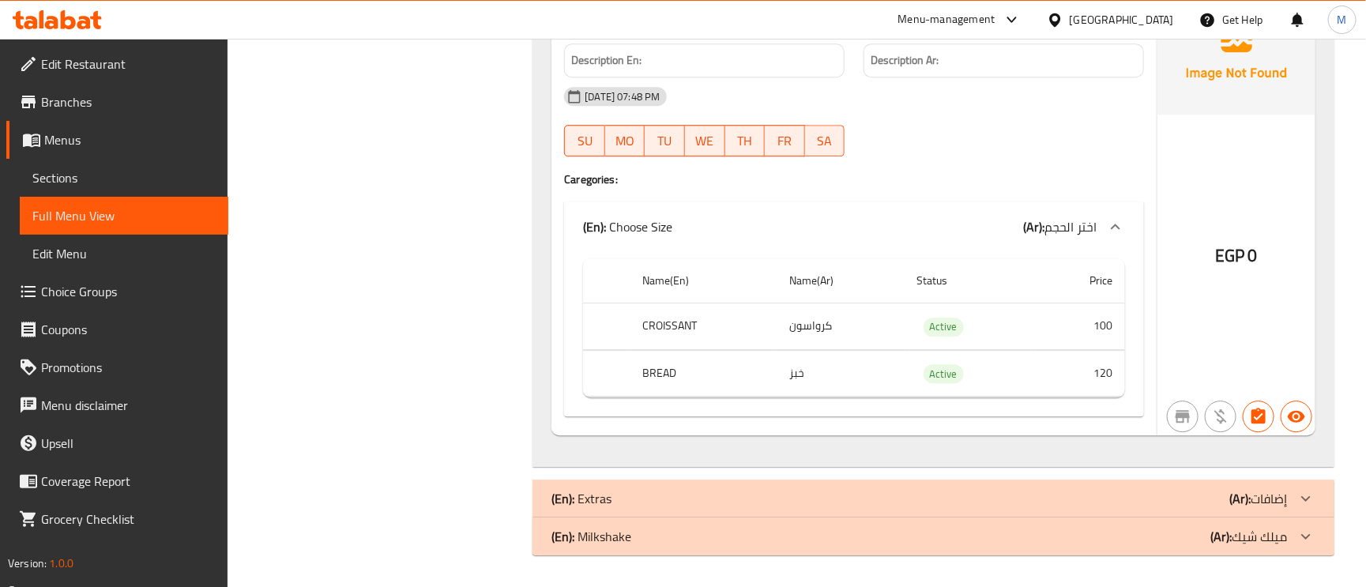
scroll to position [2018, 0]
click at [1285, 531] on p "(Ar): ميلك شيك" at bounding box center [1248, 536] width 77 height 19
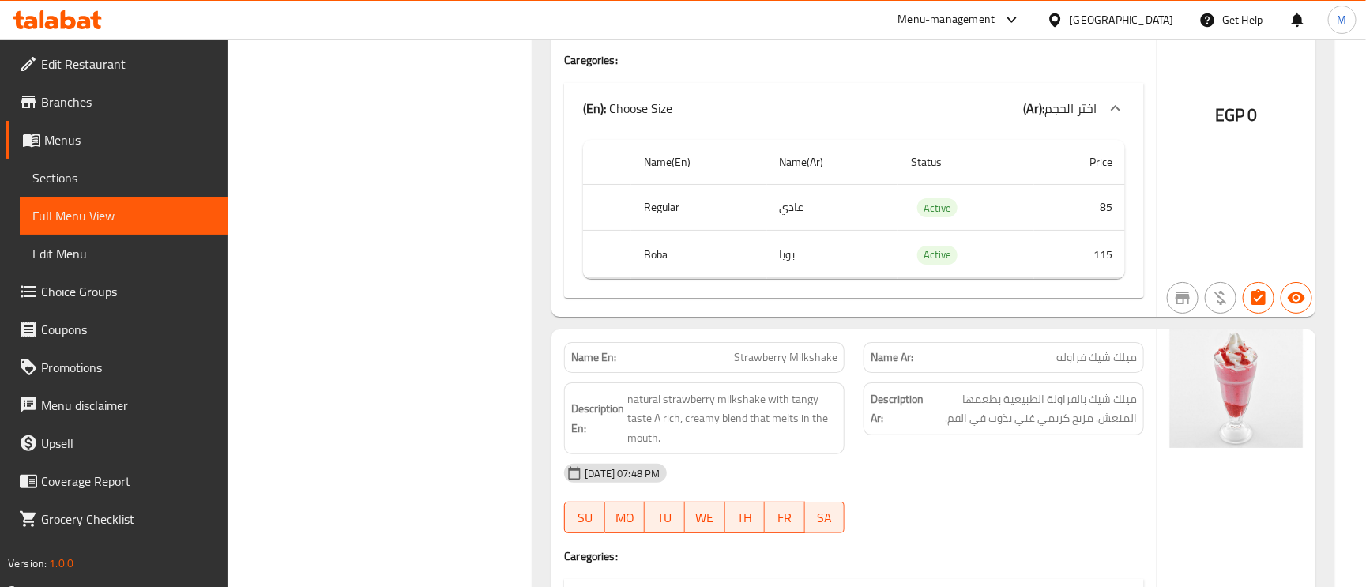
scroll to position [2848, 0]
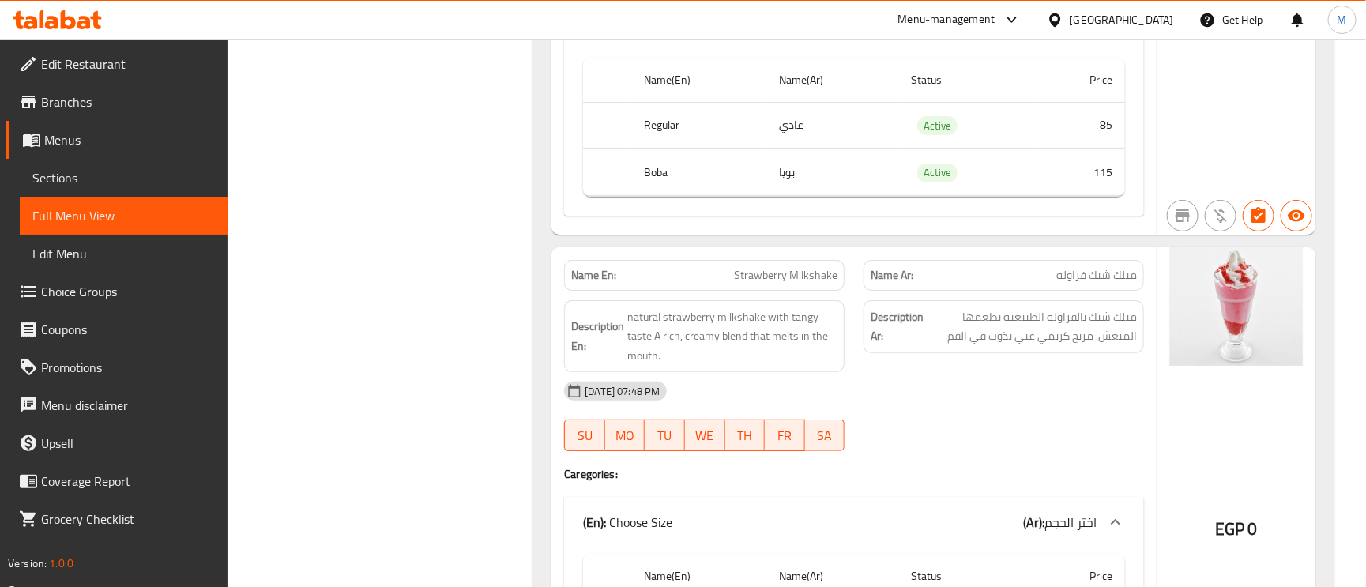
click at [1108, 280] on span "ميلك شيك فراوله" at bounding box center [1096, 275] width 81 height 17
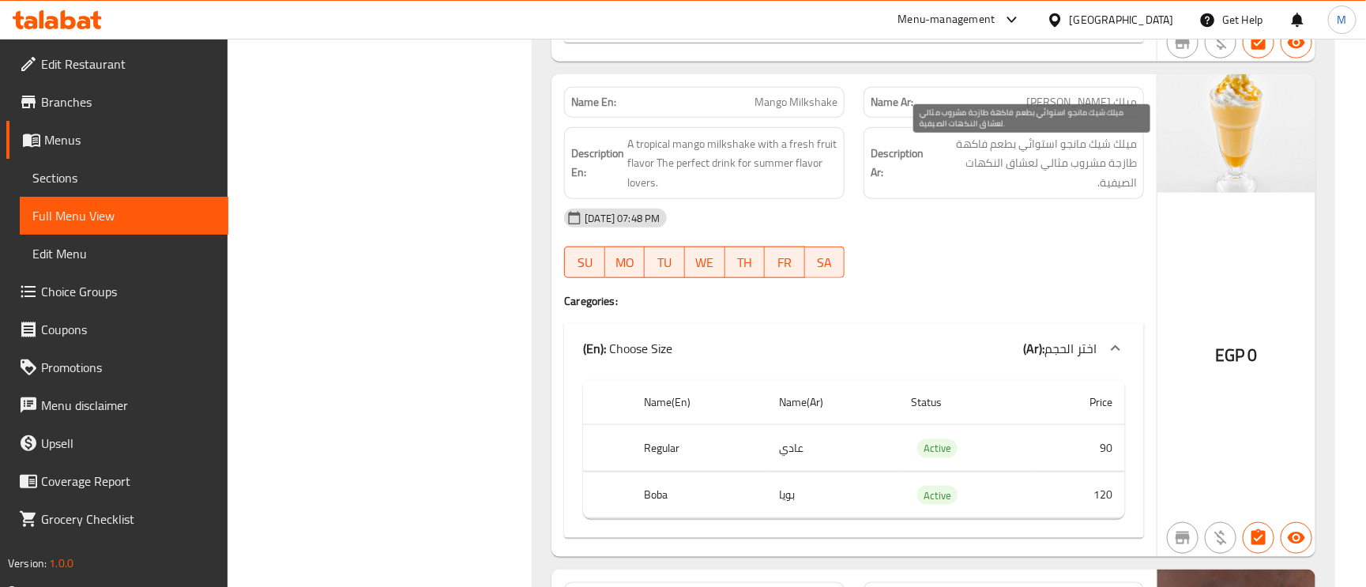
scroll to position [3559, 0]
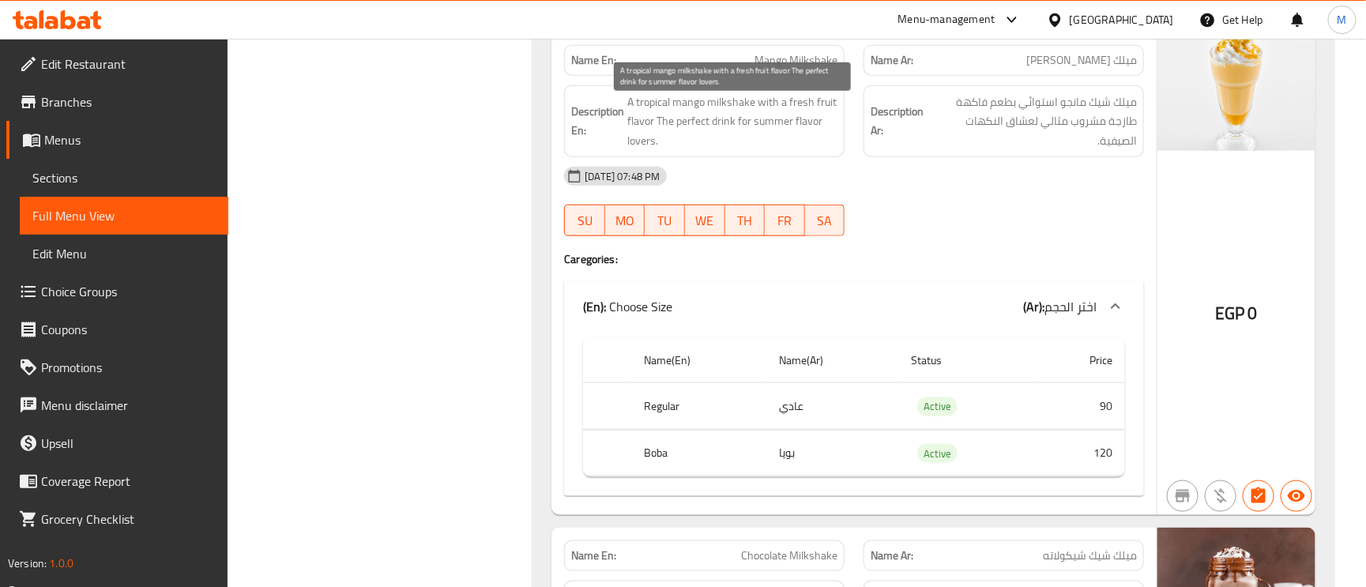
click at [643, 122] on span "A tropical mango milkshake with a fresh fruit flavor The perfect drink for summ…" at bounding box center [732, 121] width 210 height 58
click at [638, 128] on span "A tropical mango milkshake with a fresh fruit flavor The perfect drink for summ…" at bounding box center [732, 121] width 210 height 58
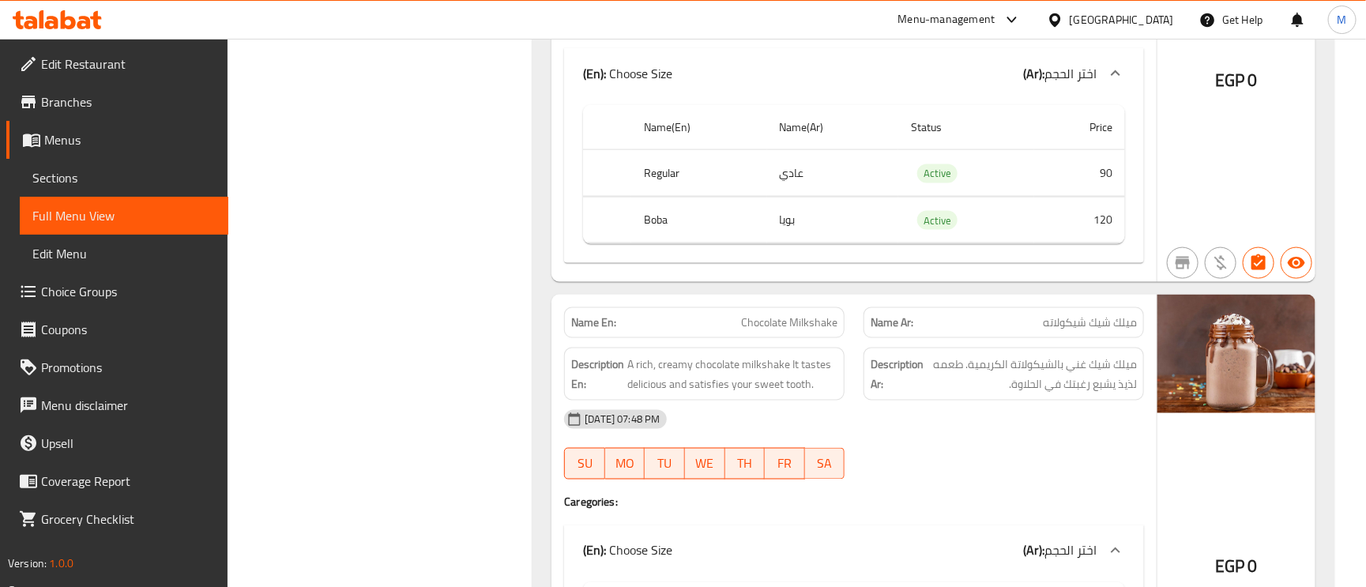
scroll to position [3796, 0]
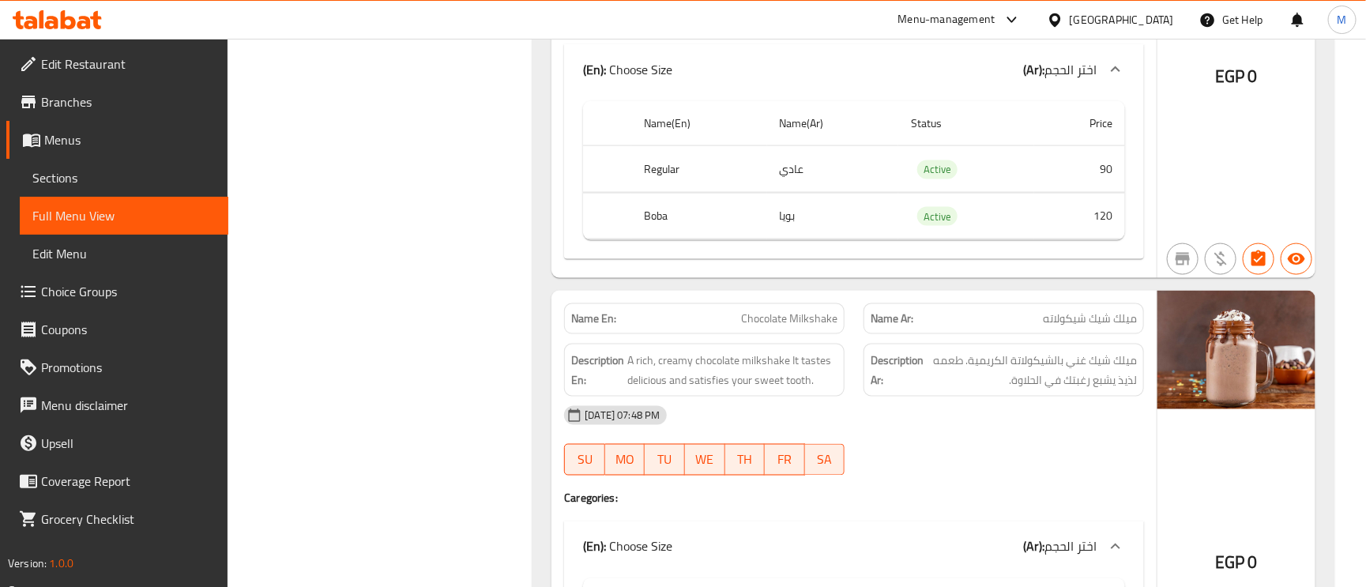
click at [1099, 310] on div "Name Ar: ميلك شيك شيكولاته" at bounding box center [1003, 319] width 299 height 50
click at [1099, 321] on span "ميلك شيك شيكولاته" at bounding box center [1090, 318] width 94 height 17
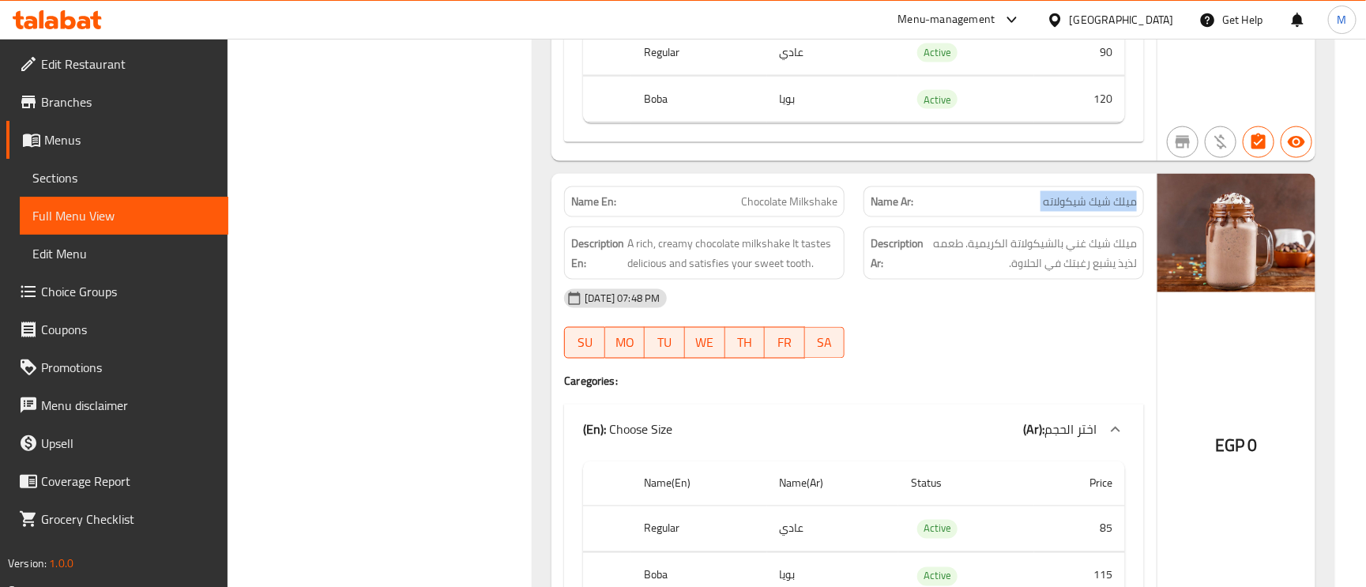
scroll to position [4033, 0]
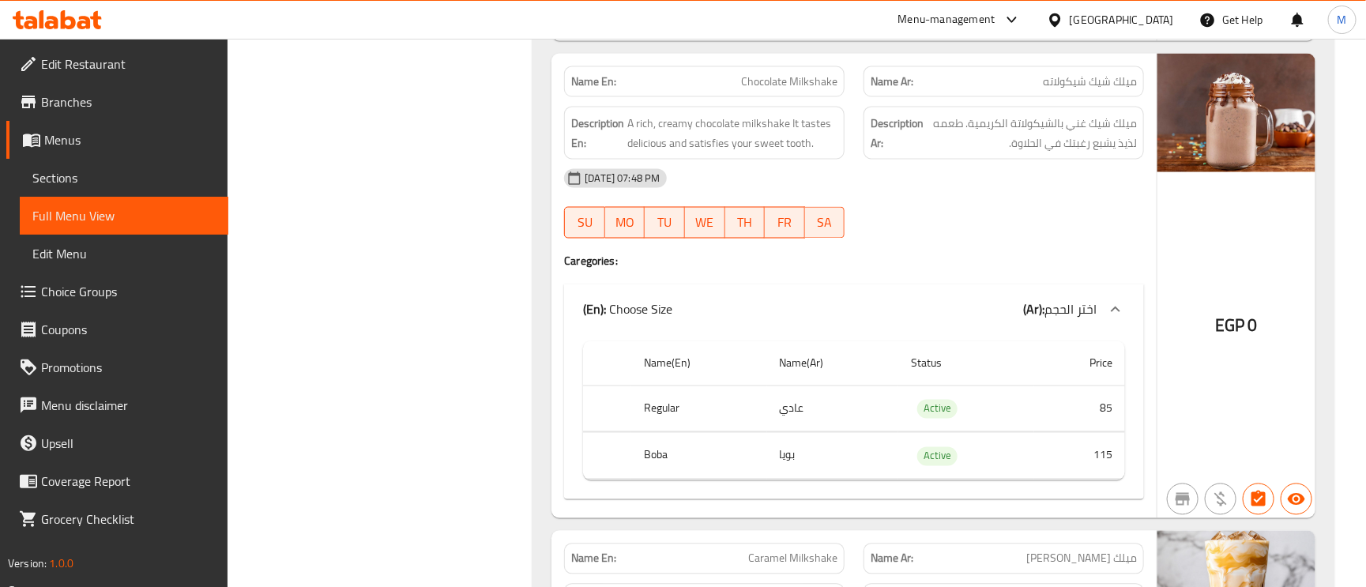
click at [771, 90] on span "Chocolate Milkshake" at bounding box center [789, 81] width 96 height 17
click at [1086, 85] on span "ميلك شيك شيكولاته" at bounding box center [1090, 81] width 94 height 17
click at [1087, 85] on span "ميلك شيك شيكولاته" at bounding box center [1090, 81] width 94 height 17
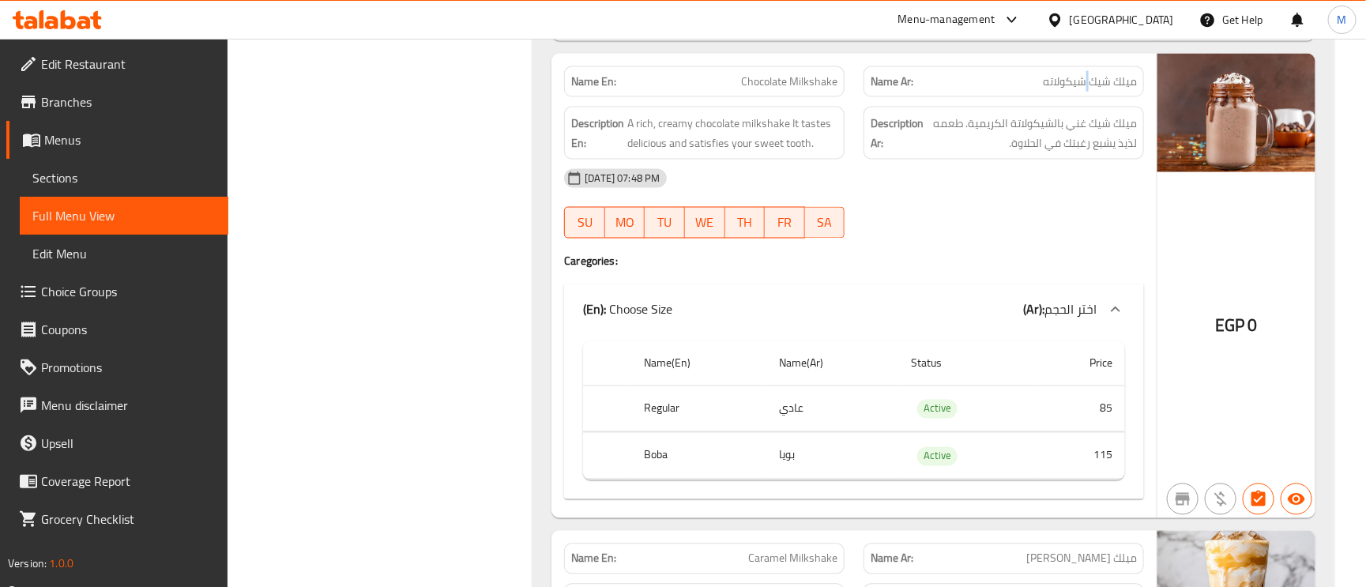
click at [1087, 85] on span "ميلك شيك شيكولاته" at bounding box center [1090, 81] width 94 height 17
click at [831, 85] on span "Chocolate Milkshake" at bounding box center [789, 81] width 96 height 17
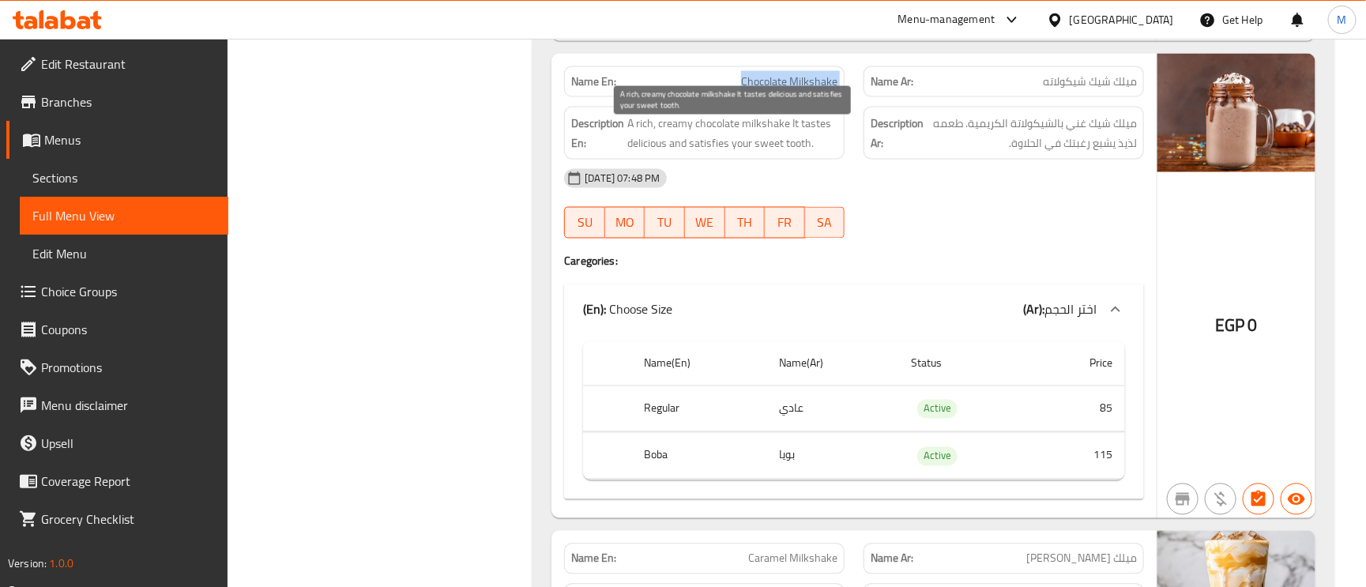
click at [676, 136] on span "A rich, creamy chocolate milkshake It tastes delicious and satisfies your sweet…" at bounding box center [732, 133] width 210 height 39
click at [671, 135] on span "A rich, creamy chocolate milkshake It tastes delicious and satisfies your sweet…" at bounding box center [732, 133] width 210 height 39
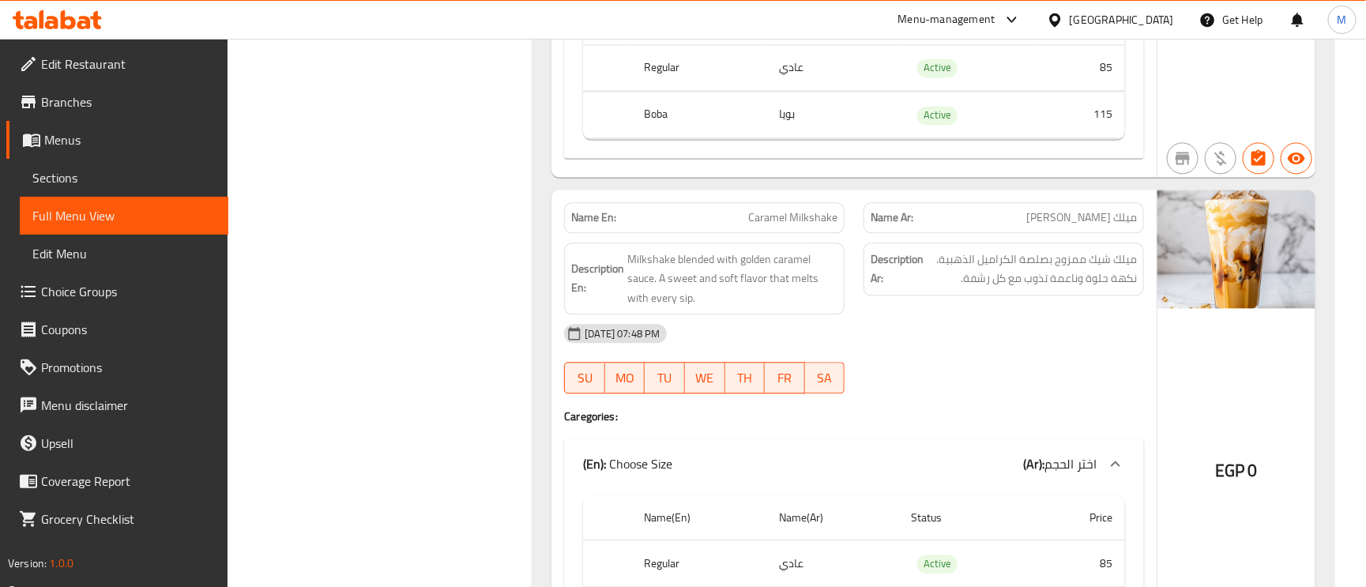
scroll to position [4388, 0]
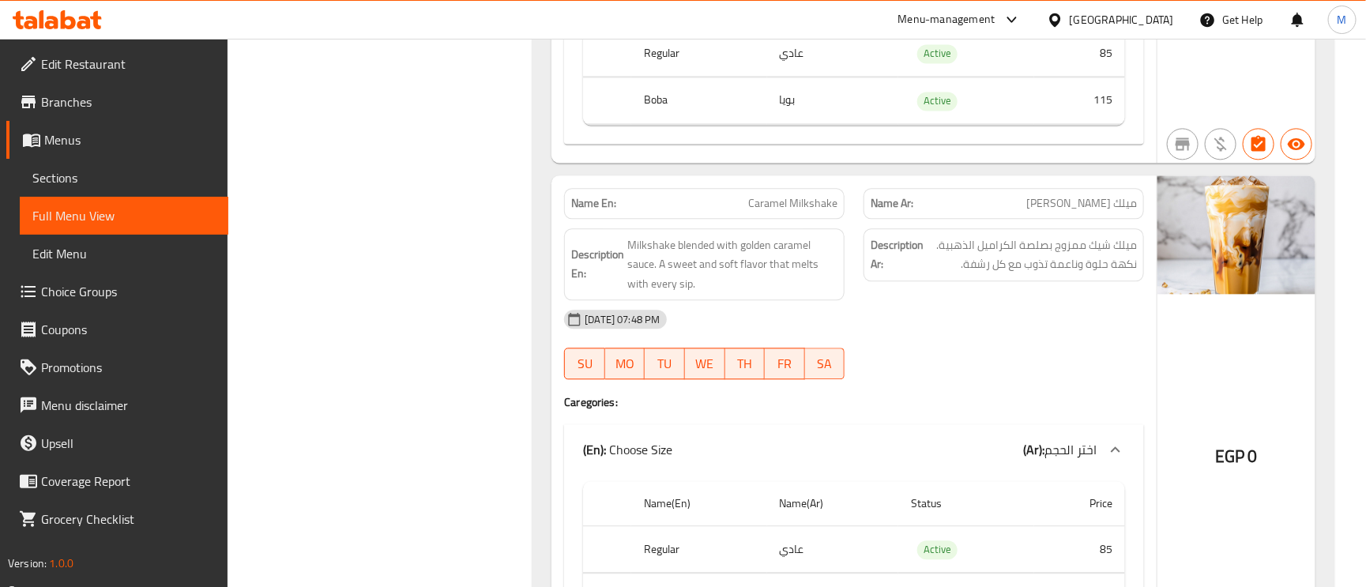
click at [1075, 209] on span "ميلك [PERSON_NAME]" at bounding box center [1081, 203] width 111 height 17
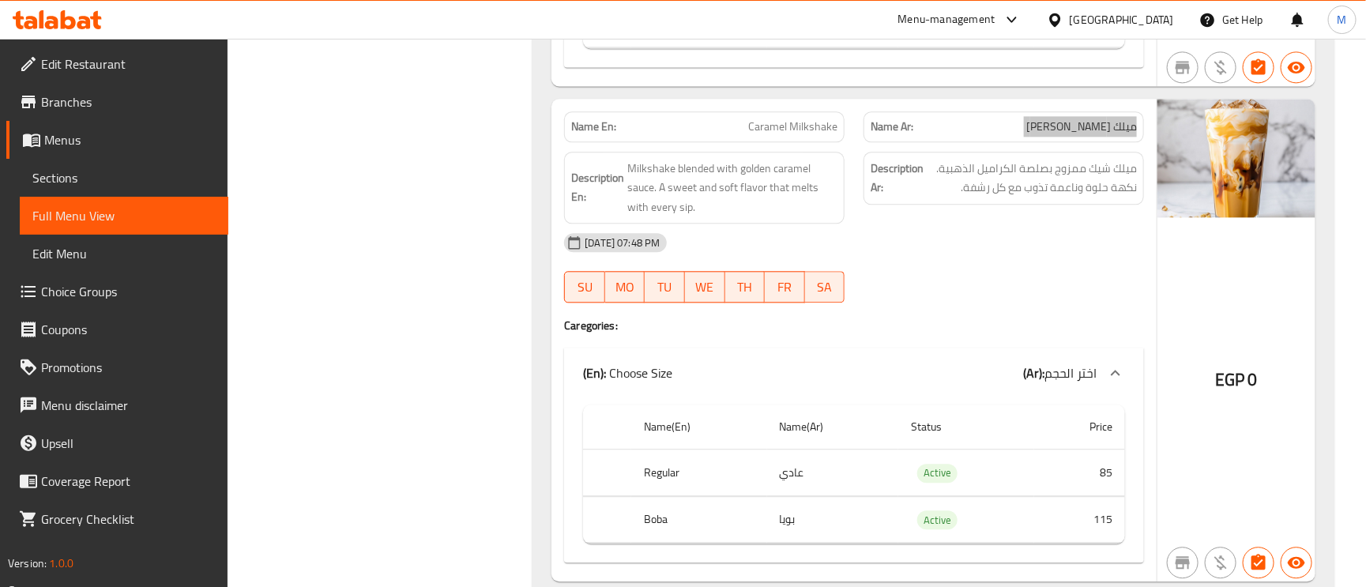
scroll to position [4507, 0]
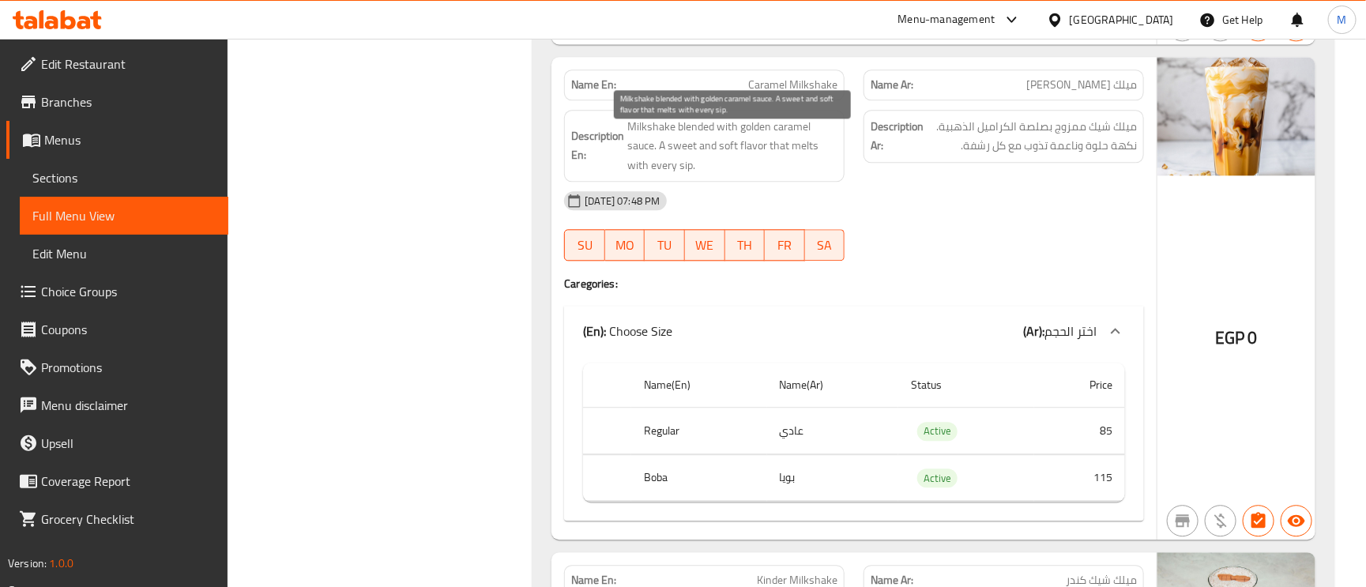
click at [645, 155] on span "Milkshake blended with golden caramel sauce. A sweet and soft flavor that melts…" at bounding box center [732, 146] width 210 height 58
click at [677, 161] on span "Milkshake blended with golden caramel sauce. A sweet and soft flavor that melts…" at bounding box center [732, 146] width 210 height 58
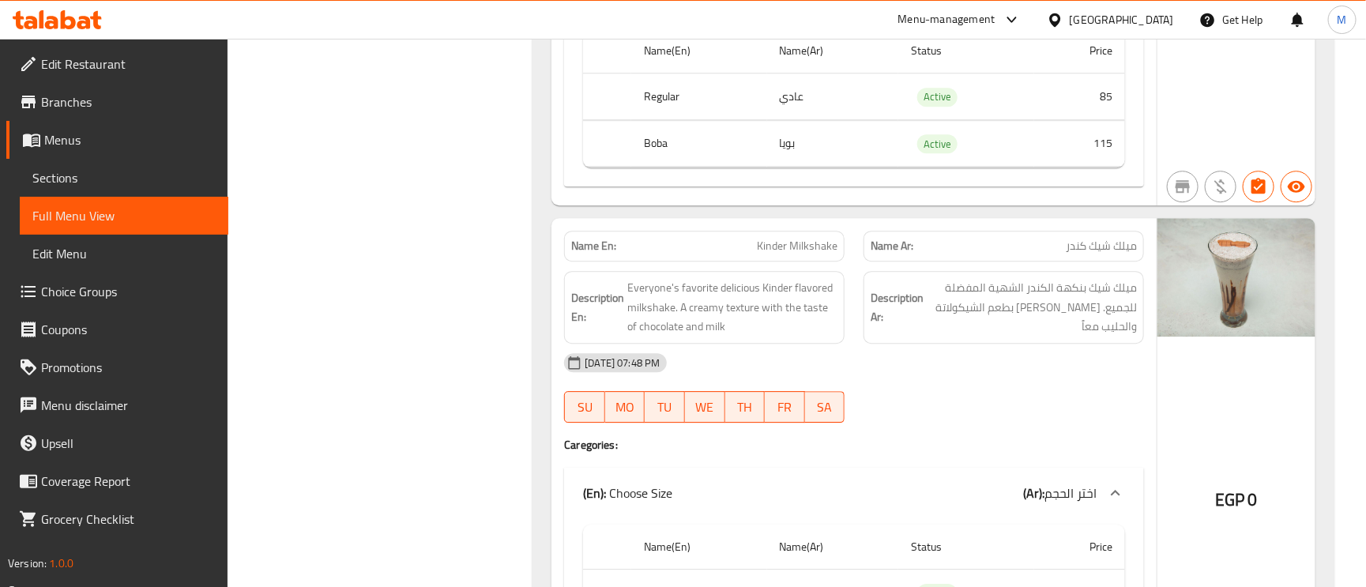
scroll to position [4981, 0]
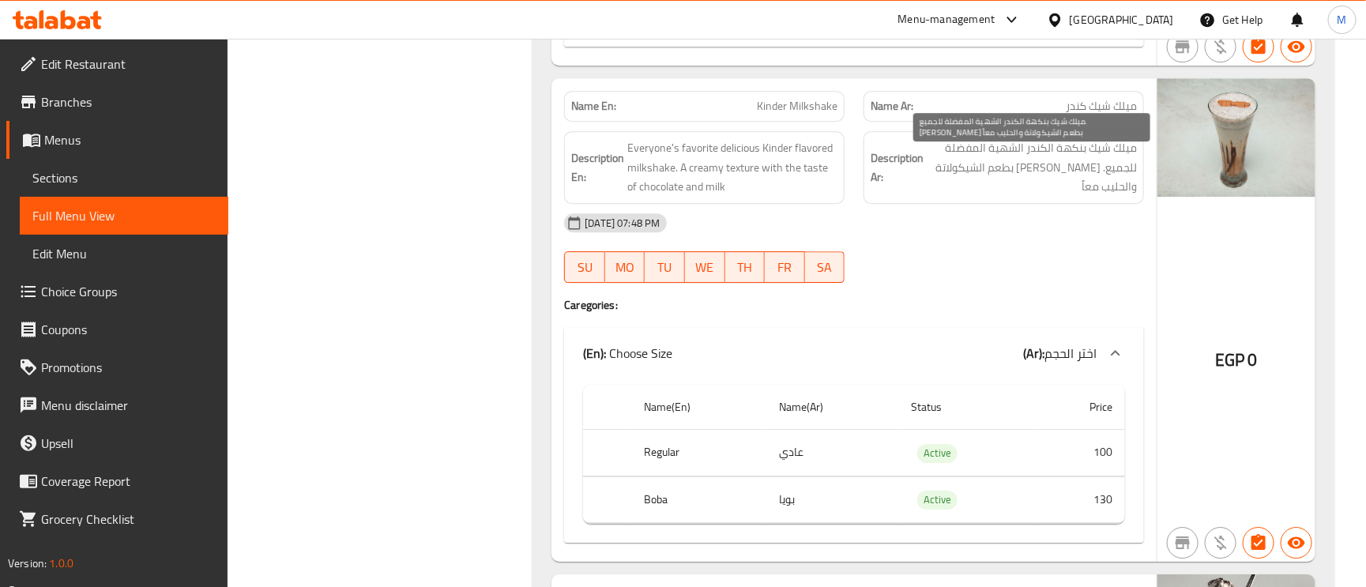
click at [1097, 166] on span "ميلك شيك بنكهة الكندر الشهية المفضلة للجميع. [PERSON_NAME] بطعم الشيكولاتة والح…" at bounding box center [1032, 167] width 210 height 58
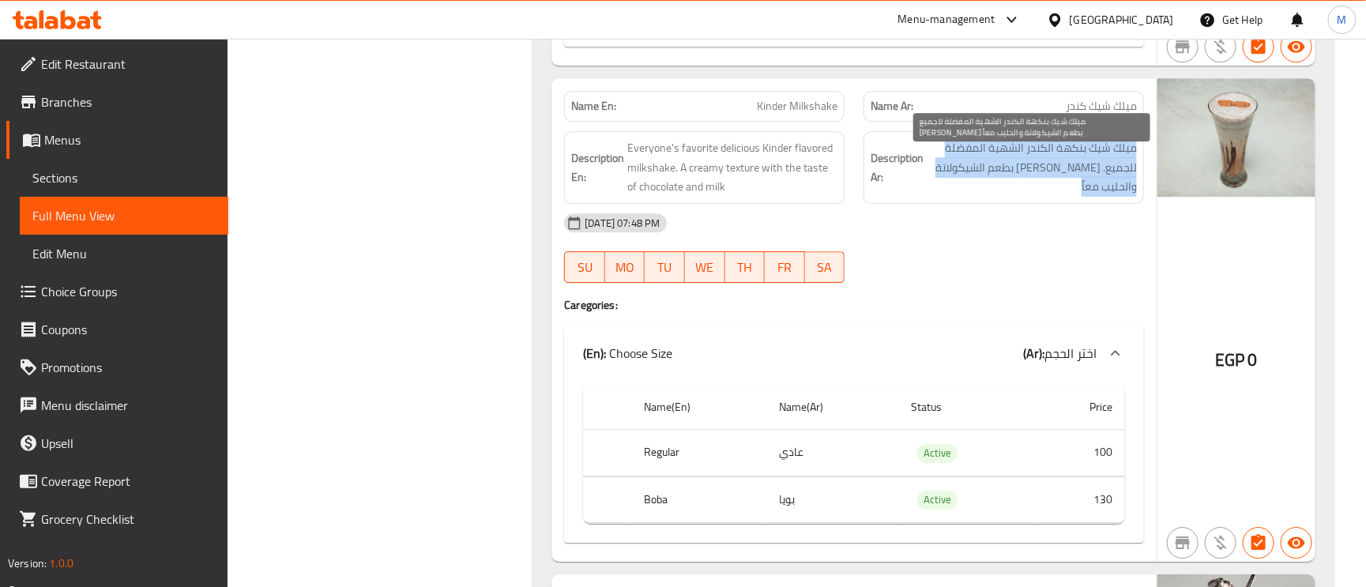
click at [1097, 166] on span "ميلك شيك بنكهة الكندر الشهية المفضلة للجميع. [PERSON_NAME] بطعم الشيكولاتة والح…" at bounding box center [1032, 167] width 210 height 58
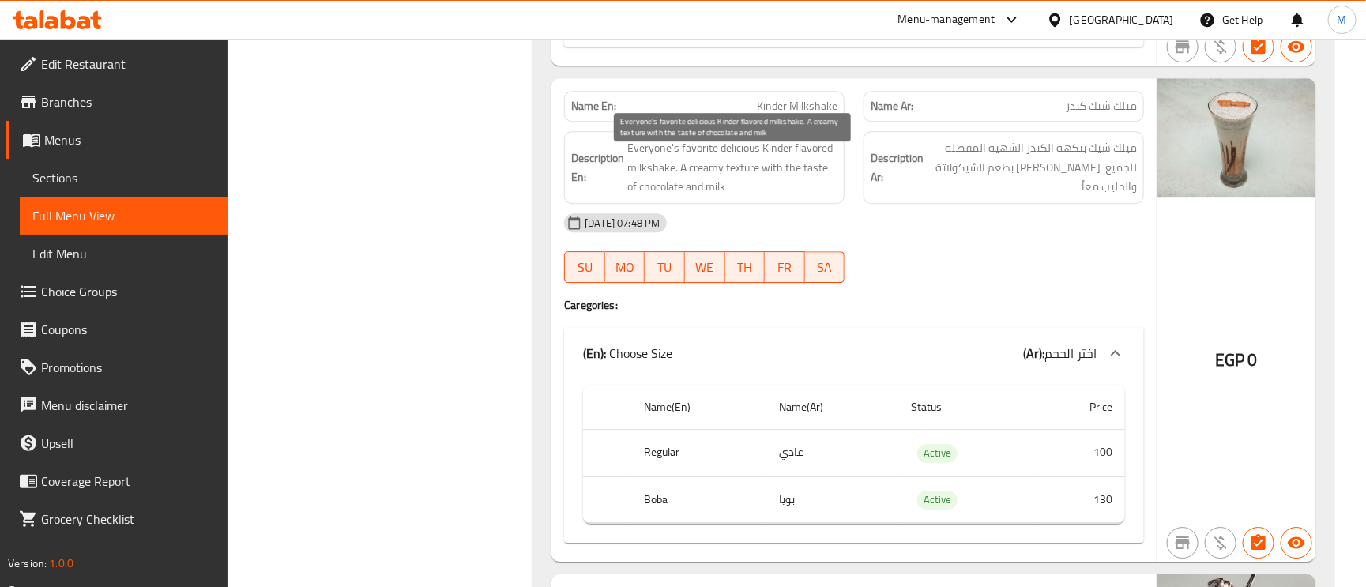
click at [776, 155] on span "Everyone's favorite delicious Kinder flavored milkshake. A creamy texture with …" at bounding box center [732, 167] width 210 height 58
click at [773, 179] on span "Everyone's favorite delicious Kinder flavored milkshake. A creamy texture with …" at bounding box center [732, 167] width 210 height 58
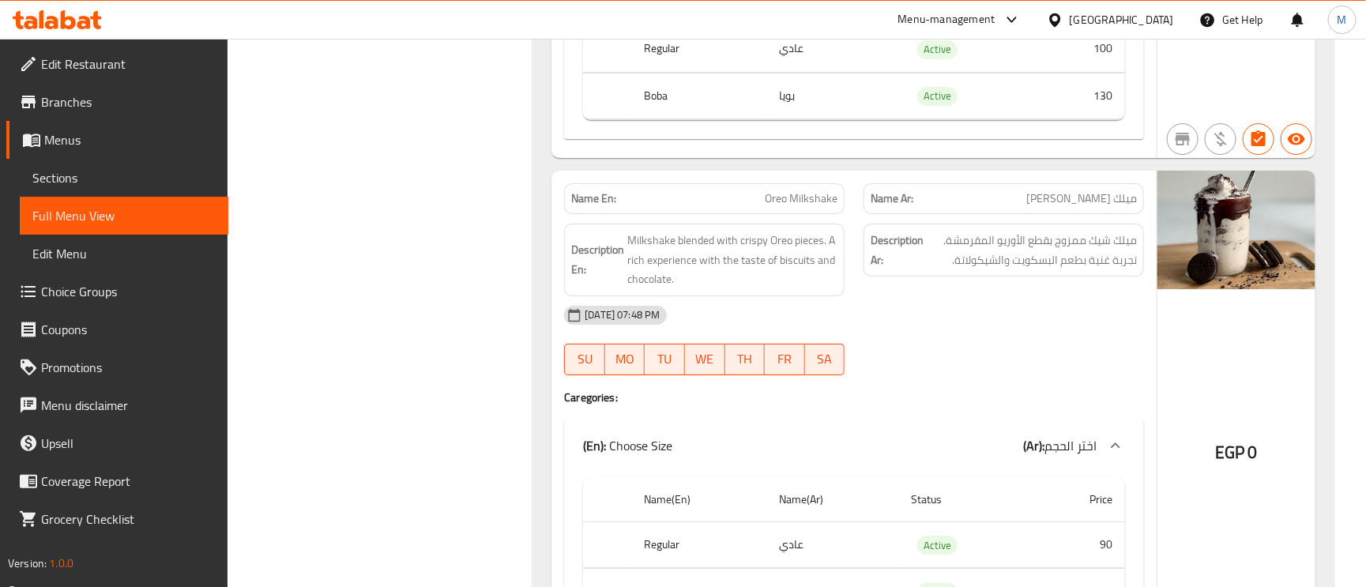
scroll to position [5455, 0]
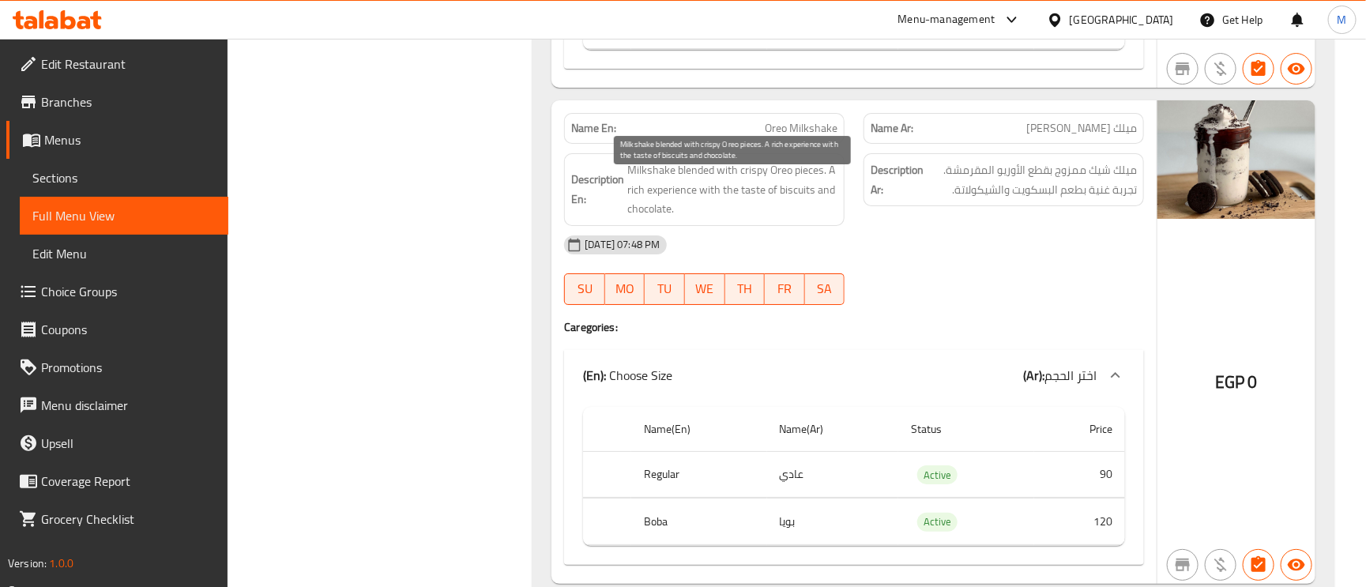
click at [755, 182] on span "Milkshake blended with crispy Oreo pieces. A rich experience with the taste of …" at bounding box center [732, 189] width 210 height 58
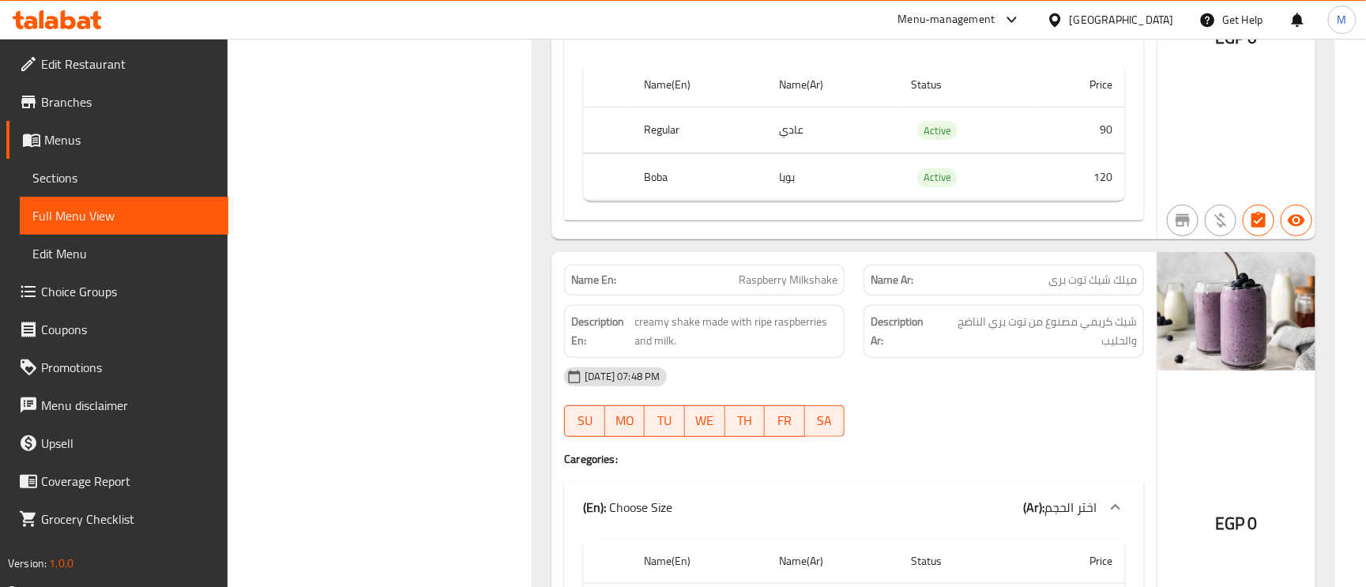
scroll to position [5810, 0]
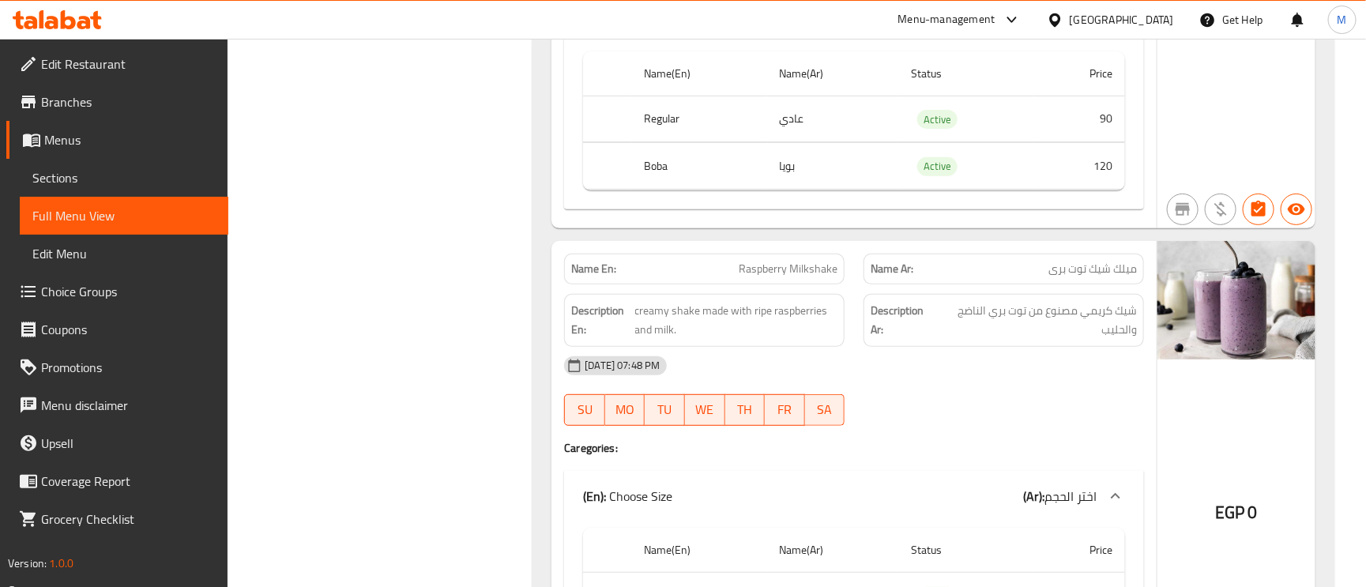
click at [824, 277] on span "Raspberry Milkshake" at bounding box center [788, 269] width 99 height 17
copy span "Raspberry Milkshake"
click at [1045, 363] on div "[DATE] 07:48 PM" at bounding box center [854, 366] width 599 height 38
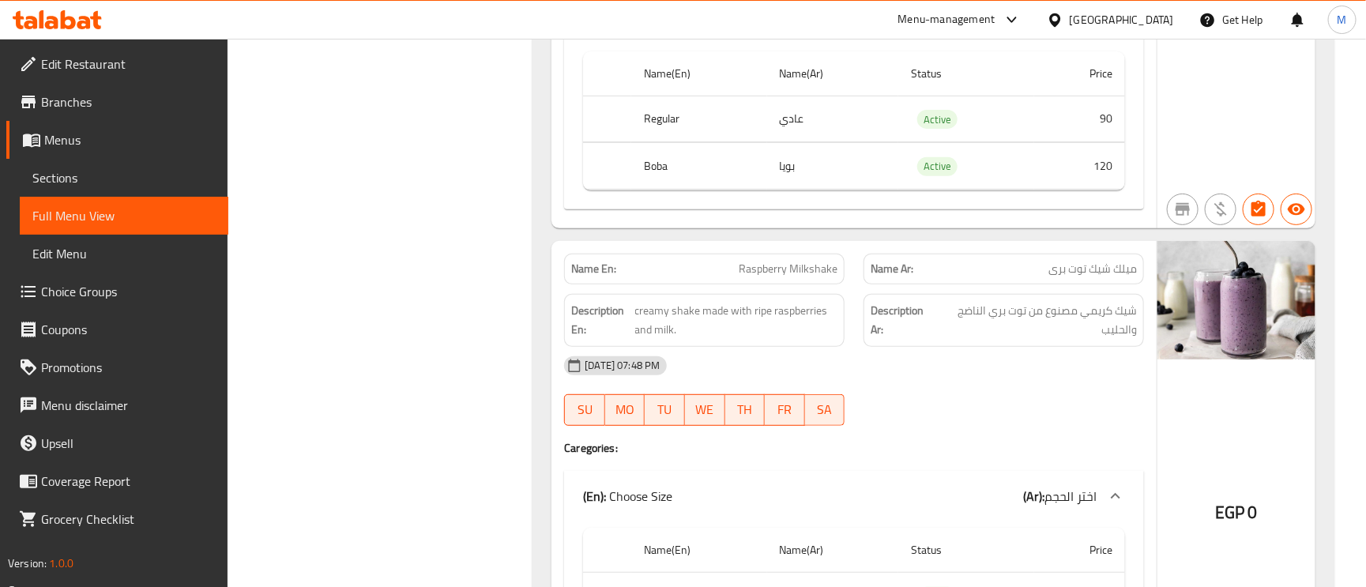
click at [808, 277] on span "Raspberry Milkshake" at bounding box center [788, 269] width 99 height 17
click at [1045, 340] on span "شيك كريمي مصنوع من توت بري الناضج والحليب" at bounding box center [1036, 320] width 201 height 39
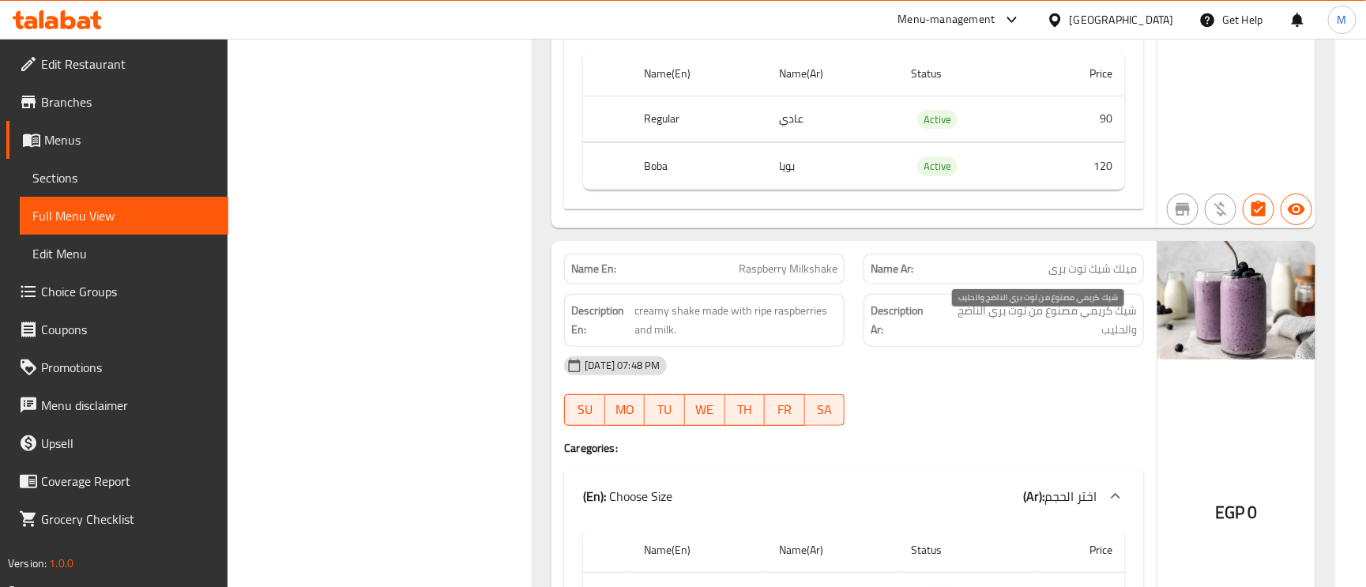
click at [1045, 340] on span "شيك كريمي مصنوع من توت بري الناضج والحليب" at bounding box center [1036, 320] width 201 height 39
click at [1101, 340] on span "شيك كريمي مصنوع من توت بري الناضج والحليب" at bounding box center [1036, 320] width 201 height 39
click at [762, 277] on span "Raspberry Milkshake" at bounding box center [788, 269] width 99 height 17
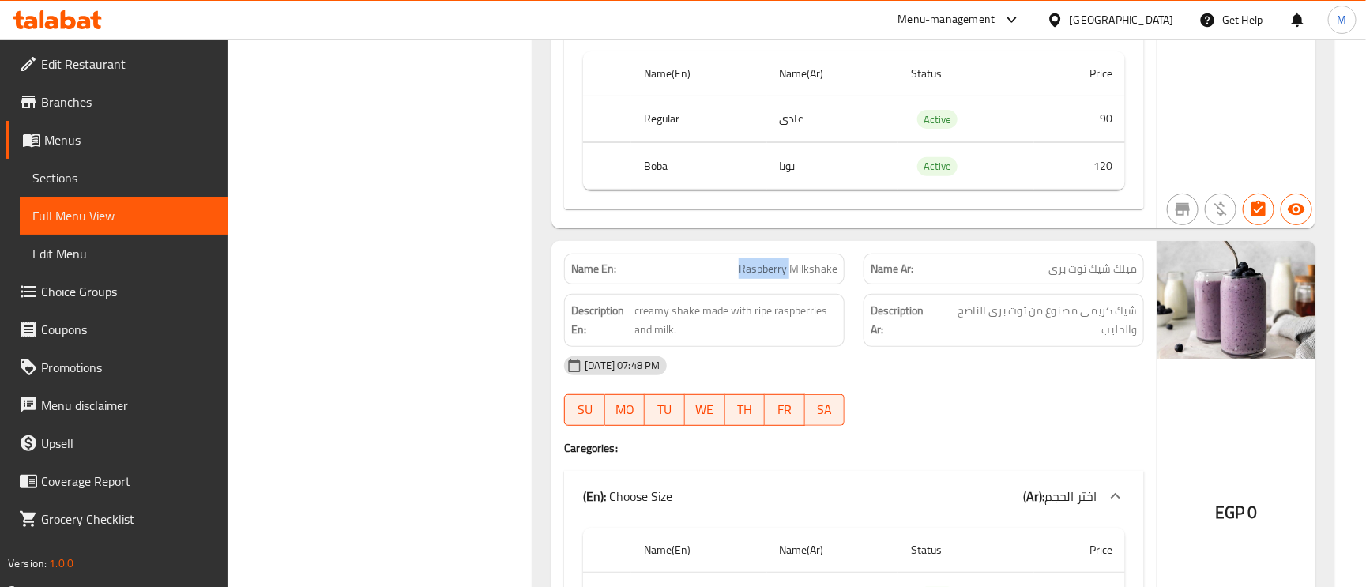
click at [762, 277] on span "Raspberry Milkshake" at bounding box center [788, 269] width 99 height 17
copy span "Raspberry Milkshake"
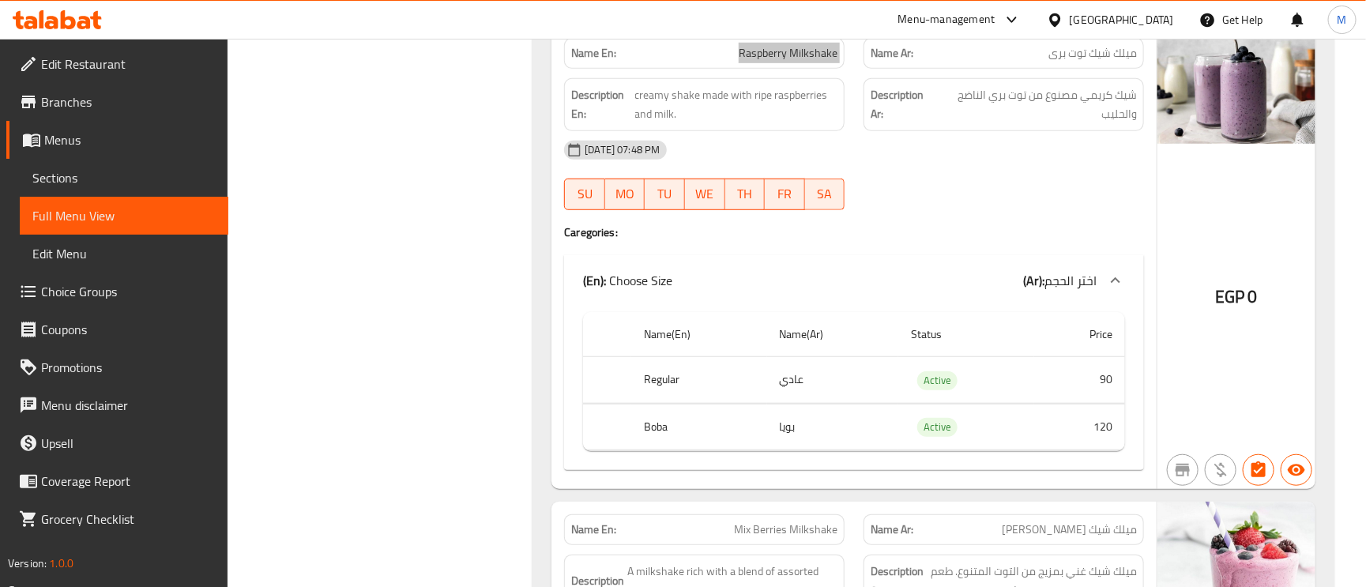
scroll to position [6166, 0]
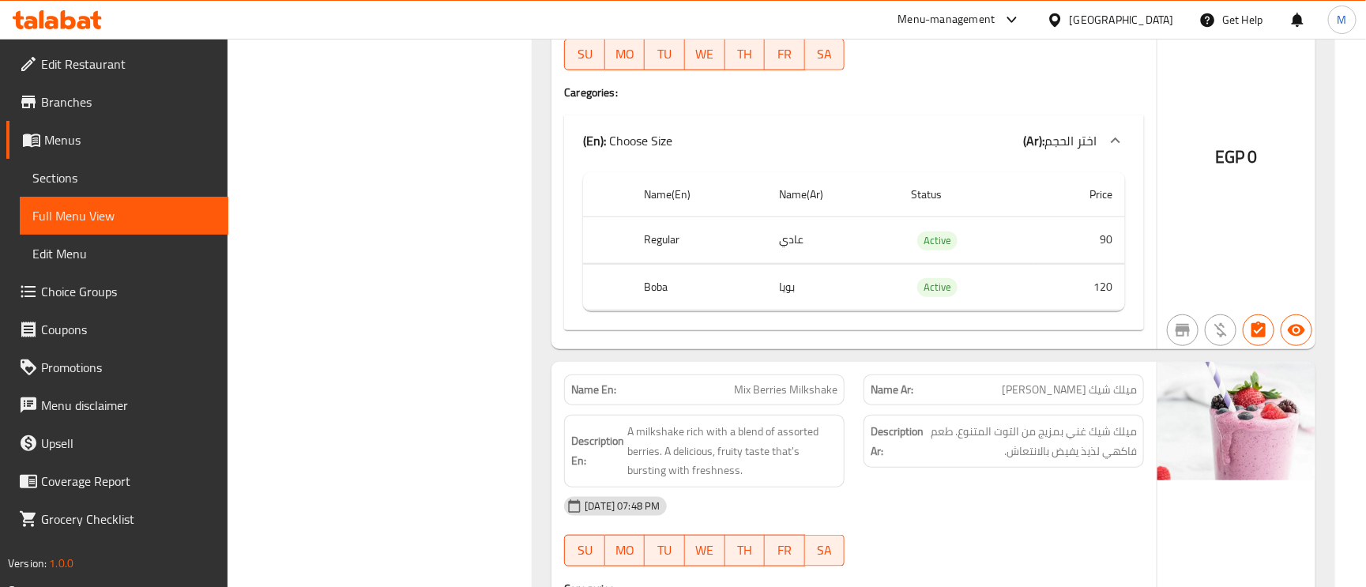
click at [777, 398] on span "Mix Berries Milkshake" at bounding box center [785, 390] width 103 height 17
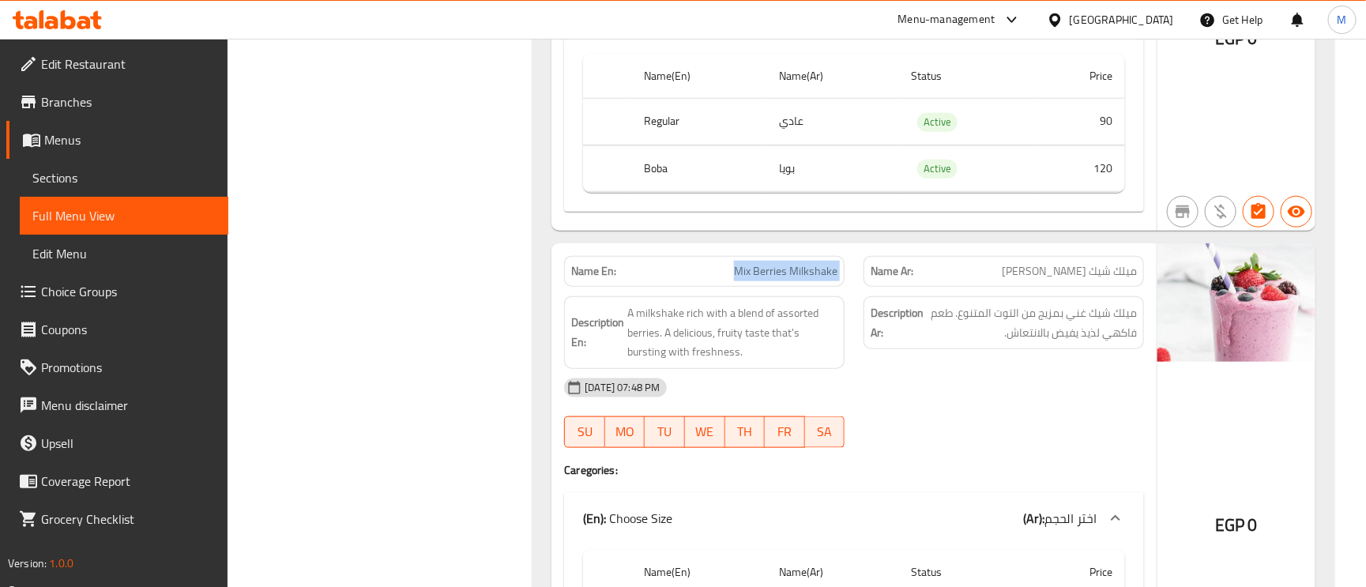
scroll to position [6403, 0]
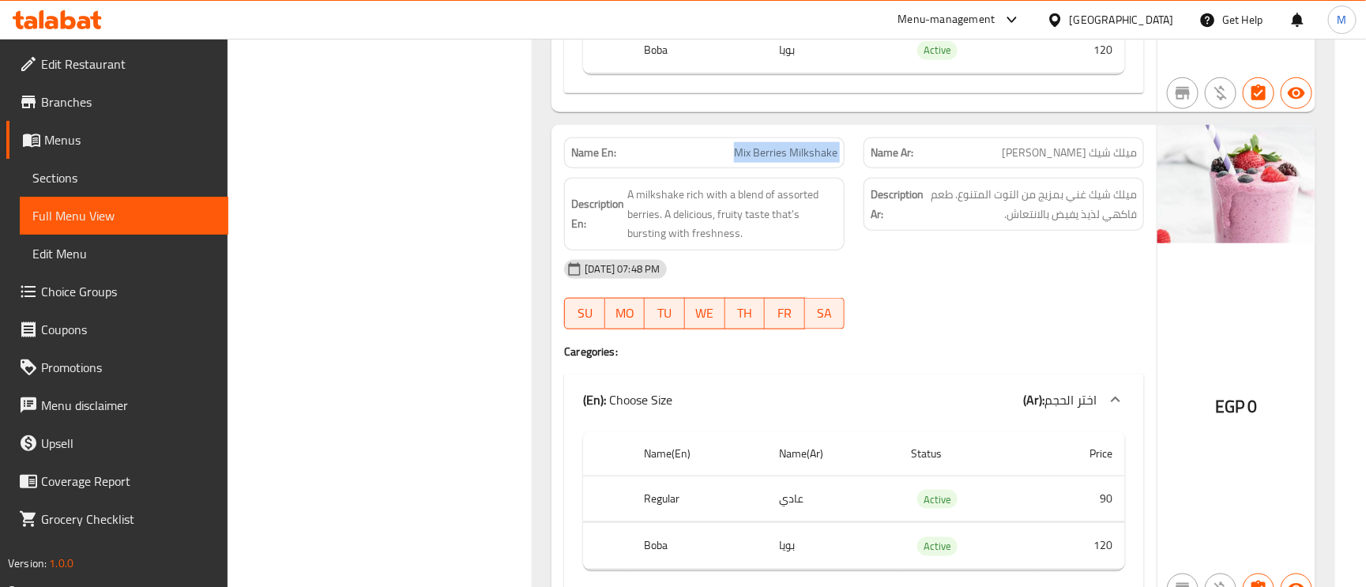
click at [762, 161] on span "Mix Berries Milkshake" at bounding box center [785, 153] width 103 height 17
click at [983, 211] on span "ميلك شيك غني بمزيج من التوت المتنوع. طعم فاكهي لذيذ يفيض بالانتعاش." at bounding box center [1032, 204] width 210 height 39
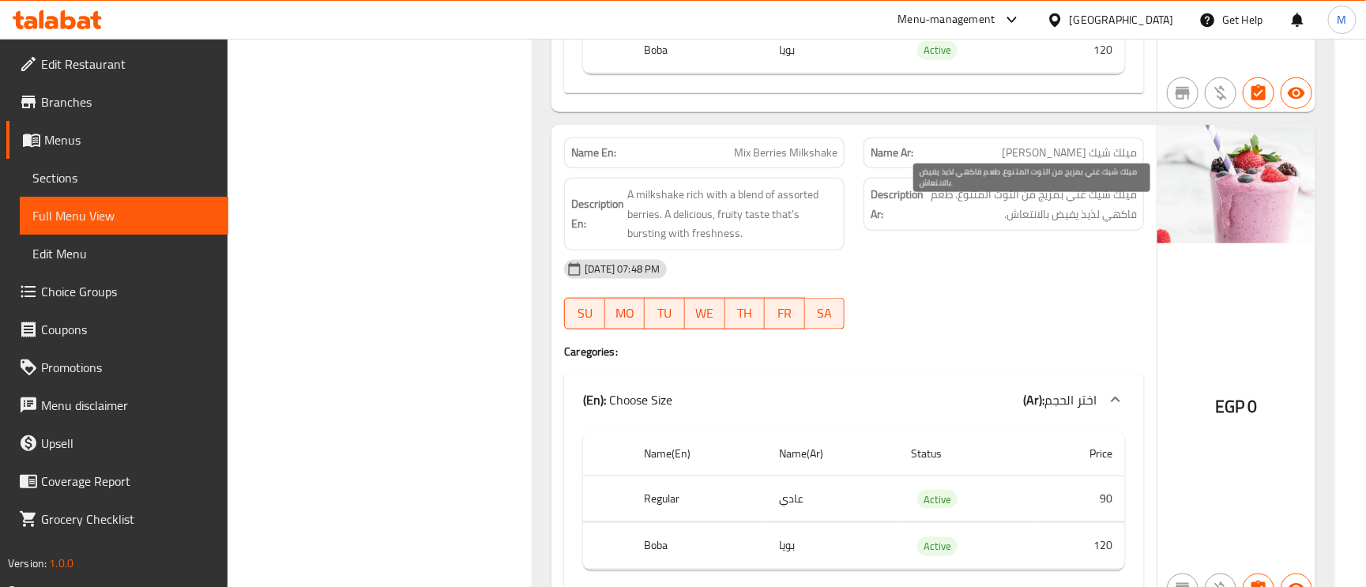
click at [983, 211] on span "ميلك شيك غني بمزيج من التوت المتنوع. طعم فاكهي لذيذ يفيض بالانتعاش." at bounding box center [1032, 204] width 210 height 39
click at [799, 161] on span "Mix Berries Milkshake" at bounding box center [785, 153] width 103 height 17
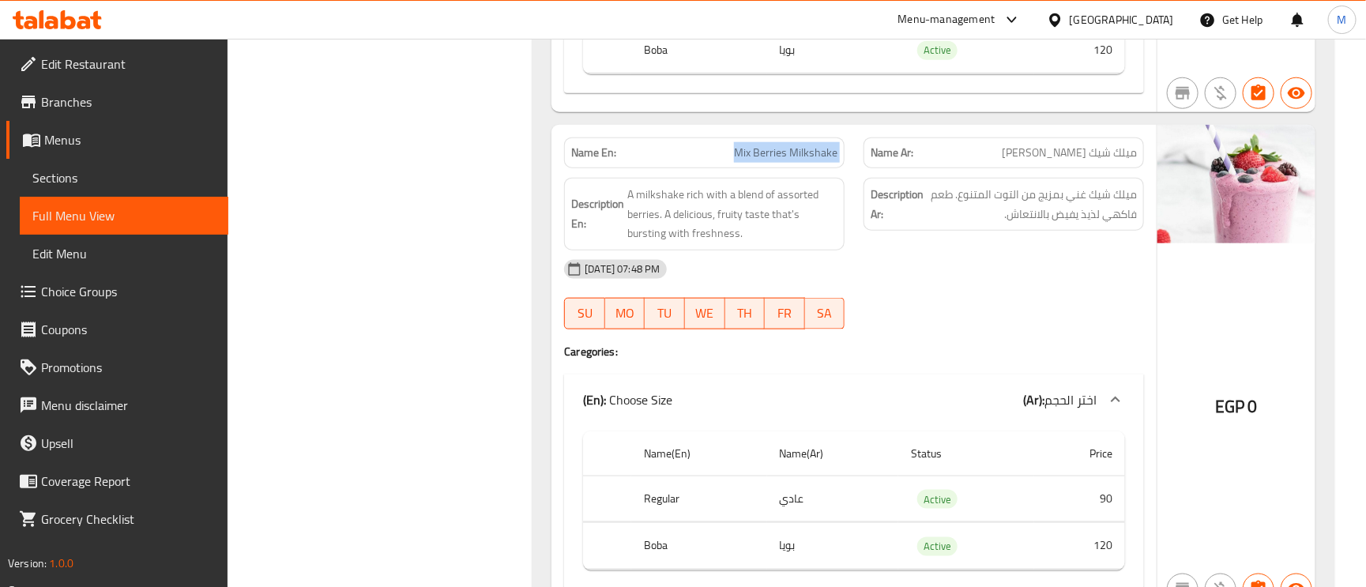
click at [799, 161] on span "Mix Berries Milkshake" at bounding box center [785, 153] width 103 height 17
click at [1057, 221] on span "ميلك شيك غني بمزيج من التوت المتنوع. طعم فاكهي لذيذ يفيض بالانتعاش." at bounding box center [1032, 204] width 210 height 39
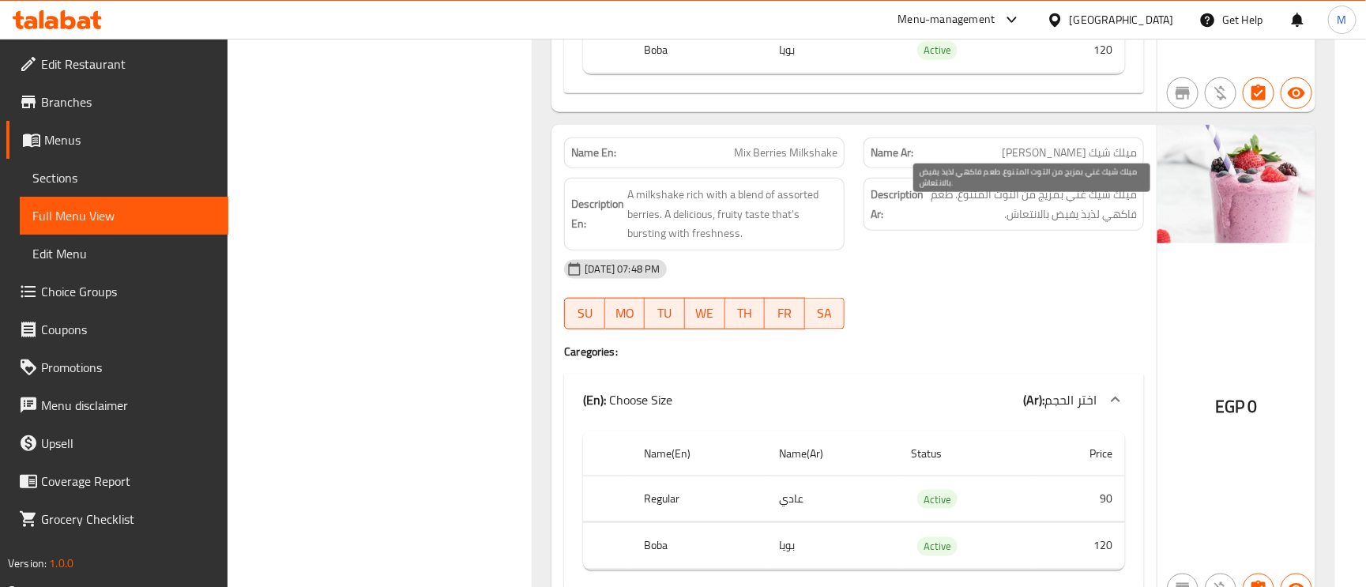
click at [1057, 221] on span "ميلك شيك غني بمزيج من التوت المتنوع. طعم فاكهي لذيذ يفيض بالانتعاش." at bounding box center [1032, 204] width 210 height 39
click at [1057, 220] on span "ميلك شيك غني بمزيج من التوت المتنوع. طعم فاكهي لذيذ يفيض بالانتعاش." at bounding box center [1032, 204] width 210 height 39
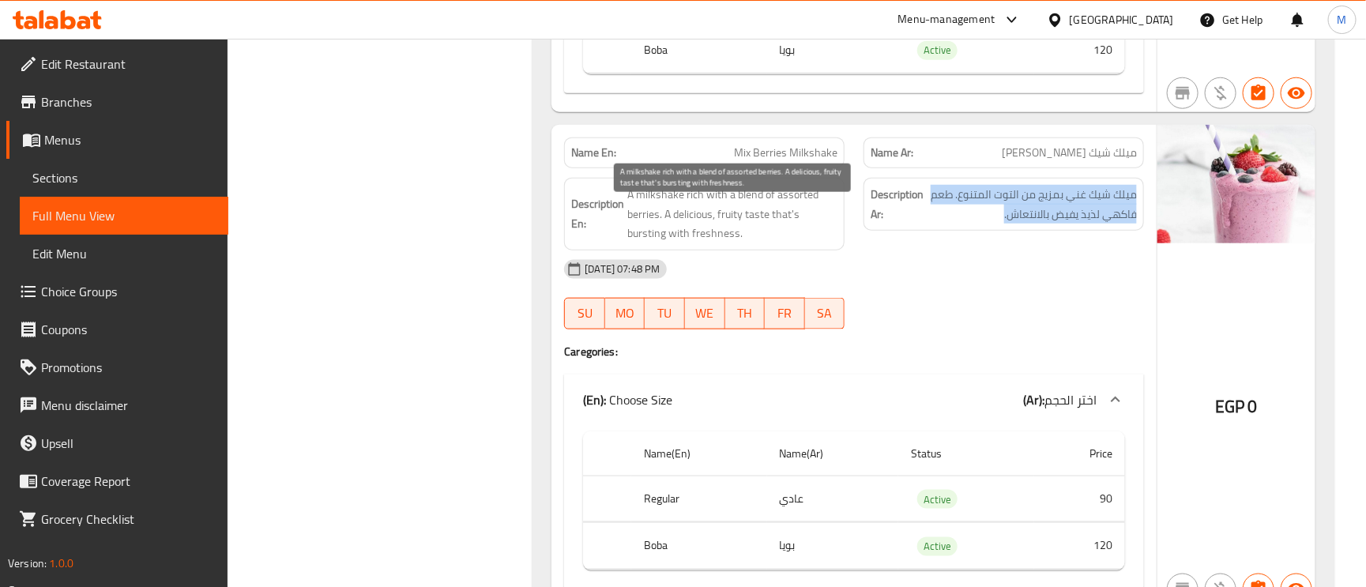
click at [702, 209] on span "A milkshake rich with a blend of assorted berries. A delicious, fruity taste th…" at bounding box center [732, 214] width 210 height 58
click at [695, 212] on span "A milkshake rich with a blend of assorted berries. A delicious, fruity taste th…" at bounding box center [732, 214] width 210 height 58
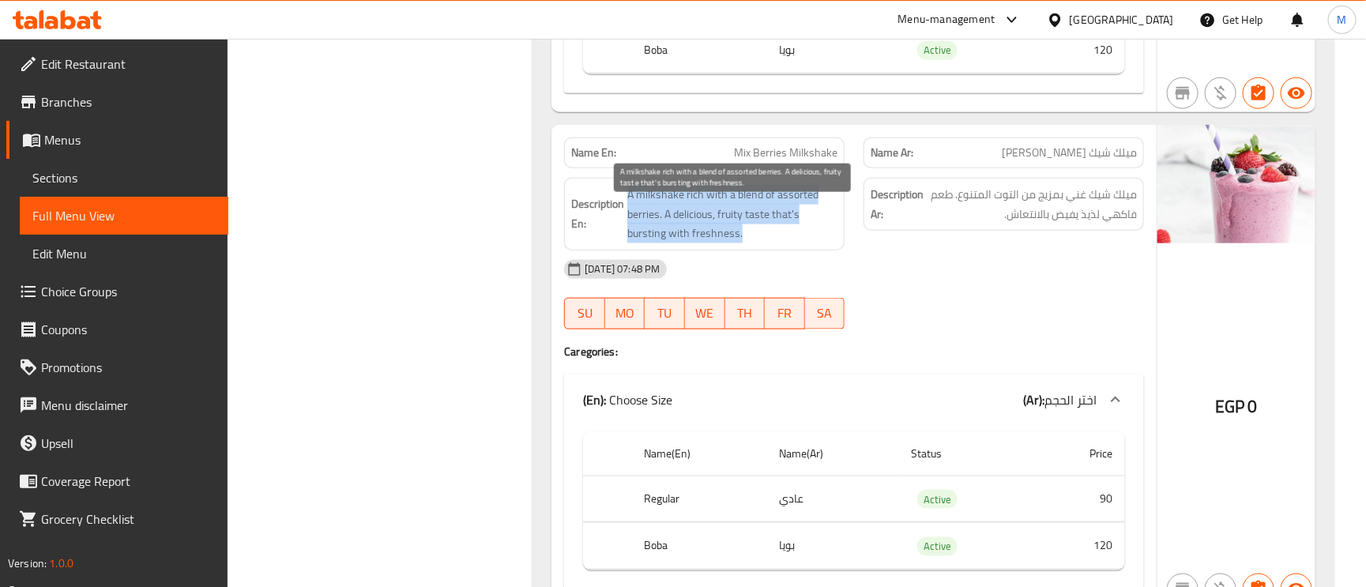
click at [695, 212] on span "A milkshake rich with a blend of assorted berries. A delicious, fruity taste th…" at bounding box center [732, 214] width 210 height 58
click at [803, 214] on span "A milkshake rich with a blend of assorted berries. A delicious, fruity taste th…" at bounding box center [732, 214] width 210 height 58
click at [803, 213] on span "A milkshake rich with a blend of assorted berries. A delicious, fruity taste th…" at bounding box center [732, 214] width 210 height 58
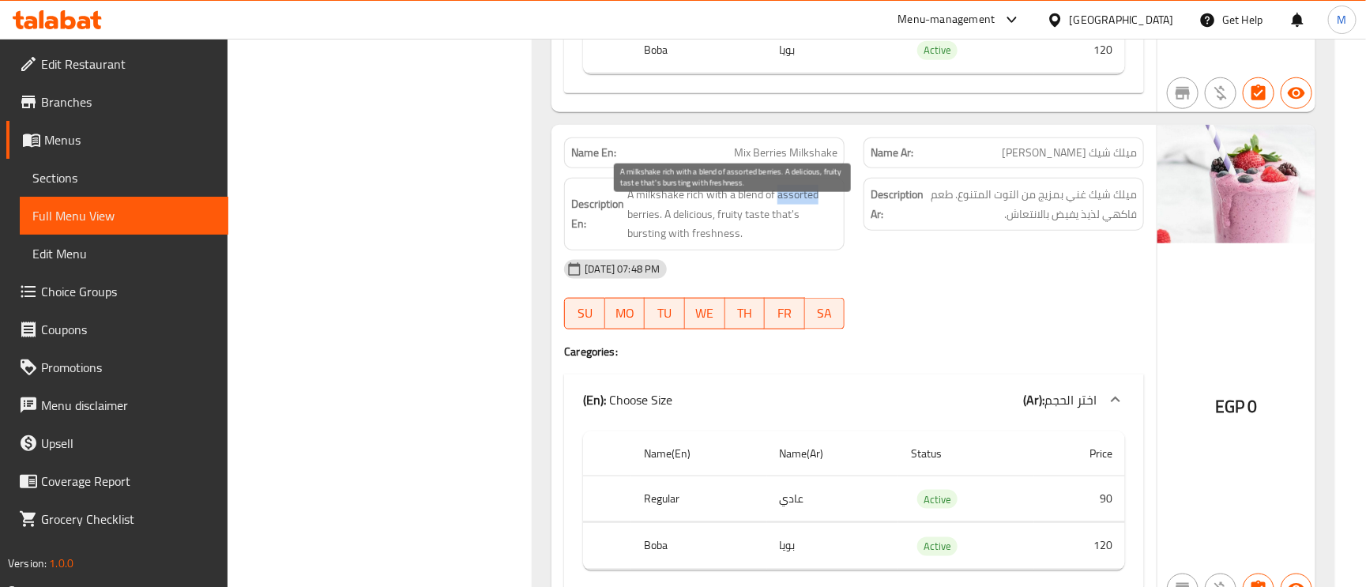
click at [803, 213] on span "A milkshake rich with a blend of assorted berries. A delicious, fruity taste th…" at bounding box center [732, 214] width 210 height 58
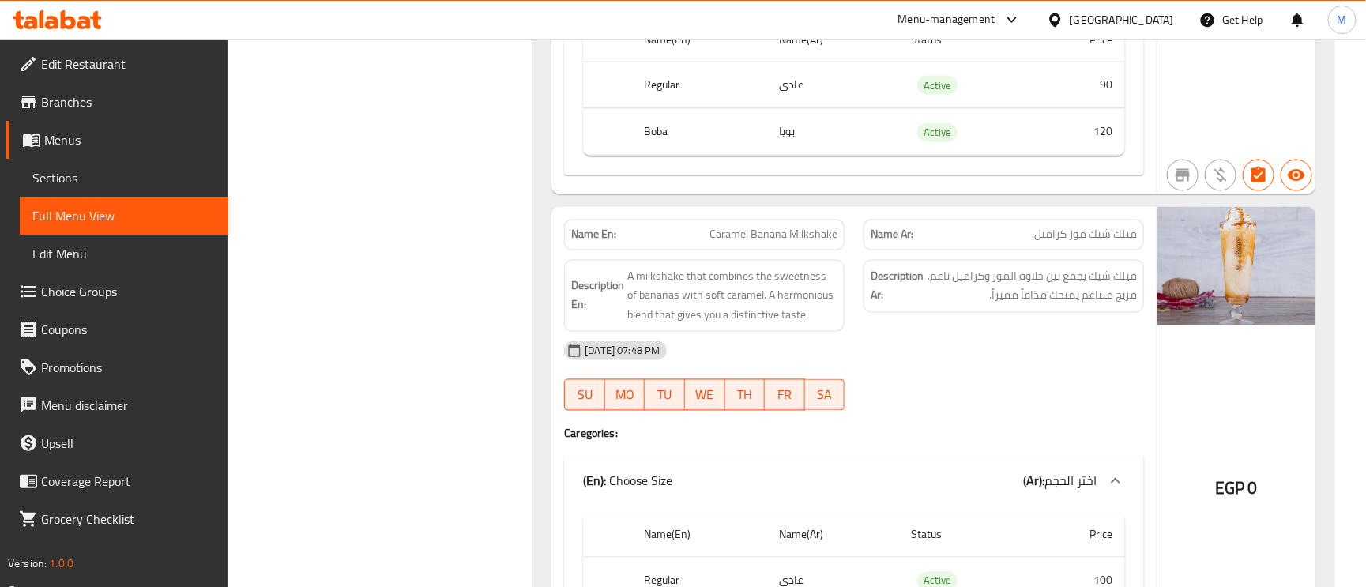
scroll to position [6877, 0]
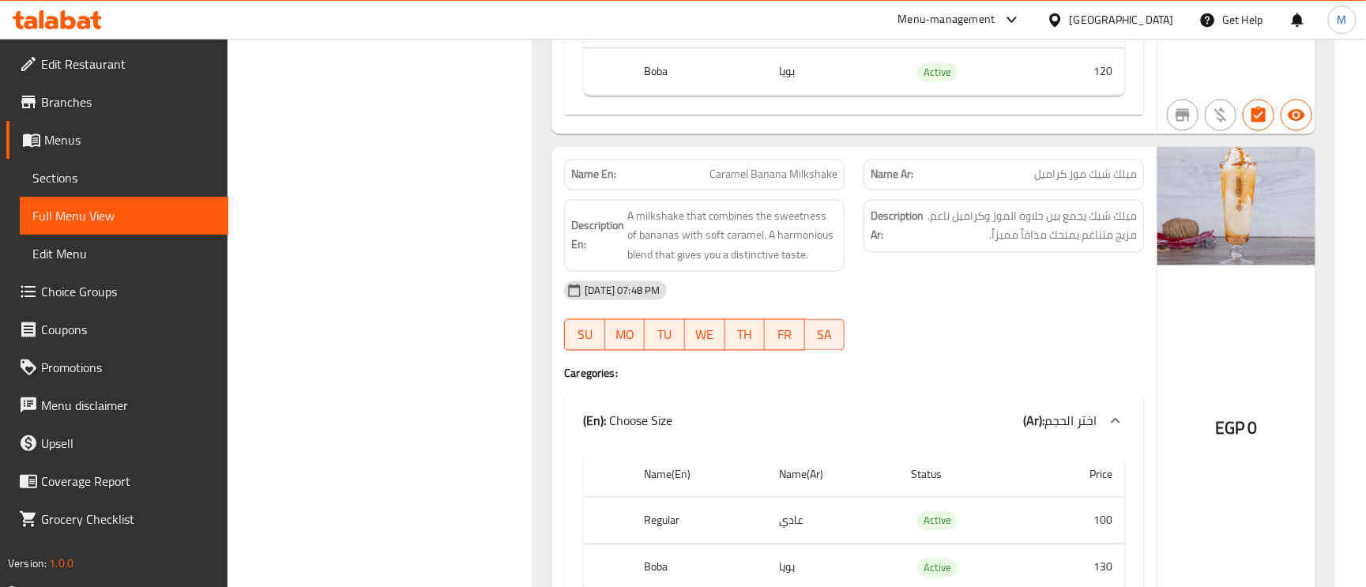
click at [744, 183] on span "Caramel Banana Milkshake" at bounding box center [773, 175] width 128 height 17
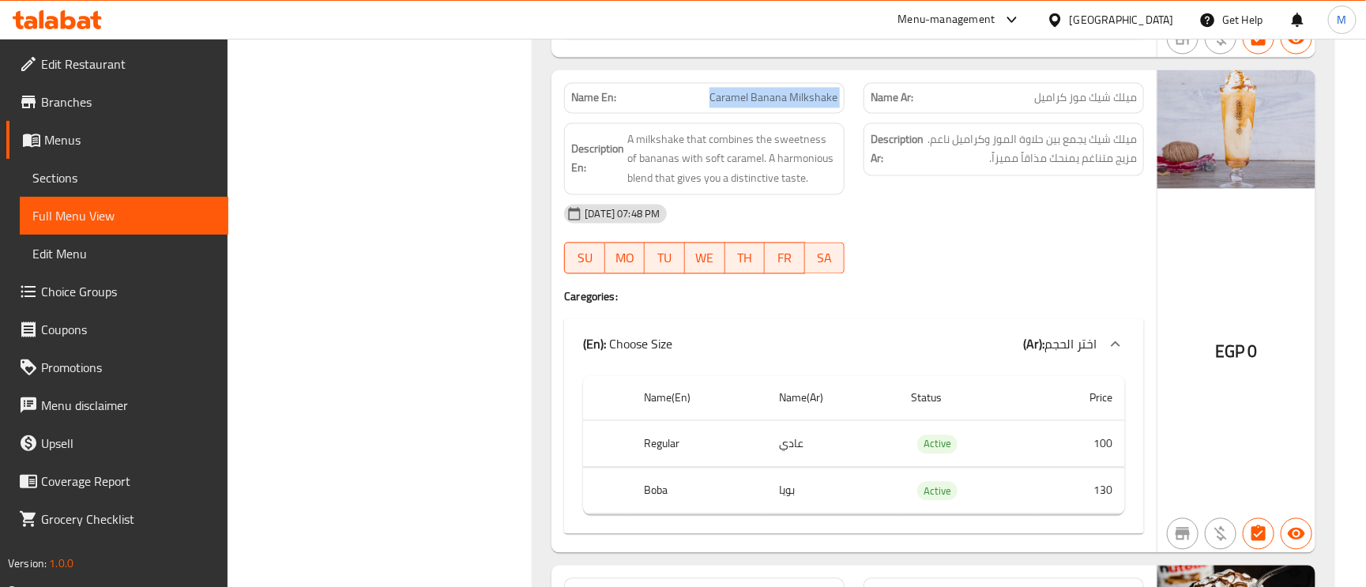
scroll to position [6995, 0]
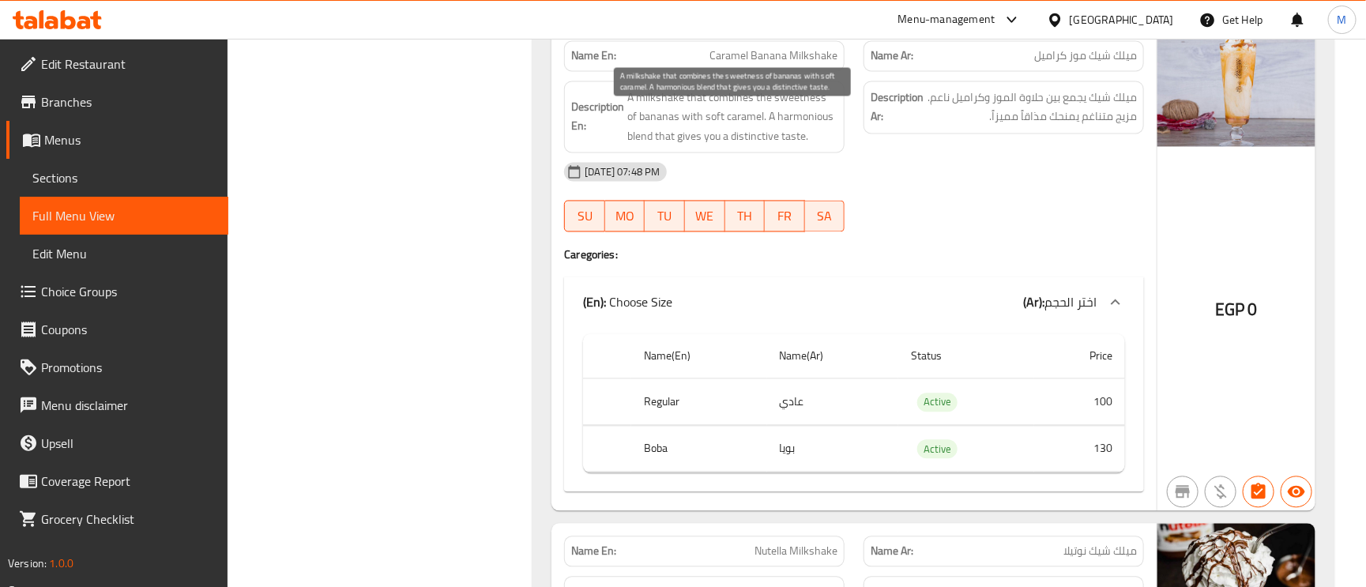
click at [701, 135] on span "A milkshake that combines the sweetness of bananas with soft caramel. A harmoni…" at bounding box center [732, 117] width 210 height 58
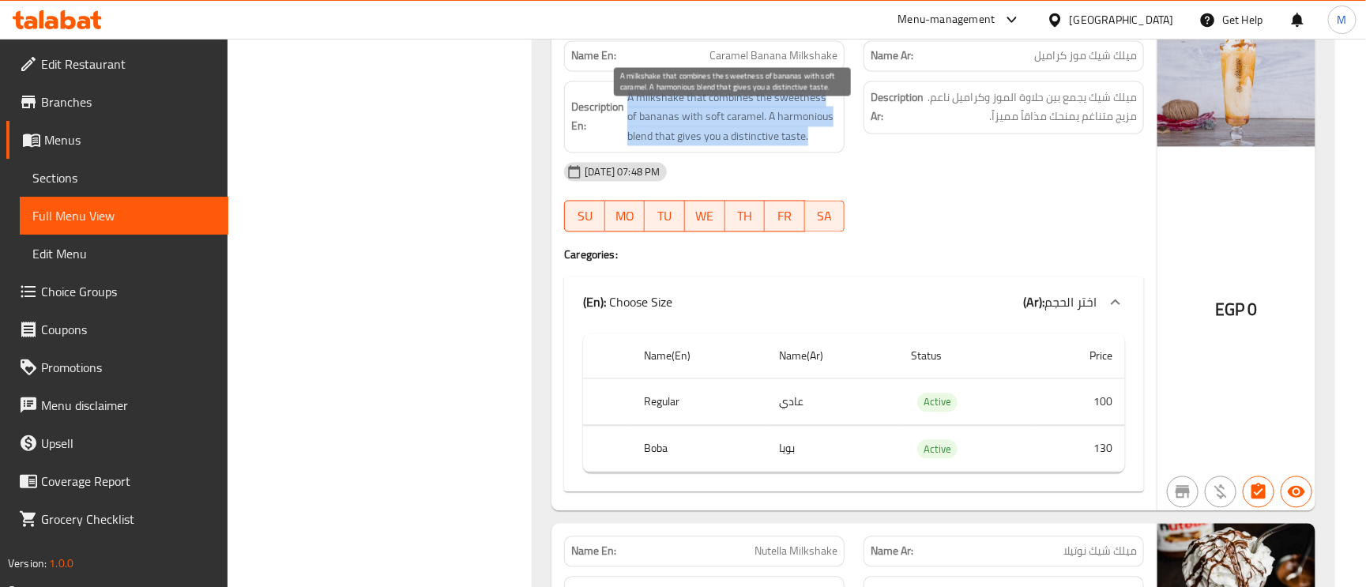
click at [701, 135] on span "A milkshake that combines the sweetness of bananas with soft caramel. A harmoni…" at bounding box center [732, 117] width 210 height 58
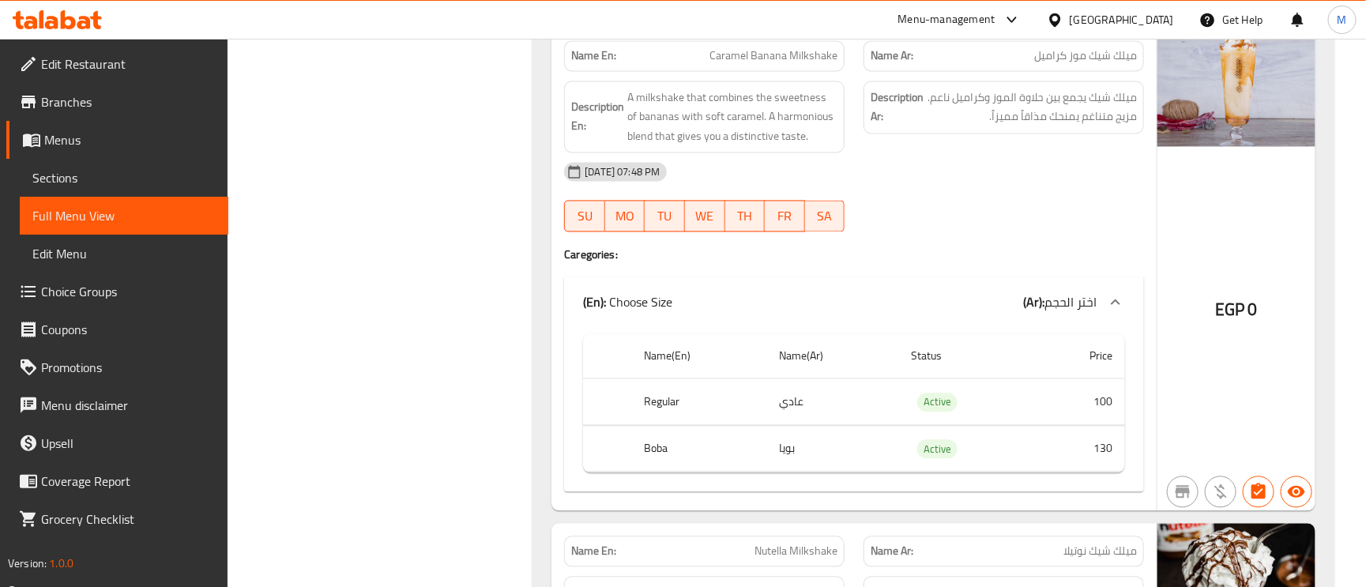
click at [1103, 127] on span "ميلك شيك يجمع بين حلاوة الموز وكراميل ناعم. مزيج متناغم يمنحك مذاقاً مميزاً." at bounding box center [1032, 107] width 210 height 39
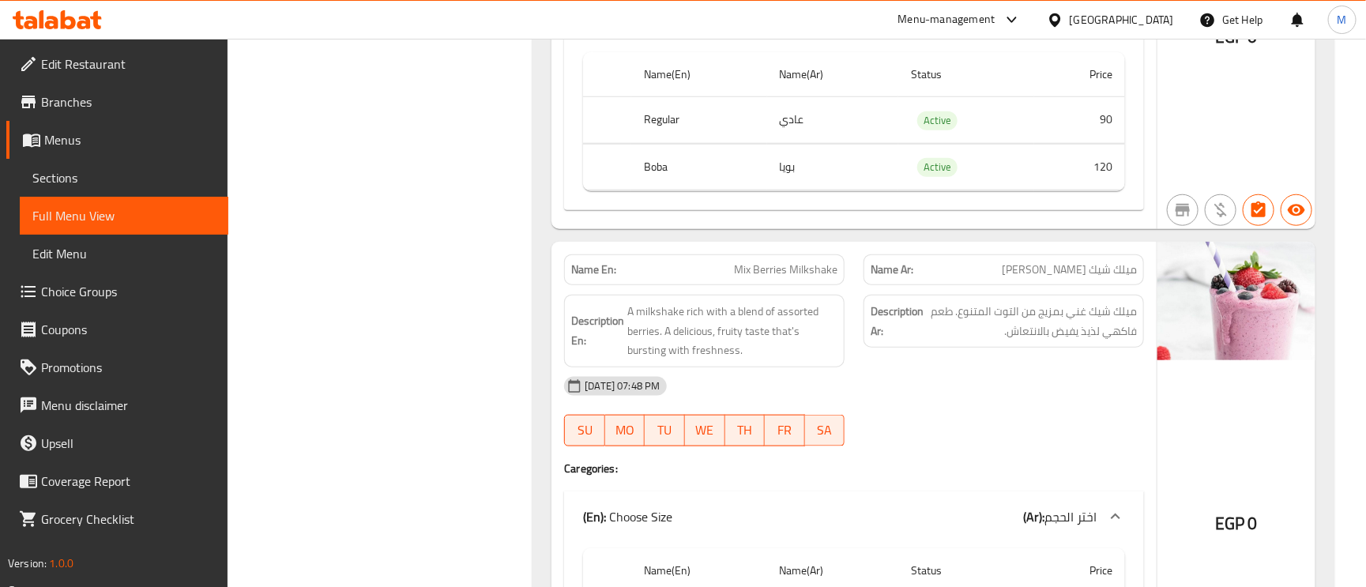
scroll to position [6284, 0]
click at [1032, 338] on span "ميلك شيك غني بمزيج من التوت المتنوع. طعم فاكهي لذيذ يفيض بالانتعاش." at bounding box center [1032, 322] width 210 height 39
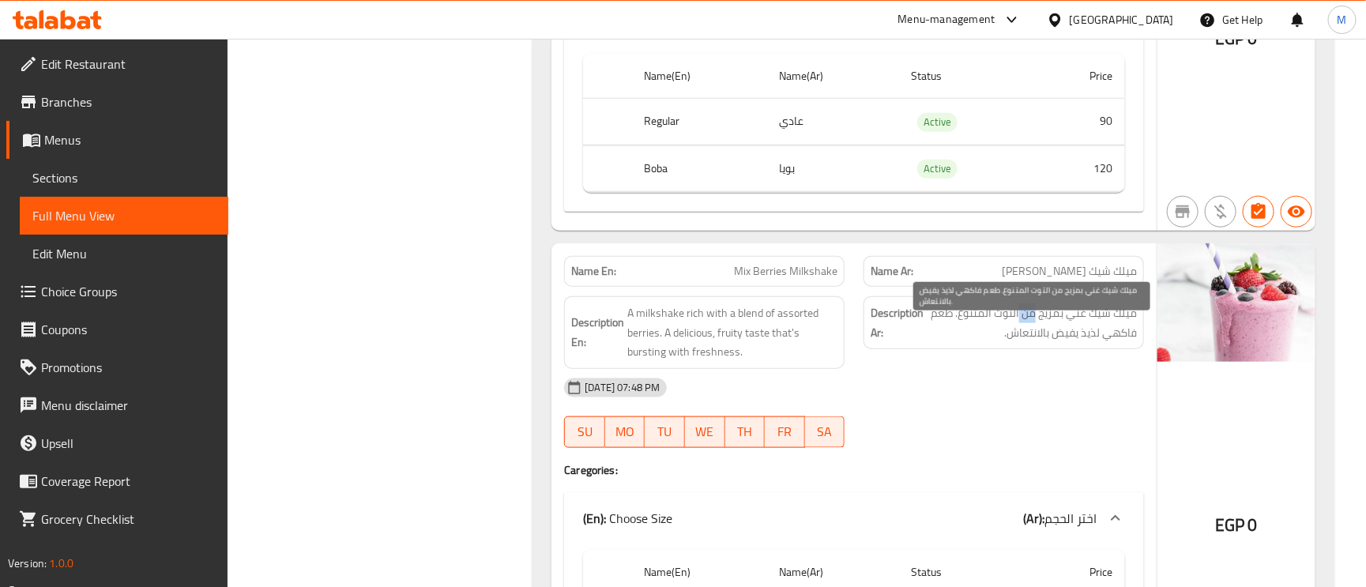
click at [1032, 338] on span "ميلك شيك غني بمزيج من التوت المتنوع. طعم فاكهي لذيذ يفيض بالانتعاش." at bounding box center [1032, 322] width 210 height 39
click at [773, 280] on span "Mix Berries Milkshake" at bounding box center [785, 271] width 103 height 17
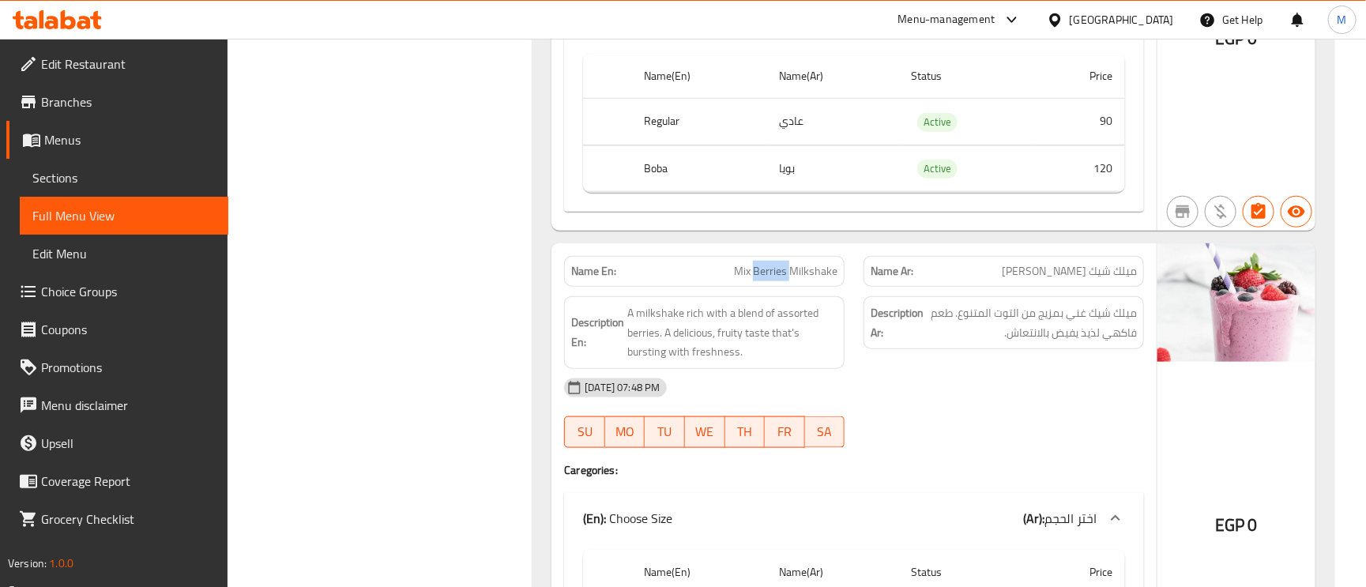
click at [773, 280] on span "Mix Berries Milkshake" at bounding box center [785, 271] width 103 height 17
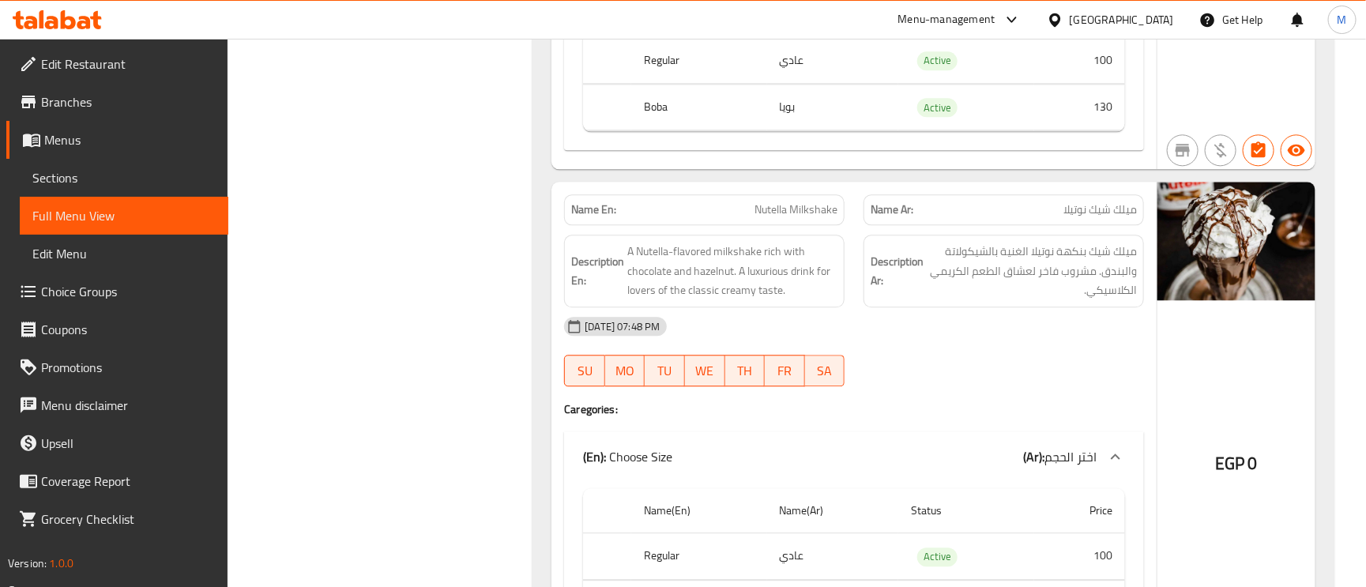
scroll to position [7469, 0]
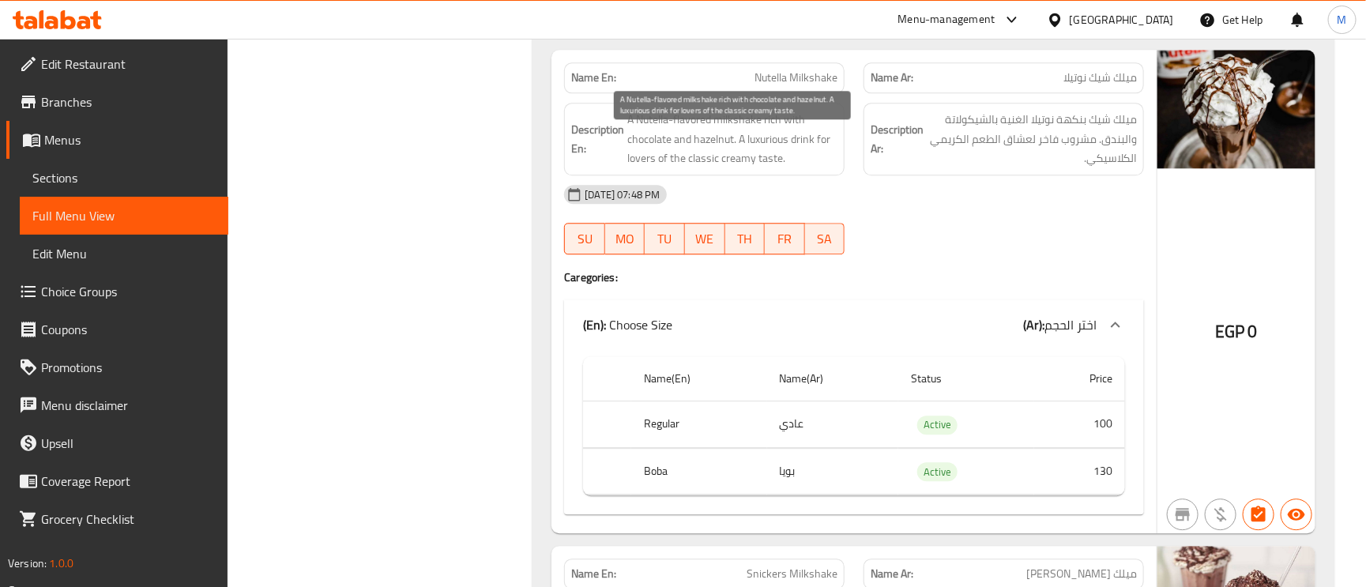
click at [641, 160] on span "A Nutella-flavored milkshake rich with chocolate and hazelnut. A luxurious drin…" at bounding box center [732, 139] width 210 height 58
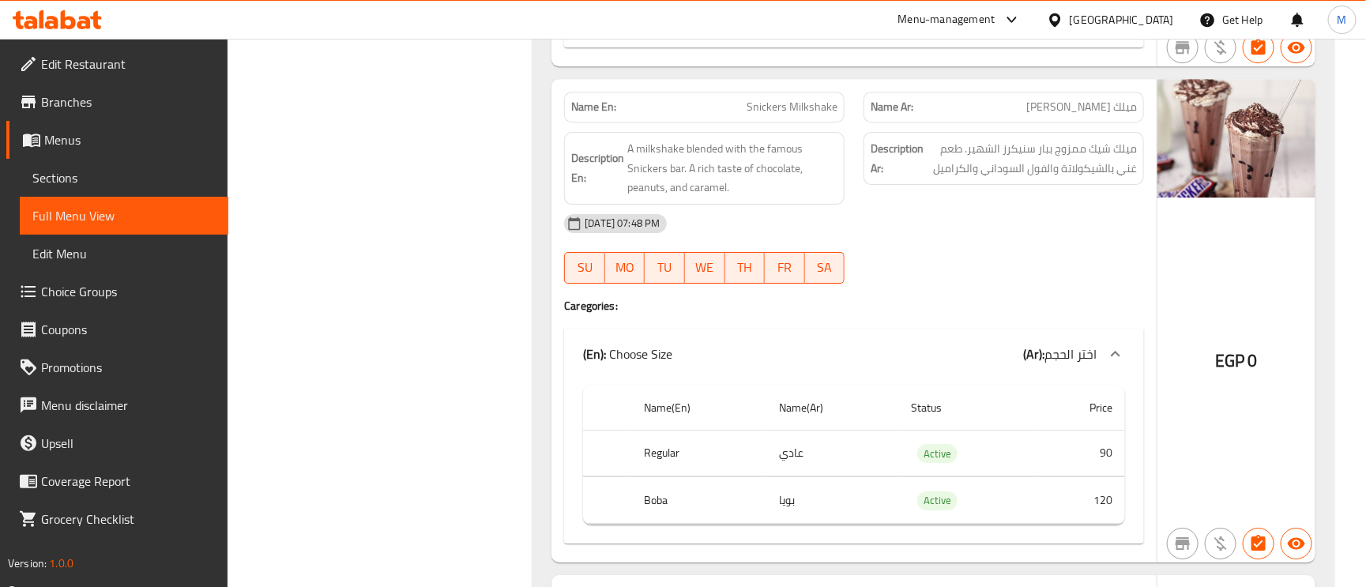
scroll to position [7943, 0]
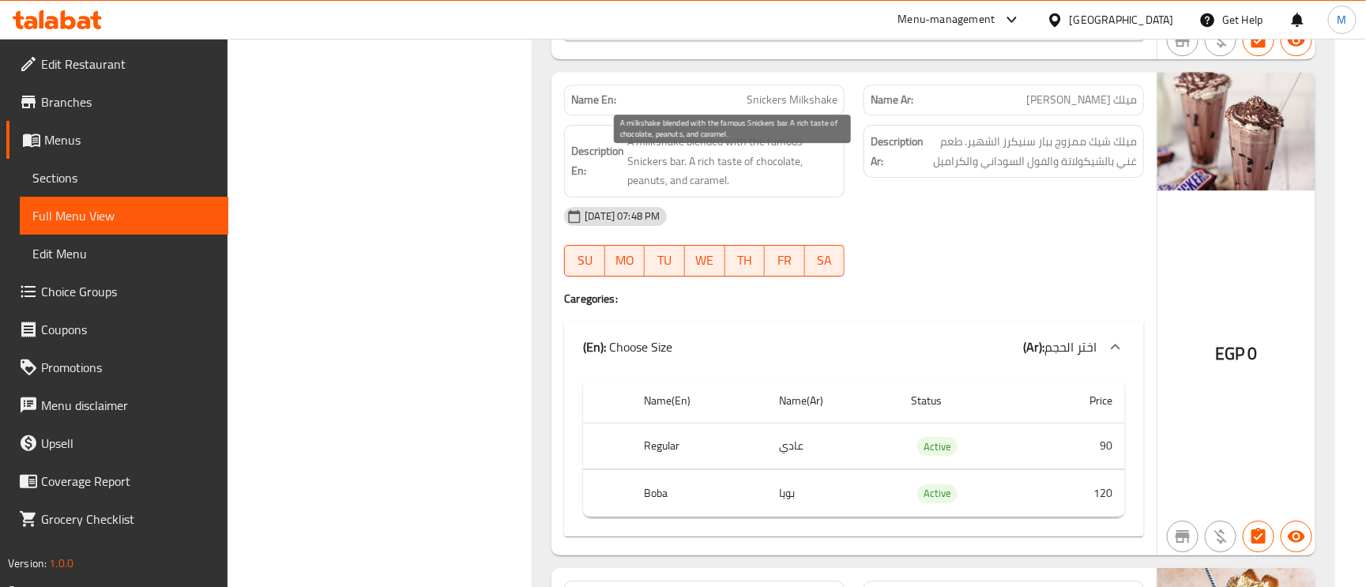
click at [778, 167] on span "A milkshake blended with the famous Snickers bar. A rich taste of chocolate, pe…" at bounding box center [732, 161] width 210 height 58
click at [733, 158] on span "A milkshake blended with the famous Snickers bar. A rich taste of chocolate, pe…" at bounding box center [732, 161] width 210 height 58
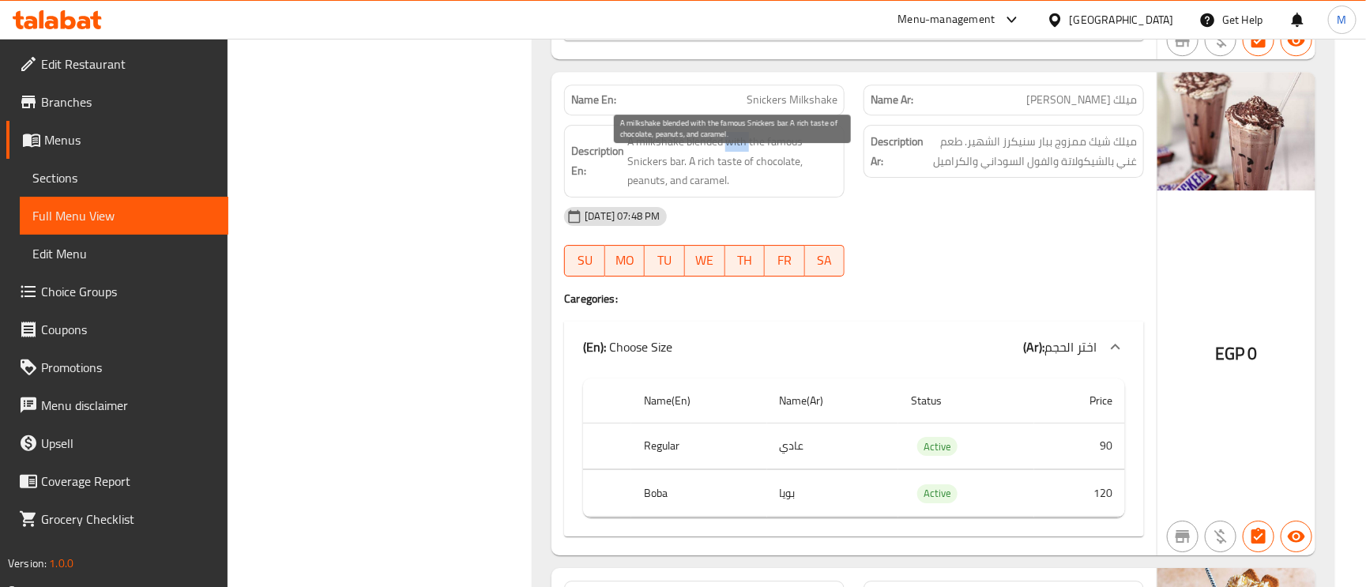
click at [733, 158] on span "A milkshake blended with the famous Snickers bar. A rich taste of chocolate, pe…" at bounding box center [732, 161] width 210 height 58
click at [656, 182] on span "A milkshake blended with the famous Snickers bar. A rich taste of chocolate, pe…" at bounding box center [732, 161] width 210 height 58
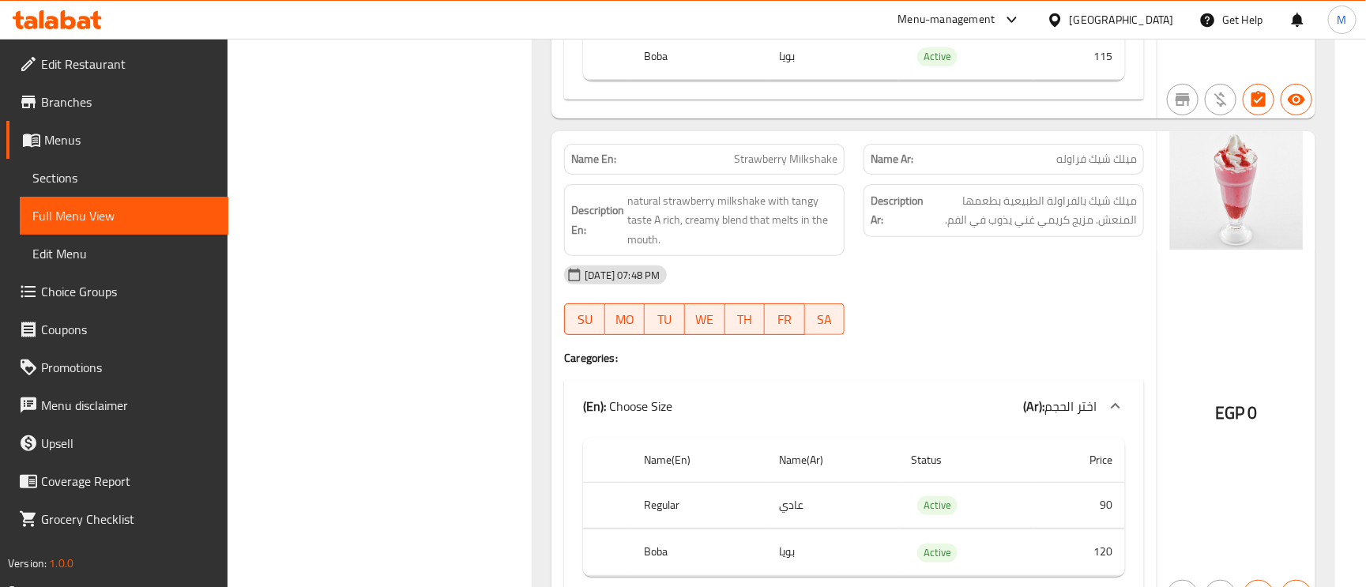
scroll to position [2970, 0]
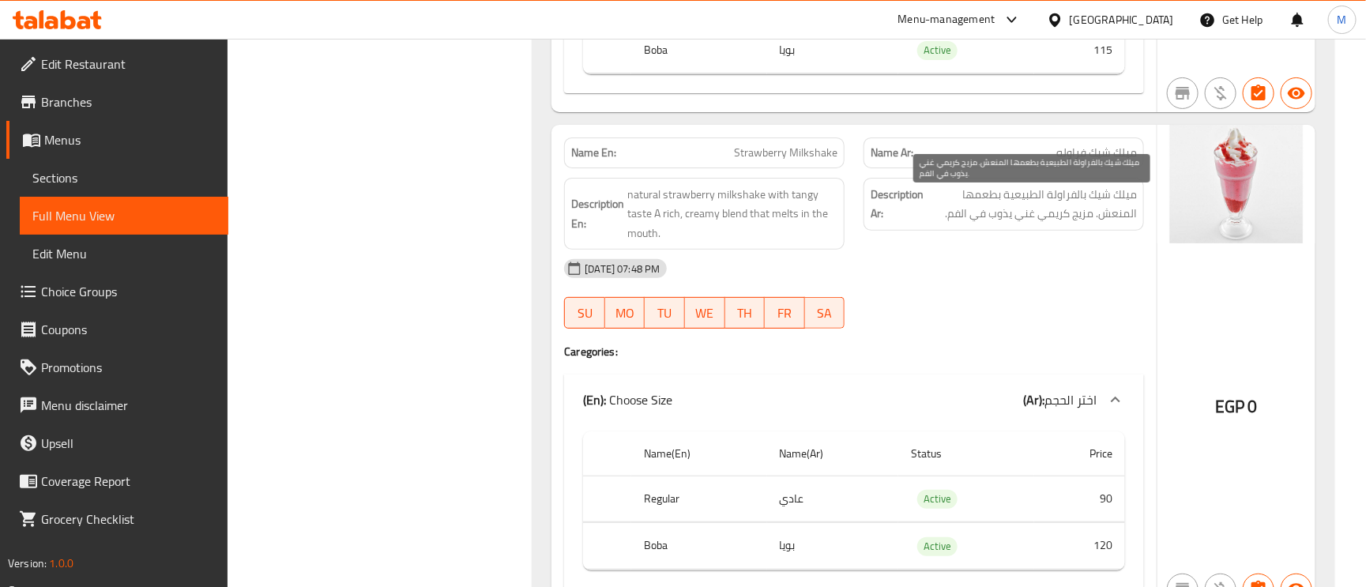
click at [1036, 215] on span "ميلك شيك بالفراولة الطبيعية بطعمها المنعش. مزيج كريمي غني يذوب في الفم." at bounding box center [1032, 204] width 210 height 39
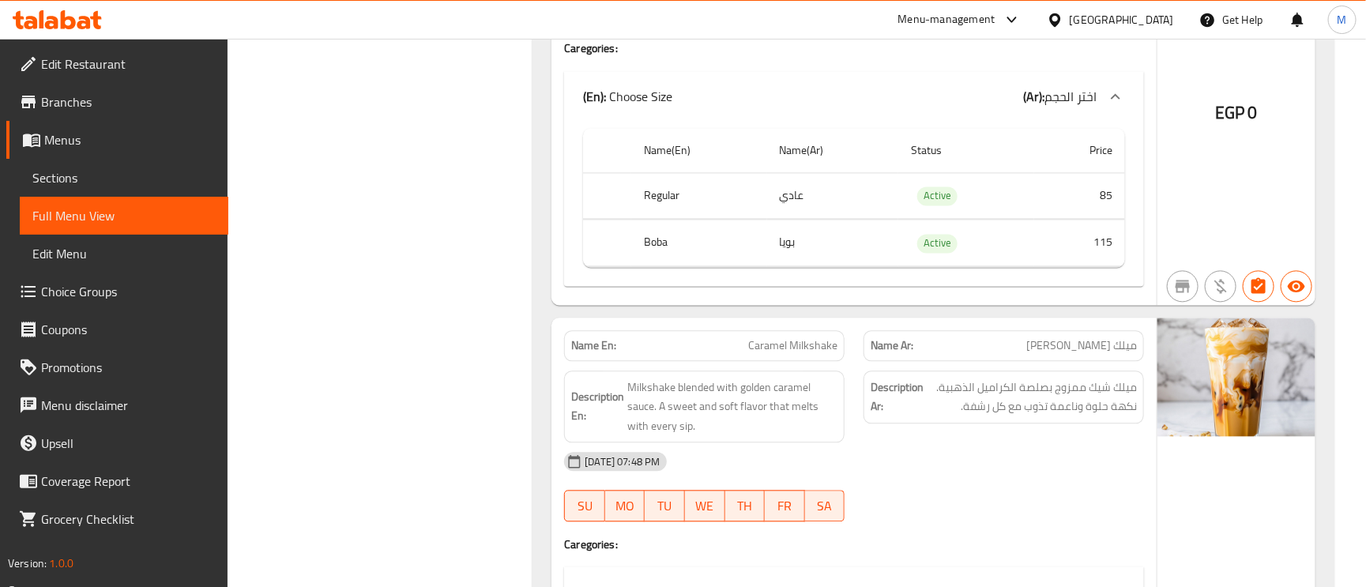
scroll to position [4392, 0]
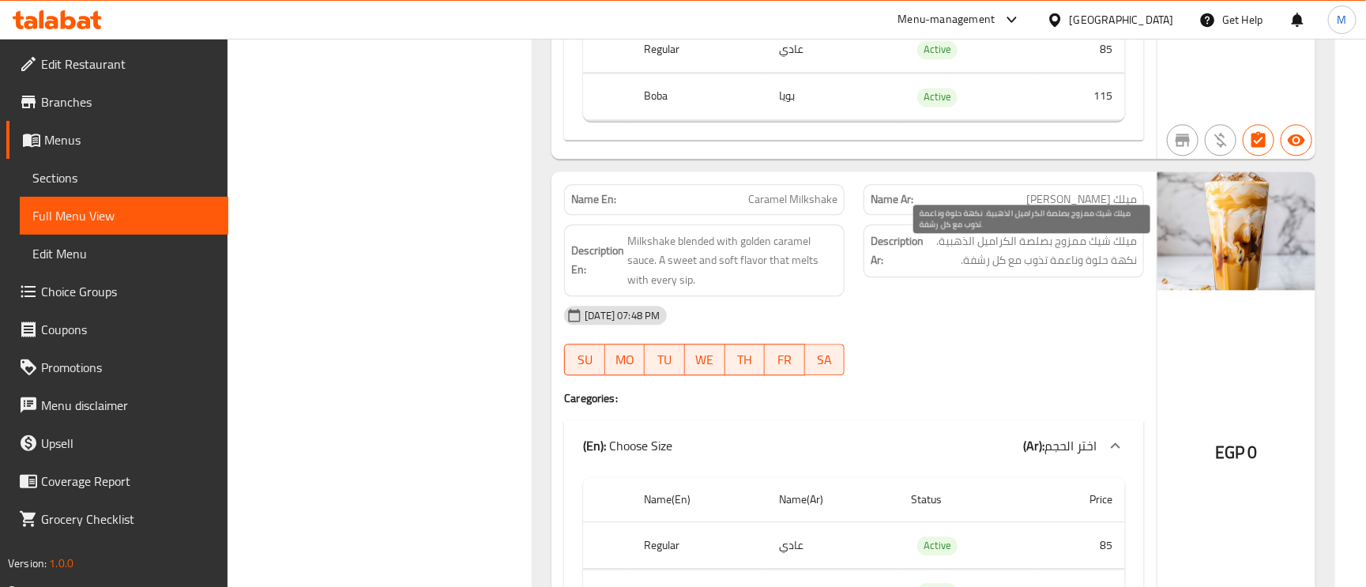
click at [1089, 269] on span "ميلك شيك ممزوج بصلصة الكراميل الذهبية. نكهة حلوة وناعمة تذوب مع كل رشفة." at bounding box center [1032, 250] width 210 height 39
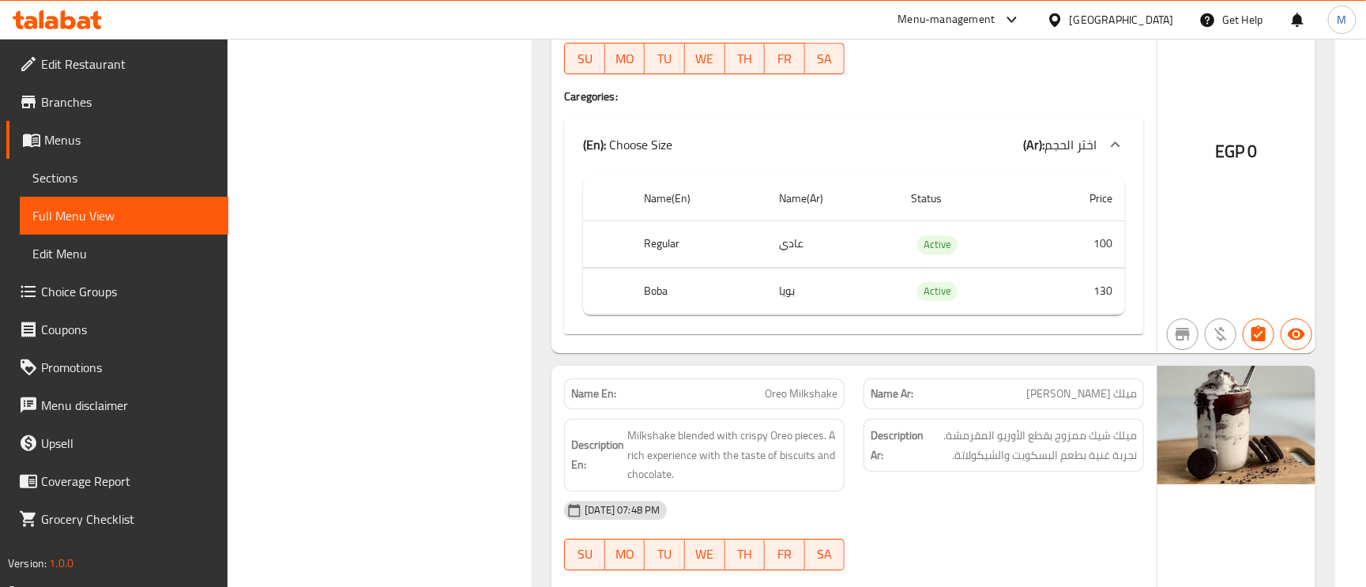
scroll to position [5459, 0]
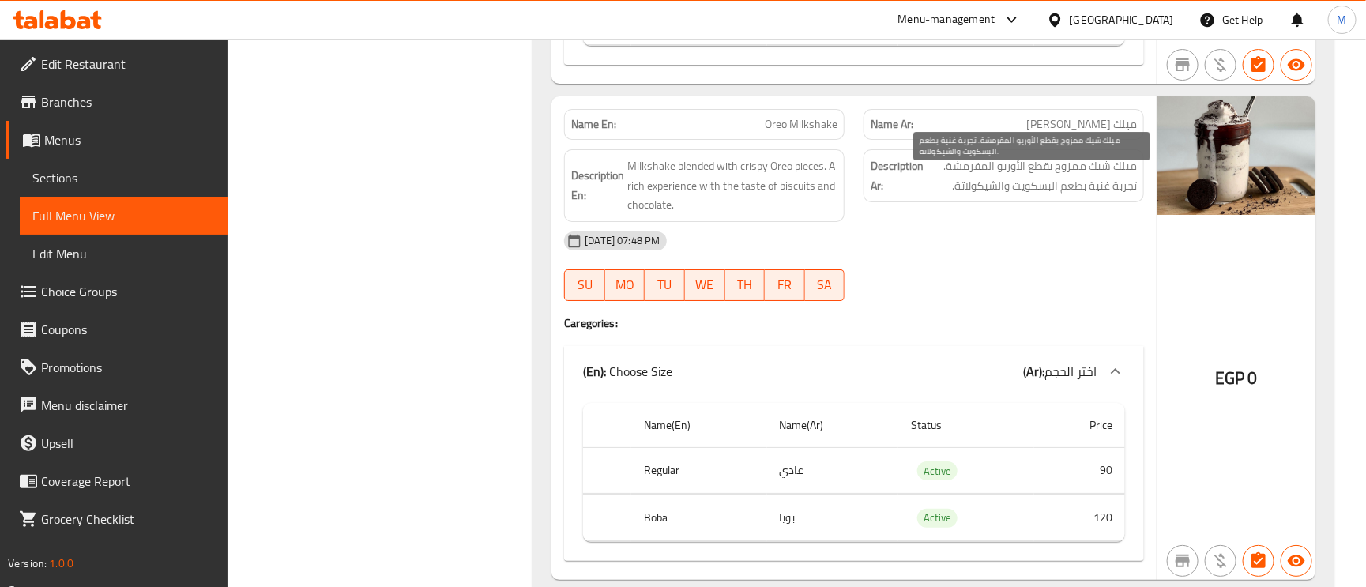
click at [1038, 186] on span "ميلك شيك ممزوج بقطع الأوريو المقرمشة. تجربة غنية بطعم البسكويت والشيكولاتة." at bounding box center [1032, 175] width 210 height 39
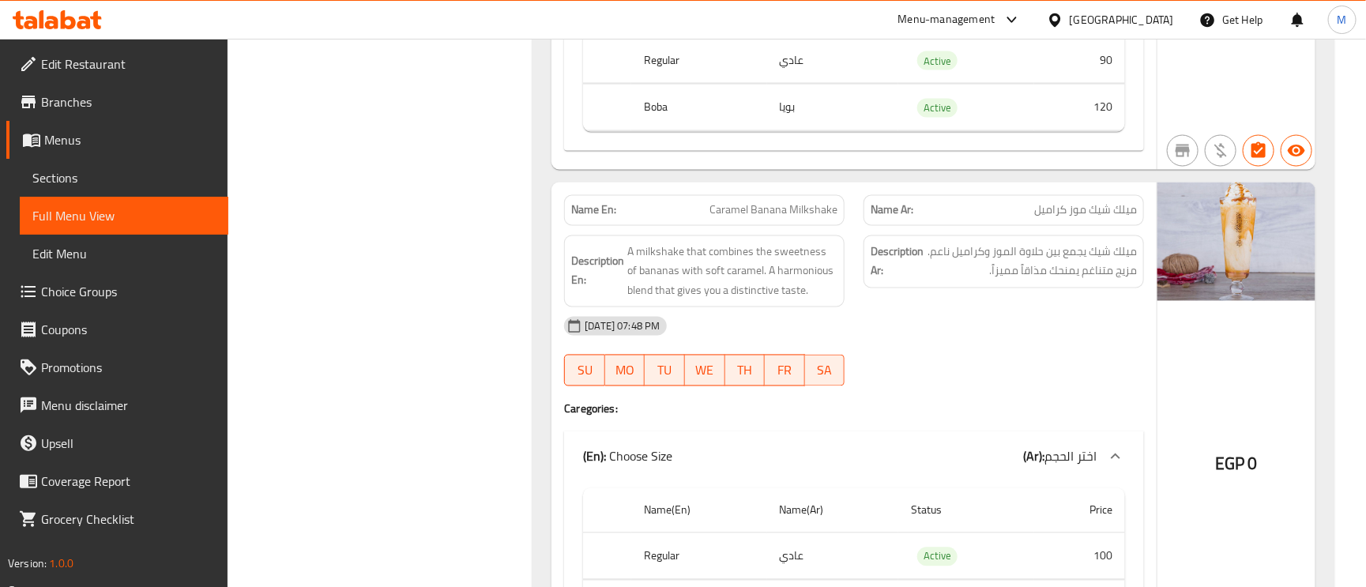
scroll to position [6881, 0]
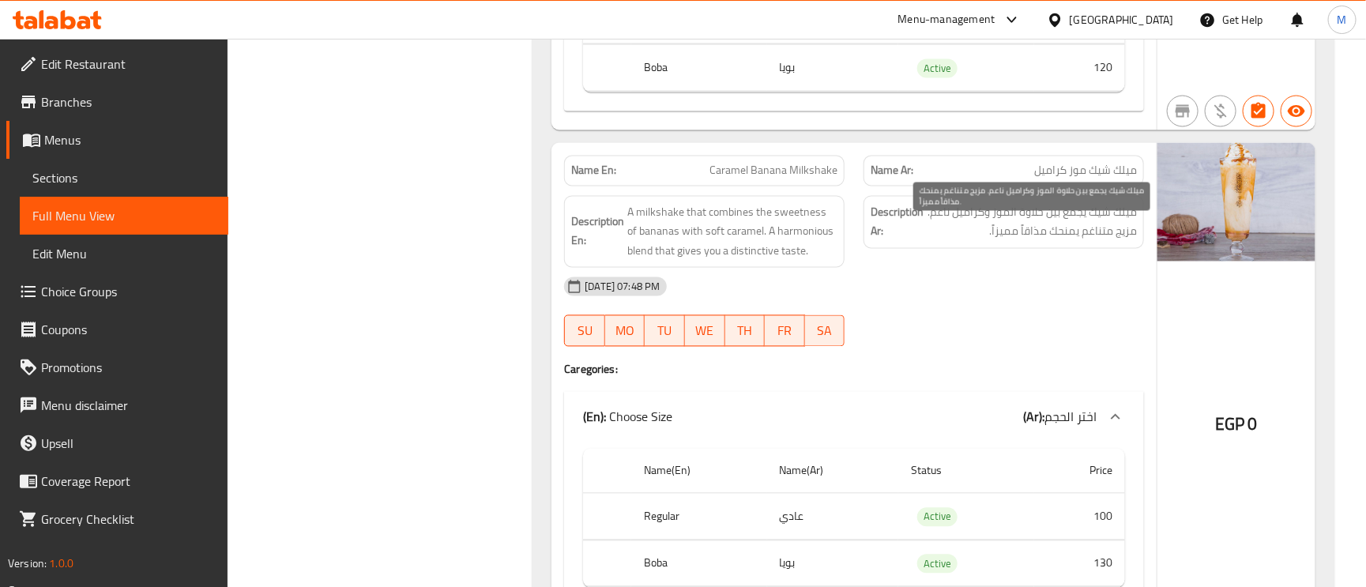
click at [1122, 241] on span "ميلك شيك يجمع بين حلاوة الموز وكراميل ناعم. مزيج متناغم يمنحك مذاقاً مميزاً." at bounding box center [1032, 222] width 210 height 39
click at [1050, 231] on span "ميلك شيك يجمع بين حلاوة الموز وكراميل ناعم. مزيج متناغم يمنحك مذاقاً مميزاً." at bounding box center [1032, 222] width 210 height 39
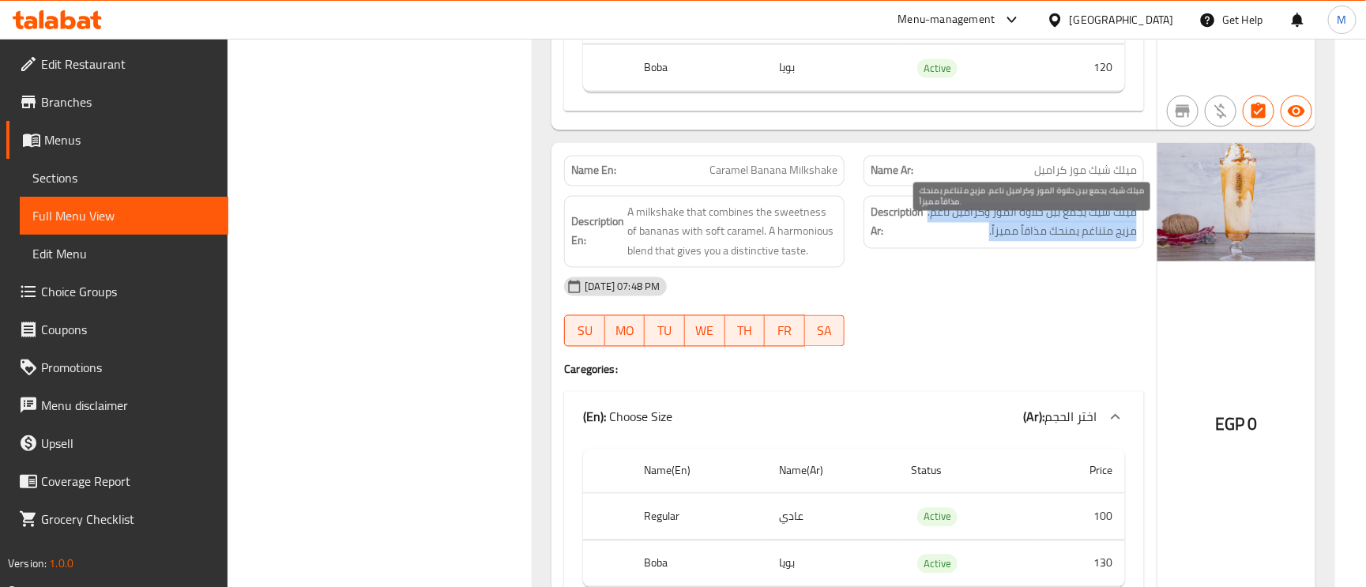
click at [1050, 231] on span "ميلك شيك يجمع بين حلاوة الموز وكراميل ناعم. مزيج متناغم يمنحك مذاقاً مميزاً." at bounding box center [1032, 222] width 210 height 39
click at [1100, 242] on span "ميلك شيك يجمع بين حلاوة الموز وكراميل ناعم. مزيج متناغم يمنحك مذاقاً مميزاً." at bounding box center [1032, 222] width 210 height 39
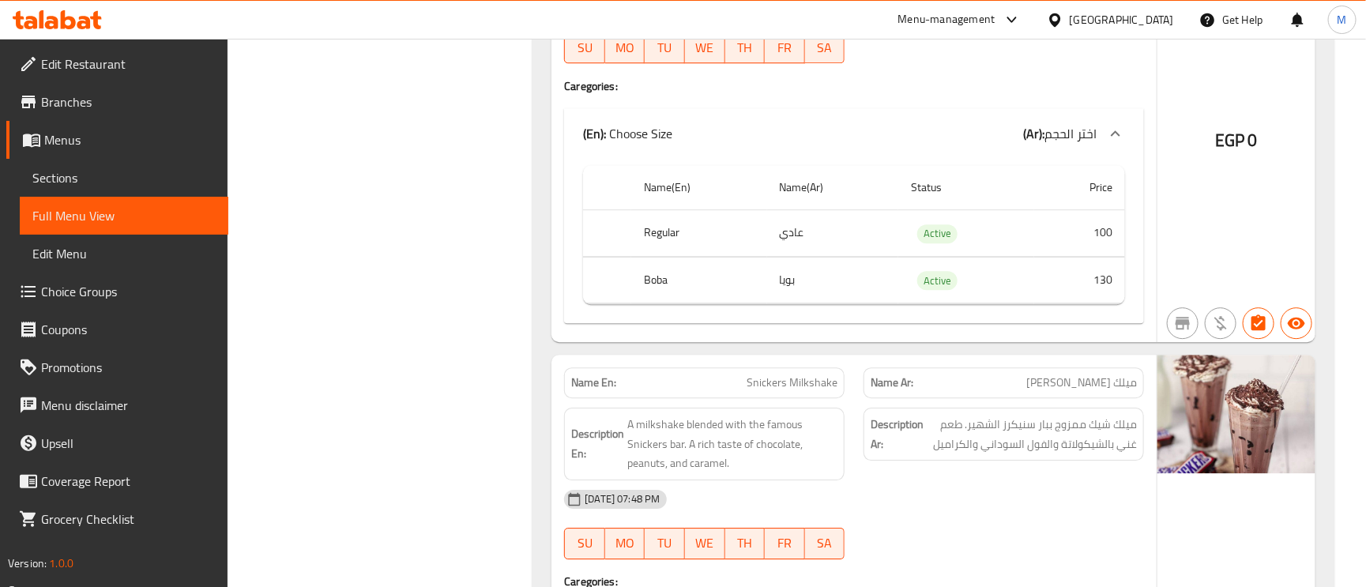
scroll to position [7355, 0]
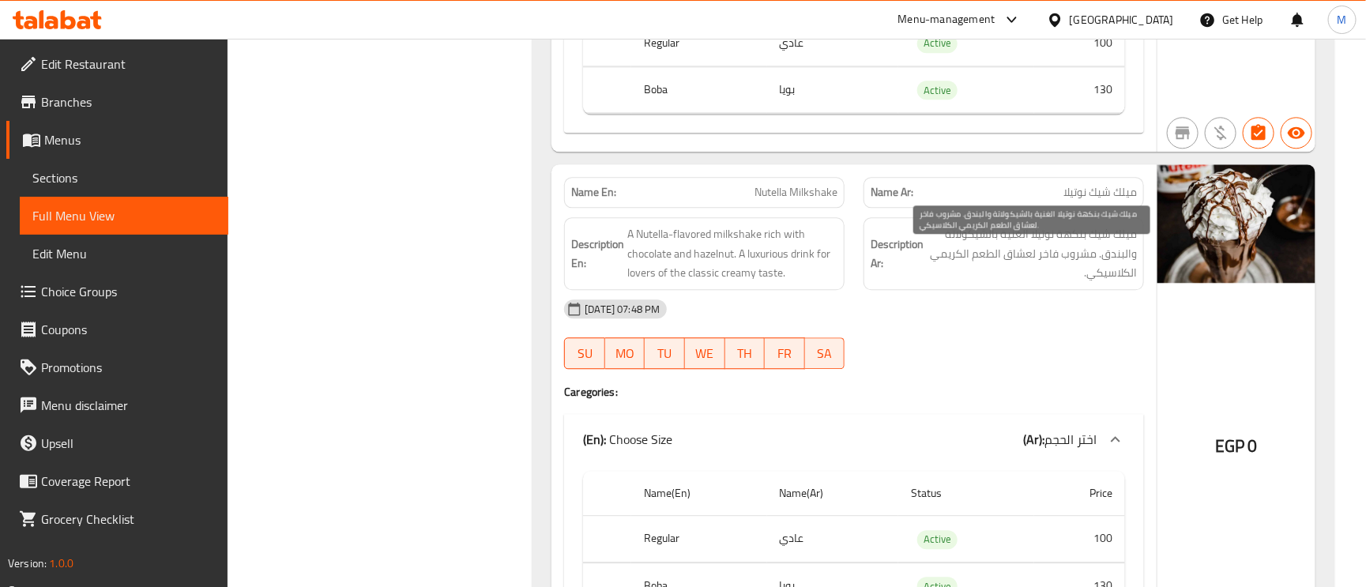
click at [1115, 266] on span "ميلك شيك بنكهة نوتيلا الغنية بالشيكولاتة والبندق. مشروب فاخر لعشاق الطعم الكريم…" at bounding box center [1032, 253] width 210 height 58
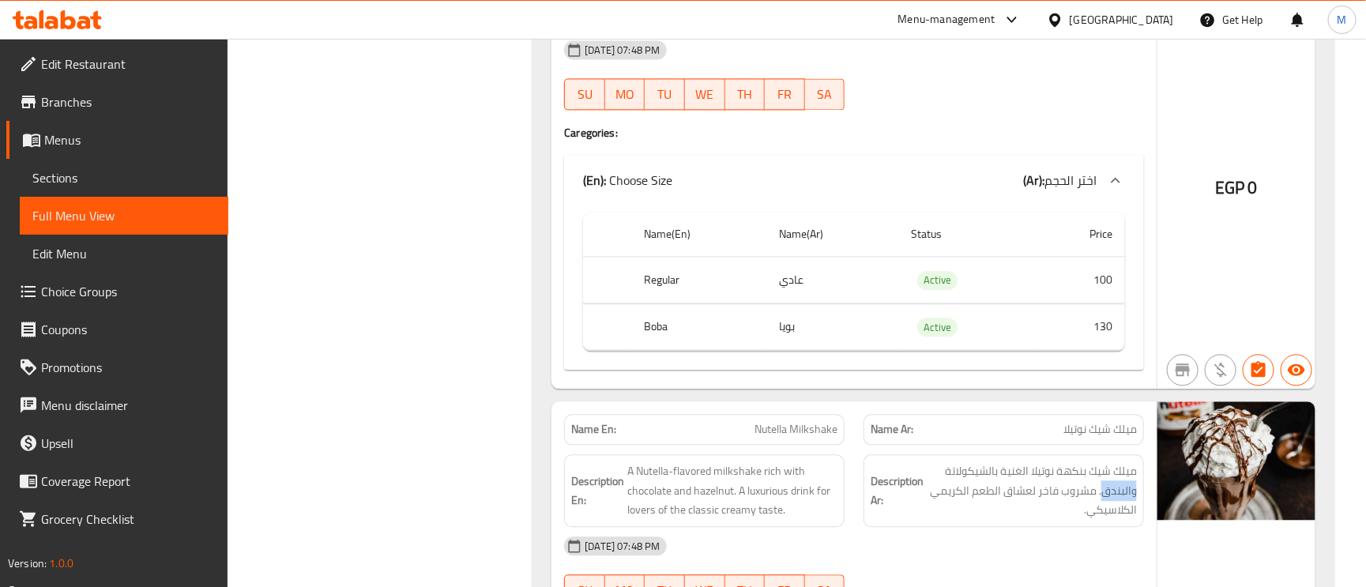
scroll to position [6762, 0]
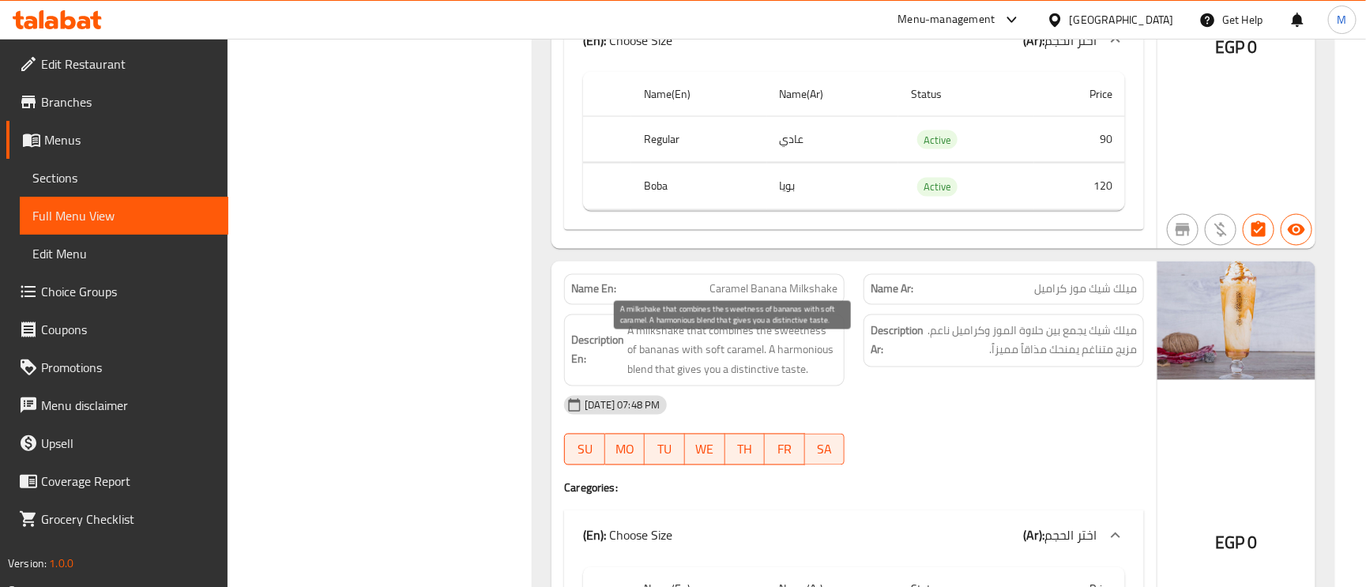
click at [671, 359] on span "A milkshake that combines the sweetness of bananas with soft caramel. A harmoni…" at bounding box center [732, 351] width 210 height 58
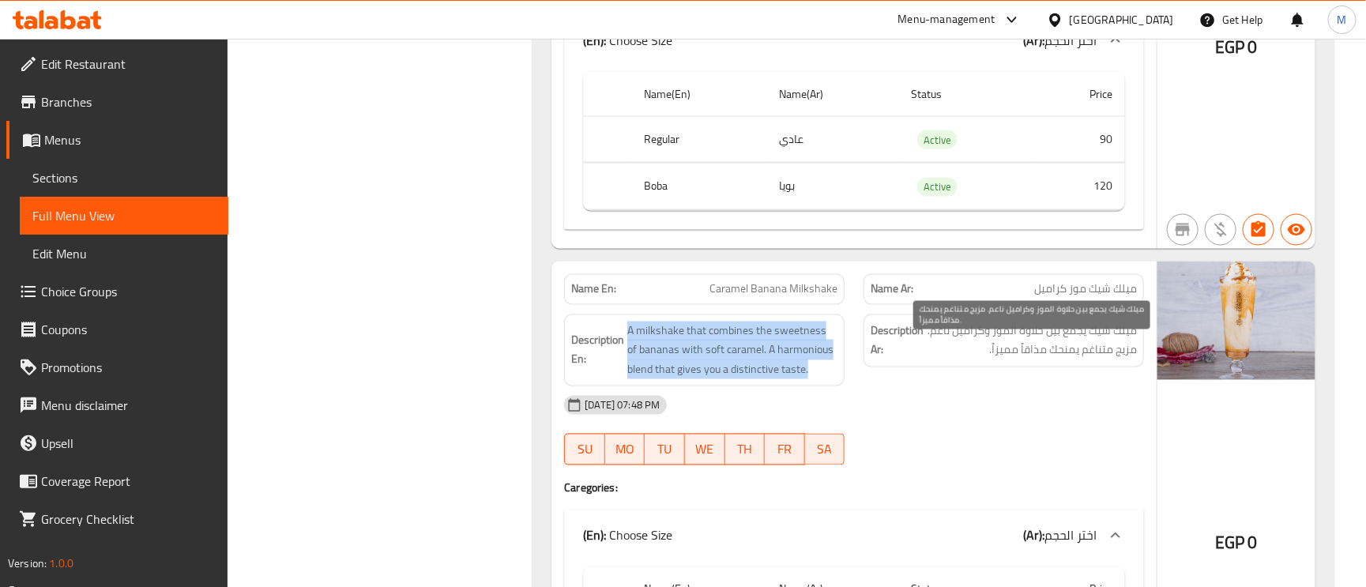
click at [1018, 352] on span "ميلك شيك يجمع بين حلاوة الموز وكراميل ناعم. مزيج متناغم يمنحك مذاقاً مميزاً." at bounding box center [1032, 341] width 210 height 39
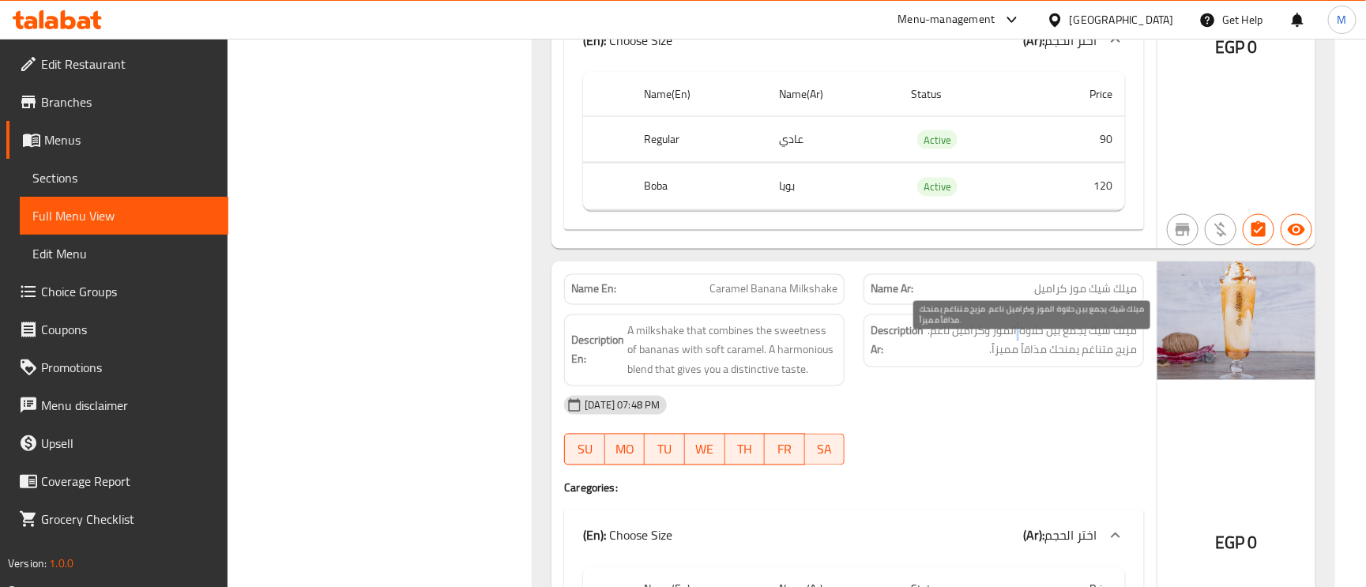
click at [1018, 352] on span "ميلك شيك يجمع بين حلاوة الموز وكراميل ناعم. مزيج متناغم يمنحك مذاقاً مميزاً." at bounding box center [1032, 341] width 210 height 39
click at [1003, 360] on span "ميلك شيك يجمع بين حلاوة الموز وكراميل ناعم. مزيج متناغم يمنحك مذاقاً مميزاً." at bounding box center [1032, 341] width 210 height 39
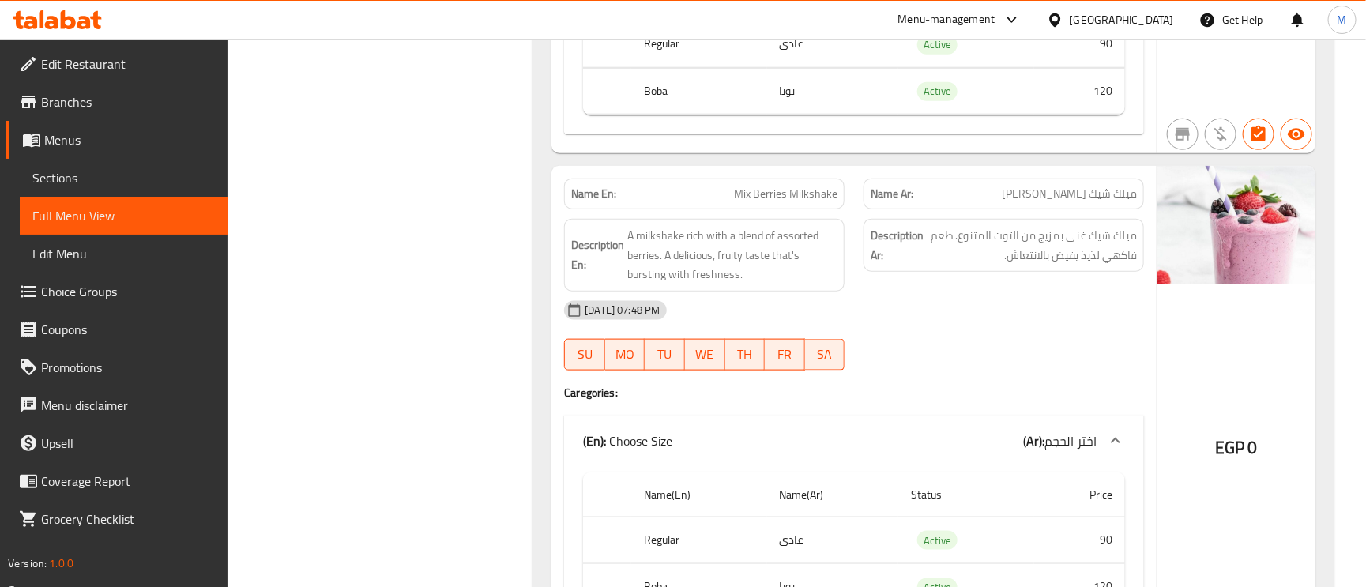
scroll to position [6170, 0]
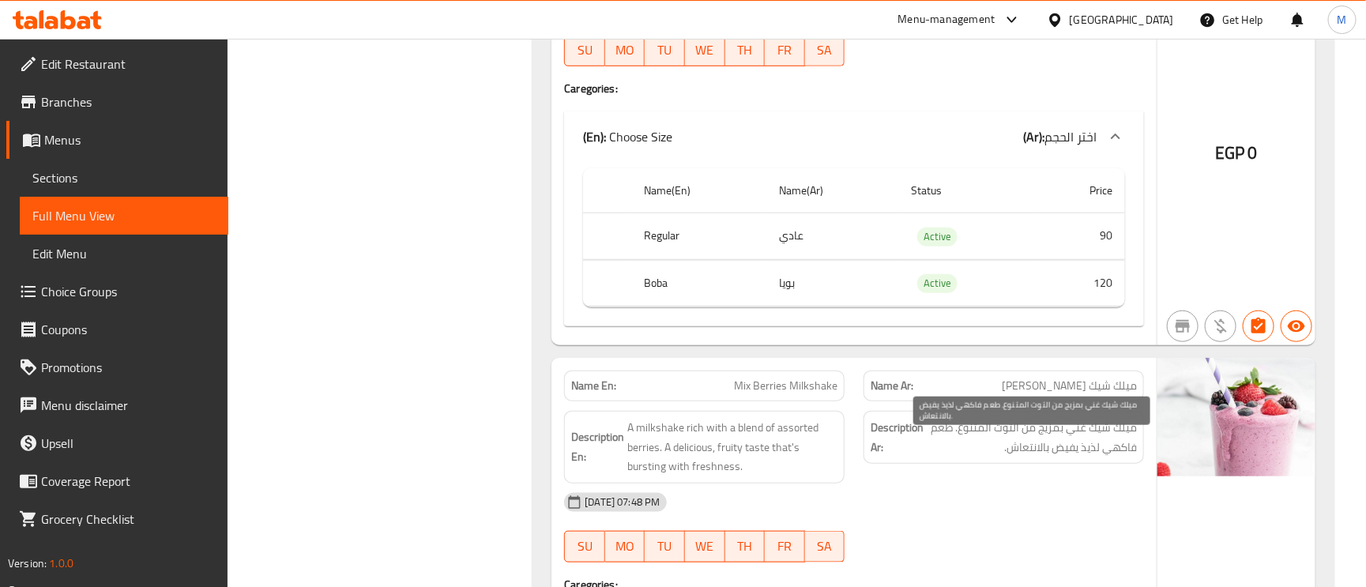
click at [999, 457] on span "ميلك شيك غني بمزيج من التوت المتنوع. طعم فاكهي لذيذ يفيض بالانتعاش." at bounding box center [1032, 437] width 210 height 39
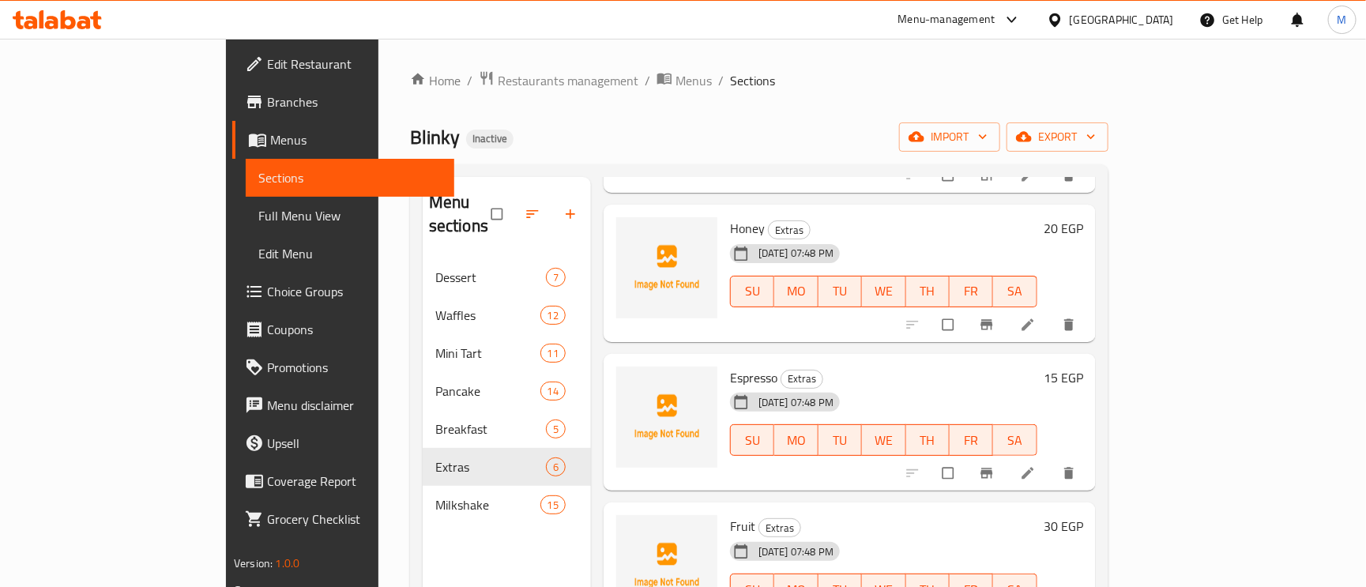
click at [232, 51] on link "Edit Restaurant" at bounding box center [343, 64] width 222 height 38
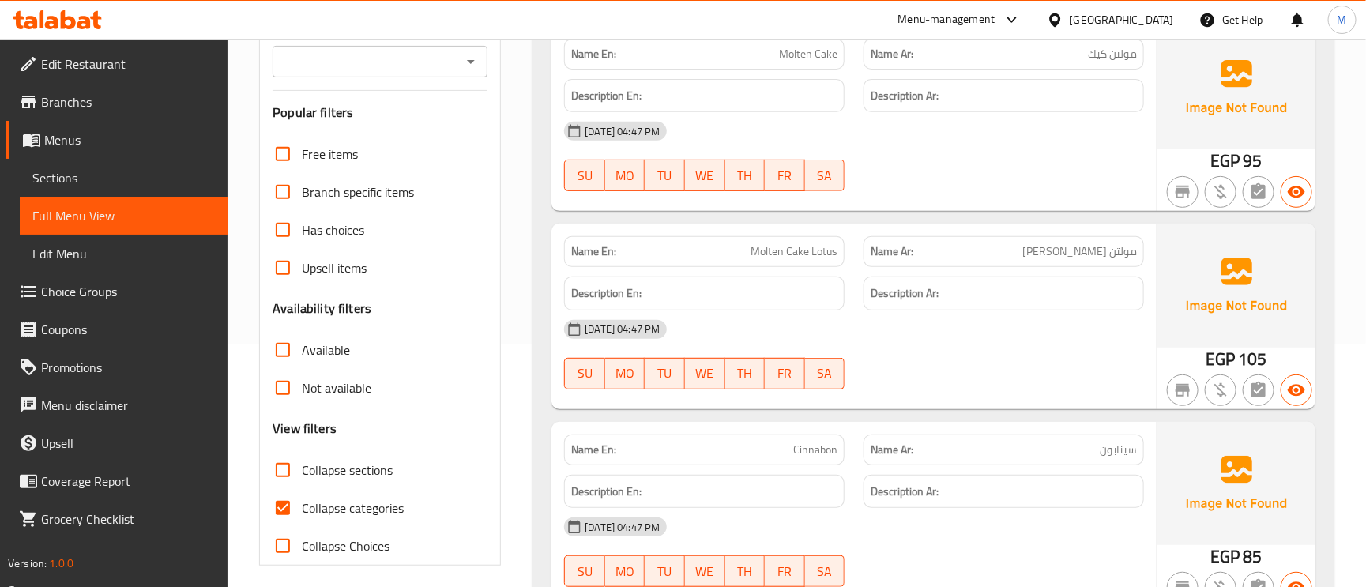
scroll to position [255, 0]
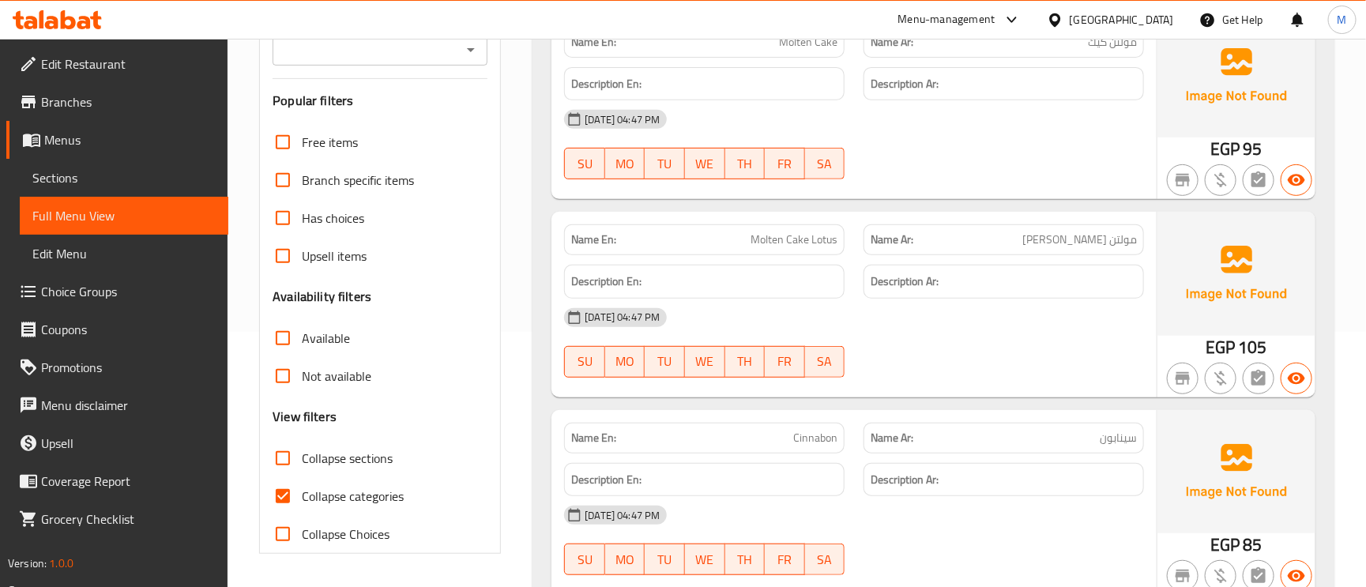
drag, startPoint x: 292, startPoint y: 488, endPoint x: 321, endPoint y: 455, distance: 44.2
click at [292, 488] on input "Collapse categories" at bounding box center [283, 496] width 38 height 38
checkbox input "false"
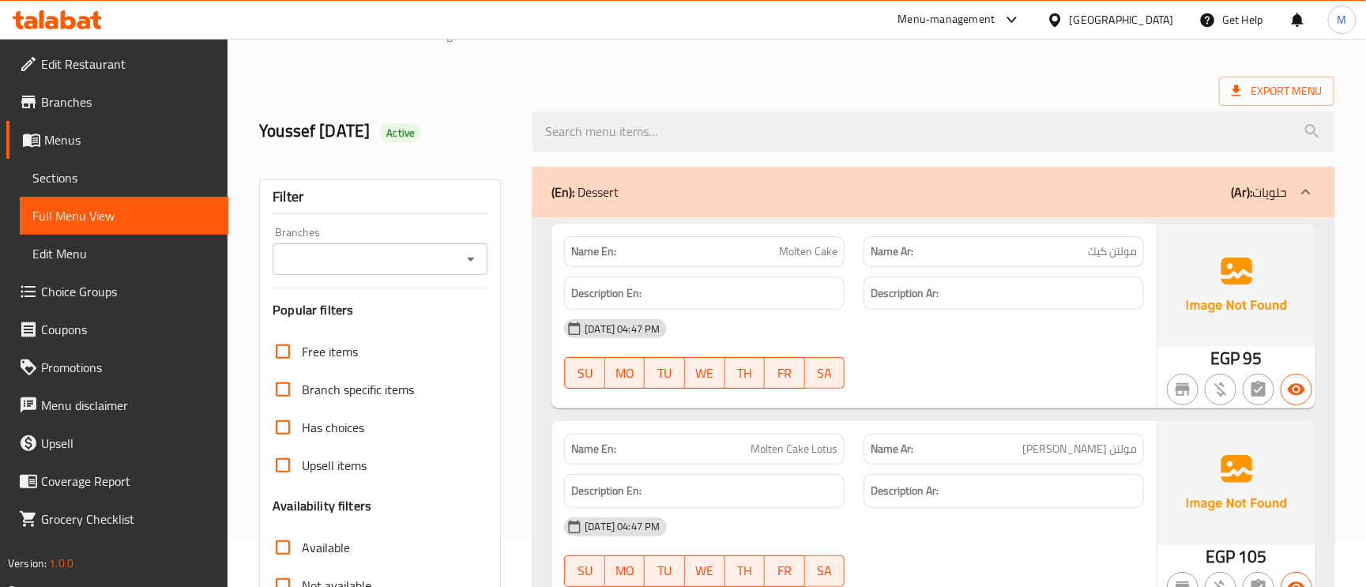
scroll to position [0, 0]
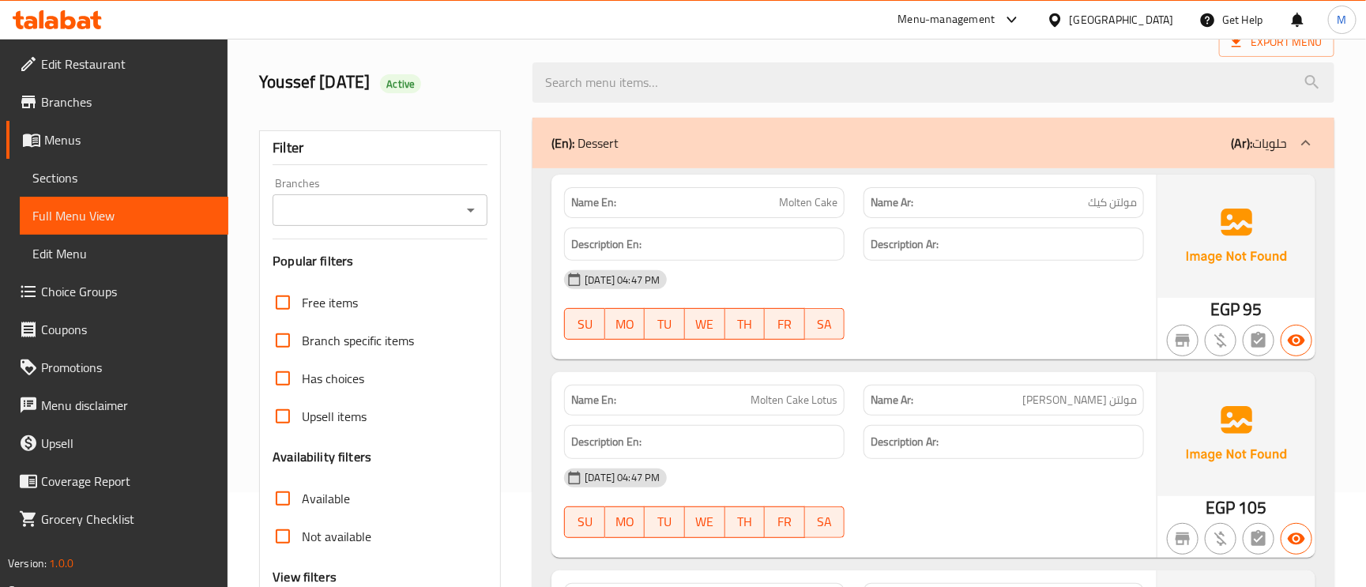
scroll to position [237, 0]
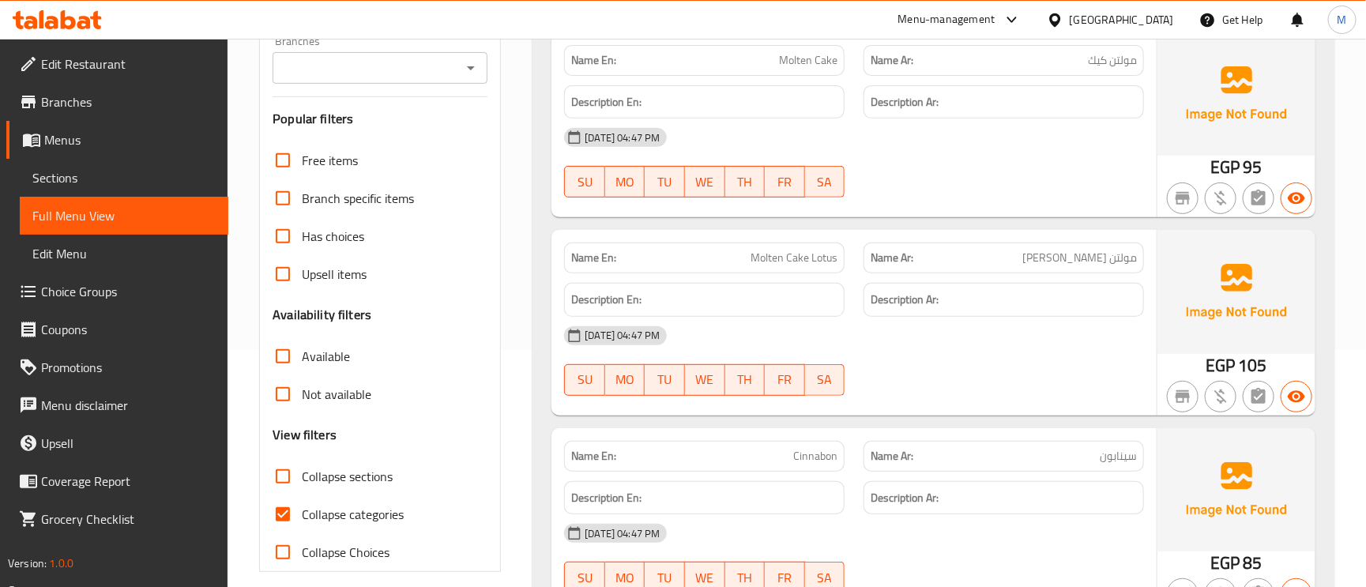
drag, startPoint x: 279, startPoint y: 518, endPoint x: 845, endPoint y: 180, distance: 659.7
click at [279, 518] on input "Collapse categories" at bounding box center [283, 514] width 38 height 38
checkbox input "false"
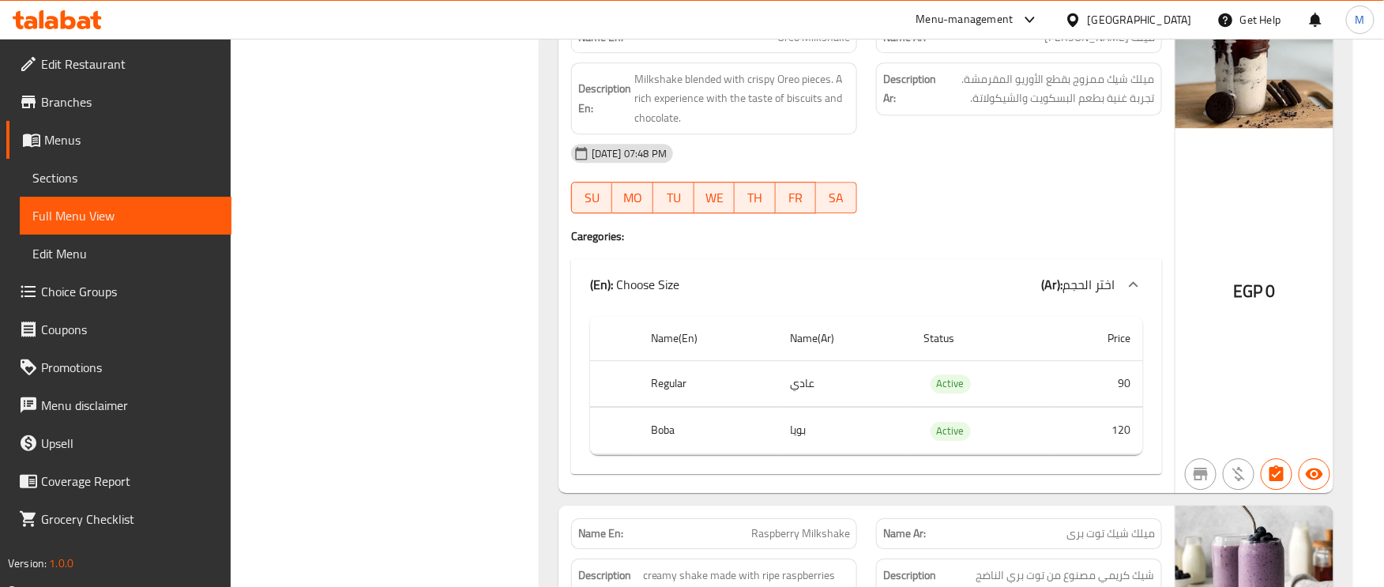
scroll to position [0, 0]
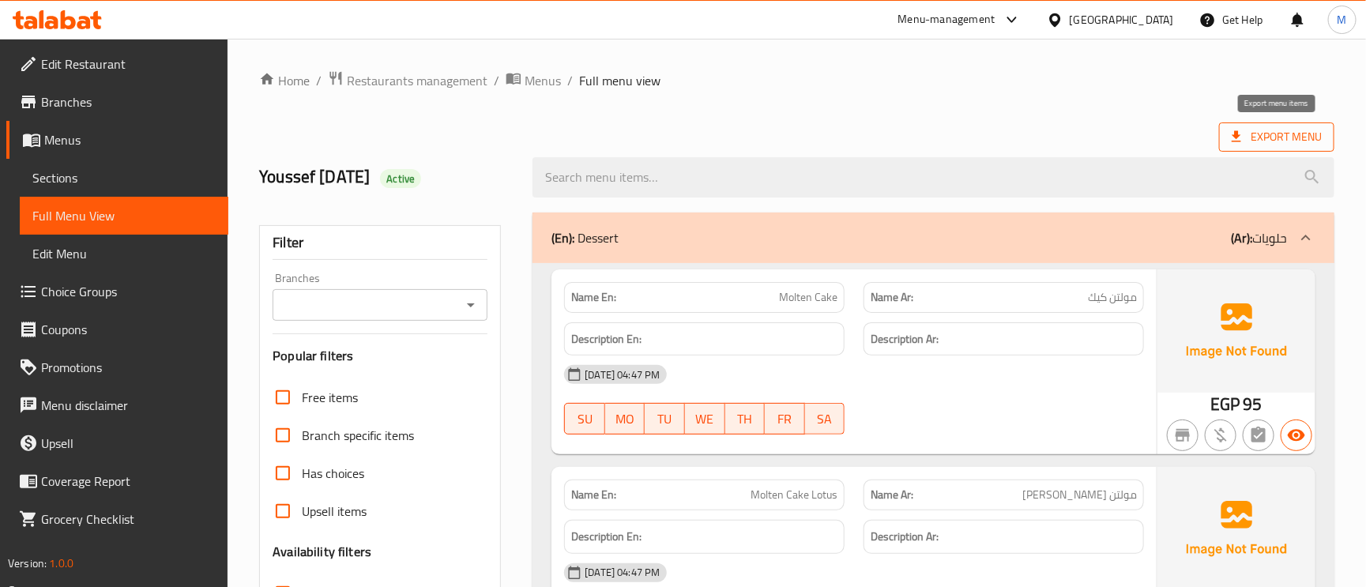
click at [1269, 136] on span "Export Menu" at bounding box center [1277, 137] width 90 height 20
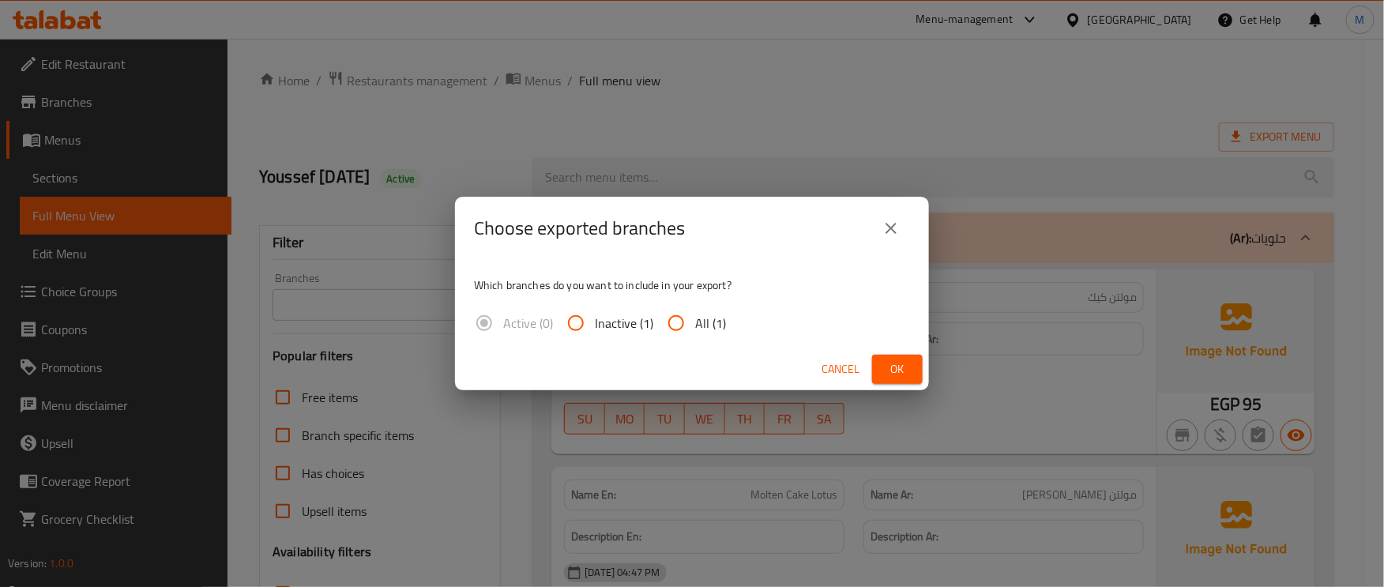
click at [676, 326] on input "All (1)" at bounding box center [676, 323] width 38 height 38
radio input "true"
click at [886, 366] on span "Ok" at bounding box center [897, 369] width 25 height 20
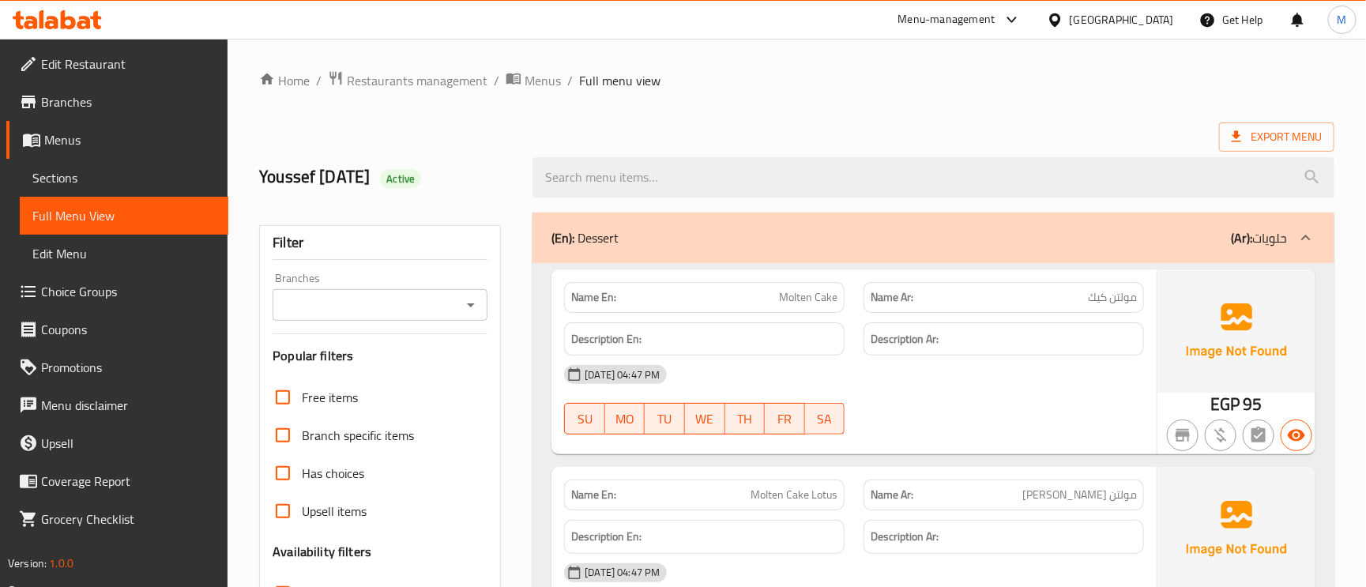
click at [816, 135] on div "Export Menu" at bounding box center [796, 136] width 1075 height 29
click at [87, 182] on span "Sections" at bounding box center [123, 177] width 183 height 19
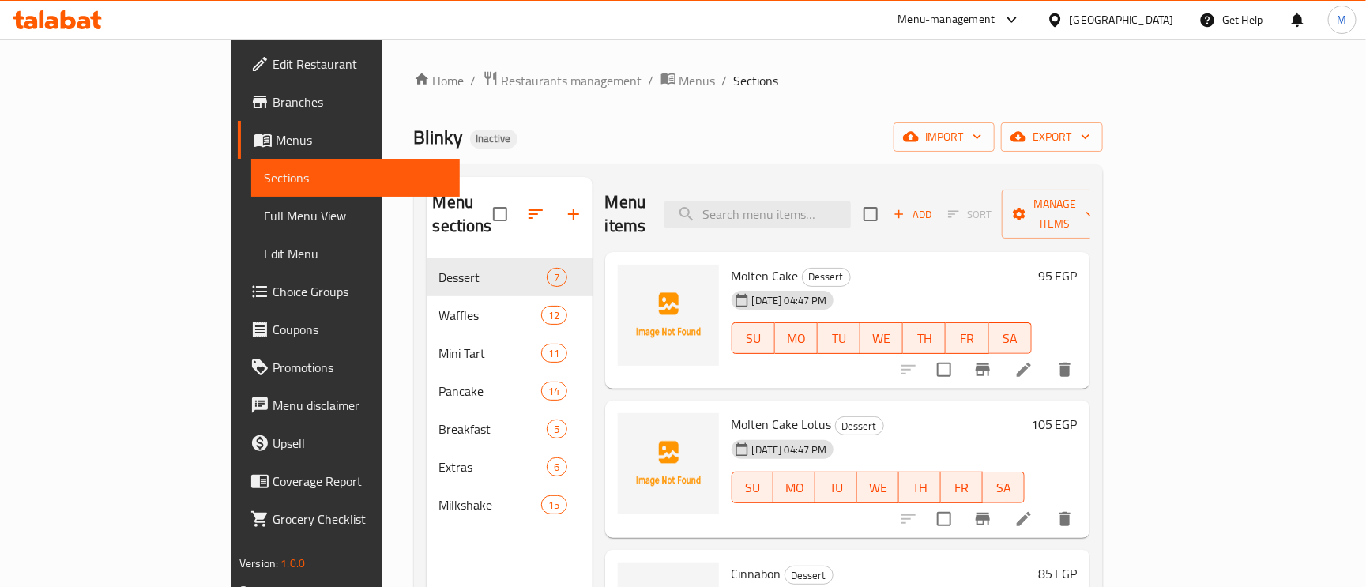
click at [264, 206] on span "Full Menu View" at bounding box center [355, 215] width 183 height 19
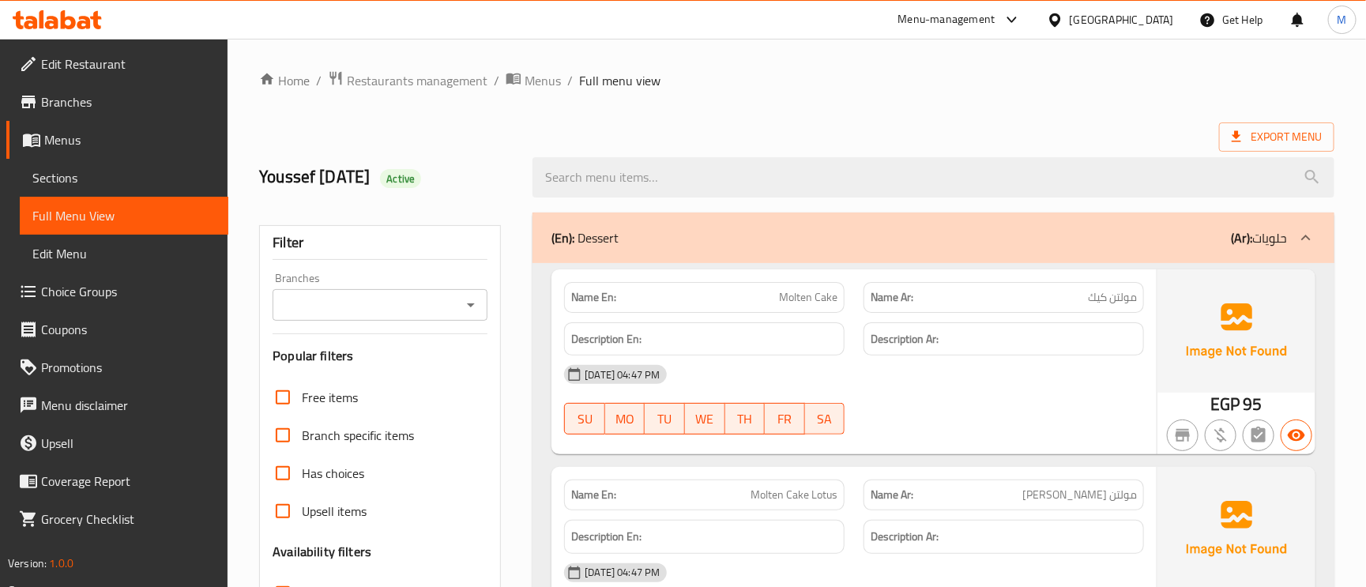
click at [88, 175] on span "Sections" at bounding box center [123, 177] width 183 height 19
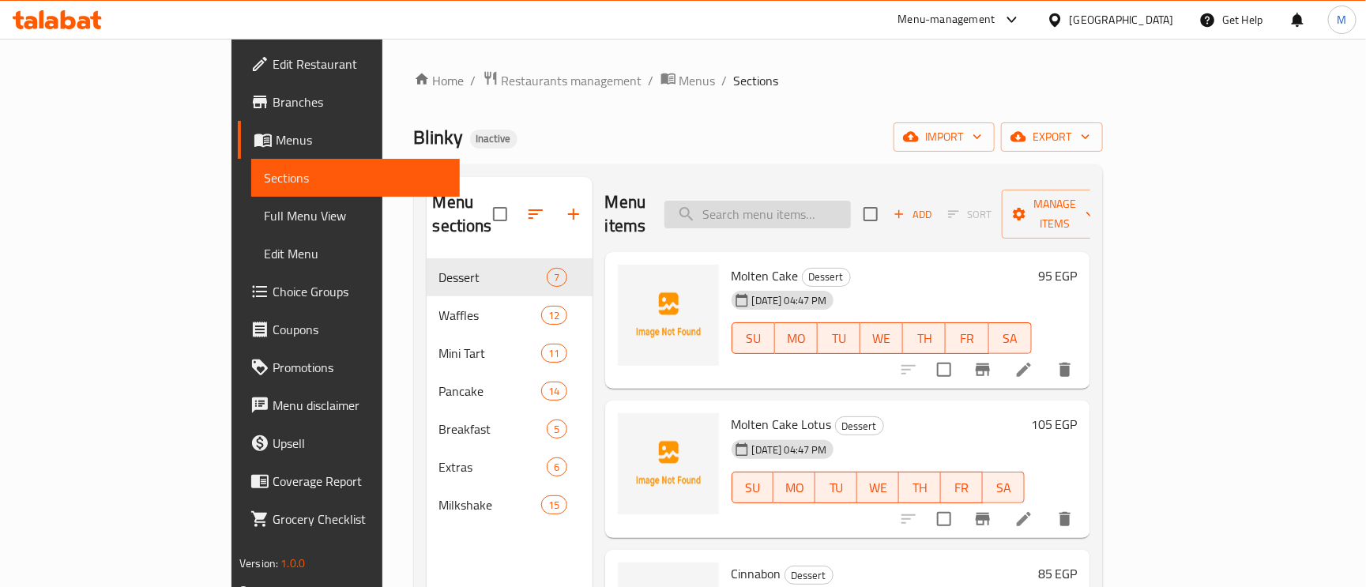
click at [828, 207] on input "search" at bounding box center [757, 215] width 186 height 28
type input "v"
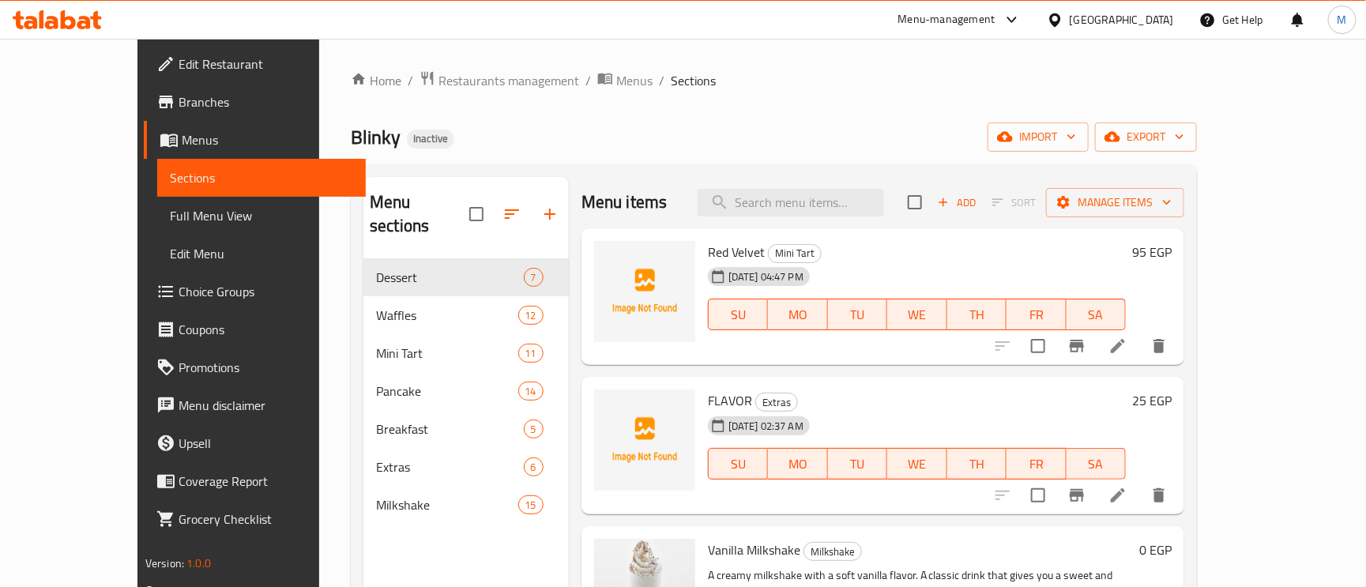
paste input "Raspberry"
type input "Raspberry"
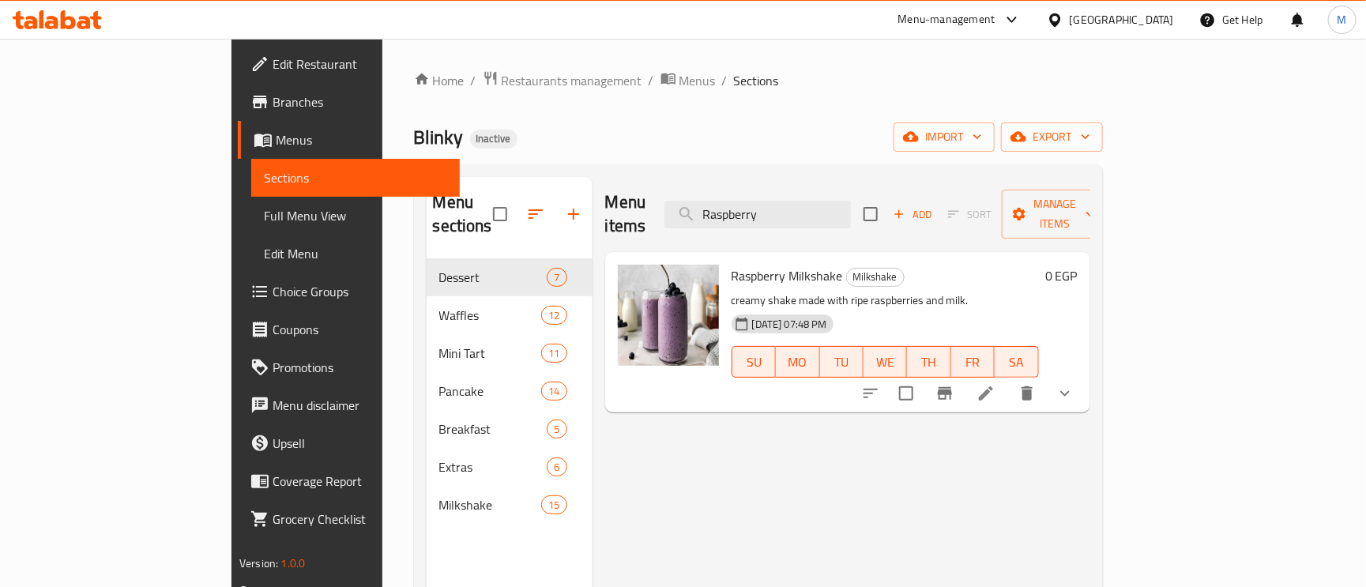
click at [1008, 381] on li at bounding box center [986, 393] width 44 height 28
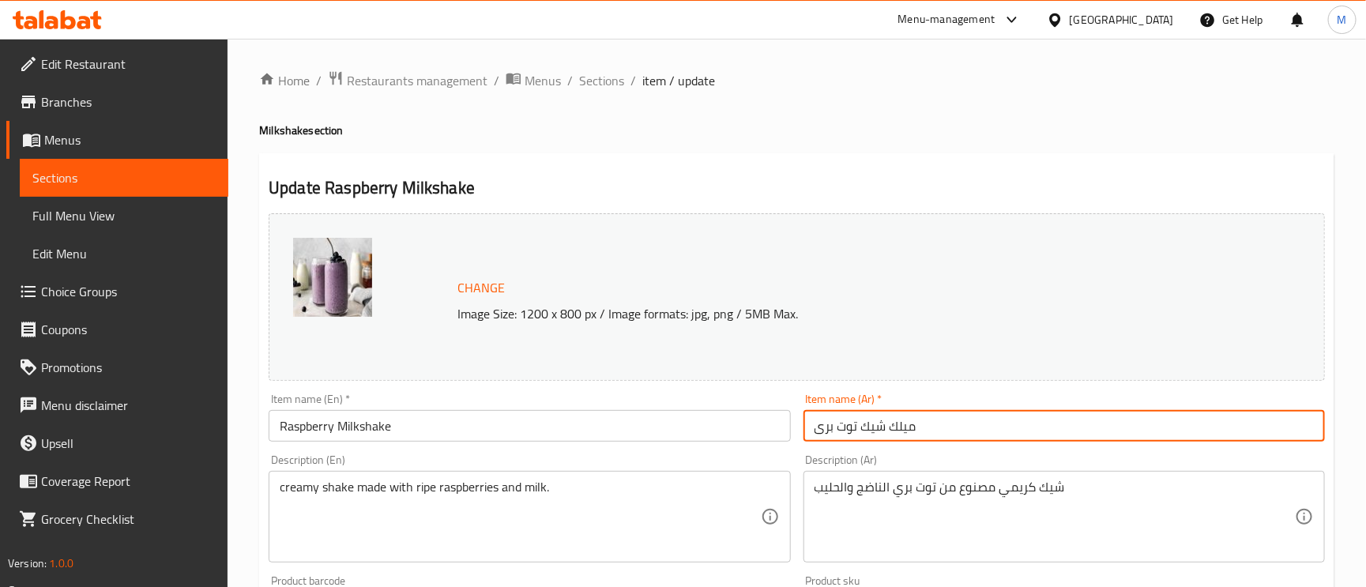
click at [1011, 428] on input "ميلك شيك توت برى" at bounding box center [1063, 426] width 521 height 32
click at [836, 427] on input "ميلك شيك توت برى أحمر" at bounding box center [1063, 426] width 521 height 32
type input "ميلك شيك توت برى أحمر"
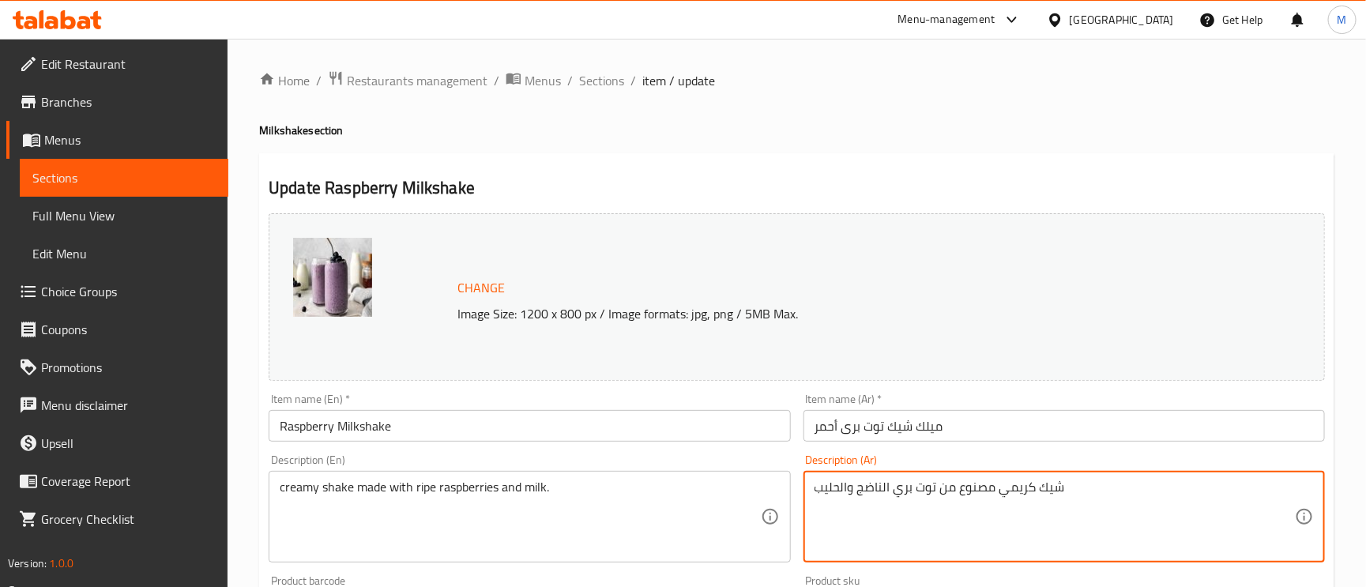
paste textarea "حمر"
type textarea "شيك كريمي مصنوع من توت بري أحمر الناضج والحليب"
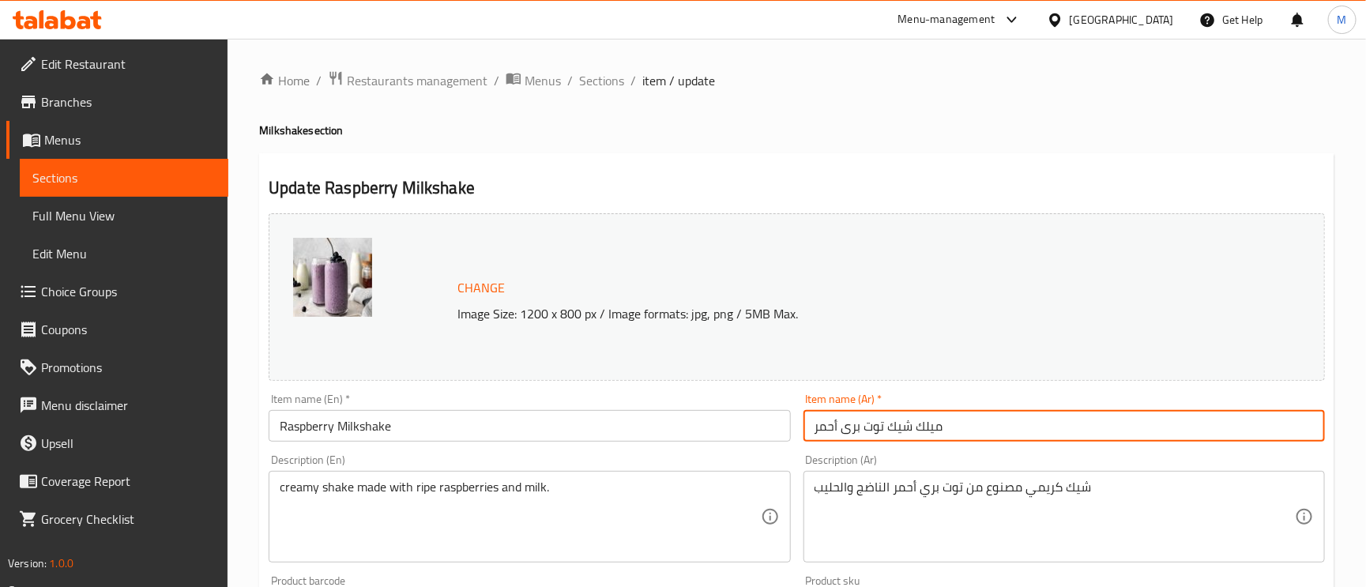
click at [1001, 423] on input "ميلك شيك توت برى أحمر" at bounding box center [1063, 426] width 521 height 32
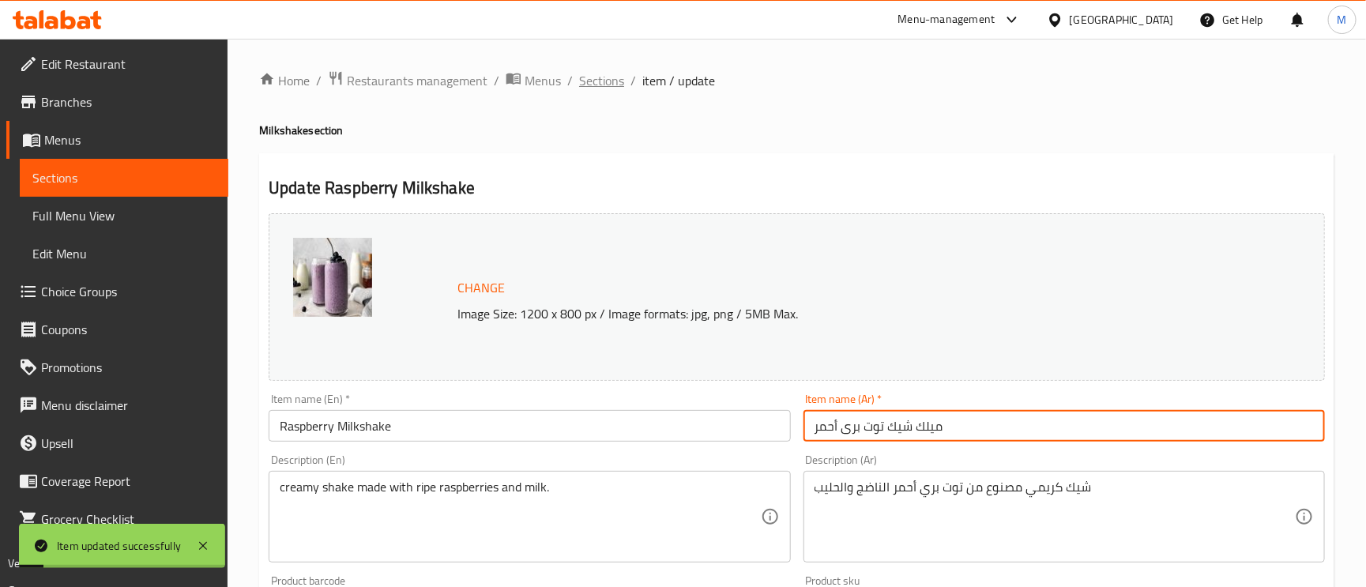
click at [596, 82] on span "Sections" at bounding box center [601, 80] width 45 height 19
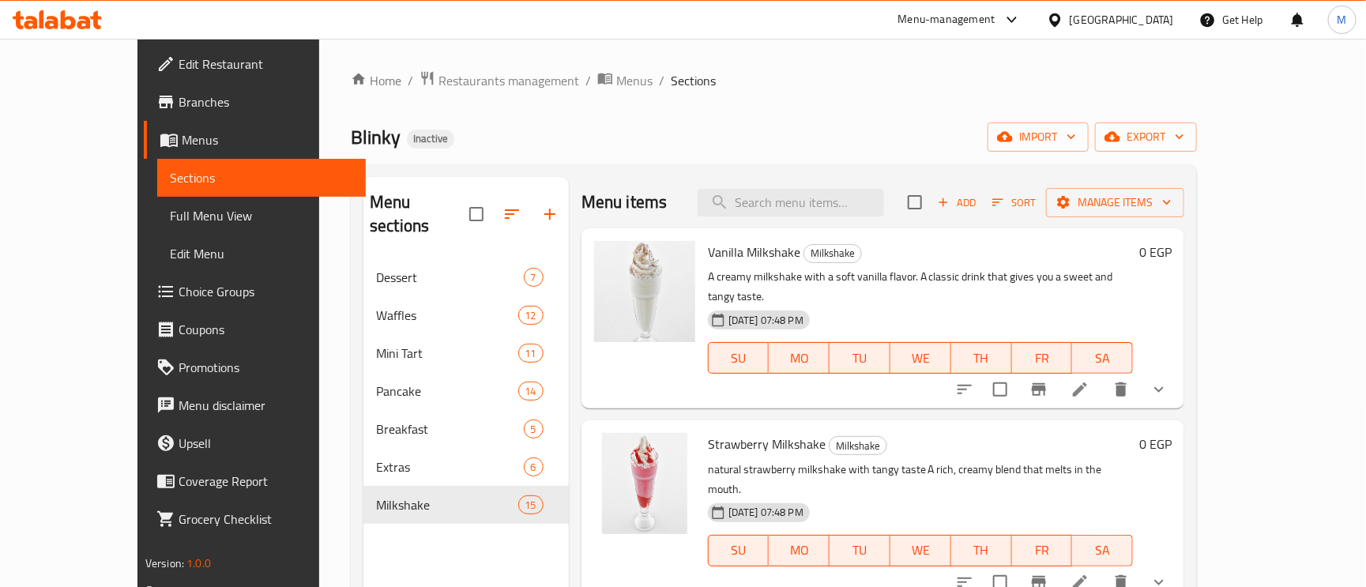
click at [1139, 467] on div "Strawberry Milkshake Milkshake natural strawberry milkshake with tangy taste A …" at bounding box center [921, 510] width 438 height 167
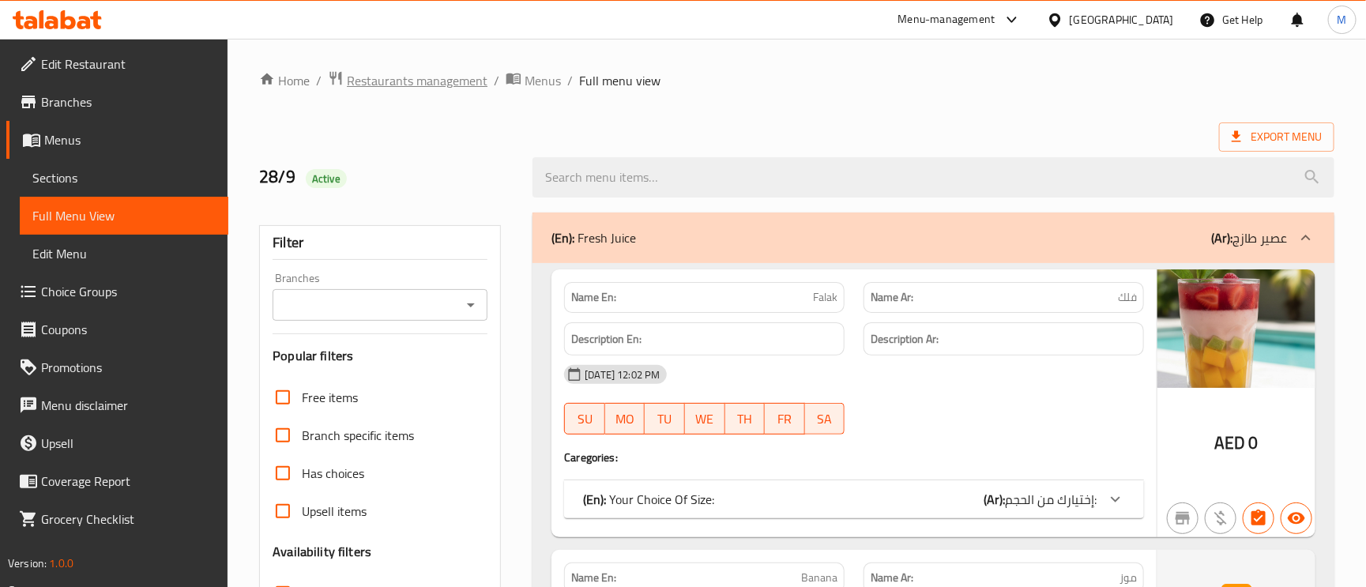
click at [419, 77] on span "Restaurants management" at bounding box center [417, 80] width 141 height 19
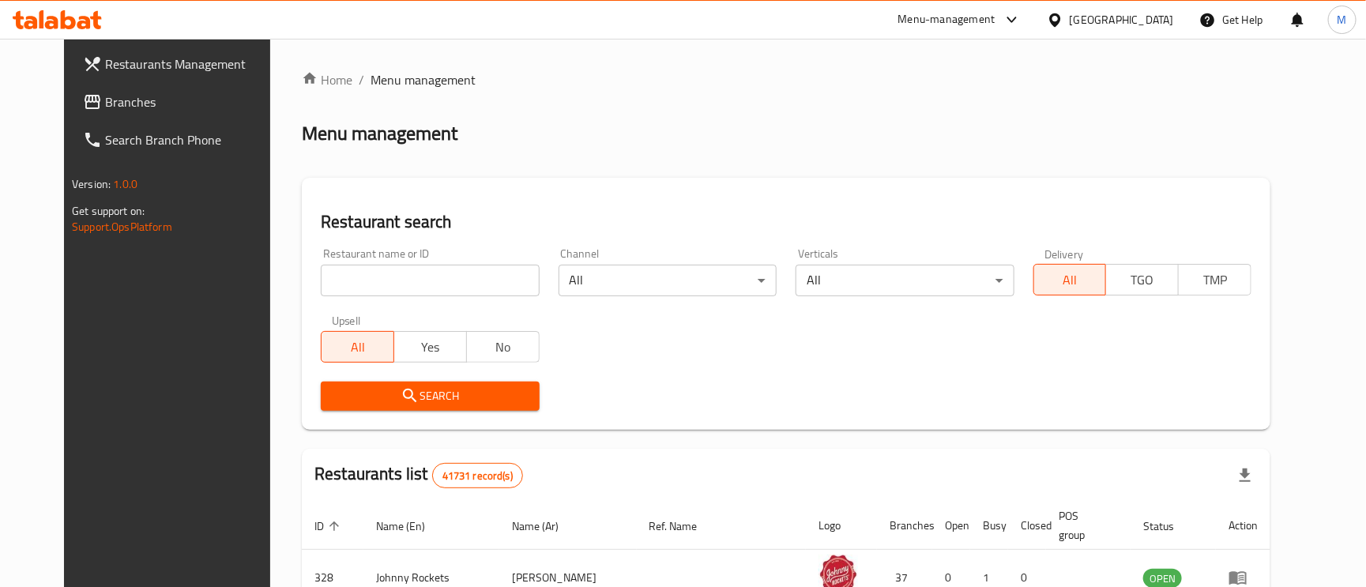
click at [433, 294] on input "search" at bounding box center [430, 281] width 218 height 32
paste input "Calm brews cafe"
type input "Calm brews cafe"
click button "Search" at bounding box center [430, 396] width 218 height 29
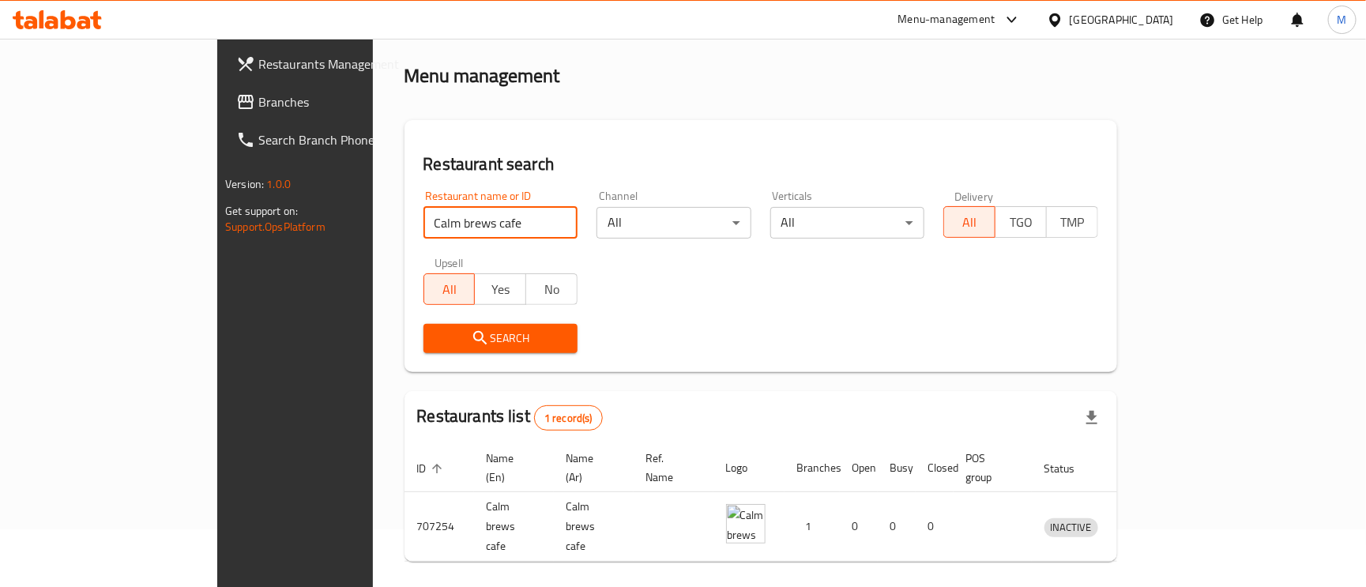
scroll to position [85, 0]
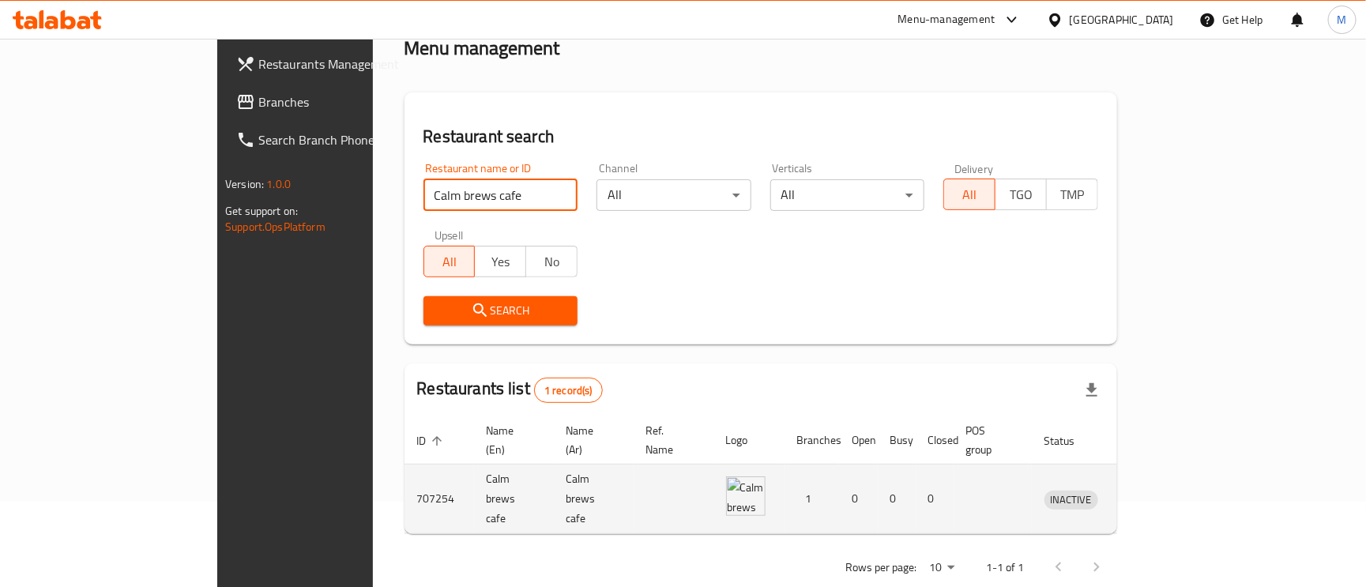
click at [1172, 486] on td "enhanced table" at bounding box center [1144, 500] width 55 height 70
click at [1149, 490] on icon "enhanced table" at bounding box center [1139, 499] width 19 height 19
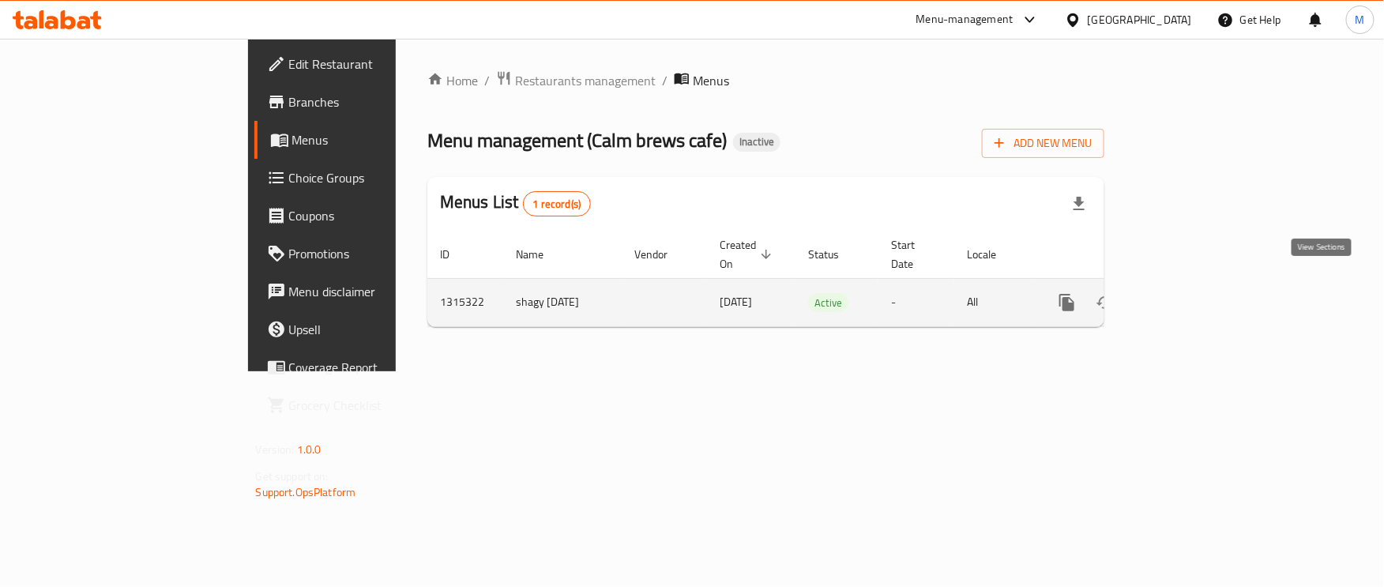
click at [1200, 284] on link "enhanced table" at bounding box center [1181, 303] width 38 height 38
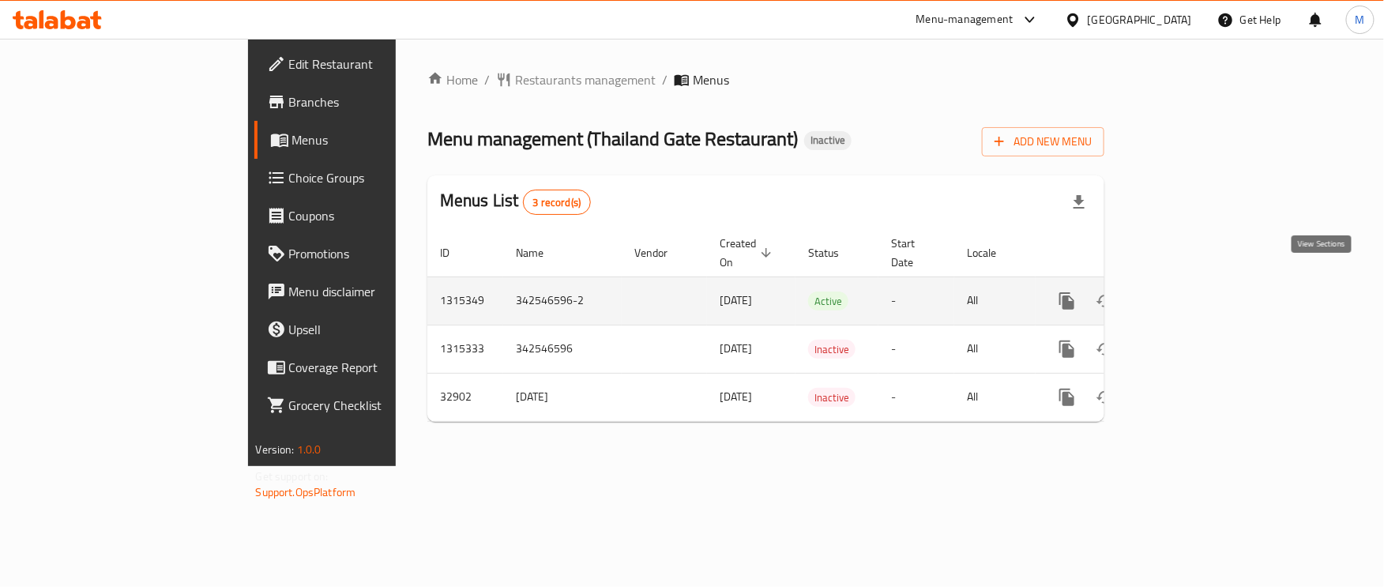
click at [1200, 283] on link "enhanced table" at bounding box center [1181, 301] width 38 height 38
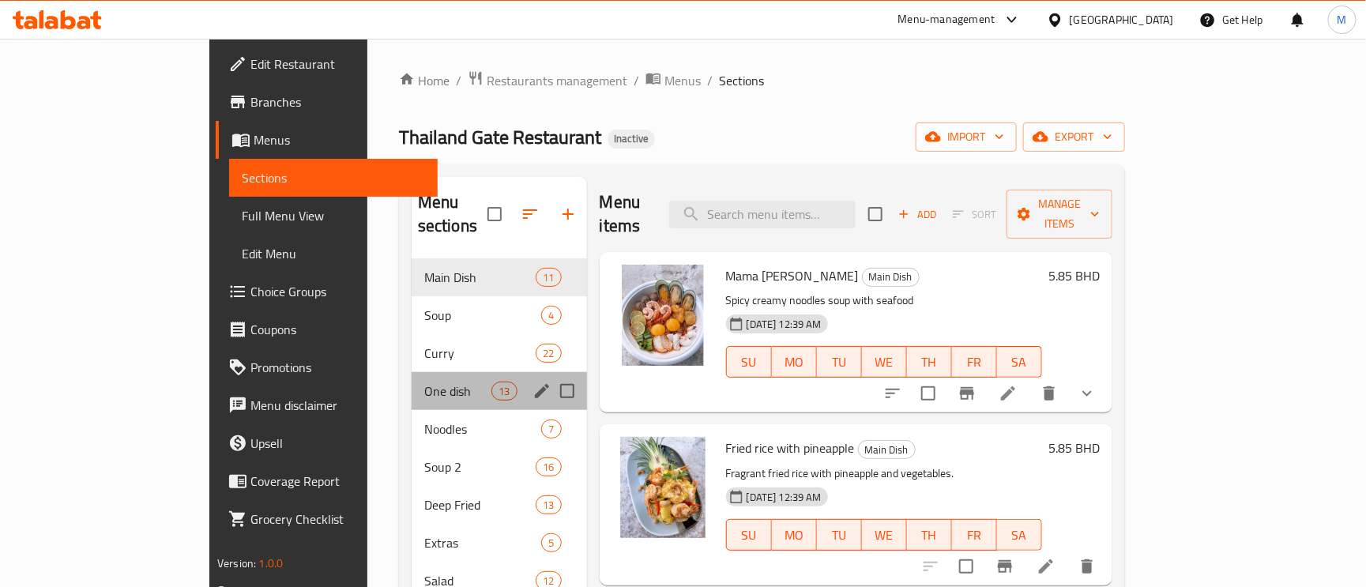
click at [412, 378] on div "One dish 13" at bounding box center [499, 391] width 175 height 38
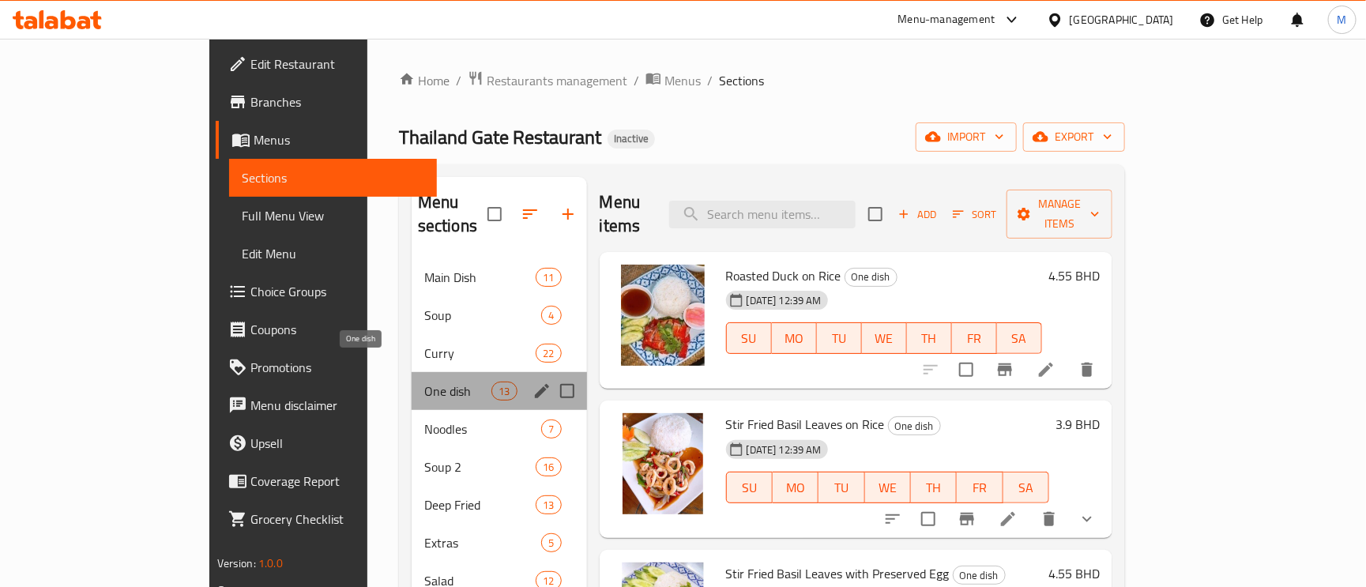
click at [424, 382] on span "One dish" at bounding box center [457, 391] width 67 height 19
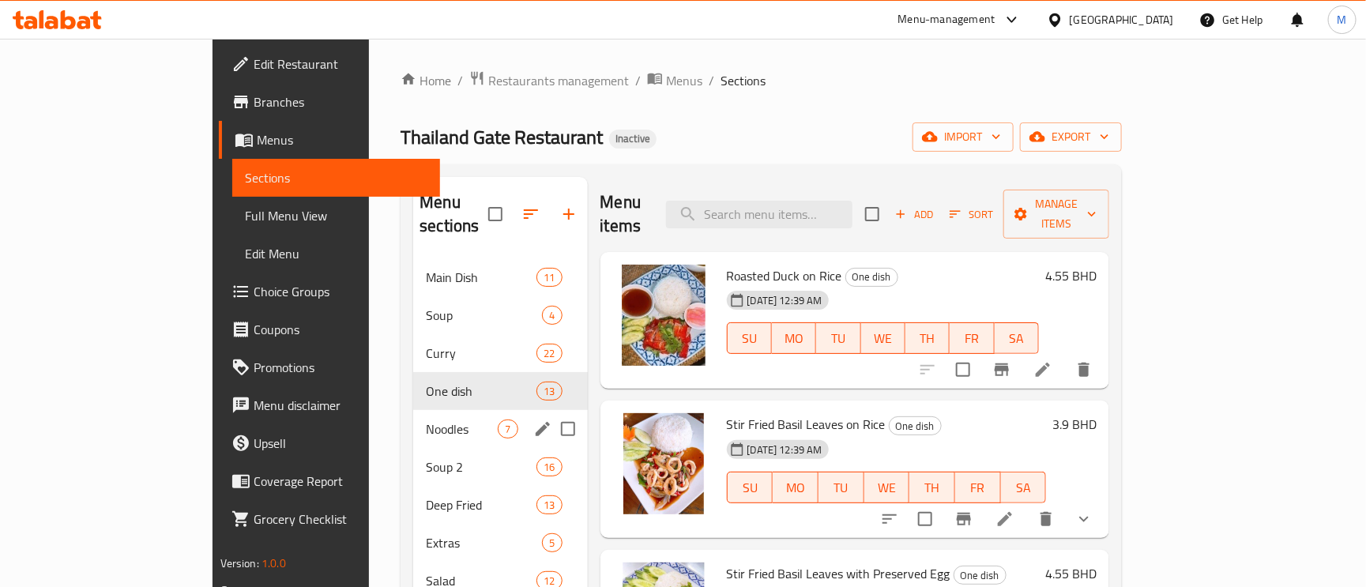
click at [413, 410] on div "Noodles 7" at bounding box center [500, 429] width 174 height 38
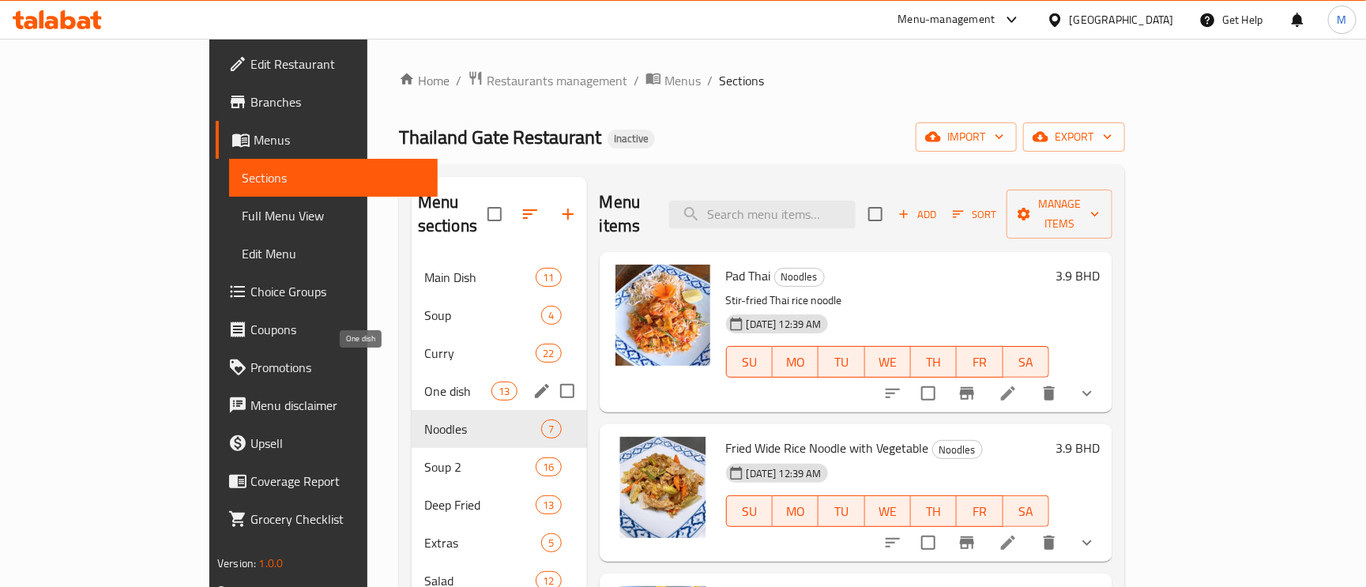
click at [424, 382] on span "One dish" at bounding box center [457, 391] width 67 height 19
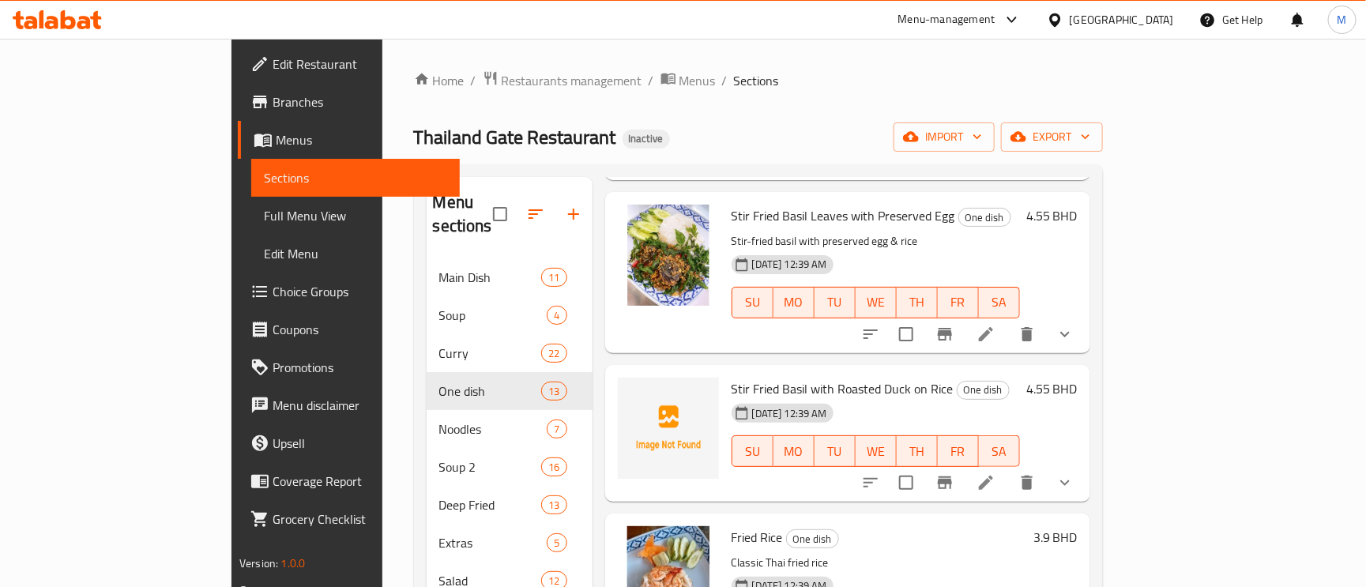
scroll to position [474, 0]
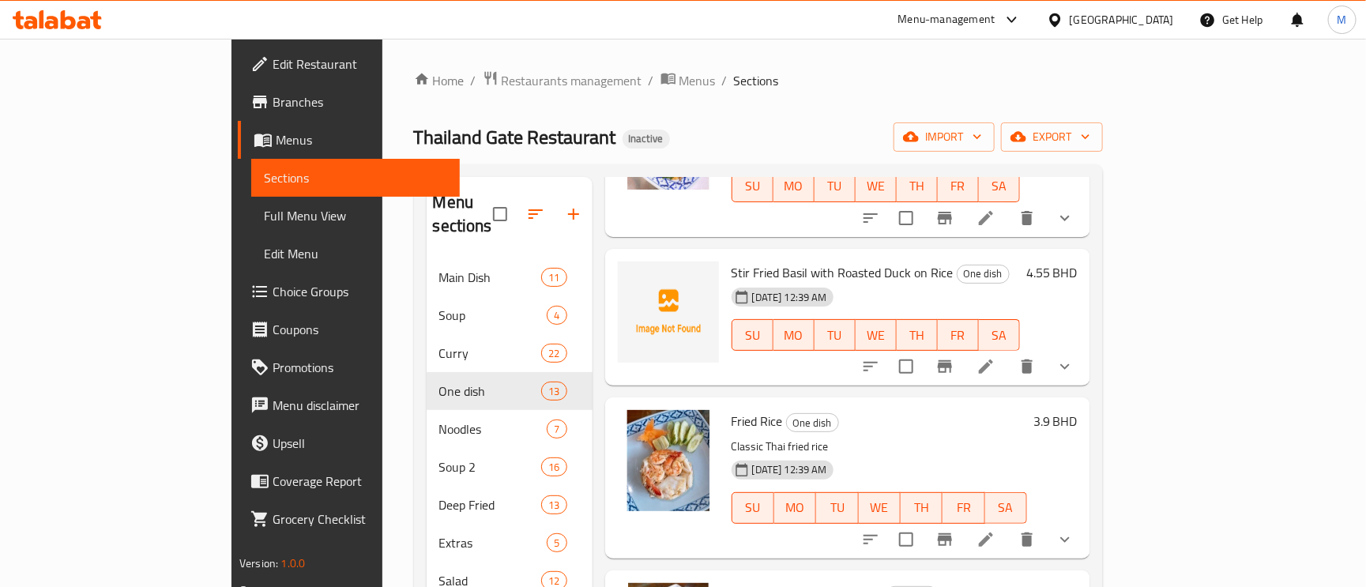
click at [1074, 357] on icon "show more" at bounding box center [1064, 366] width 19 height 19
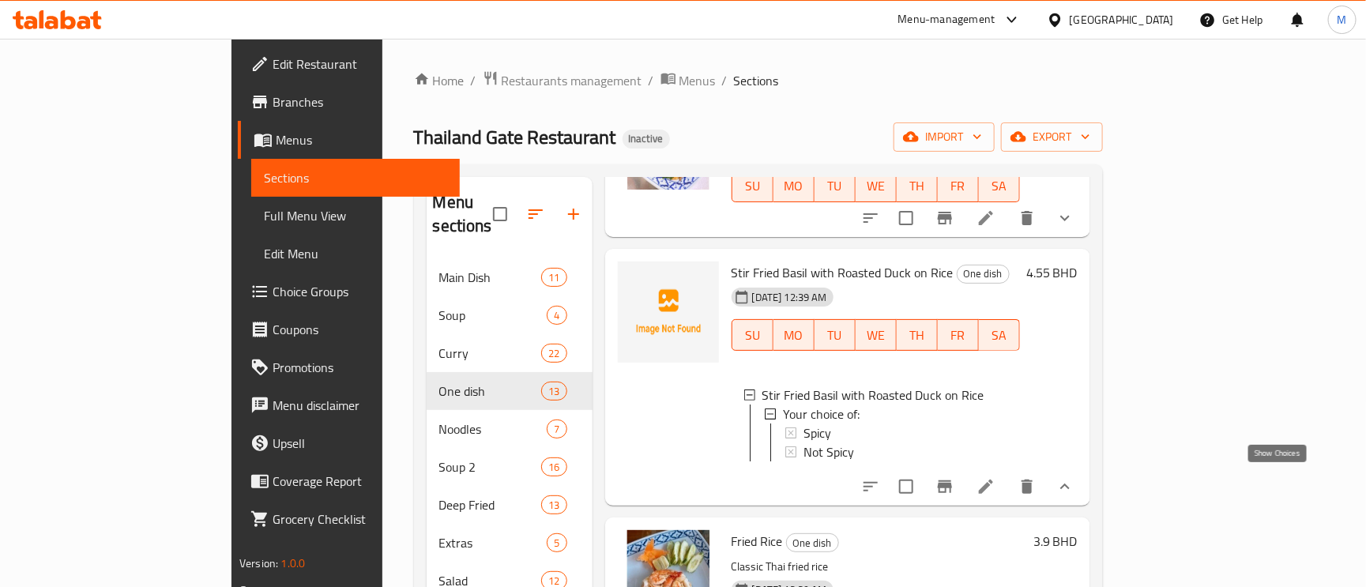
click at [1074, 485] on icon "show more" at bounding box center [1064, 486] width 19 height 19
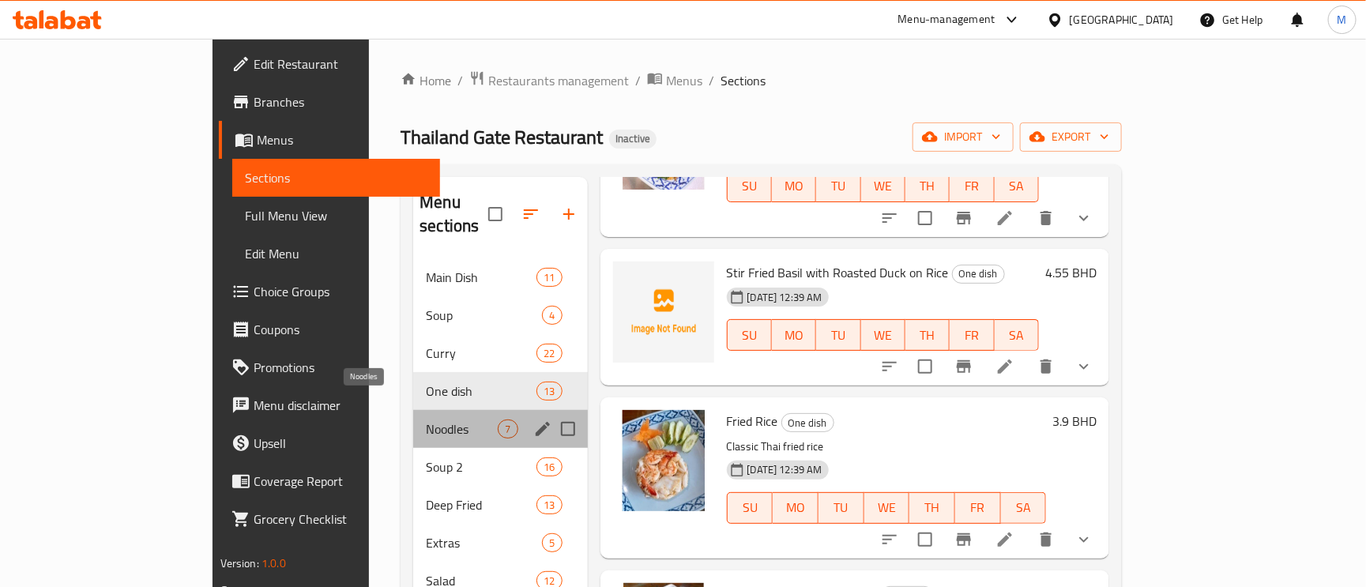
click at [426, 419] on span "Noodles" at bounding box center [462, 428] width 72 height 19
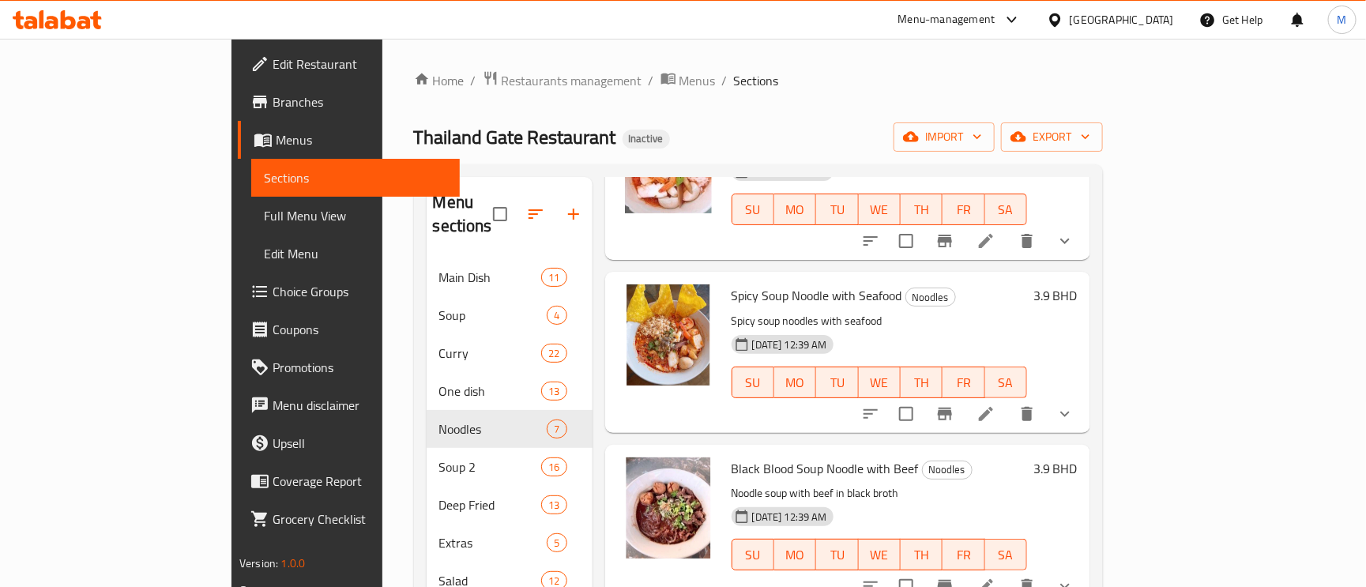
click at [264, 208] on span "Full Menu View" at bounding box center [355, 215] width 183 height 19
click at [264, 218] on span "Full Menu View" at bounding box center [355, 215] width 183 height 19
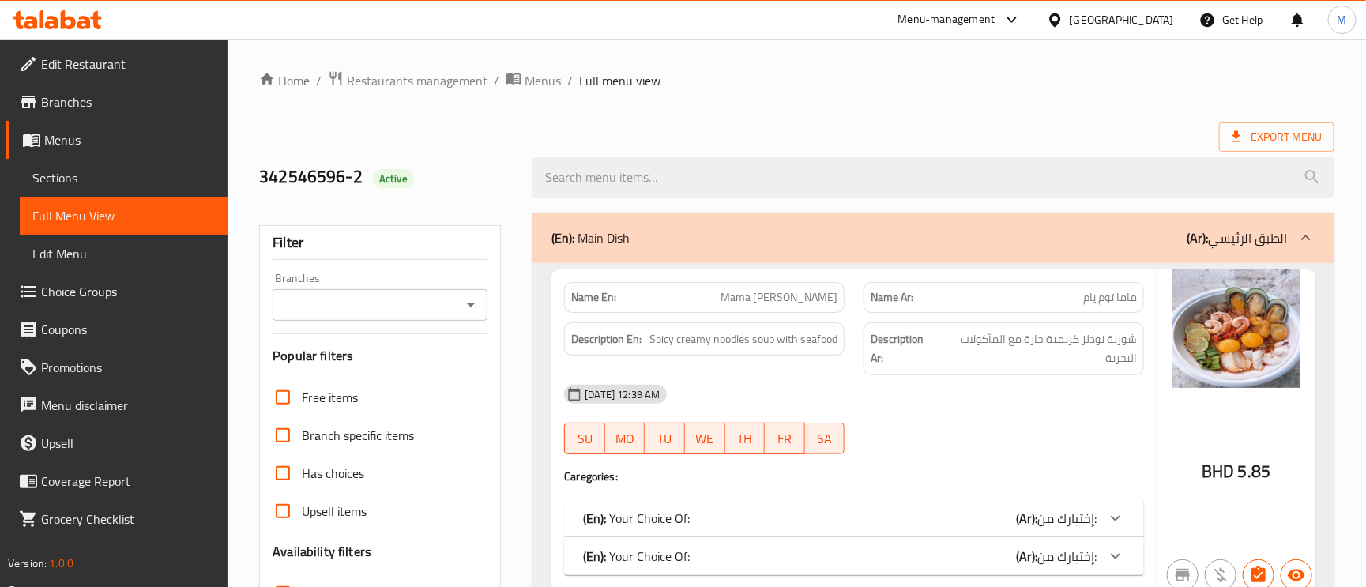
click at [1270, 228] on p "(Ar): الطبق الرئيسي" at bounding box center [1237, 237] width 100 height 19
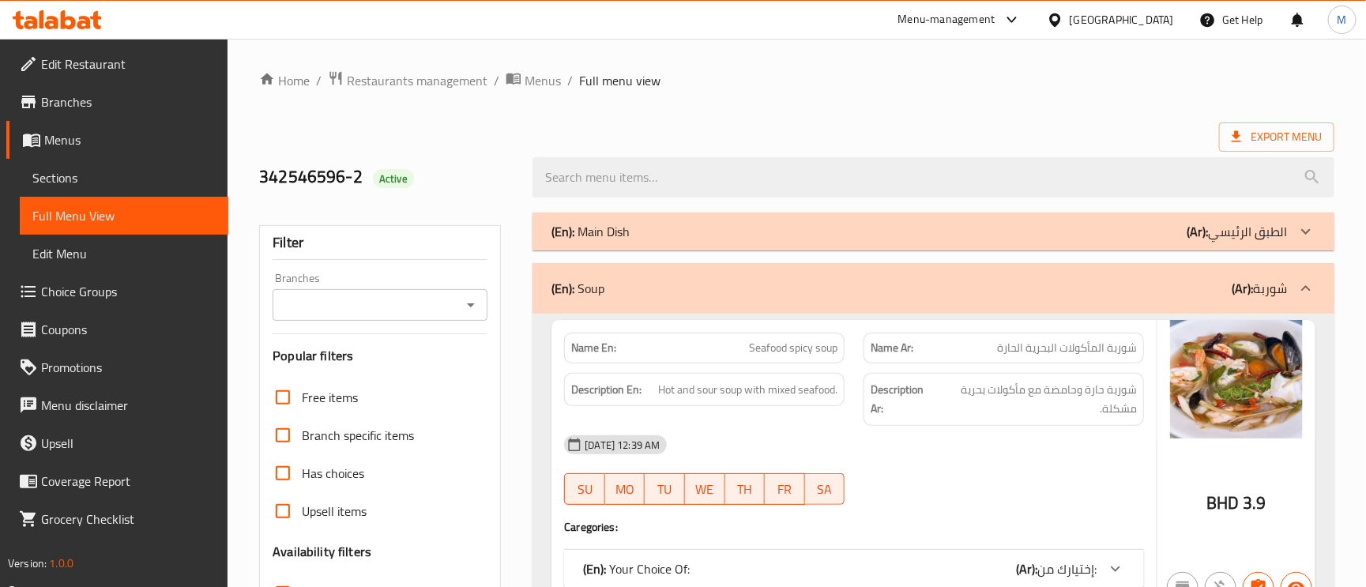
click at [1290, 293] on div at bounding box center [1306, 288] width 38 height 38
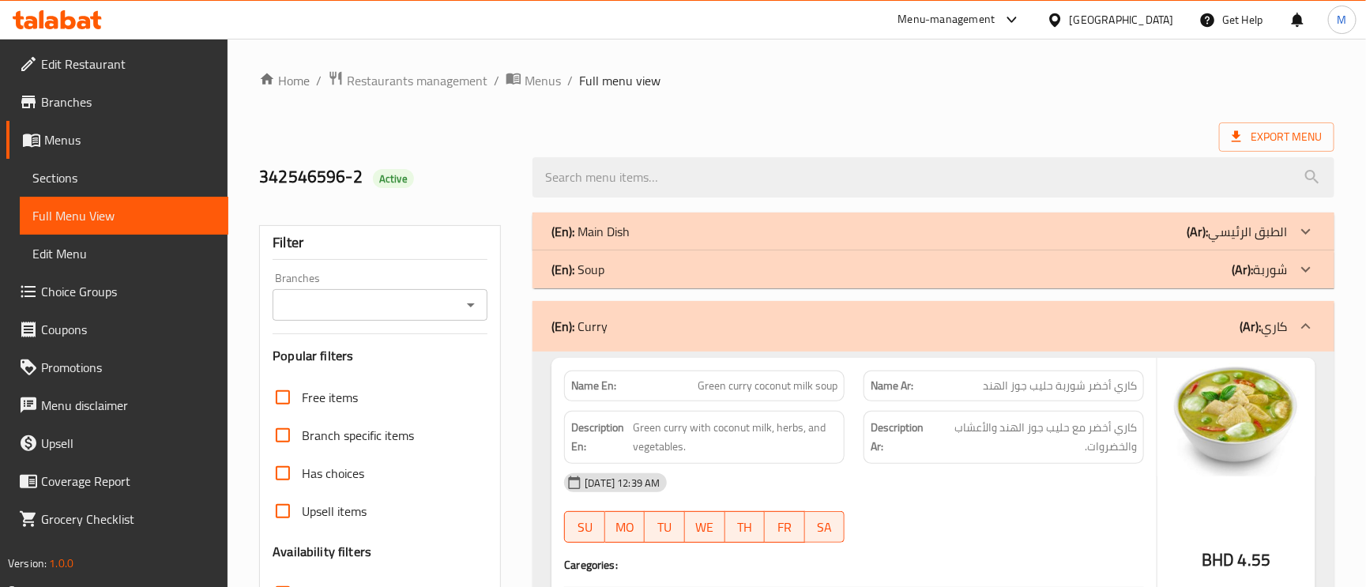
drag, startPoint x: 1292, startPoint y: 320, endPoint x: 1297, endPoint y: 330, distance: 11.7
click at [1292, 321] on div at bounding box center [1306, 326] width 38 height 38
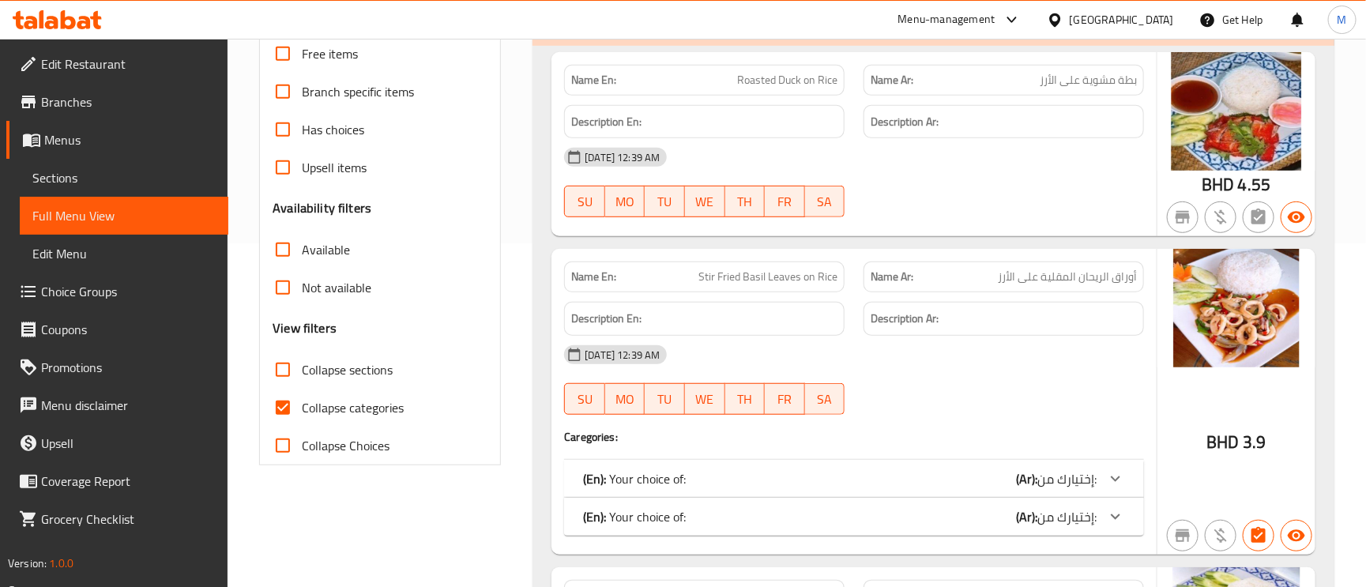
scroll to position [474, 0]
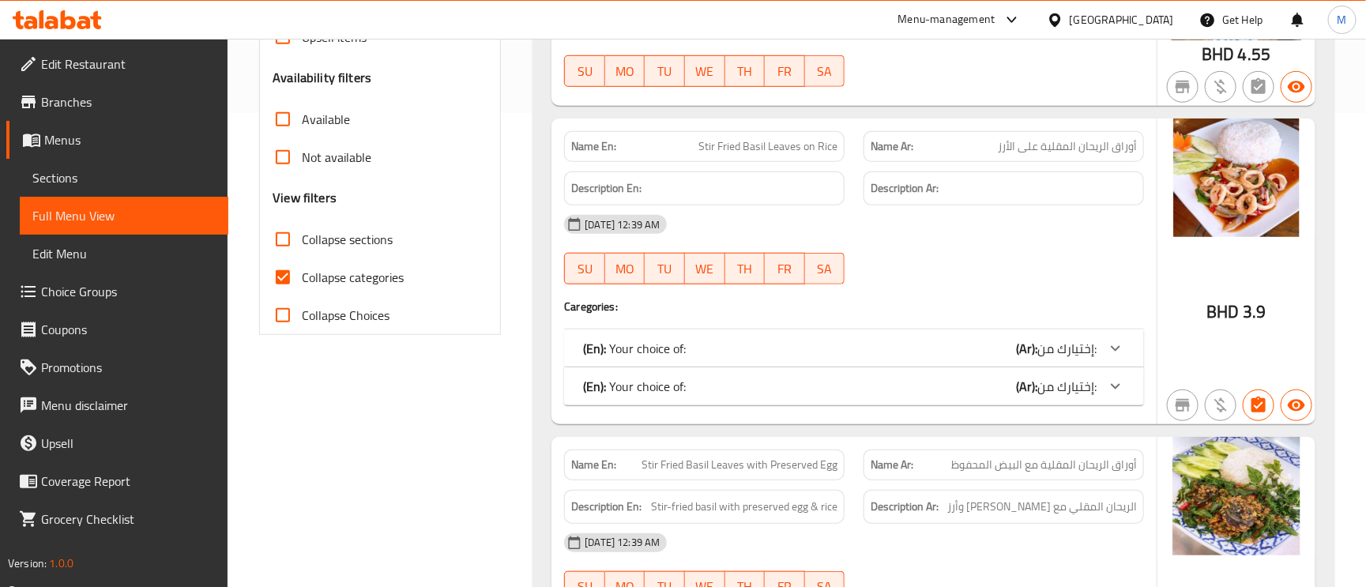
click at [285, 284] on input "Collapse categories" at bounding box center [283, 277] width 38 height 38
checkbox input "false"
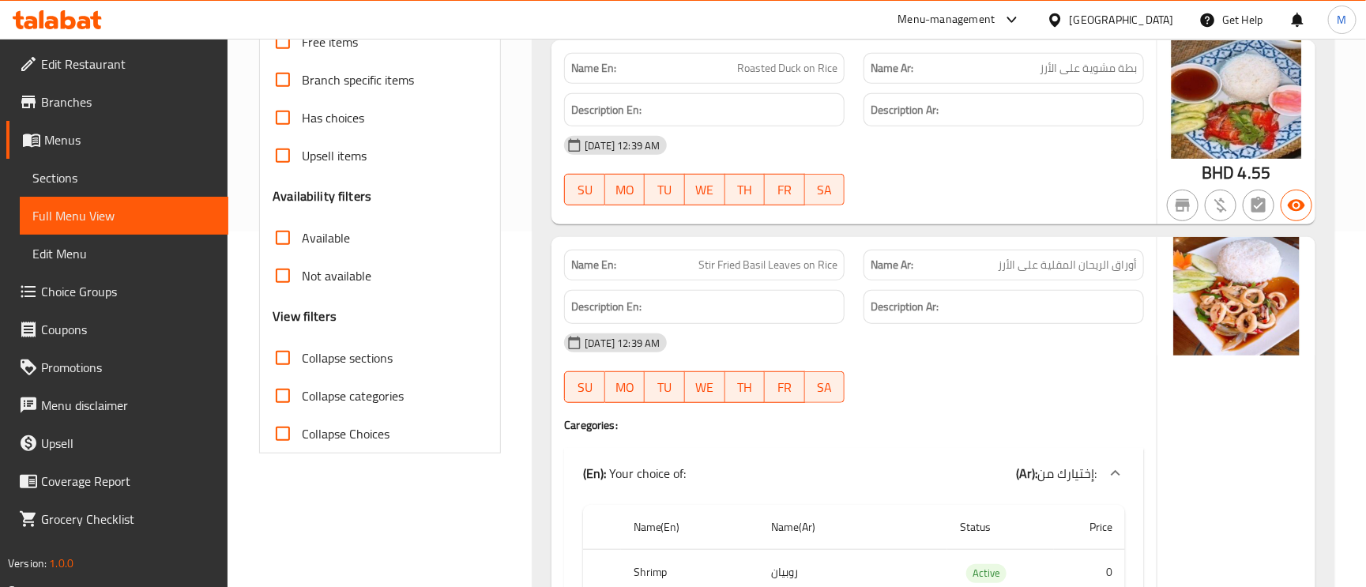
scroll to position [237, 0]
